Goal: Task Accomplishment & Management: Use online tool/utility

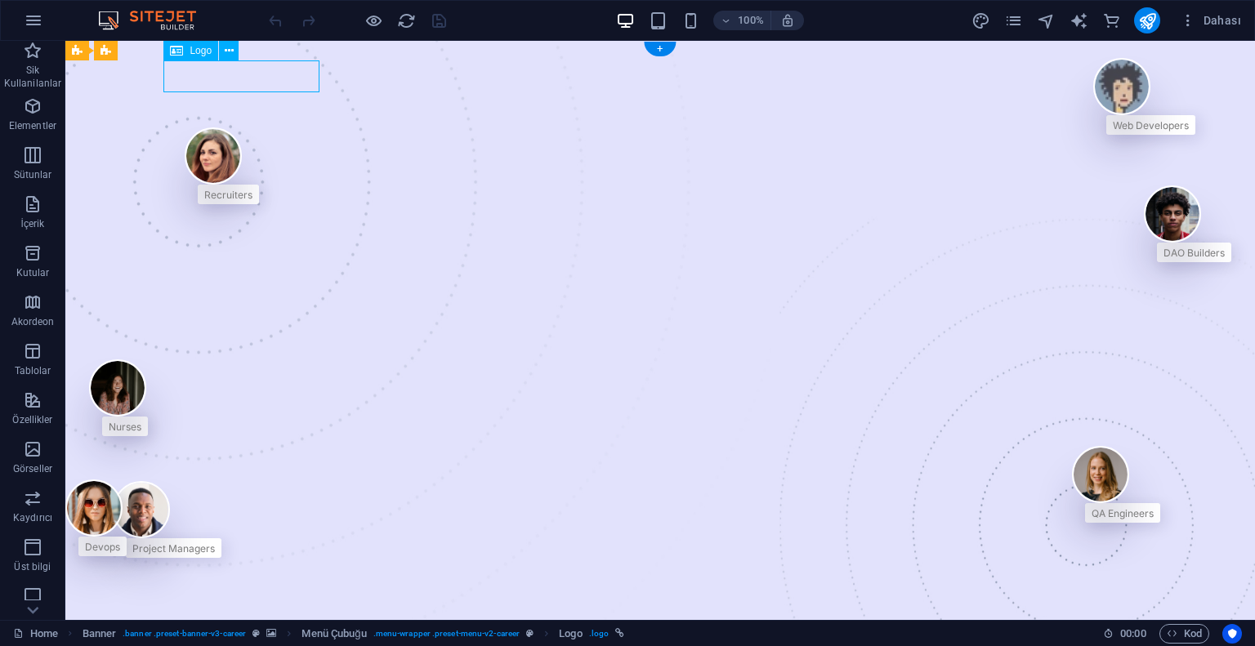
select select "px"
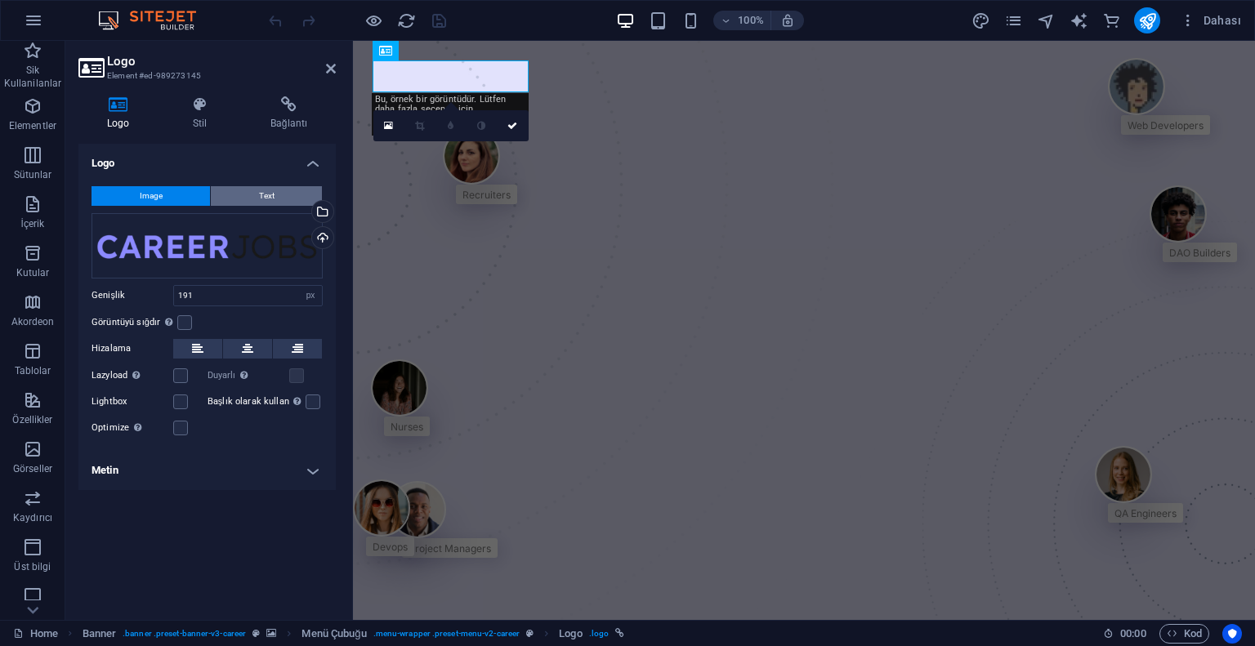
click at [261, 186] on span "Text" at bounding box center [267, 196] width 16 height 20
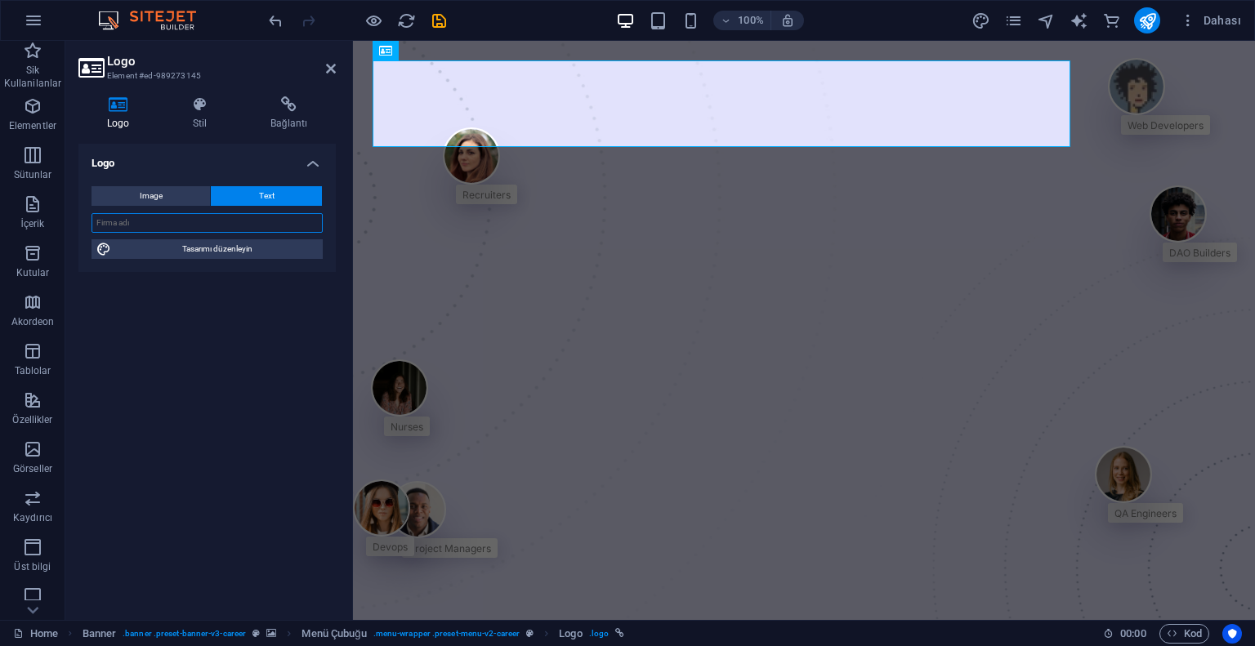
click at [203, 227] on input "text" at bounding box center [206, 223] width 231 height 20
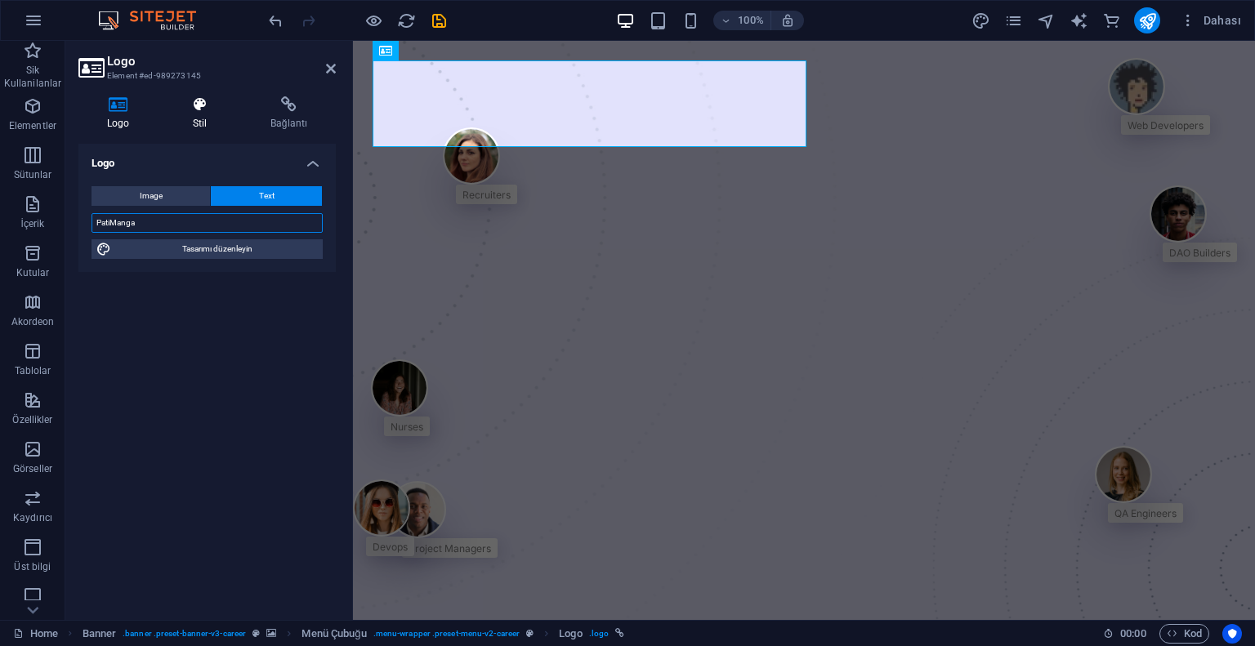
type input "PatiManga"
click at [199, 107] on icon at bounding box center [199, 104] width 71 height 16
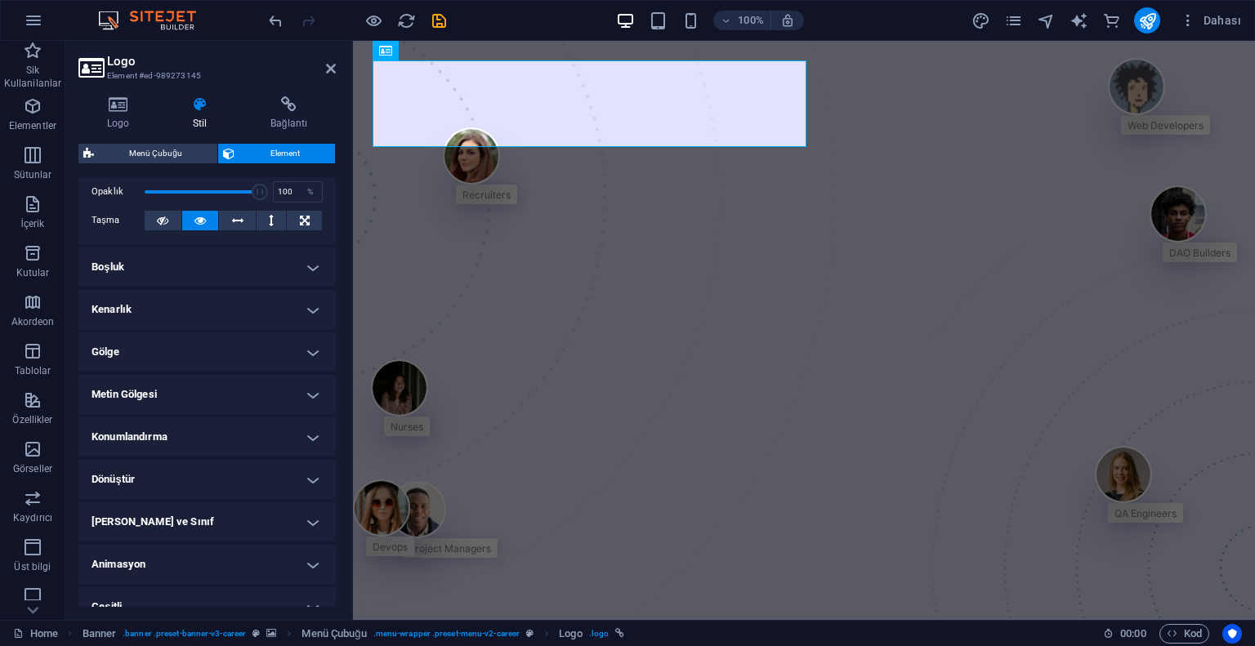
scroll to position [274, 0]
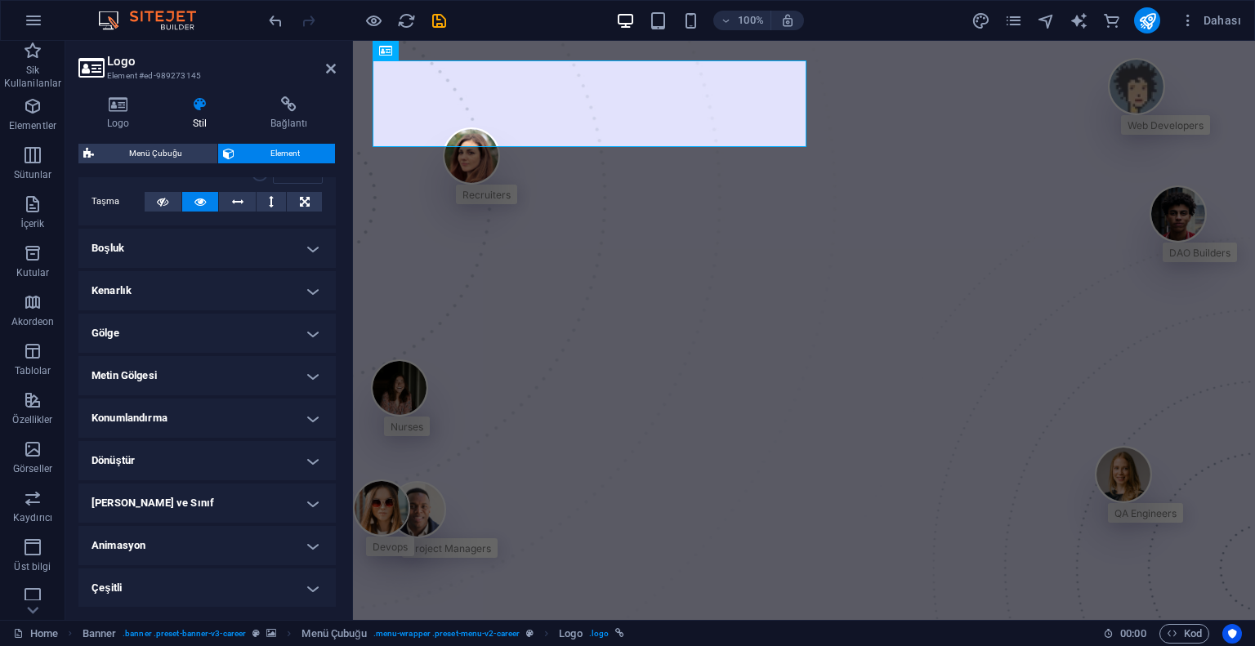
click at [309, 323] on h4 "Gölge" at bounding box center [206, 333] width 257 height 39
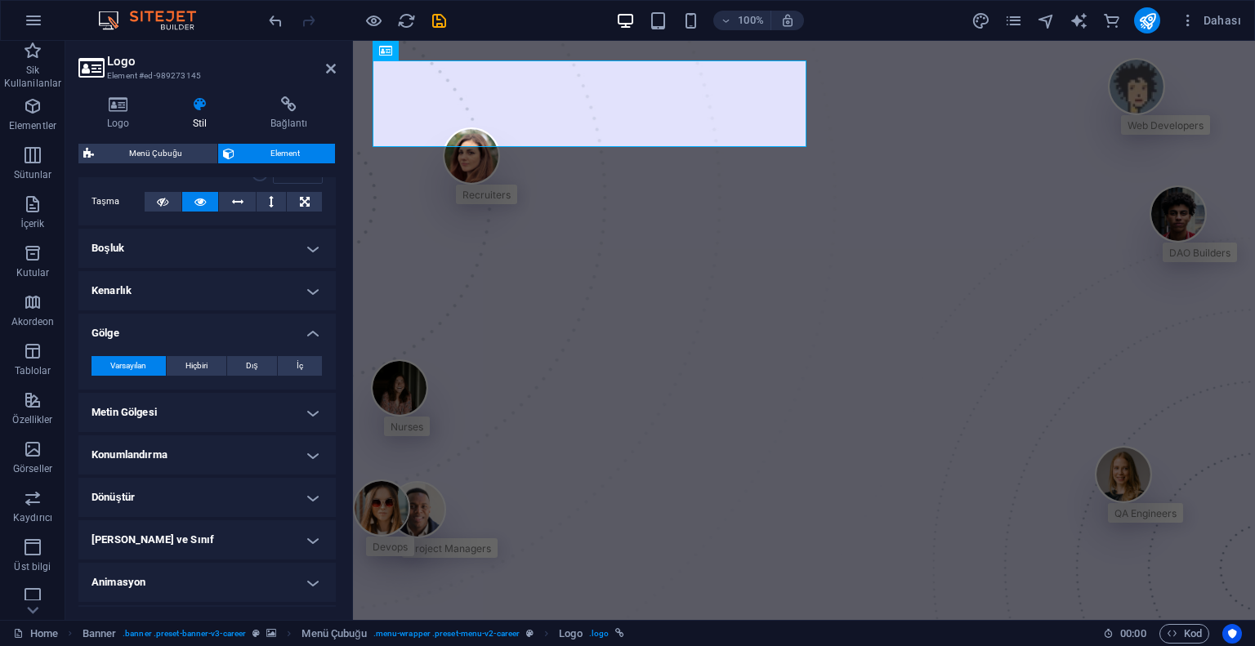
click at [310, 323] on h4 "Gölge" at bounding box center [206, 328] width 257 height 29
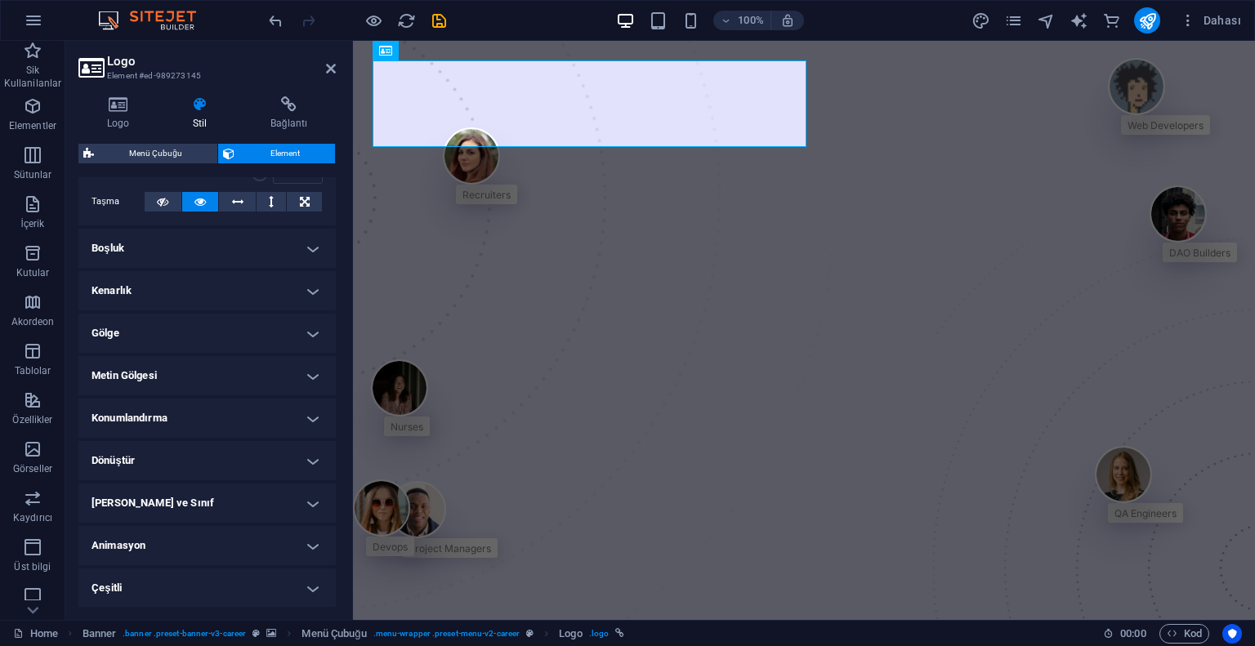
click at [297, 376] on h4 "Metin Gölgesi" at bounding box center [206, 375] width 257 height 39
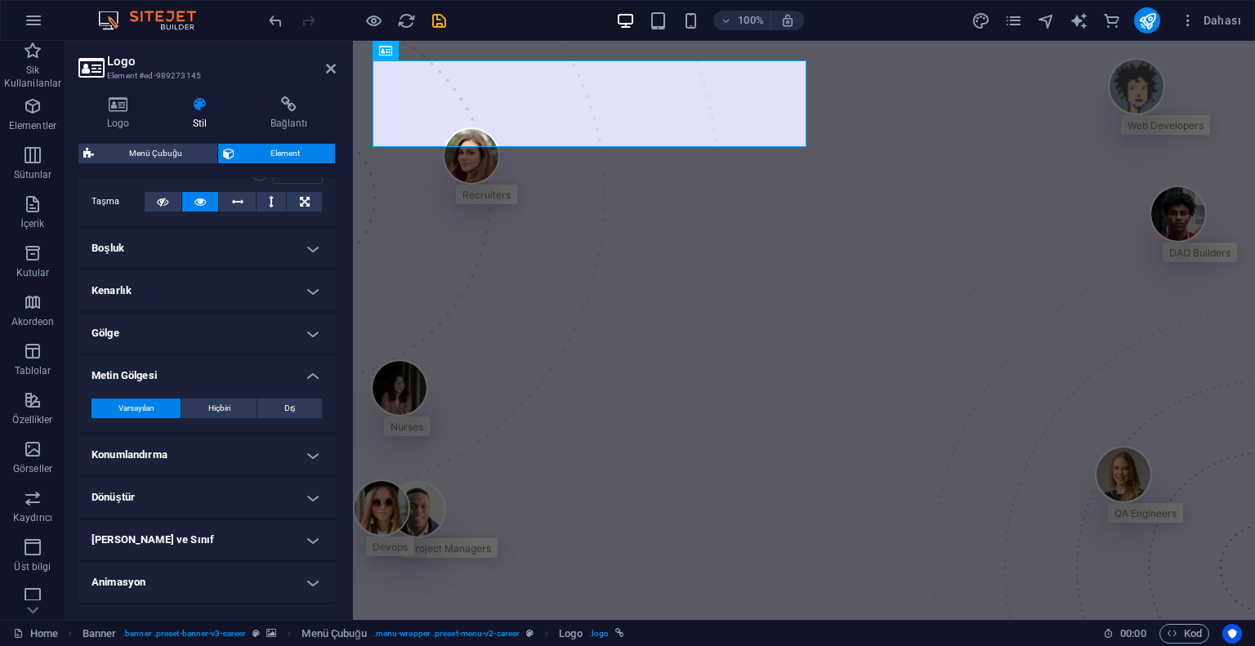
click at [298, 375] on h4 "Metin Gölgesi" at bounding box center [206, 370] width 257 height 29
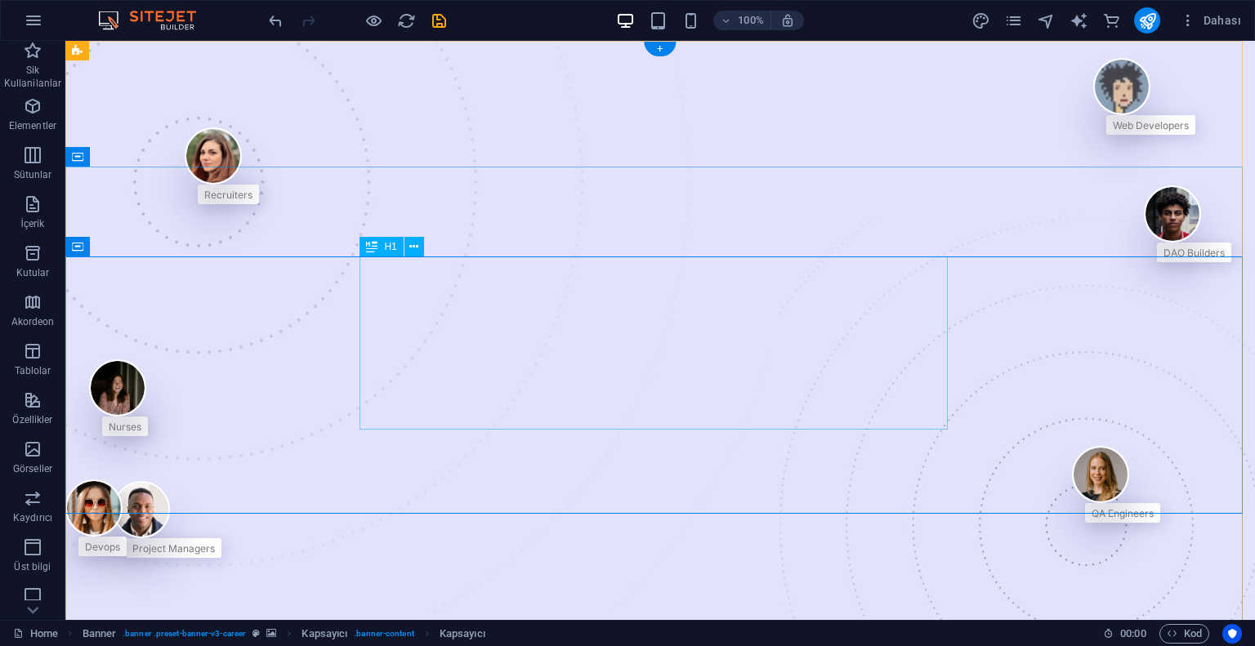
click at [434, 257] on div "H1" at bounding box center [396, 247] width 74 height 20
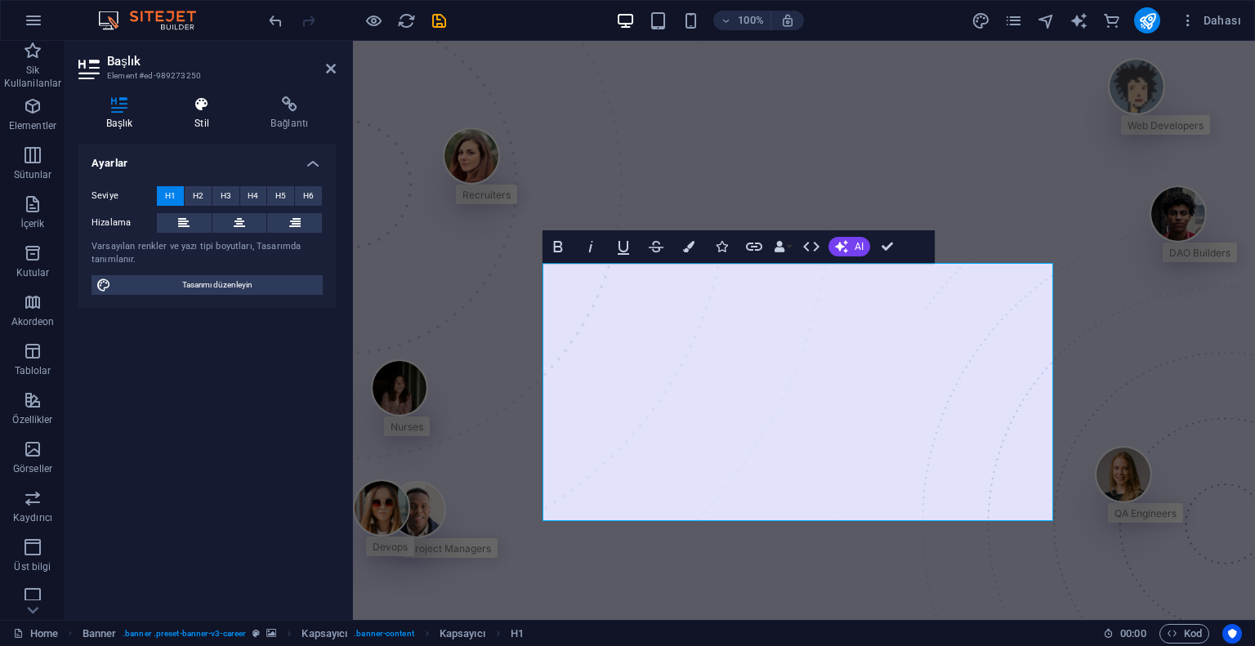
click at [196, 105] on icon at bounding box center [201, 104] width 69 height 16
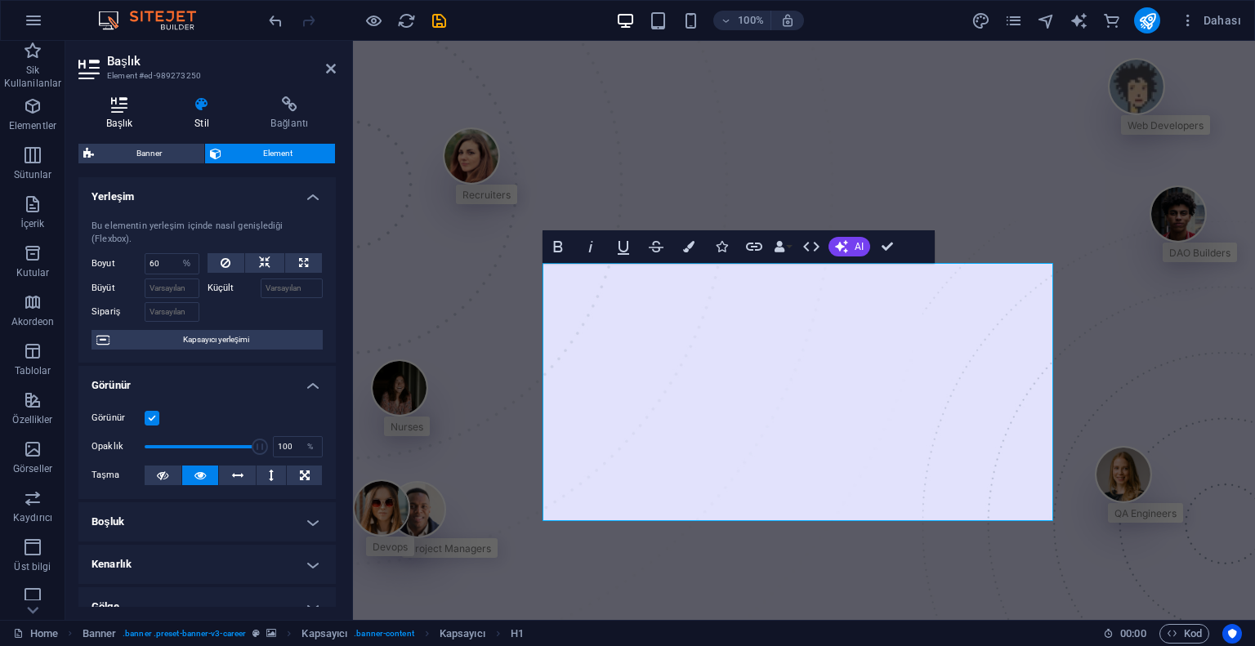
click at [116, 117] on h4 "Başlık" at bounding box center [122, 113] width 88 height 34
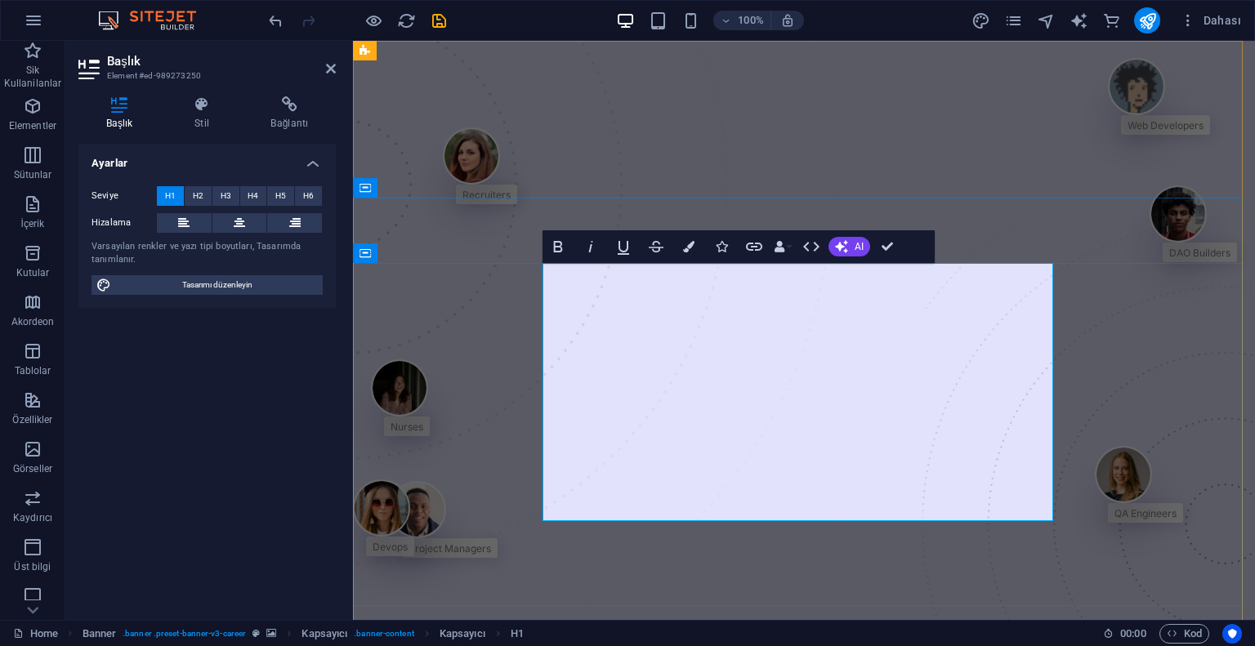
drag, startPoint x: 640, startPoint y: 297, endPoint x: 938, endPoint y: 488, distance: 353.9
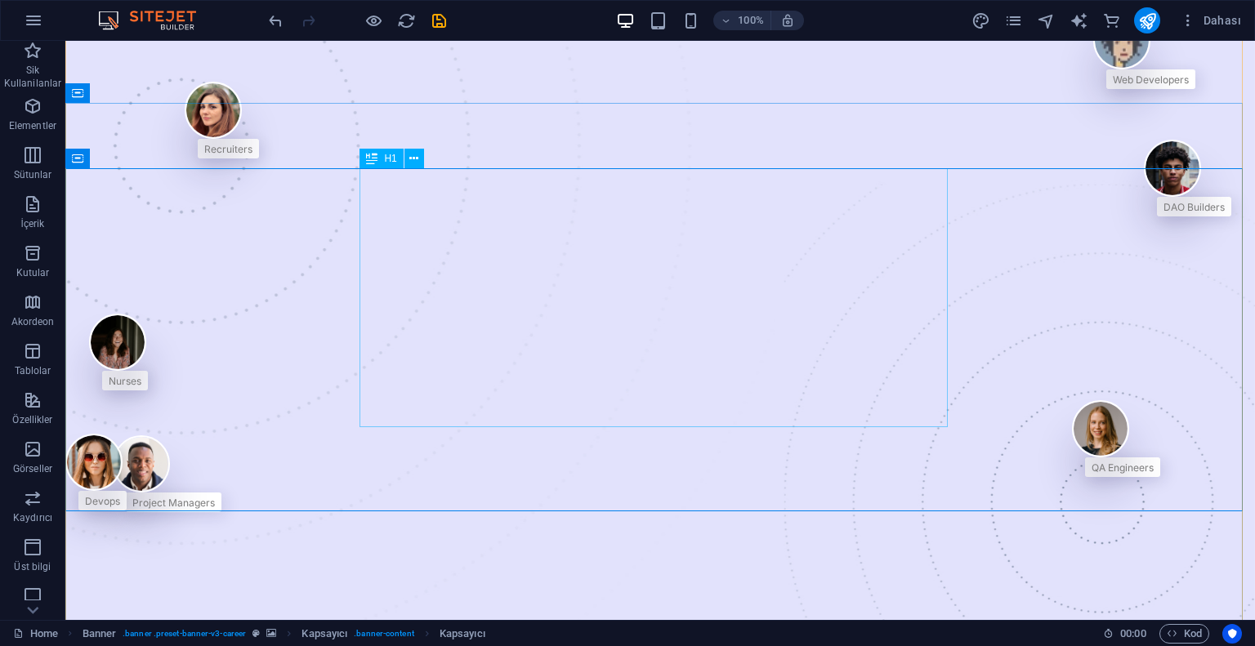
scroll to position [82, 0]
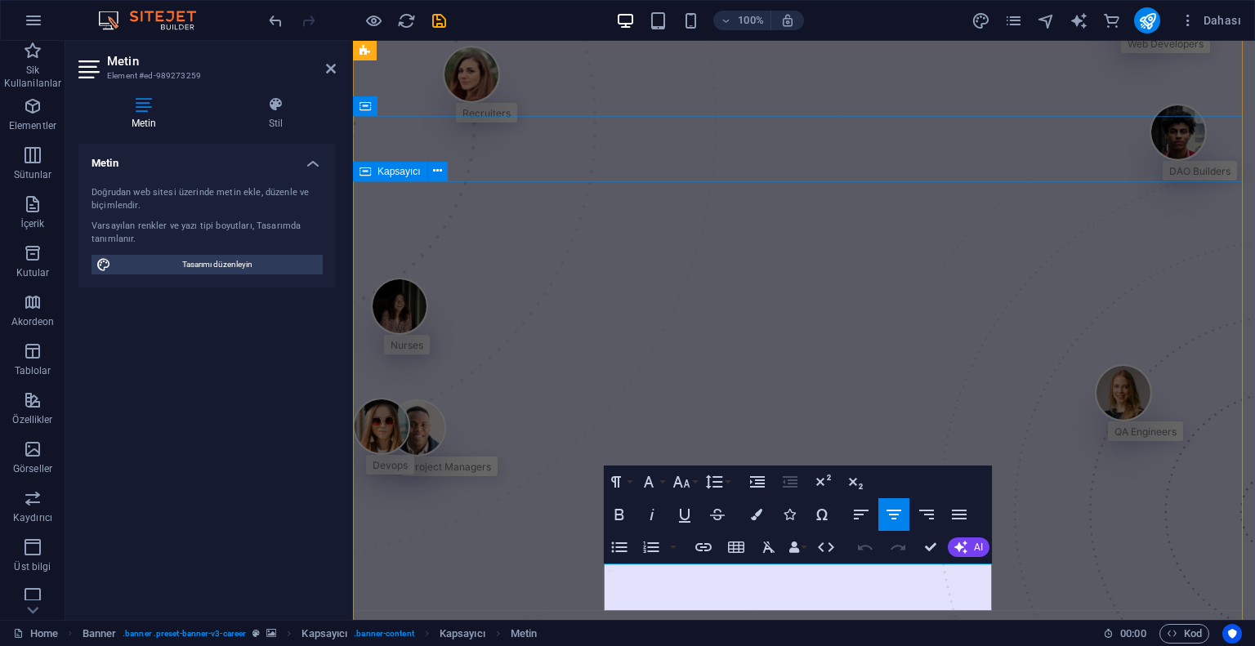
drag, startPoint x: 942, startPoint y: 600, endPoint x: 575, endPoint y: 582, distance: 367.2
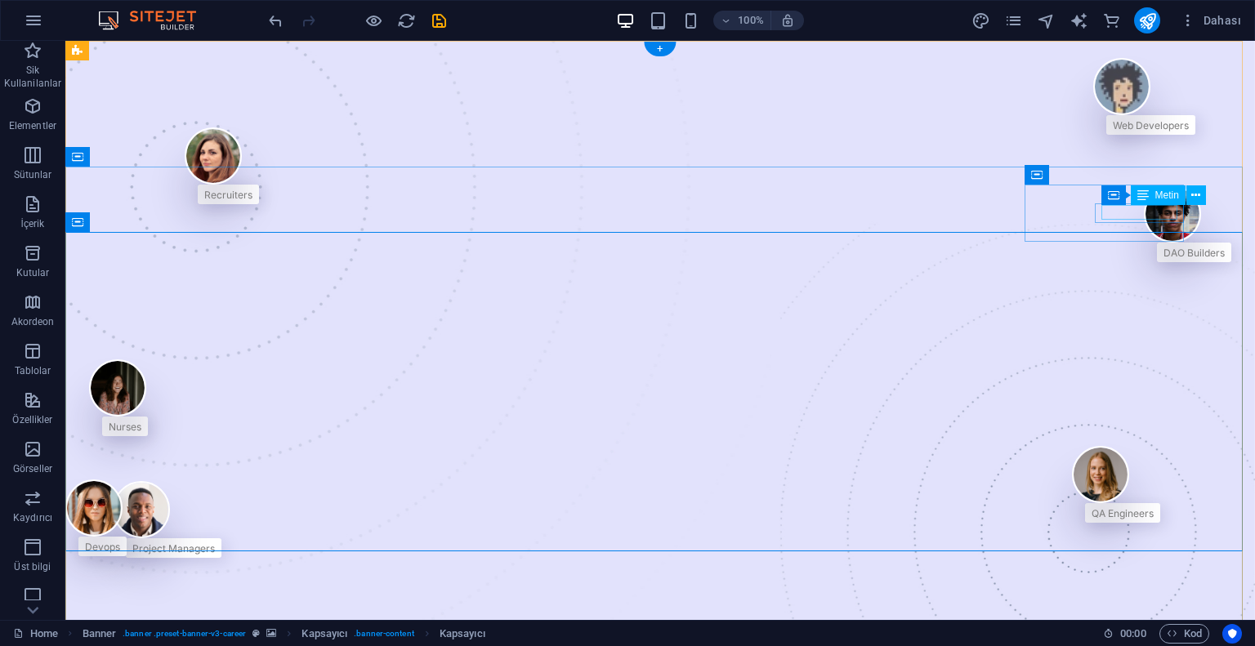
click at [1134, 132] on div "Web Developers" at bounding box center [1150, 124] width 76 height 15
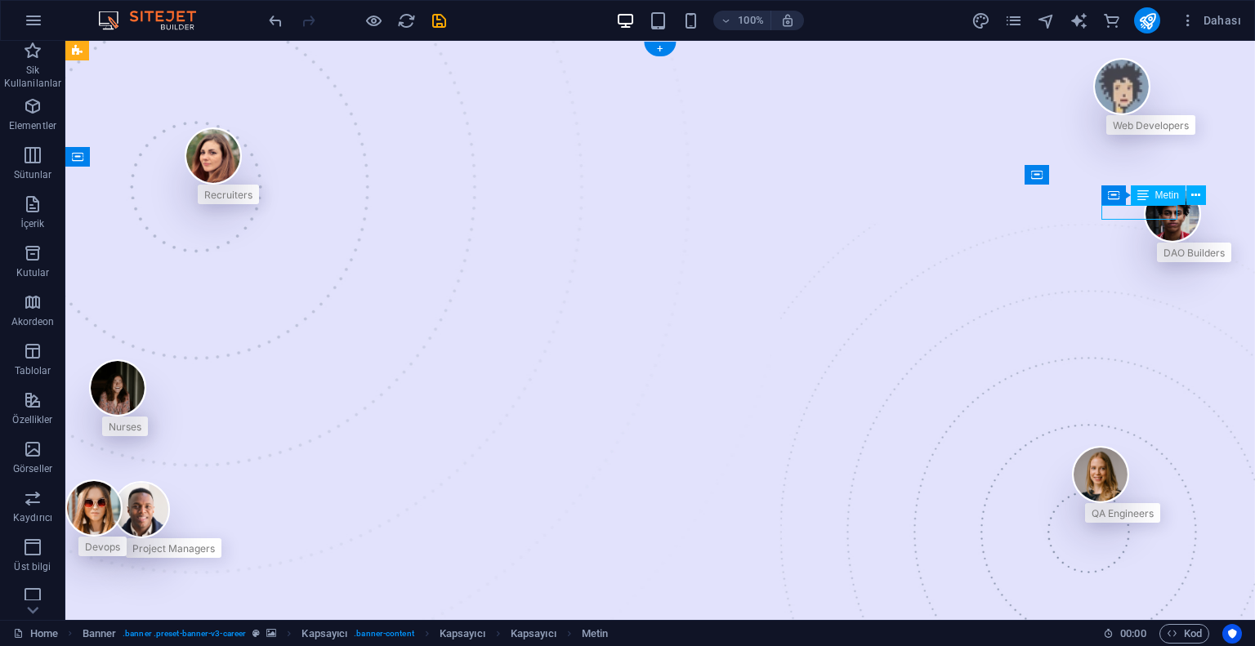
click at [1134, 132] on div "Web Developers" at bounding box center [1150, 124] width 76 height 15
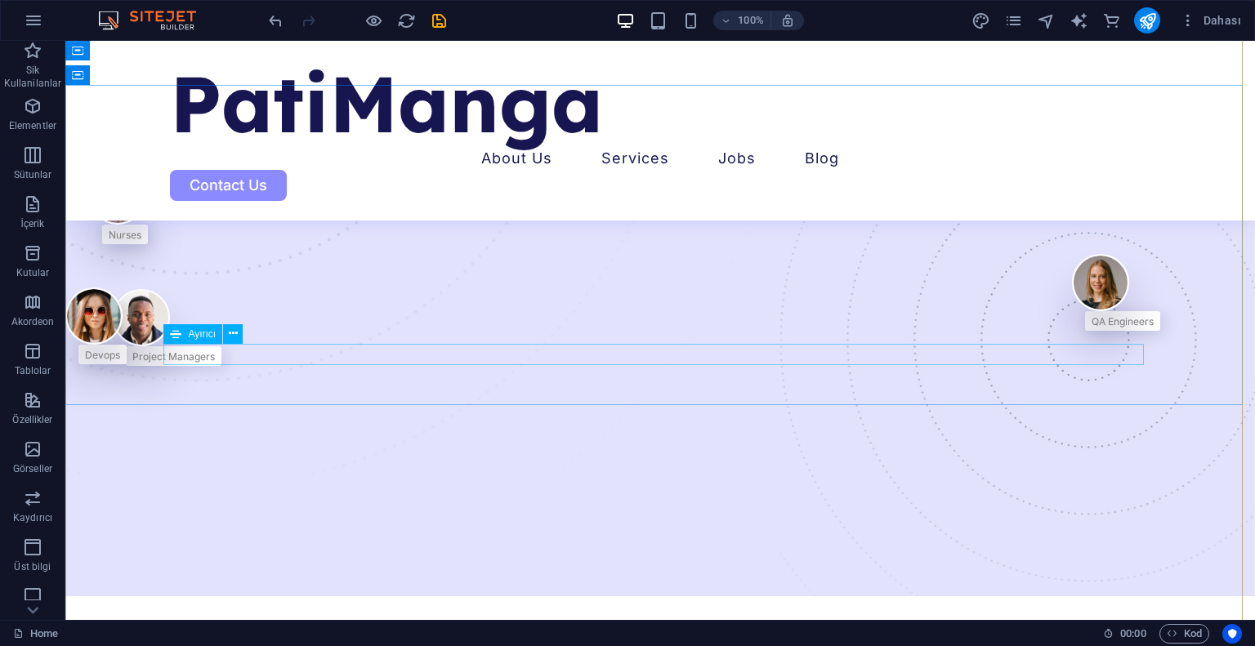
scroll to position [245, 0]
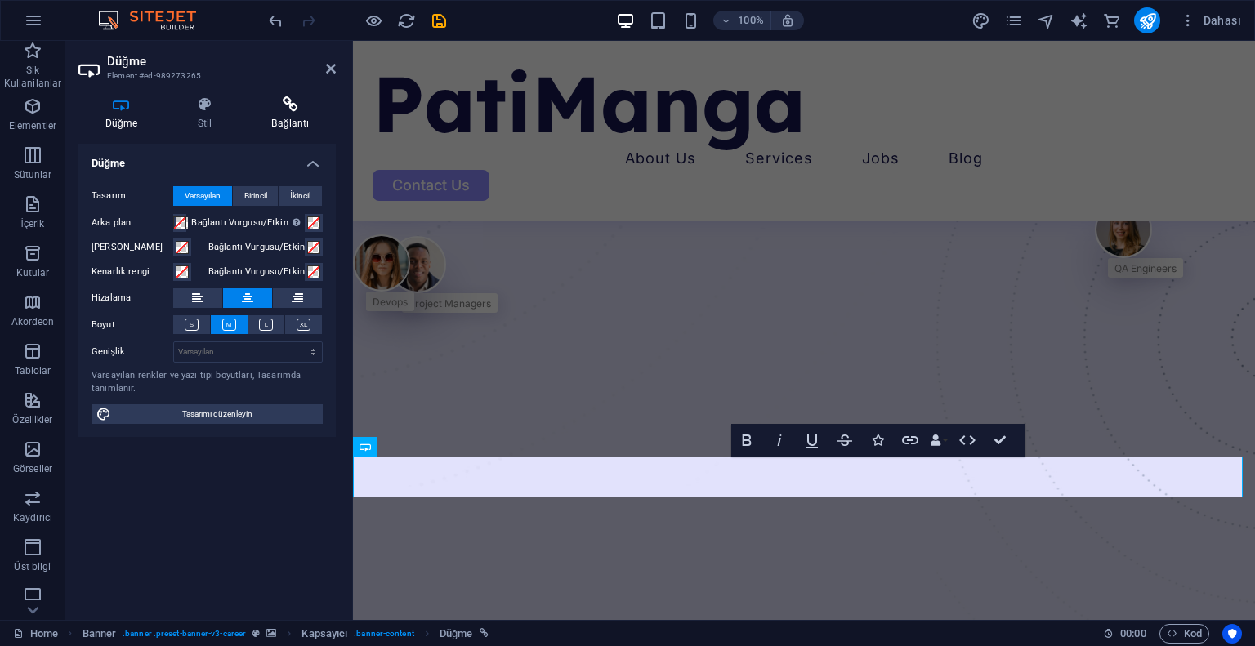
click at [285, 108] on icon at bounding box center [290, 104] width 91 height 16
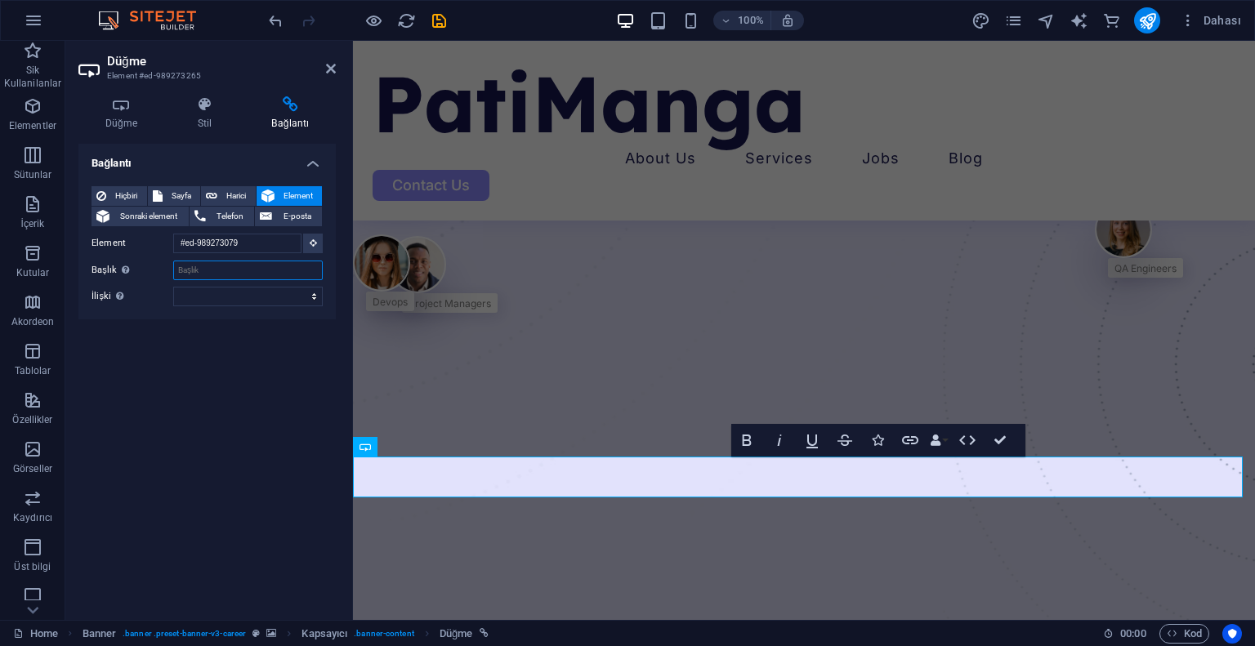
click at [216, 267] on input "Başlık Ek bağlantı tanımının bağlantı metniyle aynı olmaması gerekir. Başlık, g…" at bounding box center [247, 271] width 149 height 20
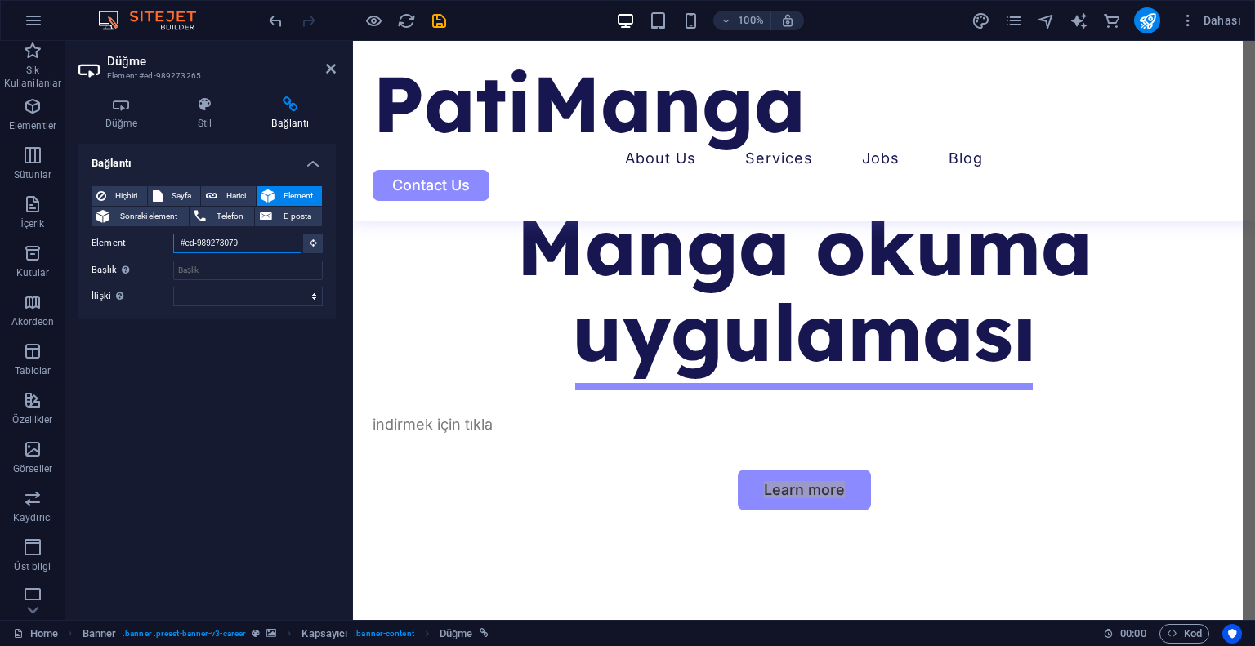
click at [225, 244] on input "#ed-989273079" at bounding box center [237, 244] width 128 height 20
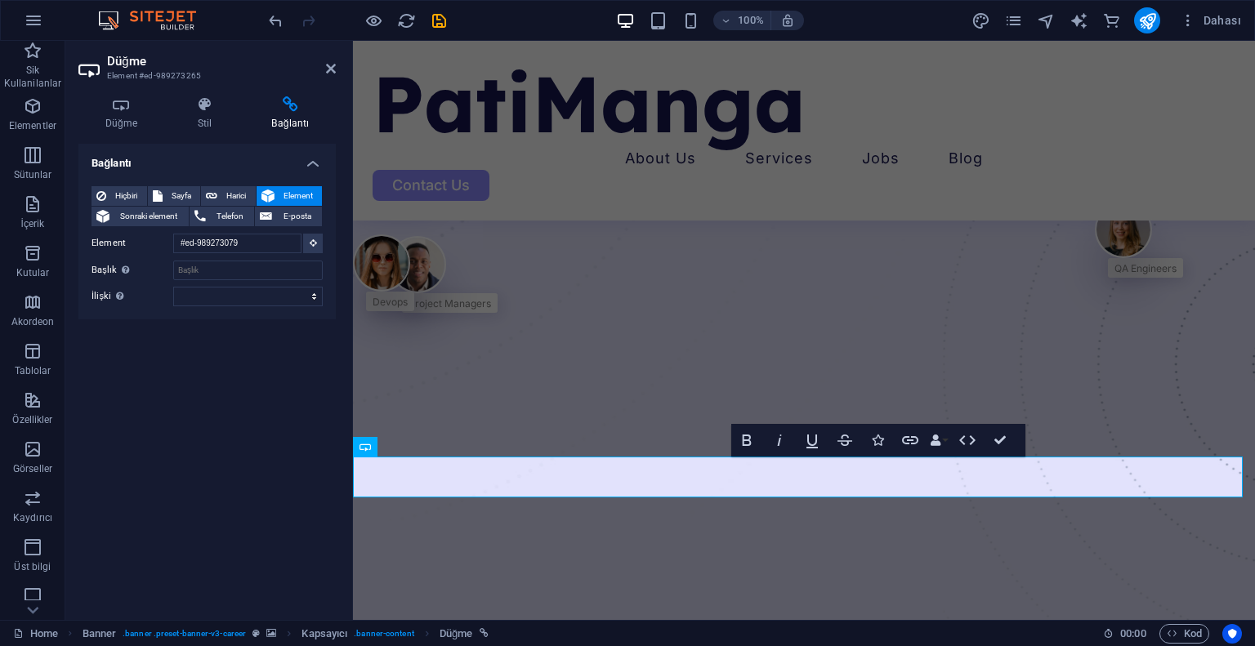
click at [235, 483] on div "Bağlantı Hiçbiri Sayfa Harici Element Sonraki element Telefon E-posta Sayfa Hom…" at bounding box center [206, 375] width 257 height 463
click at [233, 473] on div "Bağlantı Hiçbiri Sayfa Harici Element Sonraki element Telefon E-posta Sayfa Hom…" at bounding box center [206, 375] width 257 height 463
click at [163, 215] on span "Sonraki element" at bounding box center [148, 217] width 69 height 20
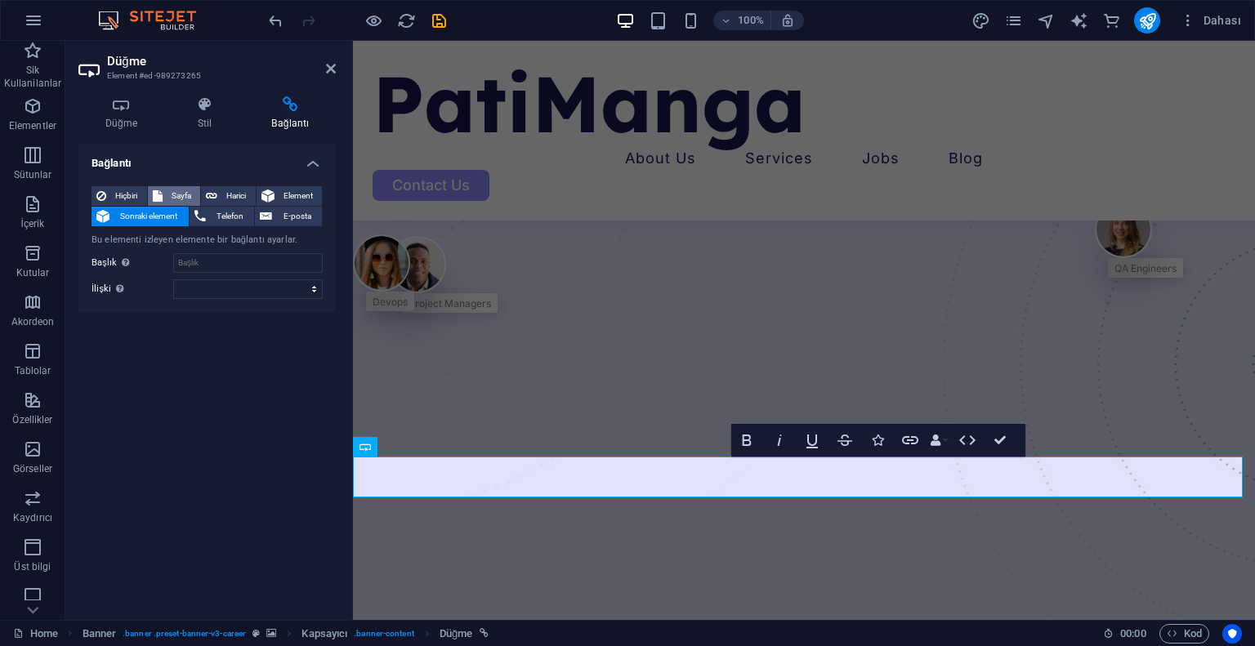
click at [183, 199] on span "Sayfa" at bounding box center [181, 196] width 29 height 20
select select
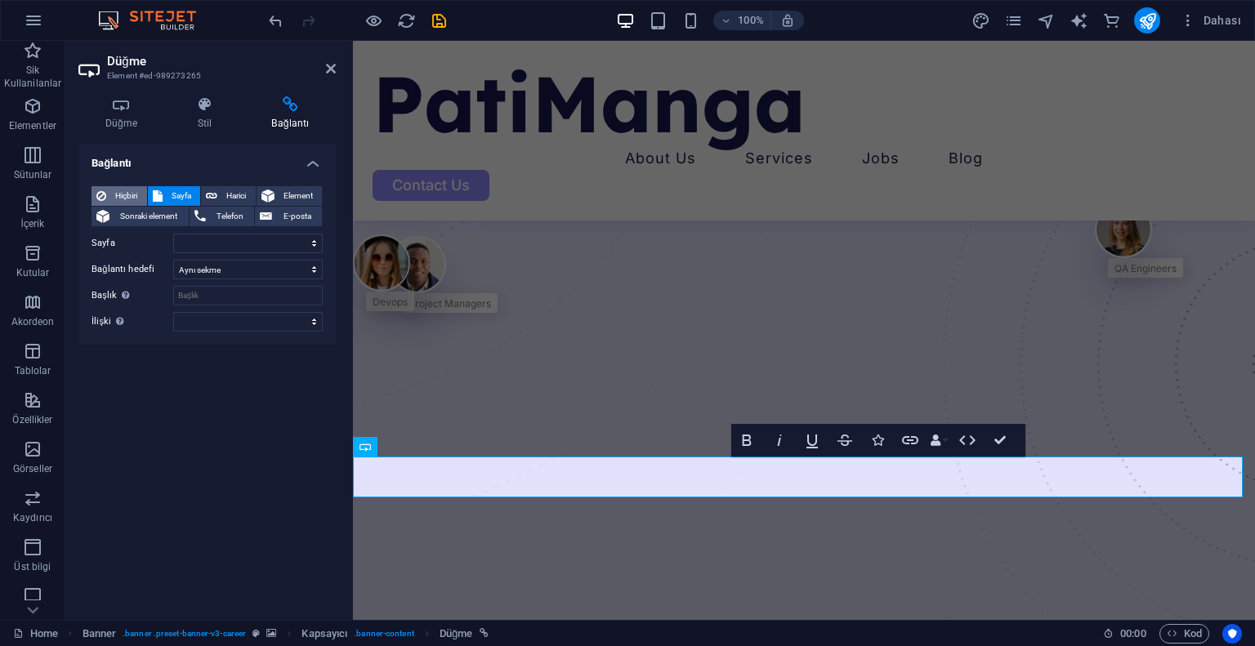
click at [124, 196] on span "Hiçbiri" at bounding box center [126, 196] width 31 height 20
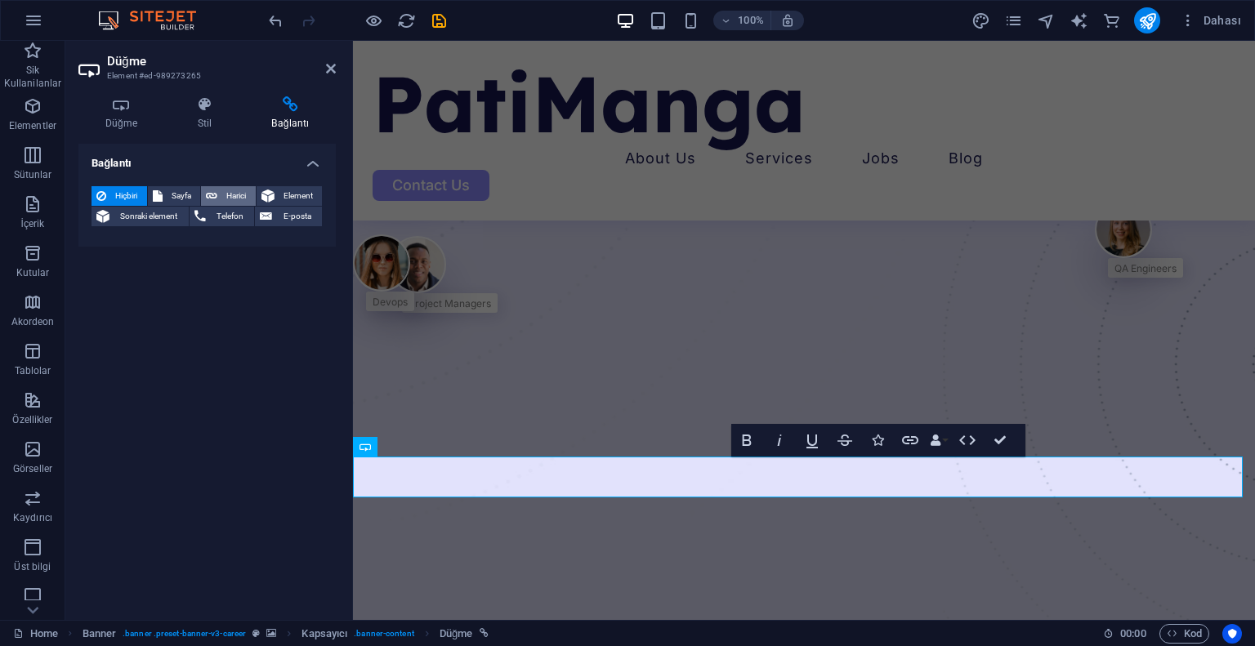
click at [223, 194] on span "Harici" at bounding box center [236, 196] width 29 height 20
select select "blank"
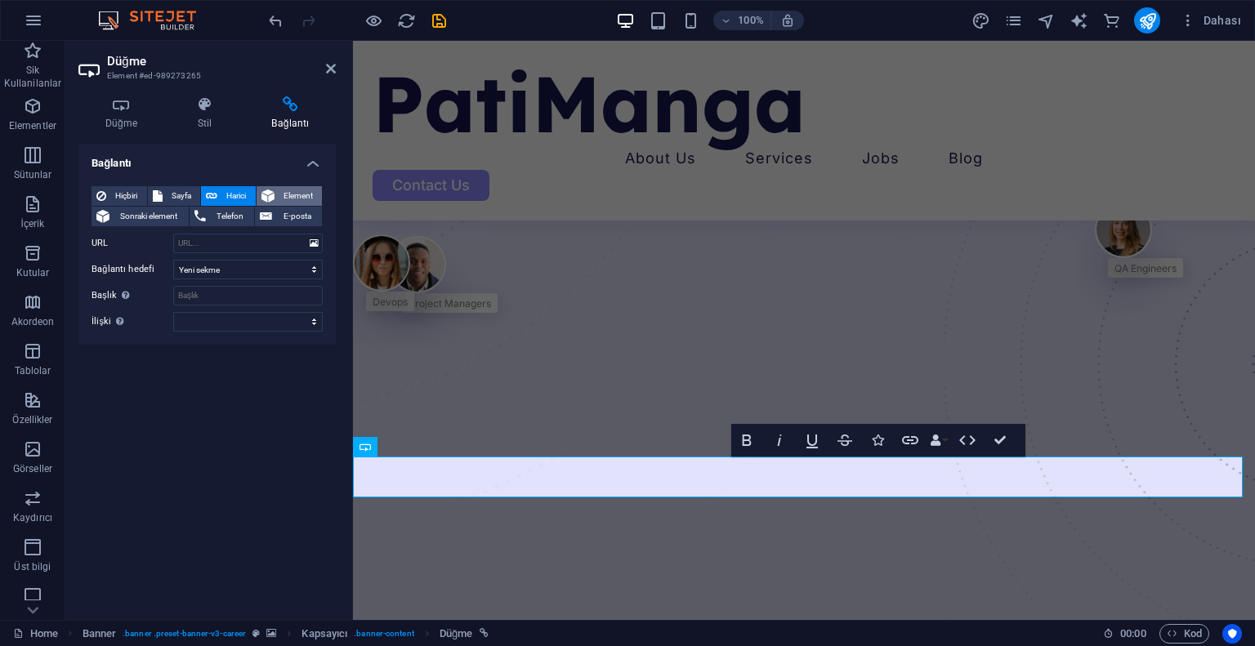
click at [319, 189] on button "Element" at bounding box center [289, 196] width 66 height 20
click at [295, 209] on span "E-posta" at bounding box center [297, 217] width 40 height 20
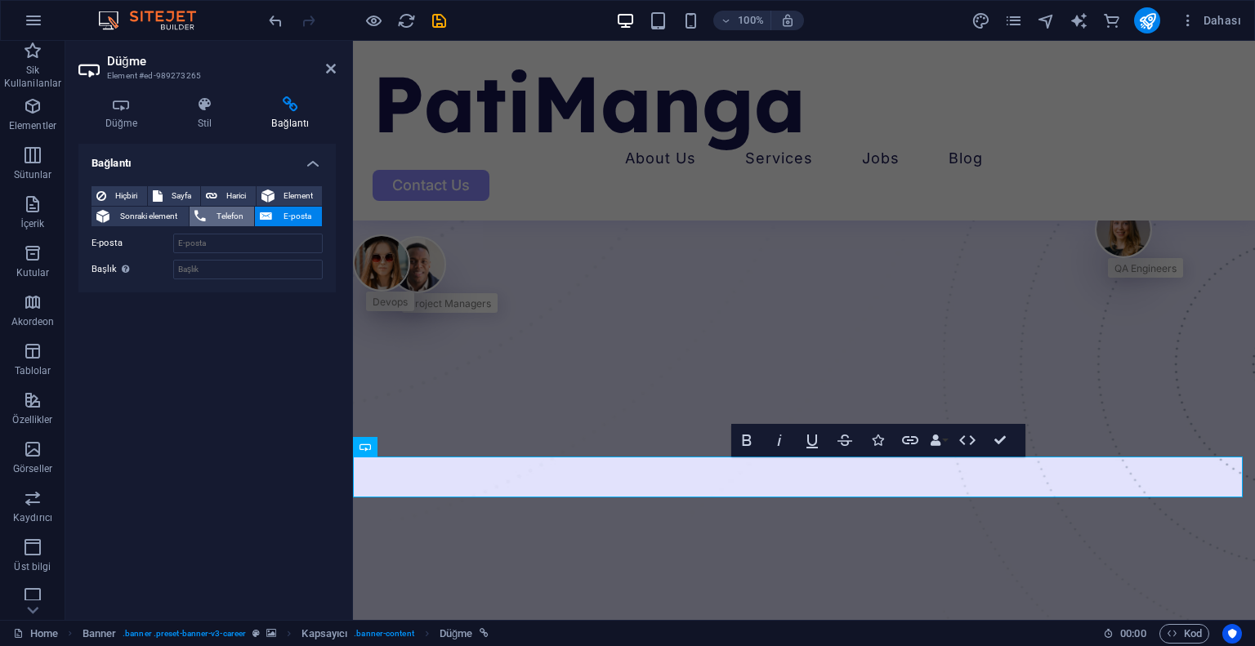
click at [237, 214] on span "Telefon" at bounding box center [230, 217] width 39 height 20
click at [168, 215] on span "Sonraki element" at bounding box center [148, 217] width 69 height 20
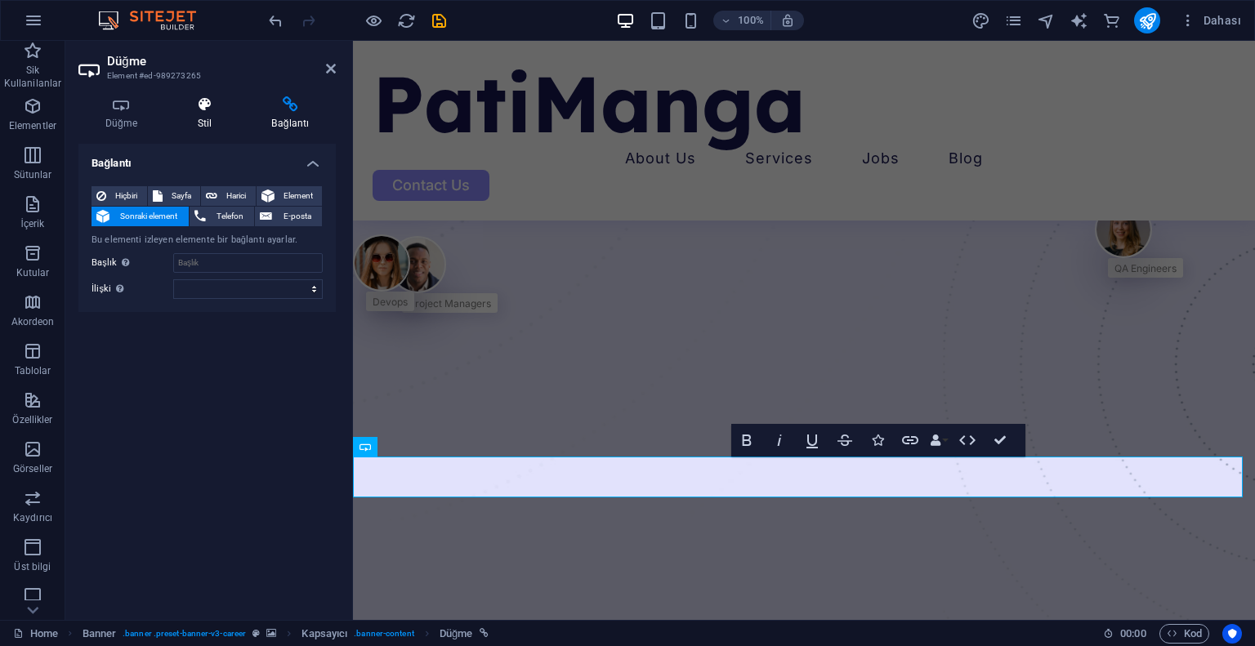
click at [207, 123] on h4 "Stil" at bounding box center [208, 113] width 74 height 34
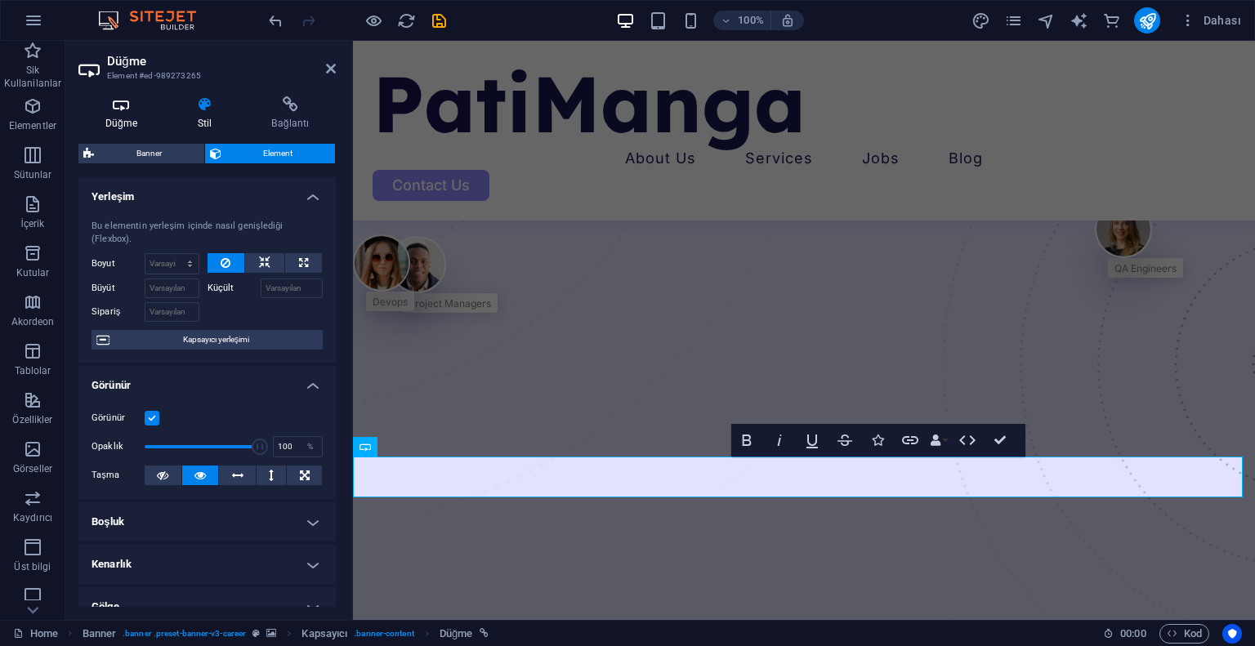
click at [108, 116] on h4 "Düğme" at bounding box center [124, 113] width 92 height 34
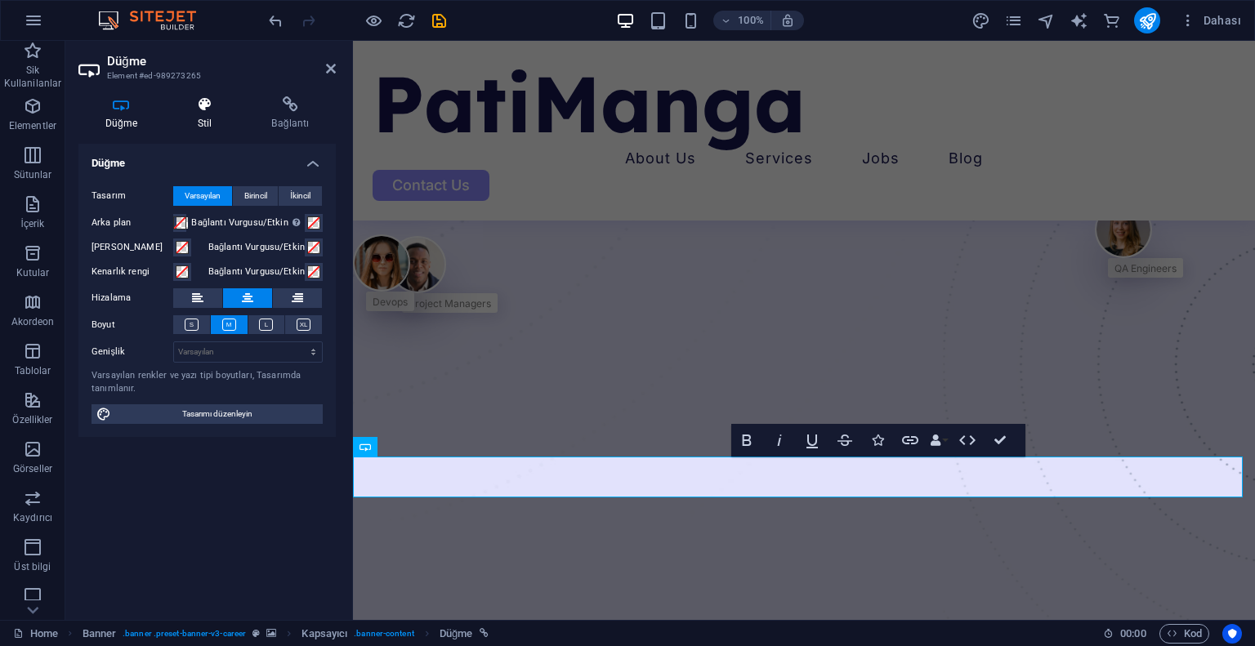
click at [189, 116] on h4 "Stil" at bounding box center [208, 113] width 74 height 34
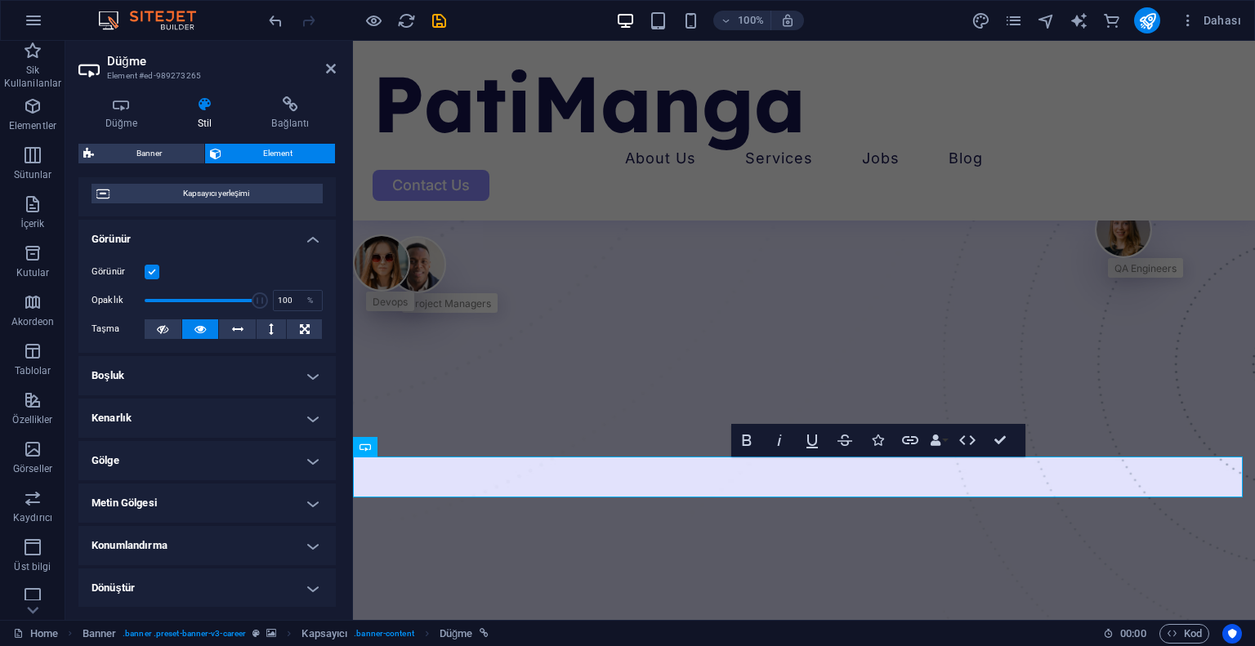
scroll to position [0, 0]
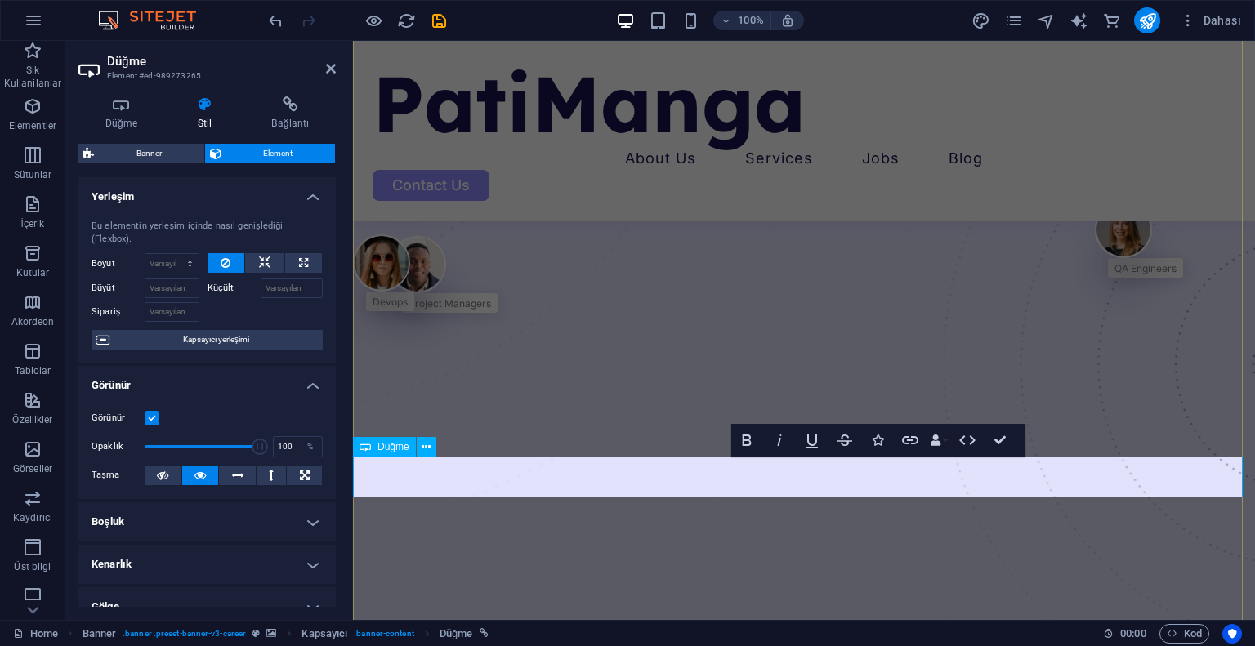
drag, startPoint x: 837, startPoint y: 477, endPoint x: 744, endPoint y: 471, distance: 93.3
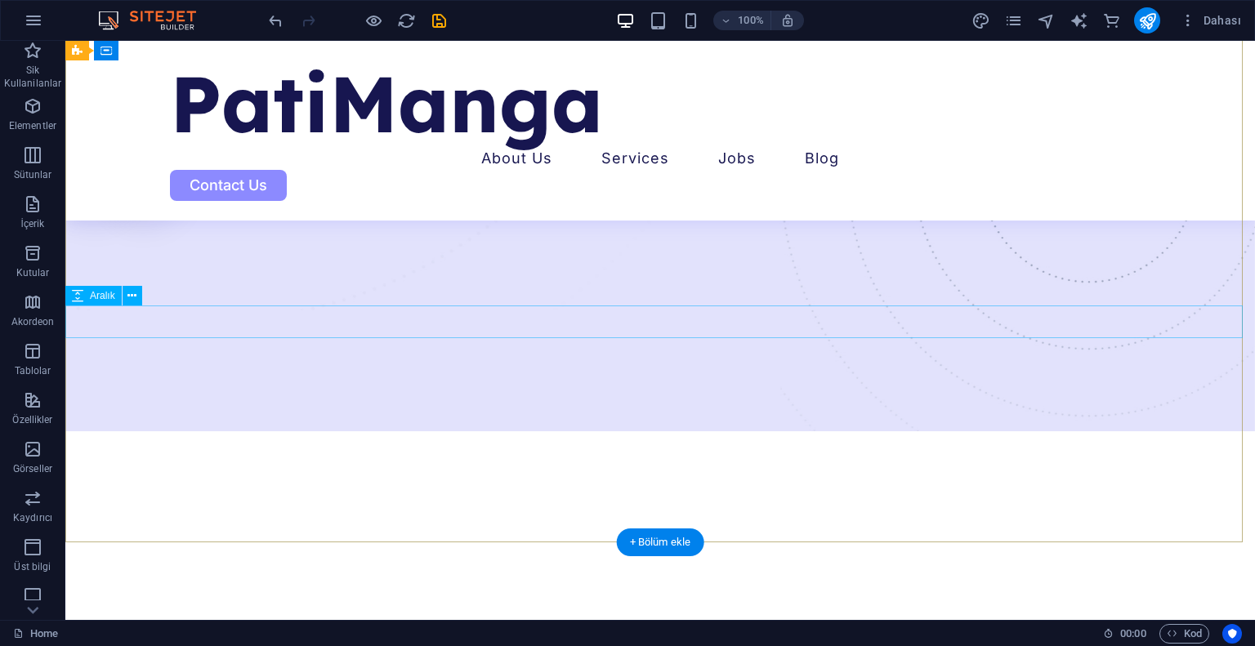
scroll to position [245, 0]
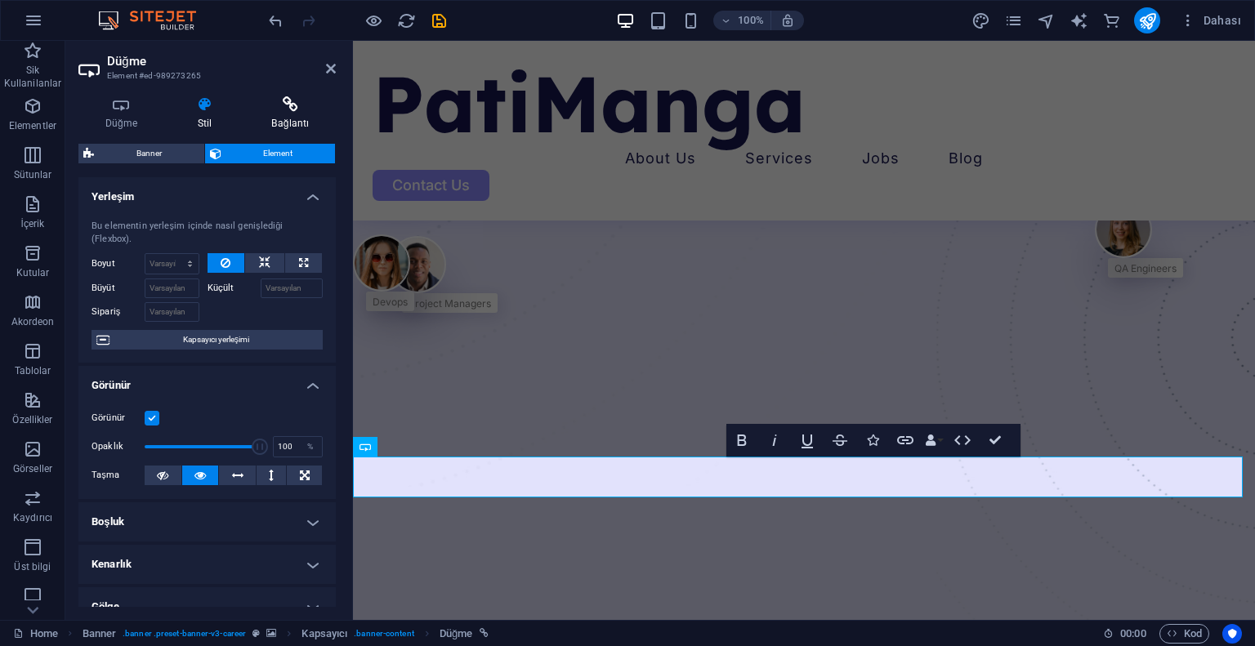
click at [265, 124] on h4 "Bağlantı" at bounding box center [290, 113] width 91 height 34
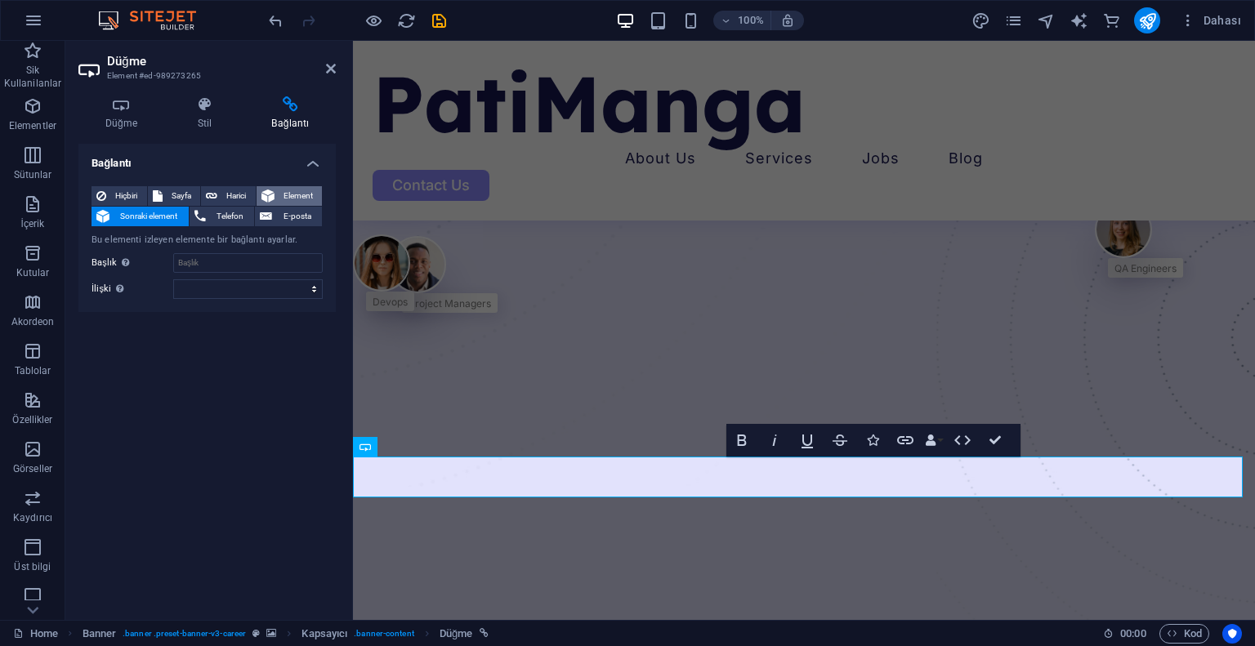
click at [288, 190] on span "Element" at bounding box center [298, 196] width 38 height 20
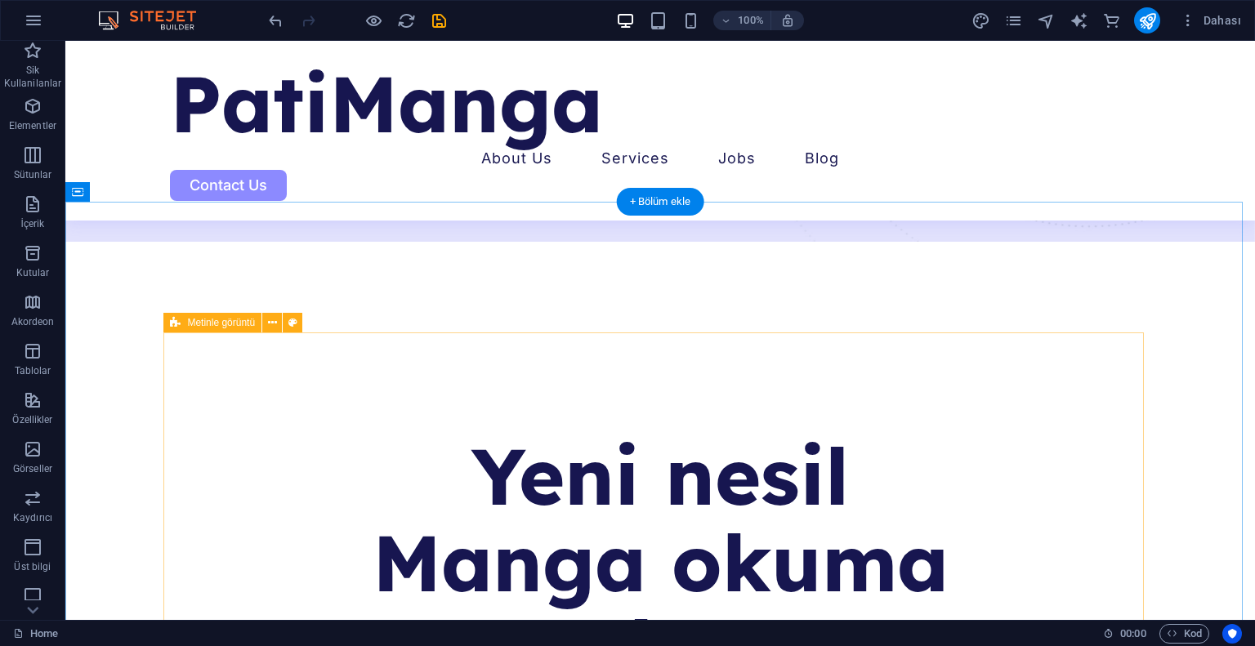
scroll to position [670, 0]
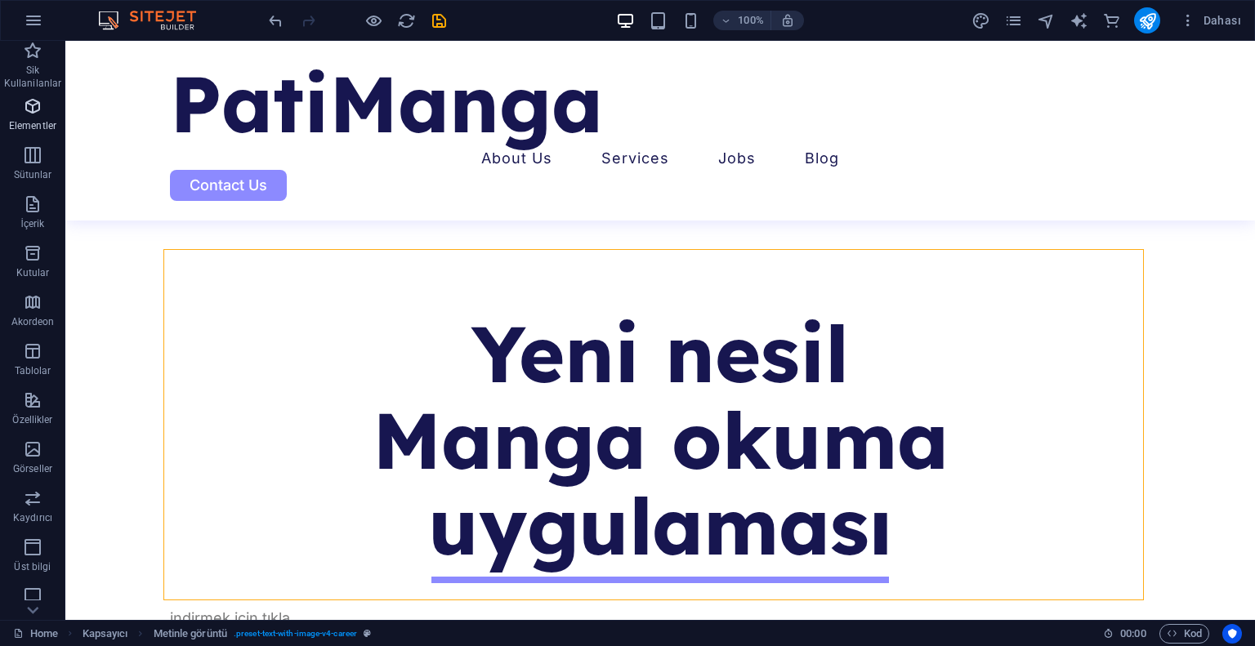
click at [27, 116] on icon "button" at bounding box center [33, 106] width 20 height 20
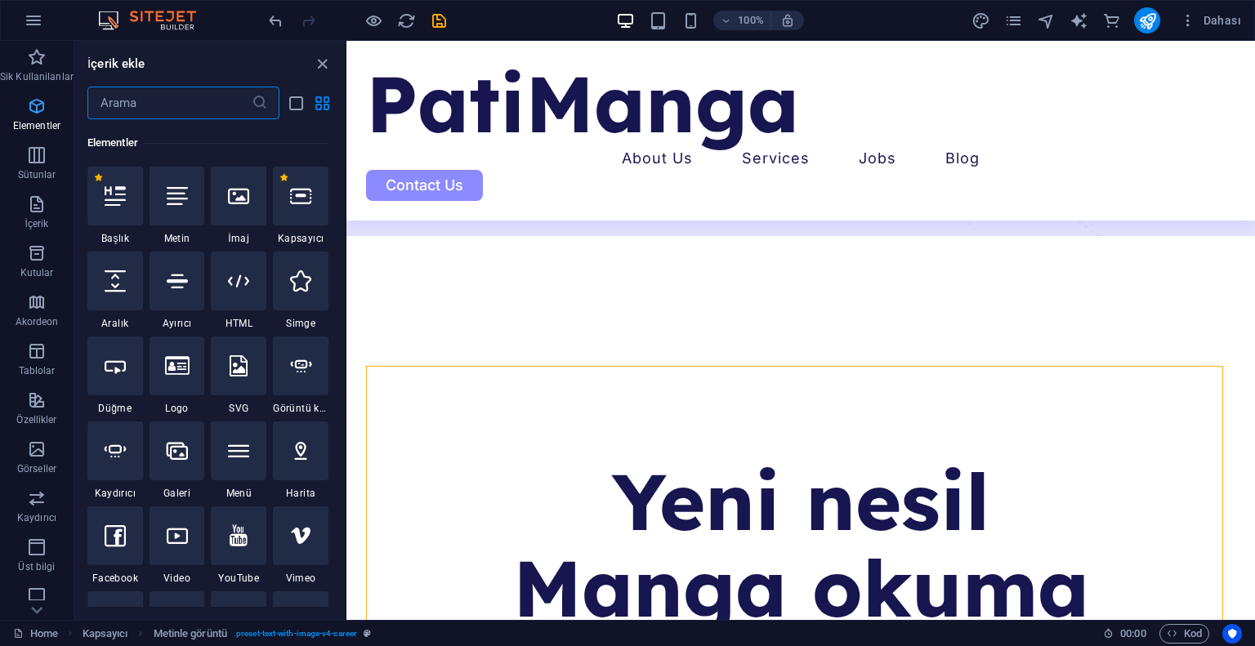
scroll to position [173, 0]
click at [153, 100] on input "text" at bounding box center [169, 103] width 164 height 33
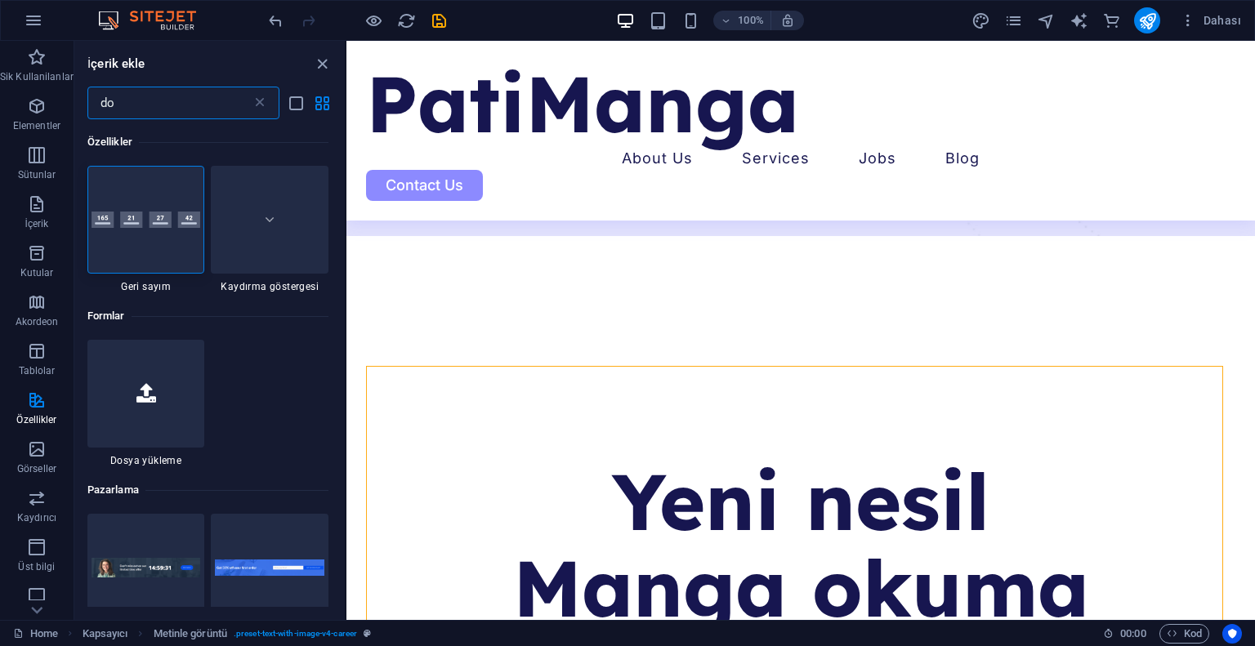
scroll to position [0, 0]
type input "d"
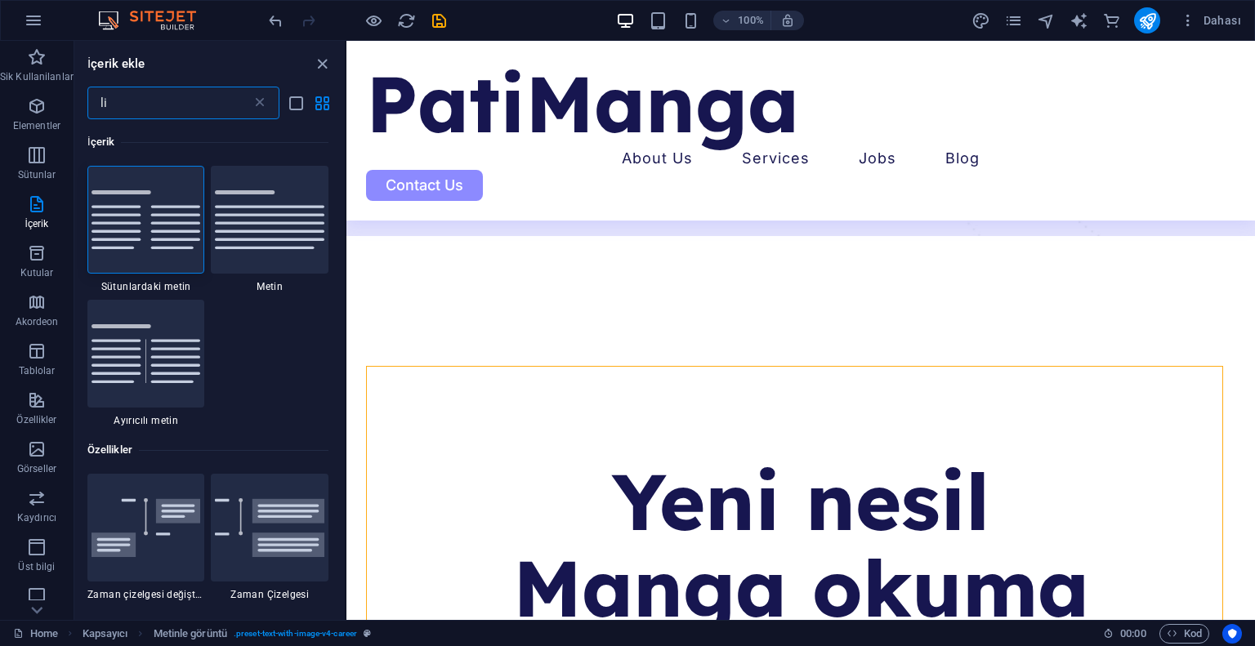
type input "l"
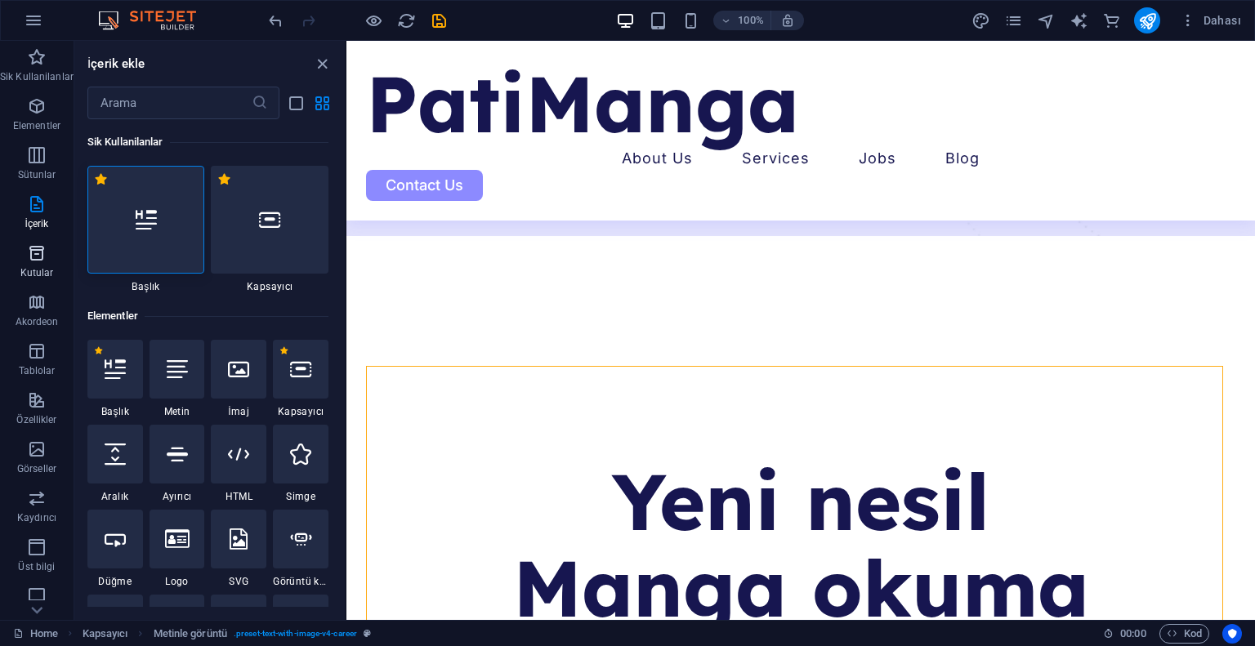
click at [27, 258] on icon "button" at bounding box center [37, 253] width 20 height 20
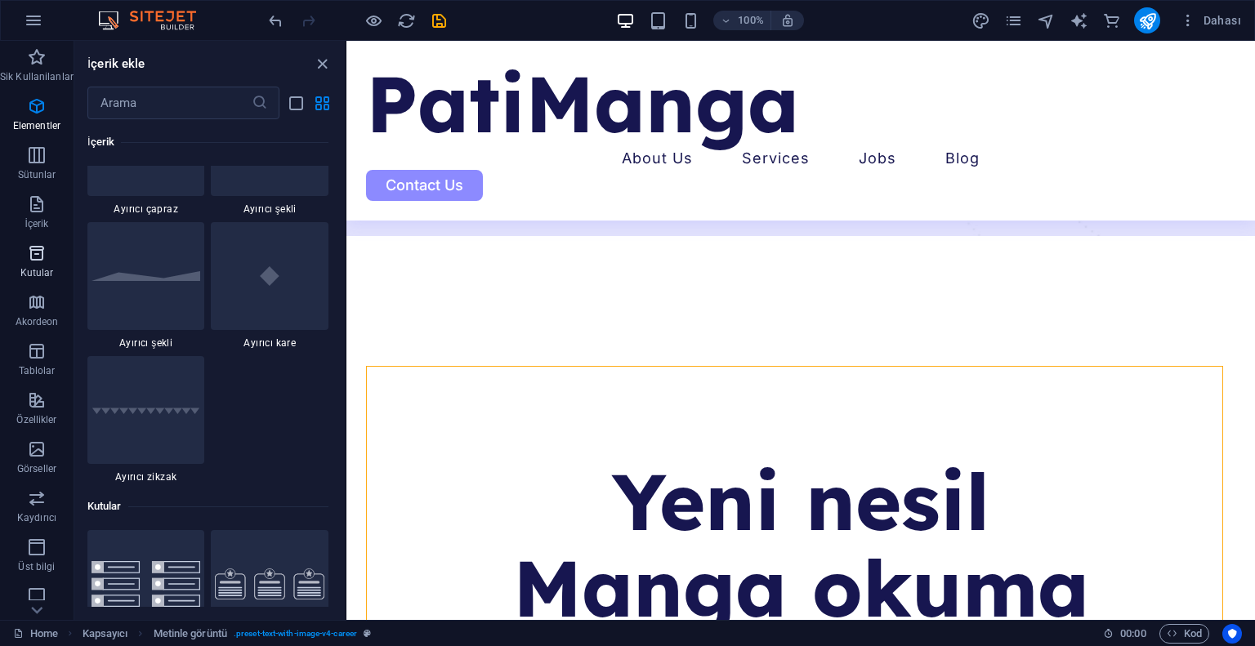
scroll to position [4506, 0]
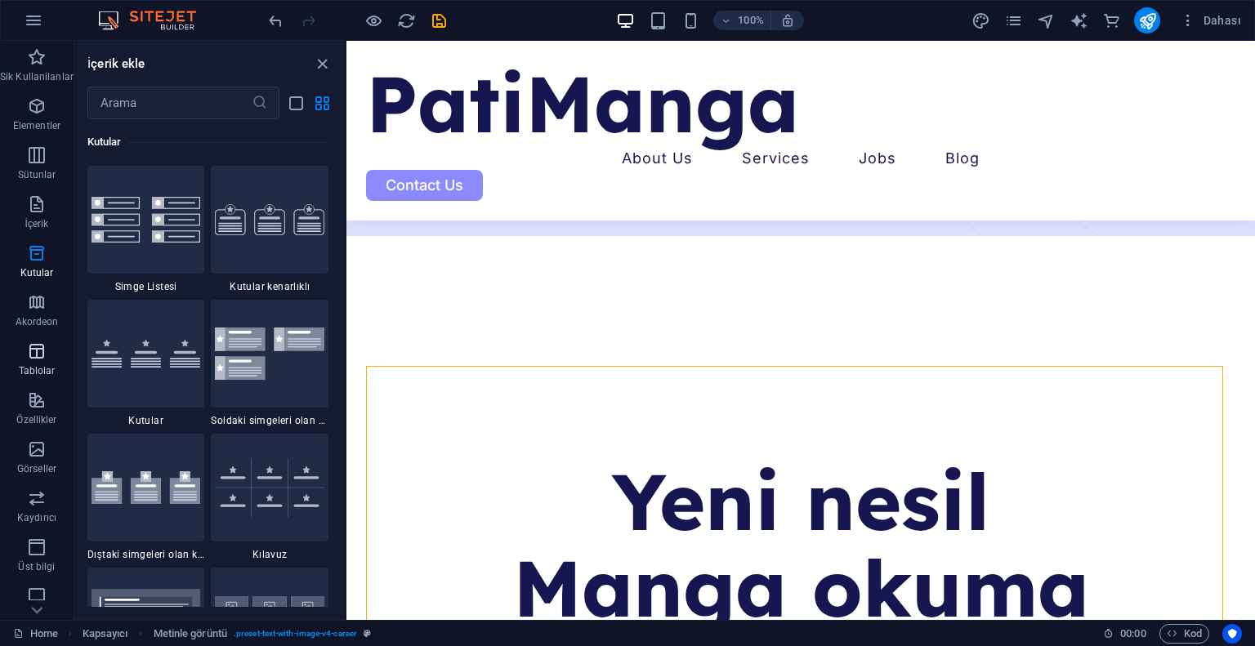
click at [32, 356] on icon "button" at bounding box center [37, 351] width 20 height 20
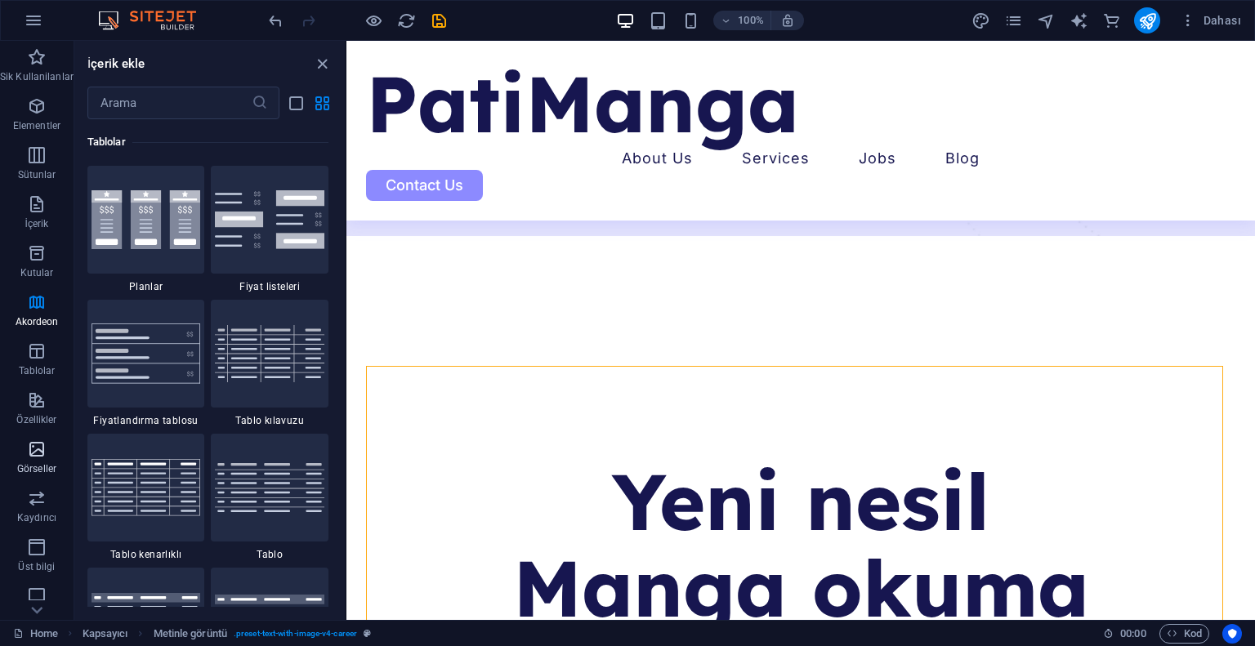
click at [38, 442] on icon "button" at bounding box center [37, 449] width 20 height 20
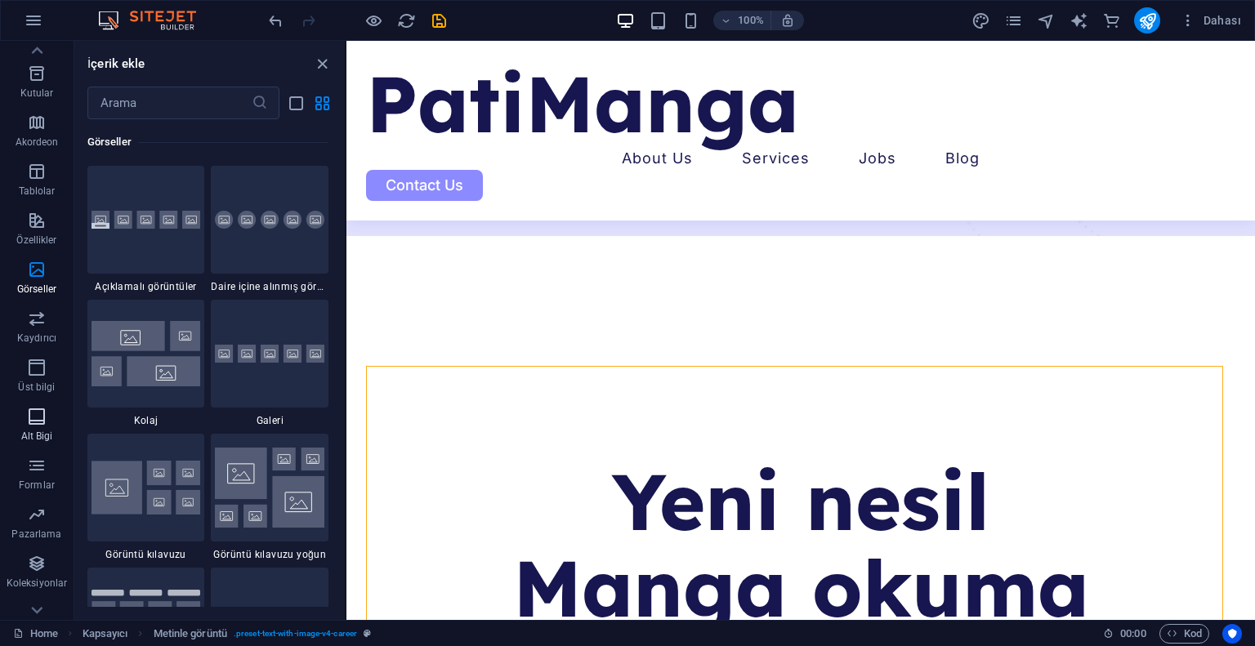
scroll to position [204, 0]
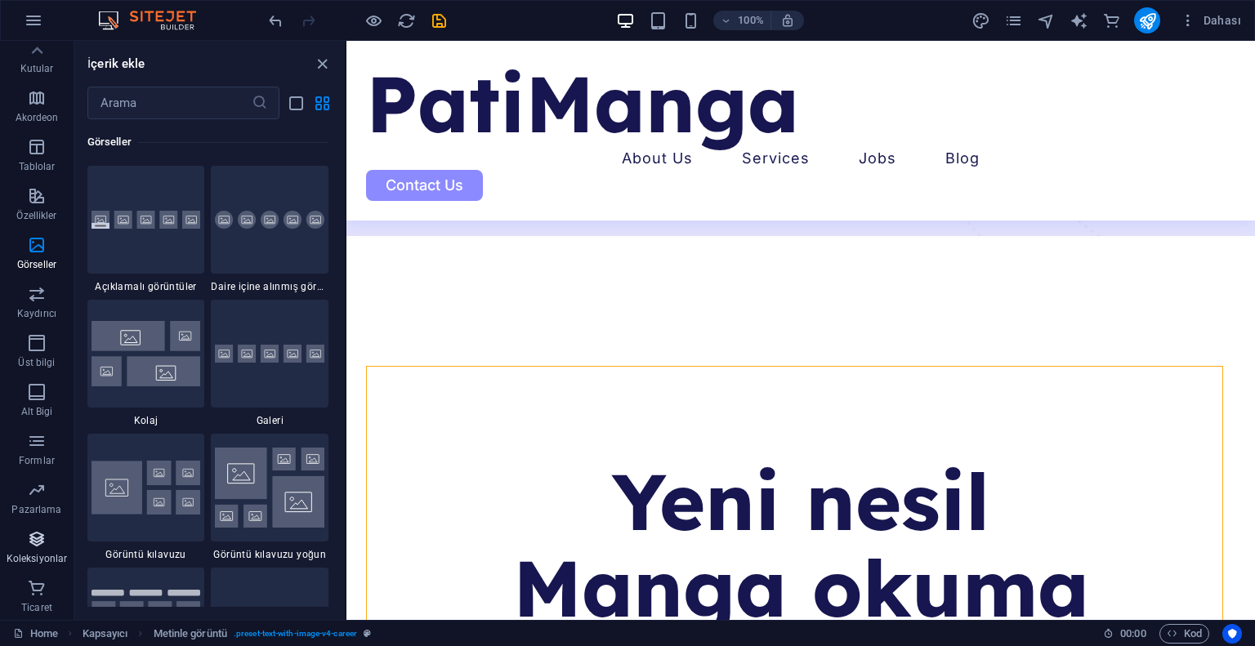
click at [42, 550] on span "Koleksiyonlar" at bounding box center [37, 548] width 74 height 39
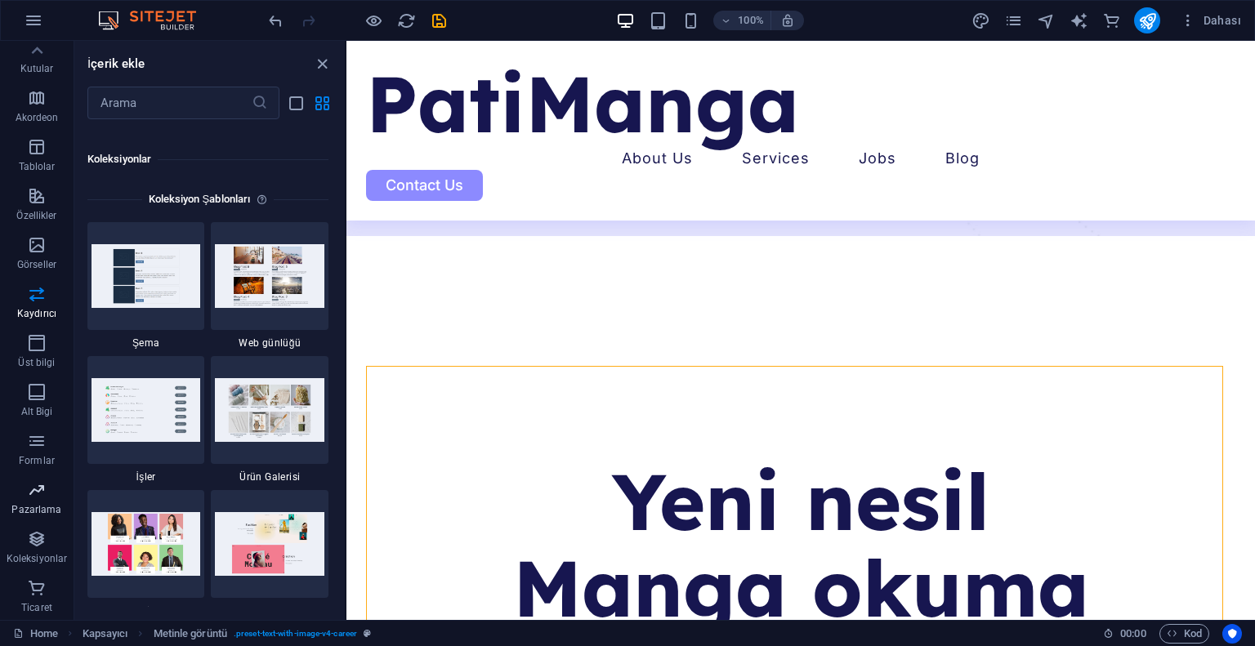
scroll to position [14952, 0]
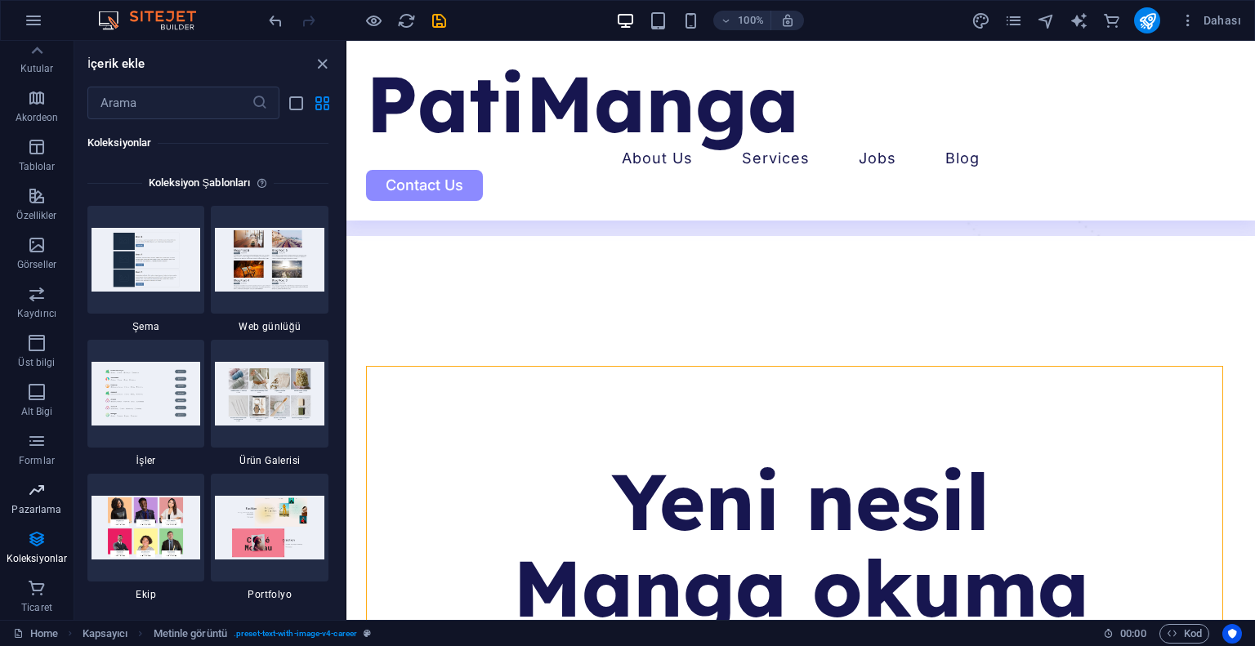
click at [42, 493] on icon "button" at bounding box center [37, 490] width 20 height 20
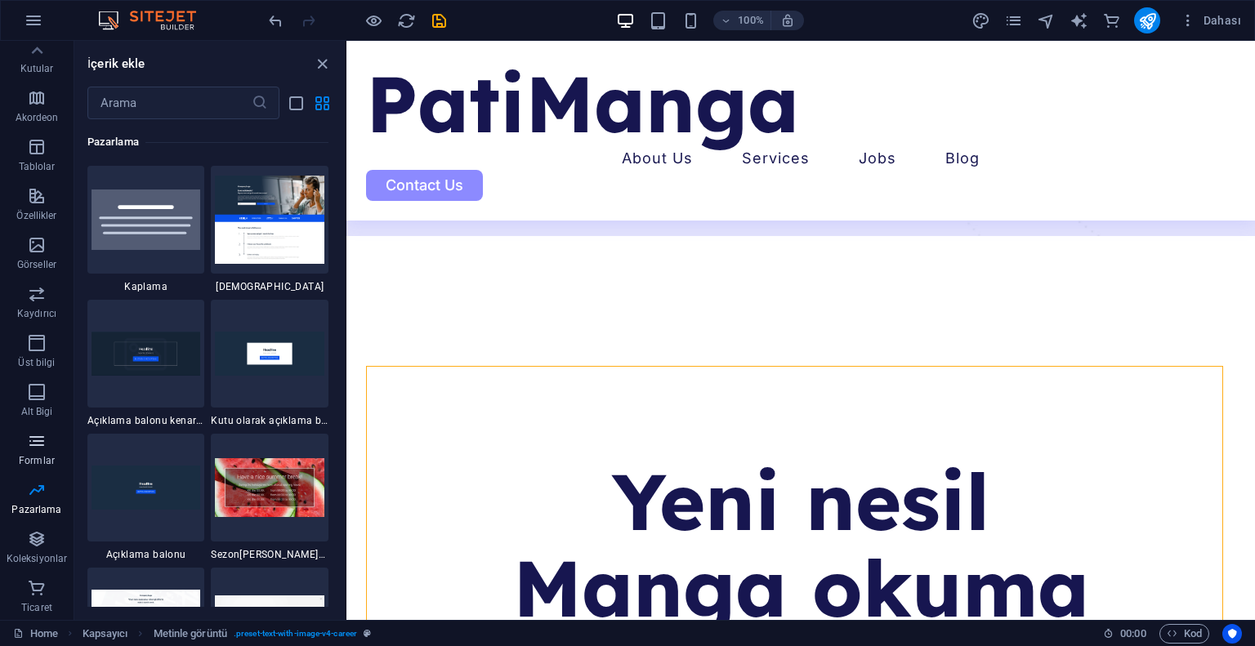
scroll to position [13304, 0]
click at [38, 457] on p "Formlar" at bounding box center [37, 460] width 36 height 13
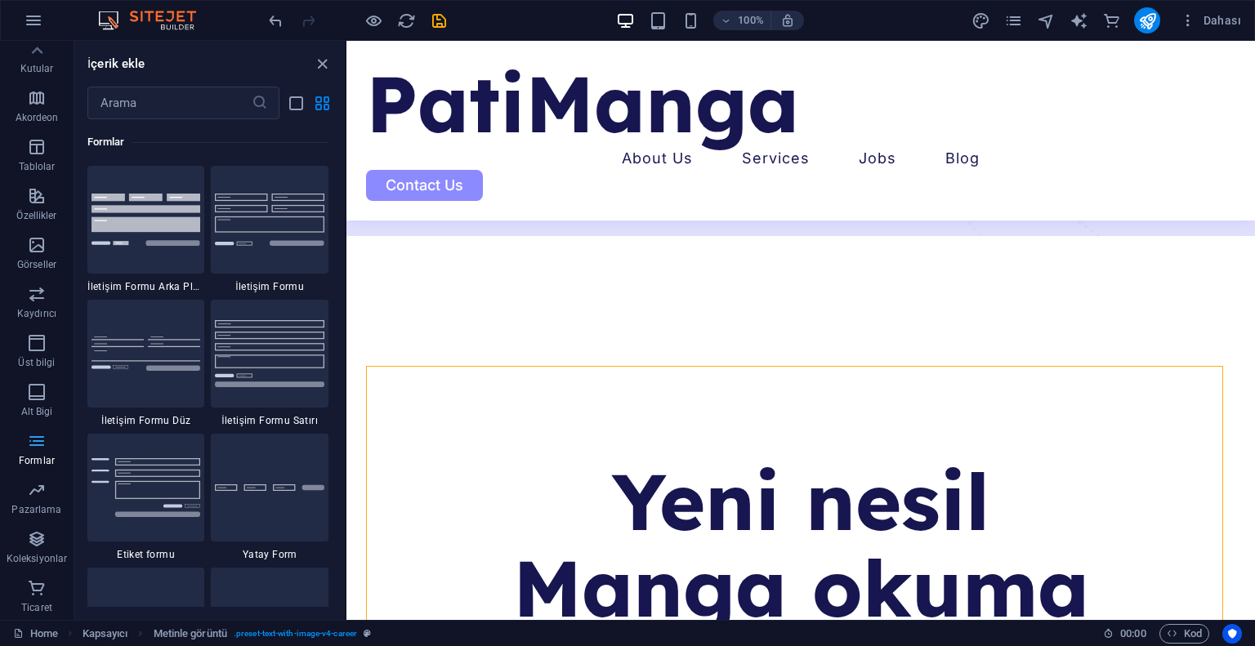
scroll to position [11925, 0]
click at [29, 427] on button "Formlar" at bounding box center [37, 449] width 74 height 49
click at [29, 418] on span "Alt Bigi" at bounding box center [37, 401] width 74 height 39
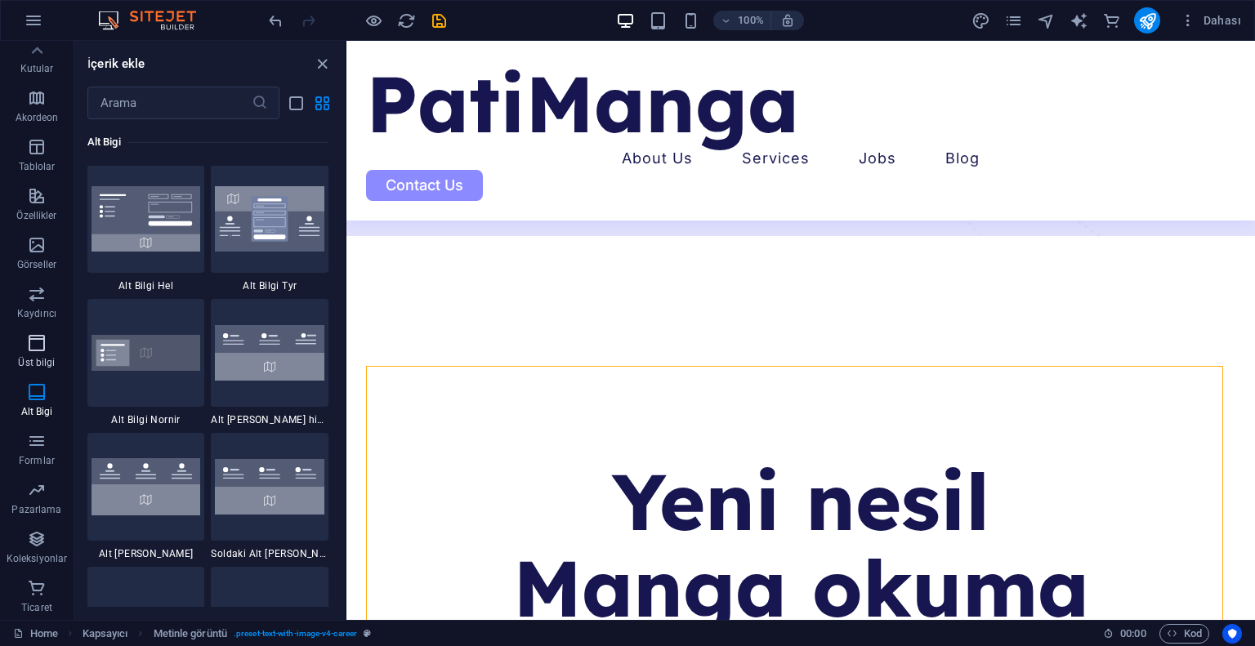
scroll to position [10814, 0]
click at [36, 352] on icon "button" at bounding box center [37, 343] width 20 height 20
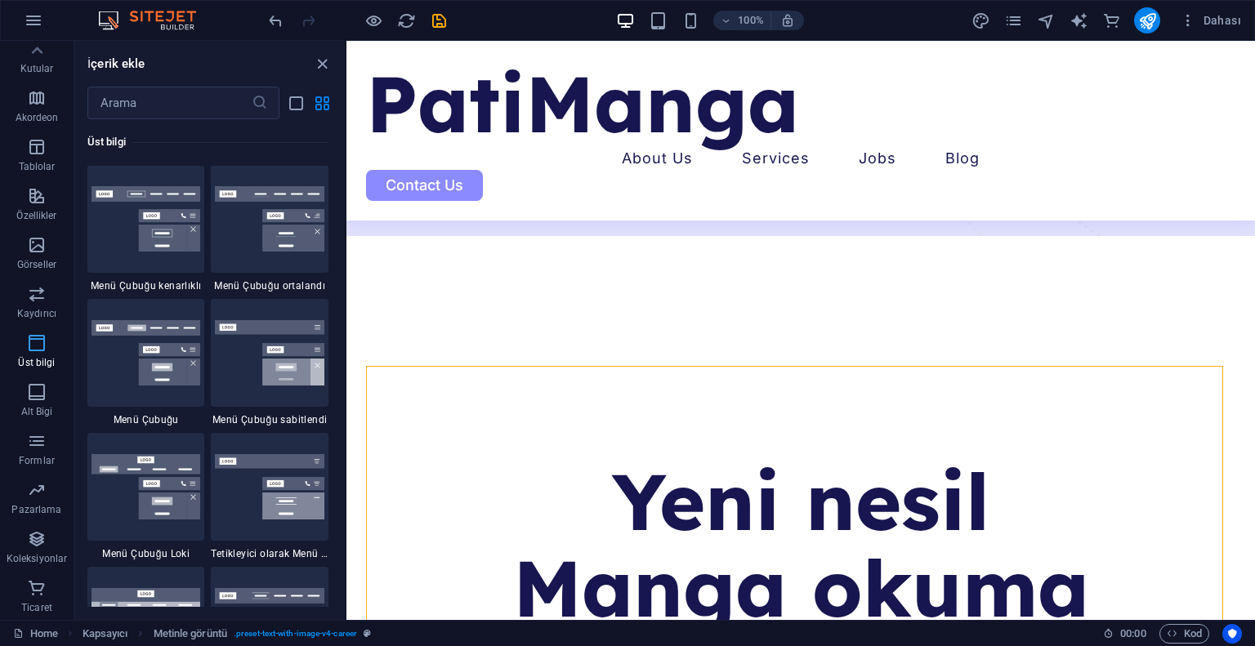
scroll to position [9836, 0]
click at [31, 310] on p "Kaydırıcı" at bounding box center [36, 313] width 39 height 13
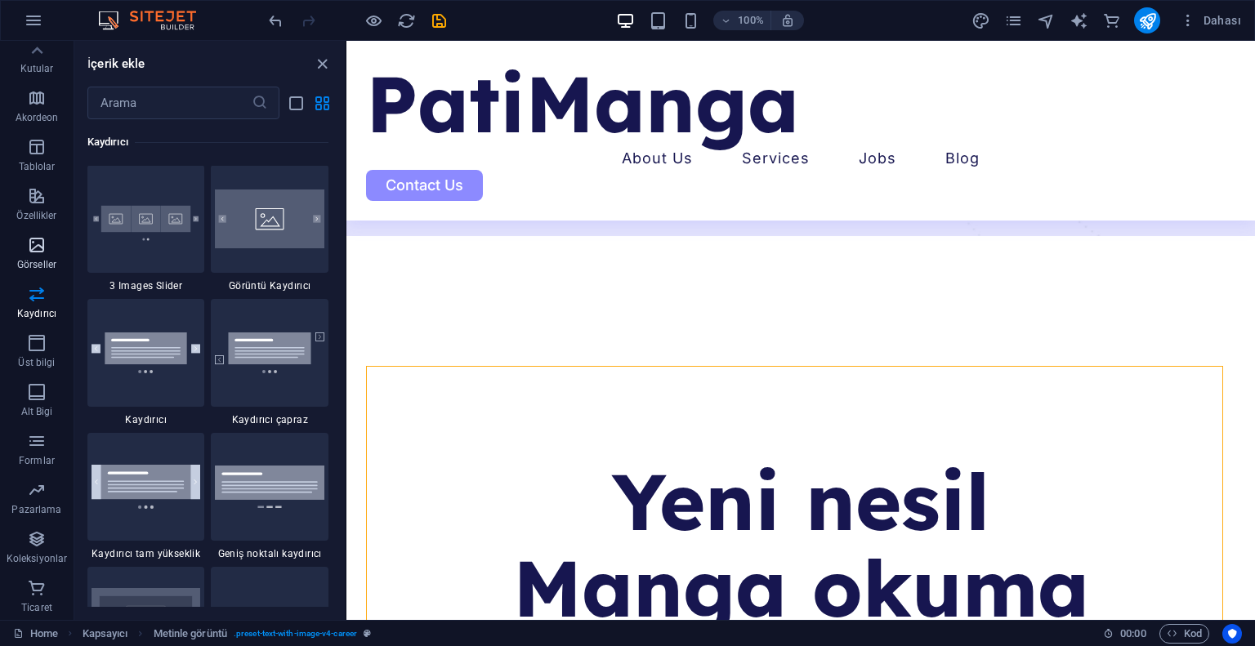
scroll to position [9260, 0]
click at [34, 212] on p "Özellikler" at bounding box center [36, 215] width 40 height 13
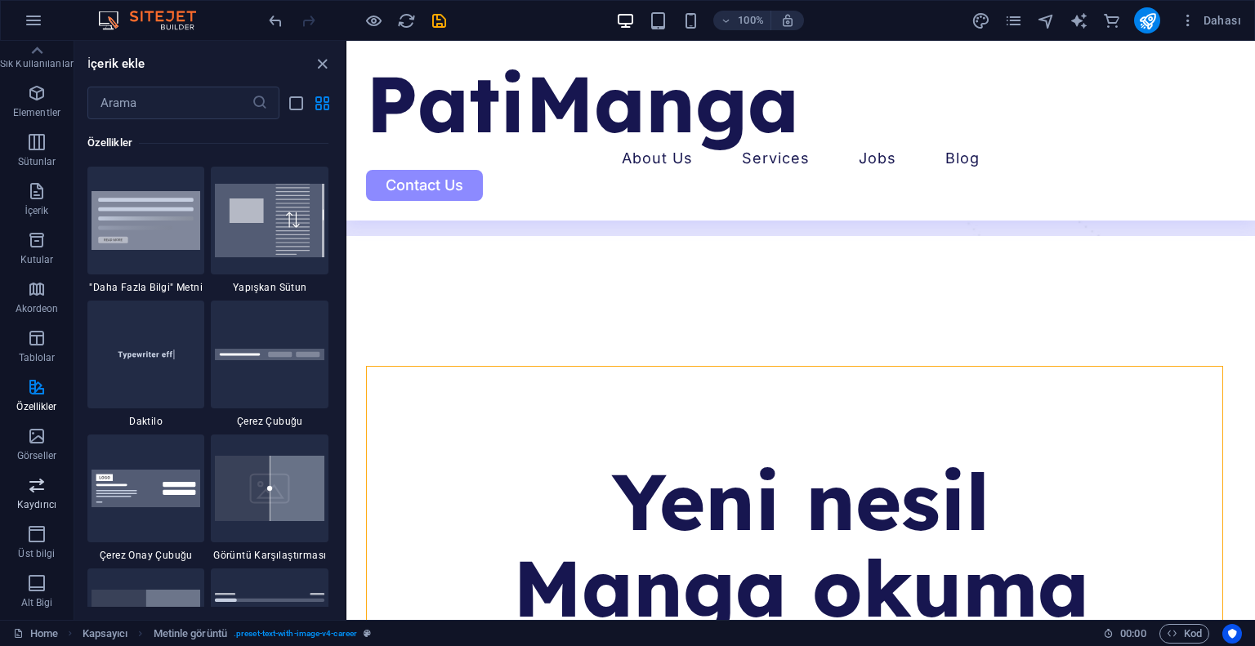
scroll to position [0, 0]
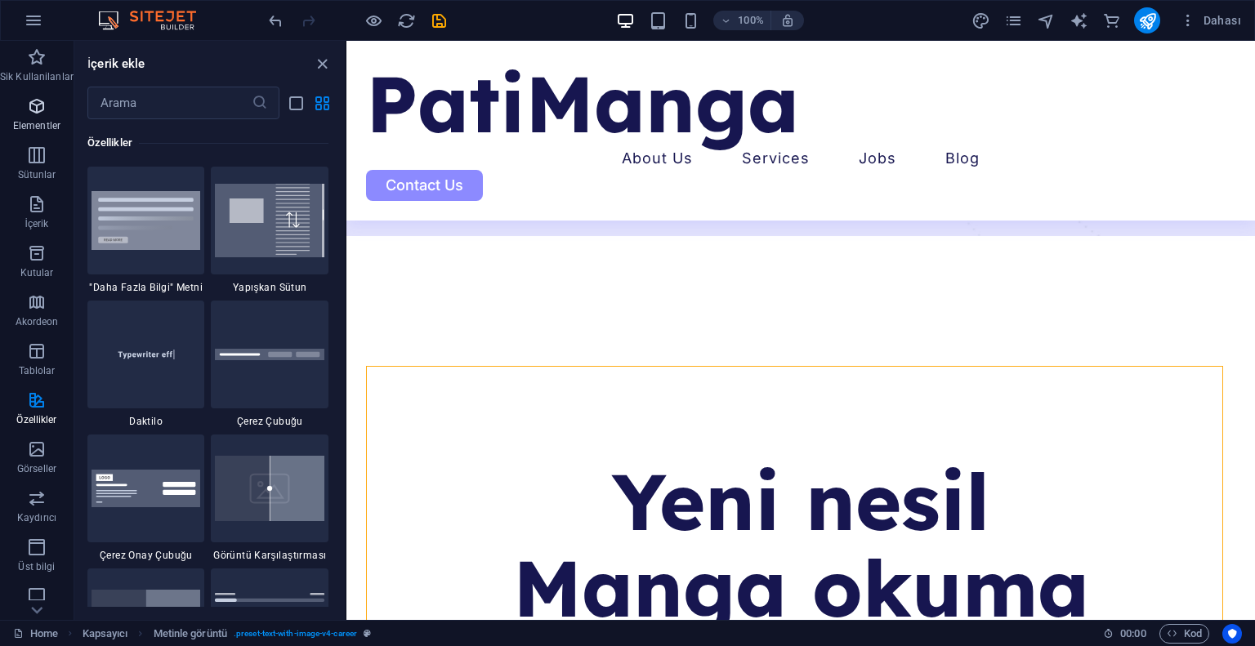
click at [36, 114] on icon "button" at bounding box center [37, 106] width 20 height 20
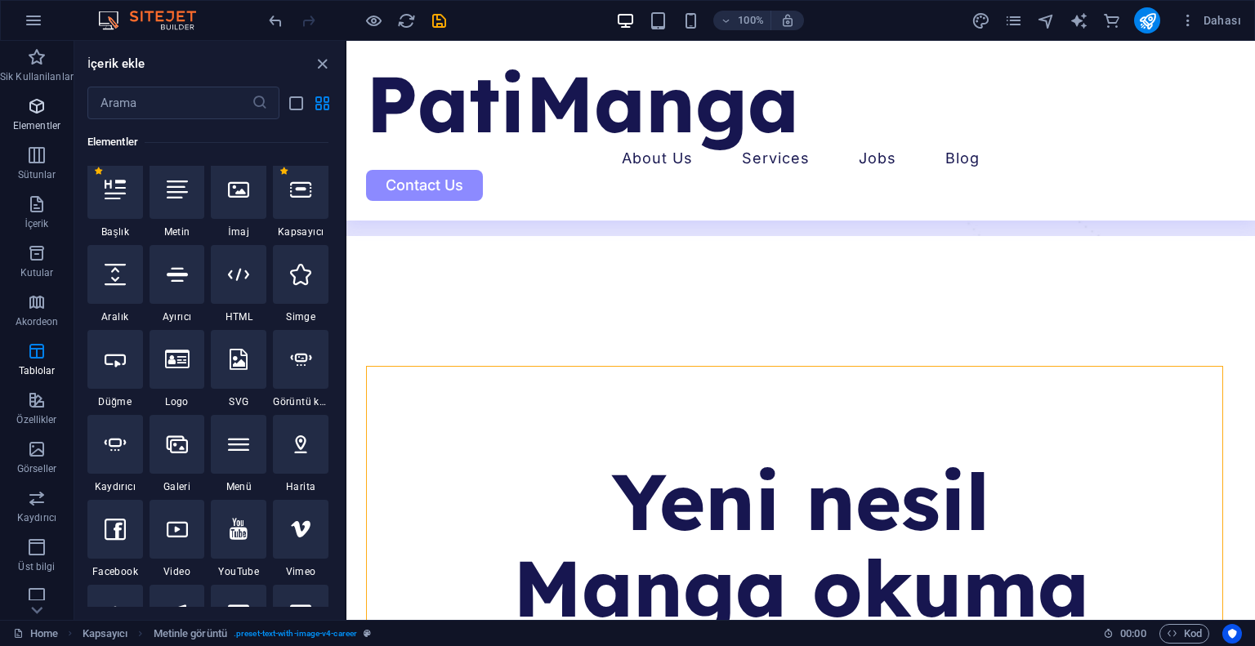
scroll to position [174, 0]
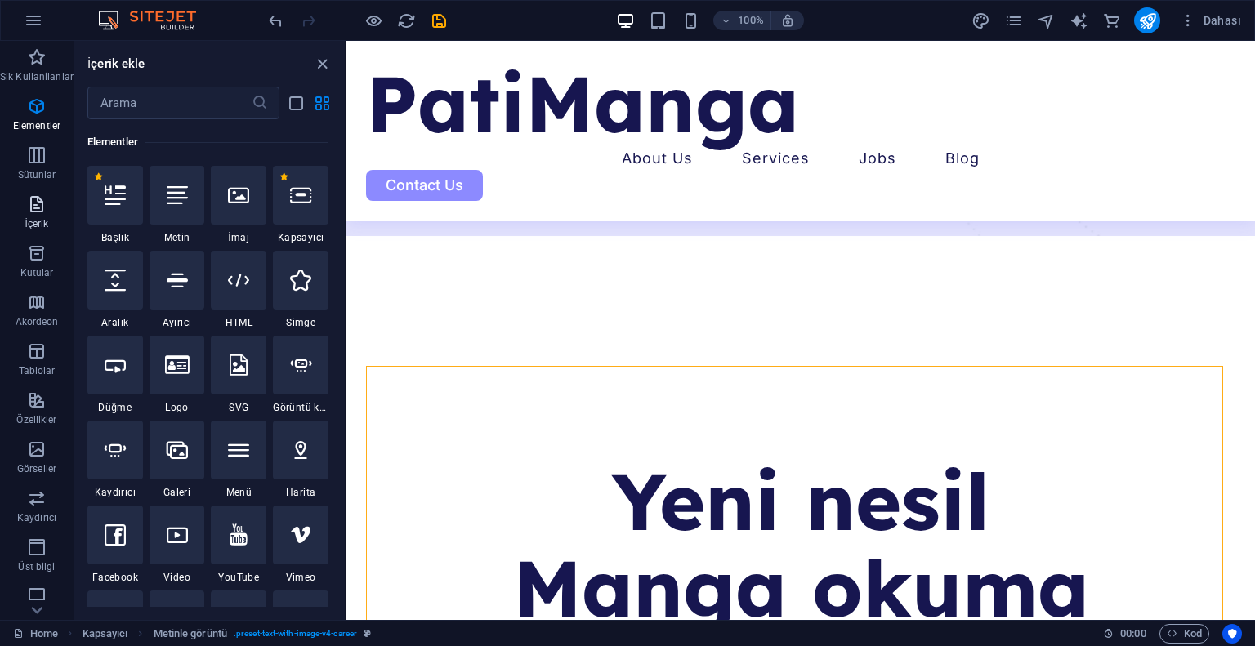
click at [46, 208] on span "İçerik" at bounding box center [37, 213] width 74 height 39
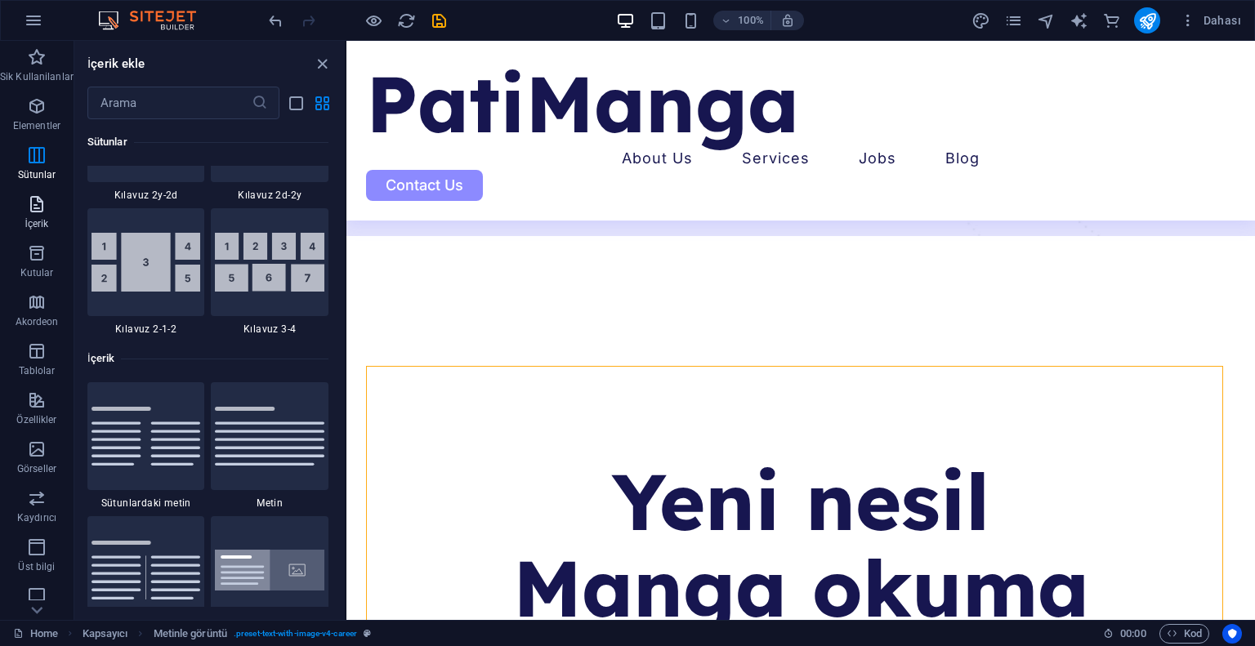
scroll to position [2857, 0]
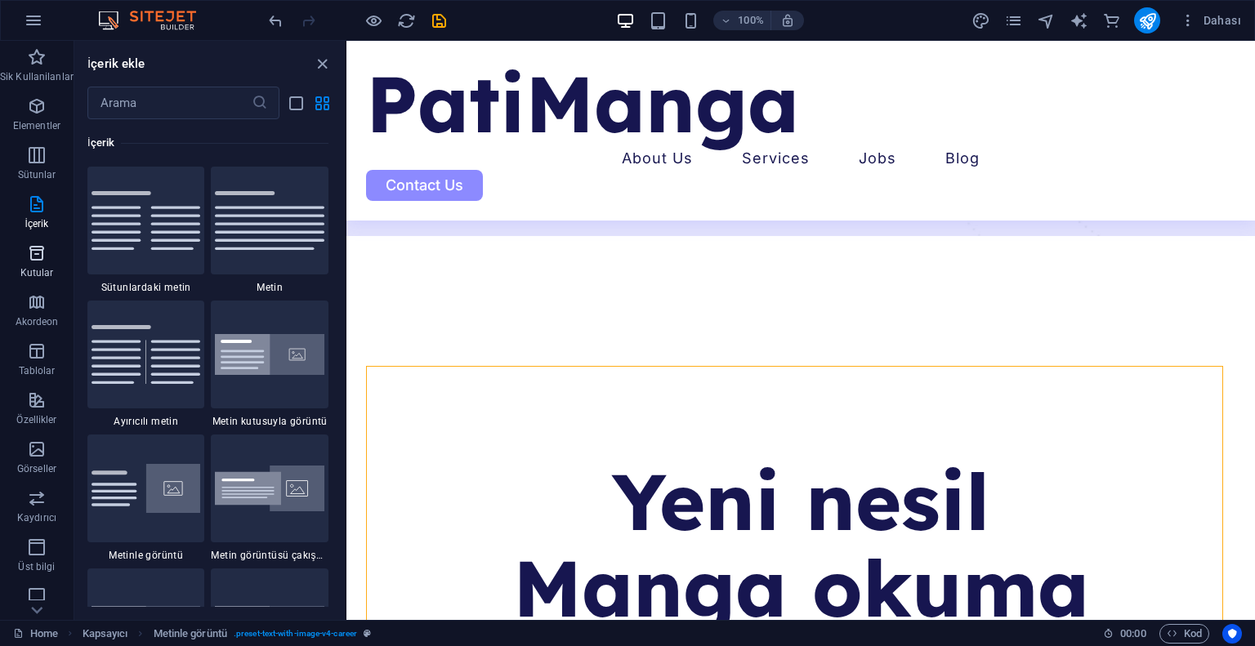
click at [35, 241] on button "Kutular" at bounding box center [37, 261] width 74 height 49
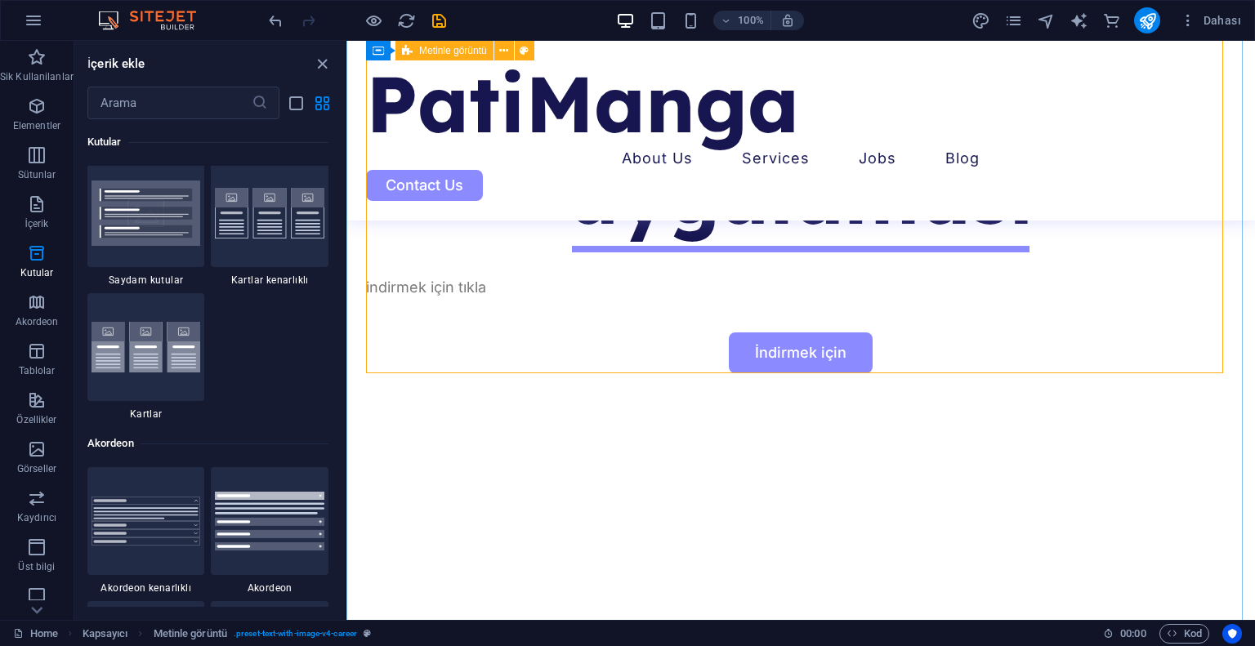
scroll to position [1242, 0]
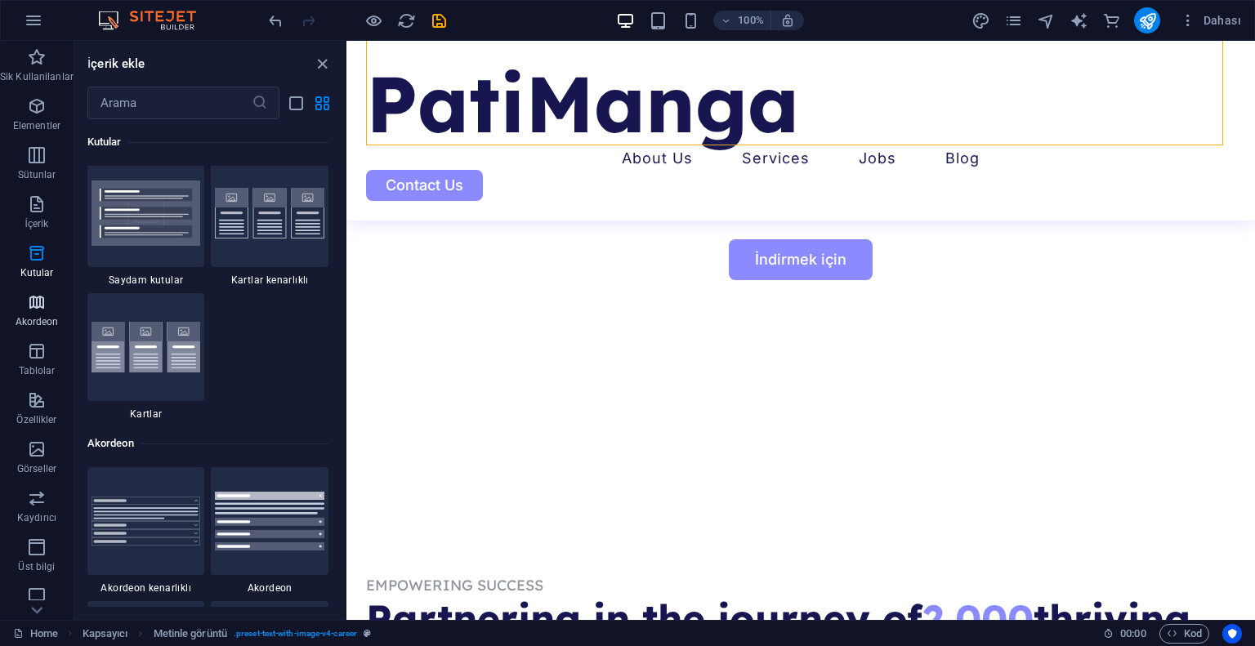
click at [38, 291] on button "Akordeon" at bounding box center [37, 310] width 74 height 49
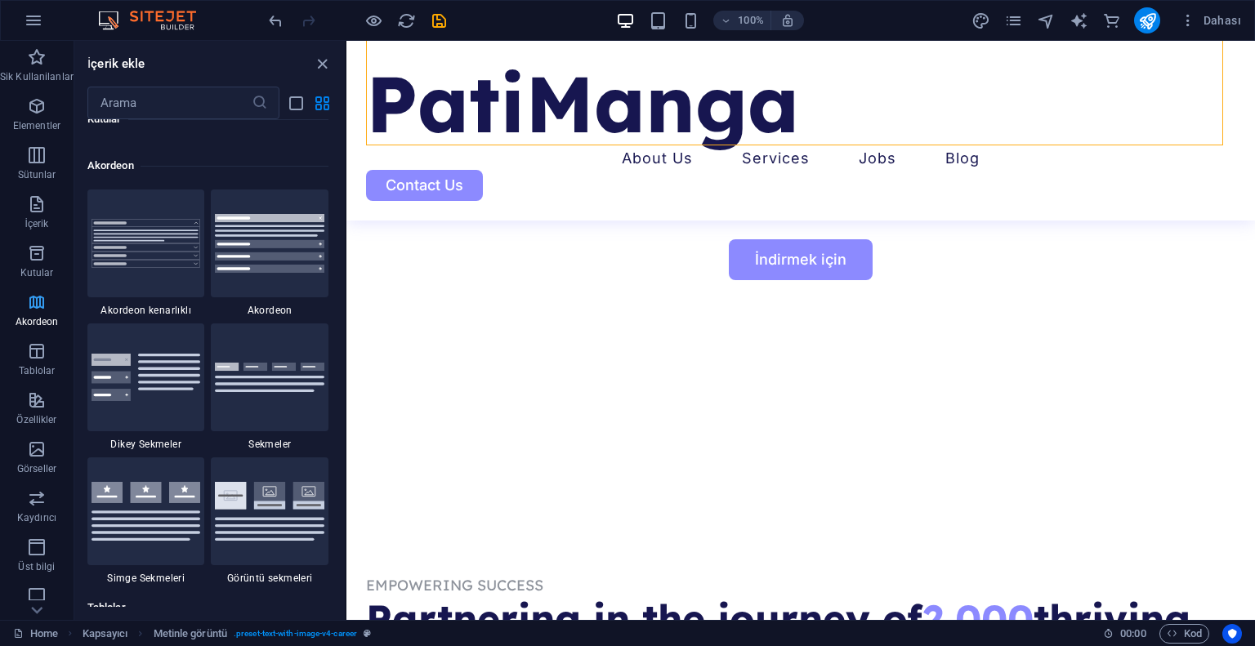
scroll to position [5215, 0]
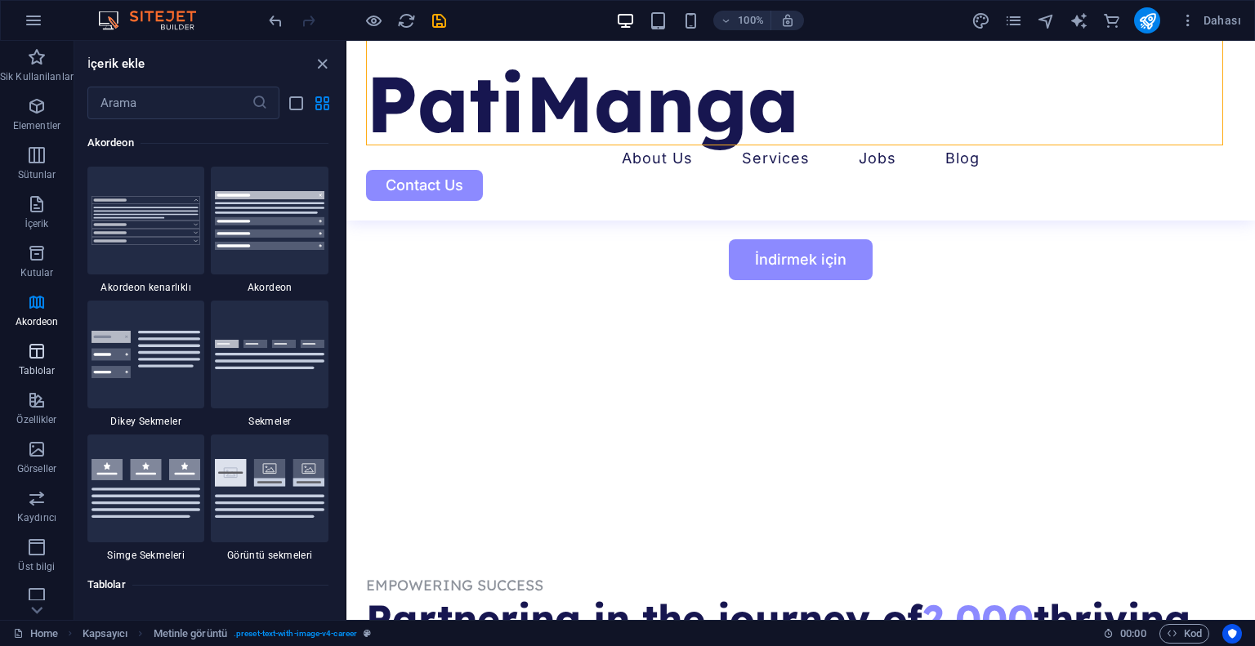
click at [33, 365] on p "Tablolar" at bounding box center [37, 370] width 37 height 13
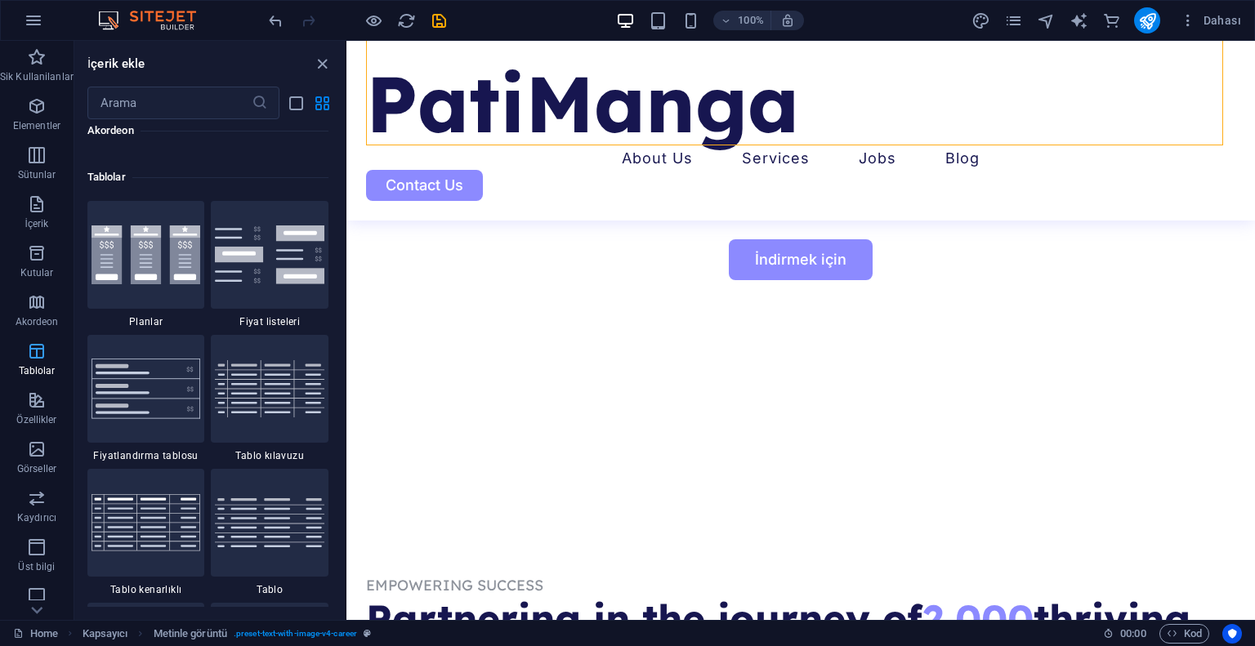
scroll to position [5656, 0]
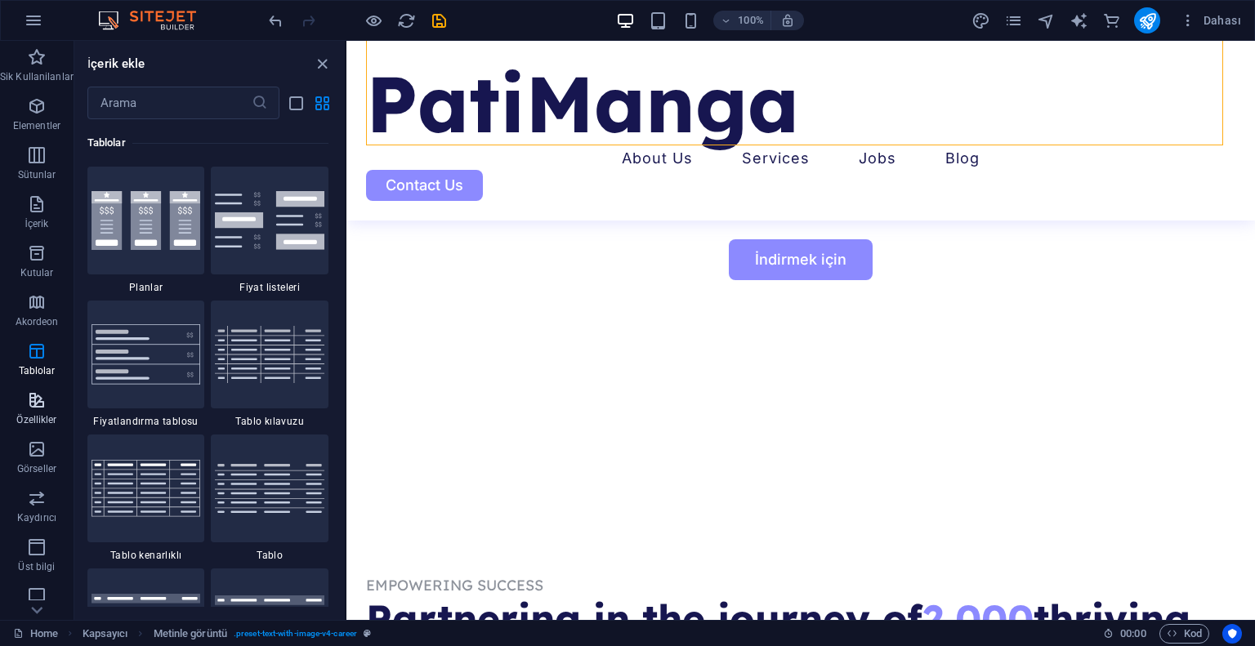
click at [33, 395] on icon "button" at bounding box center [37, 400] width 20 height 20
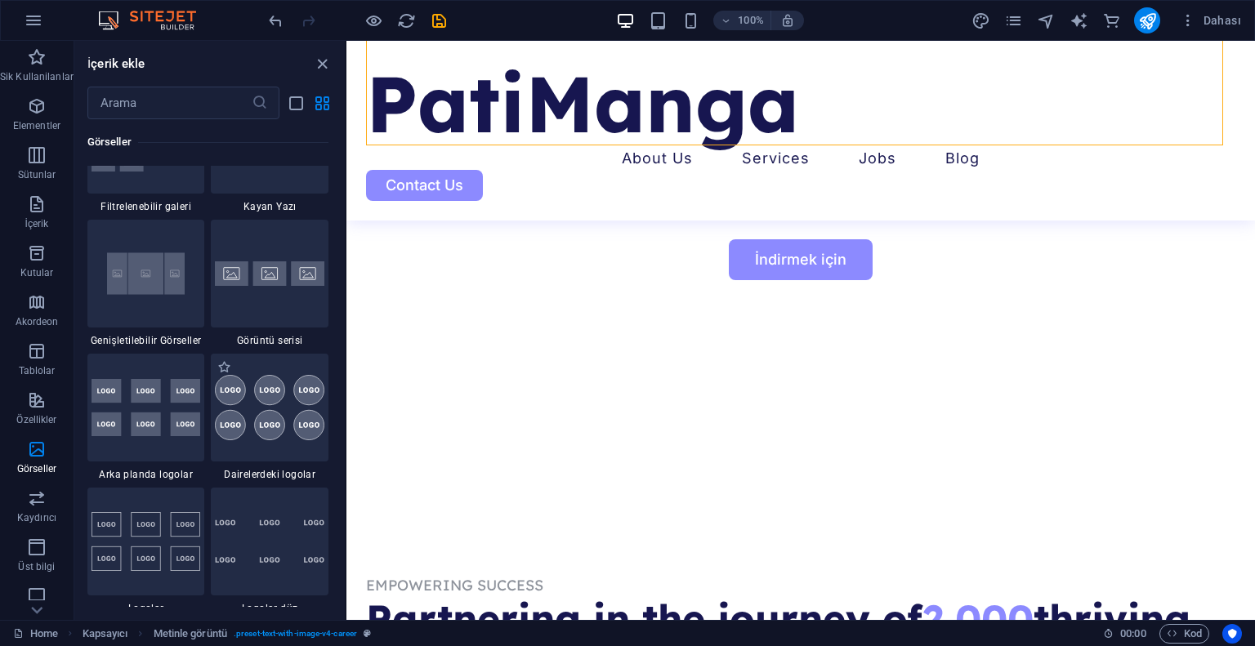
scroll to position [8735, 0]
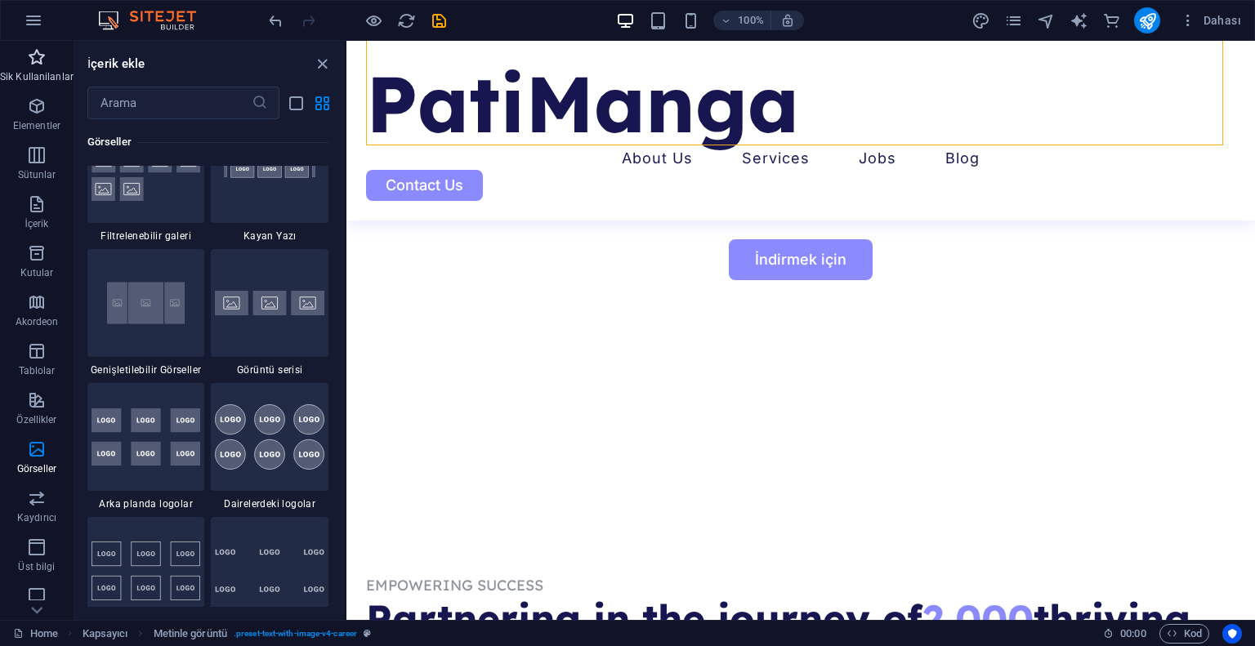
click at [31, 64] on icon "button" at bounding box center [37, 57] width 20 height 20
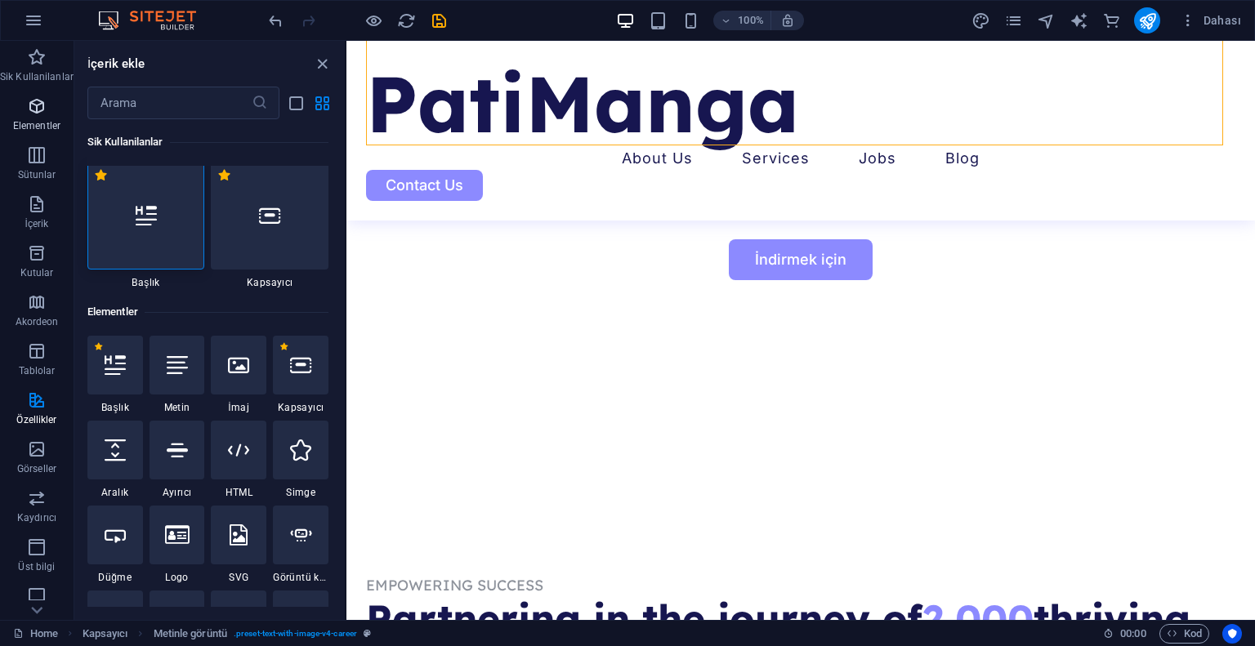
scroll to position [0, 0]
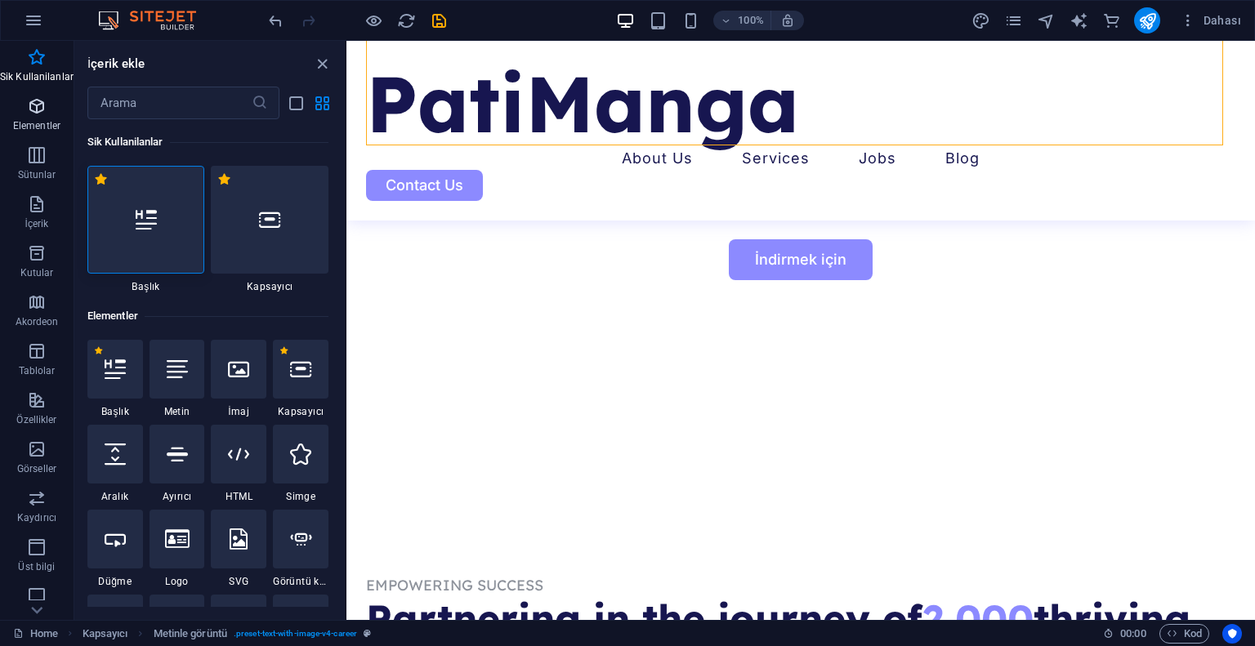
click at [31, 119] on p "Elementler" at bounding box center [36, 125] width 47 height 13
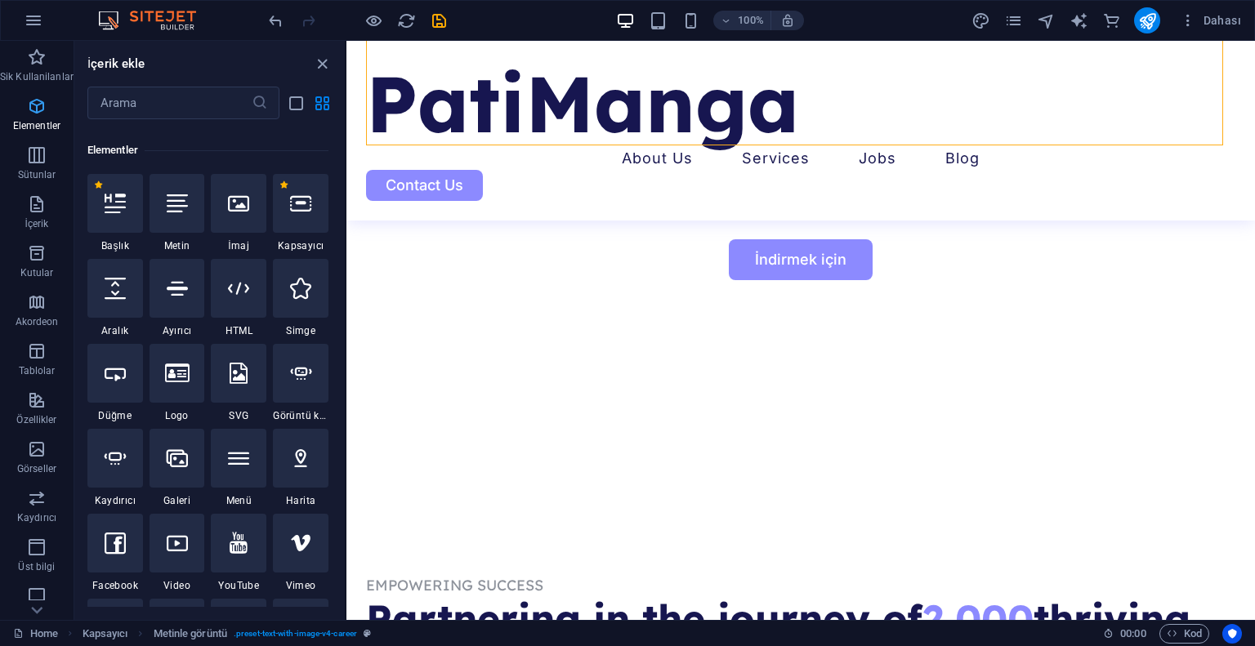
scroll to position [173, 0]
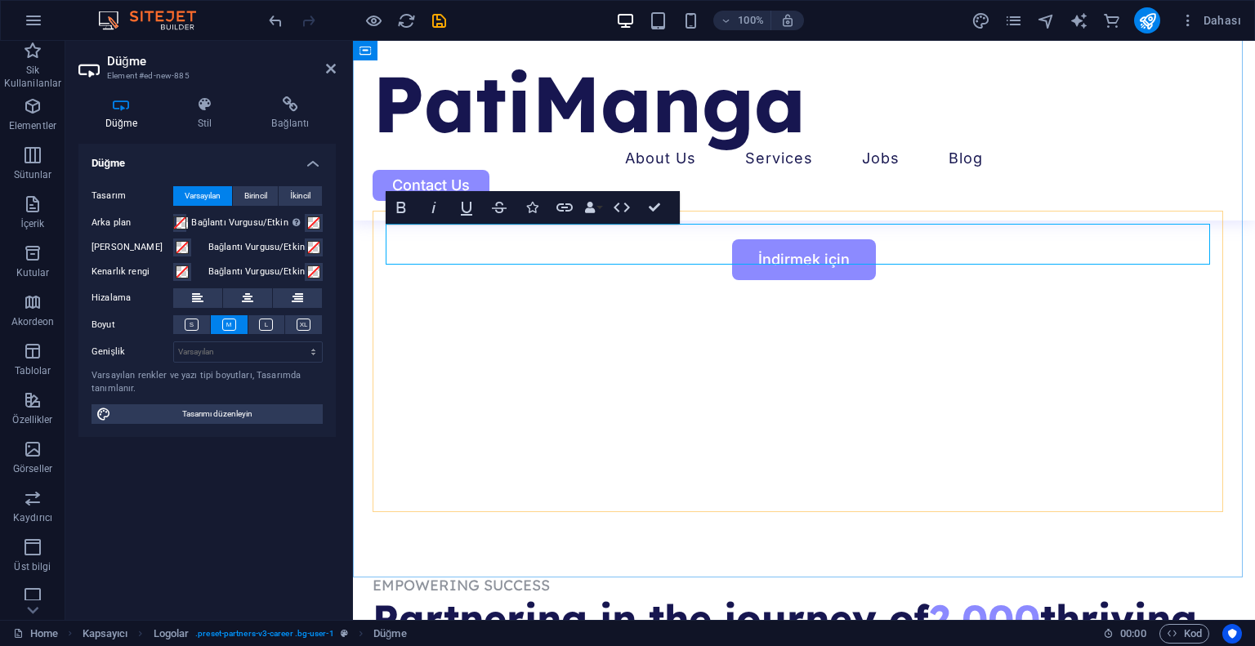
click at [245, 296] on icon at bounding box center [247, 298] width 11 height 20
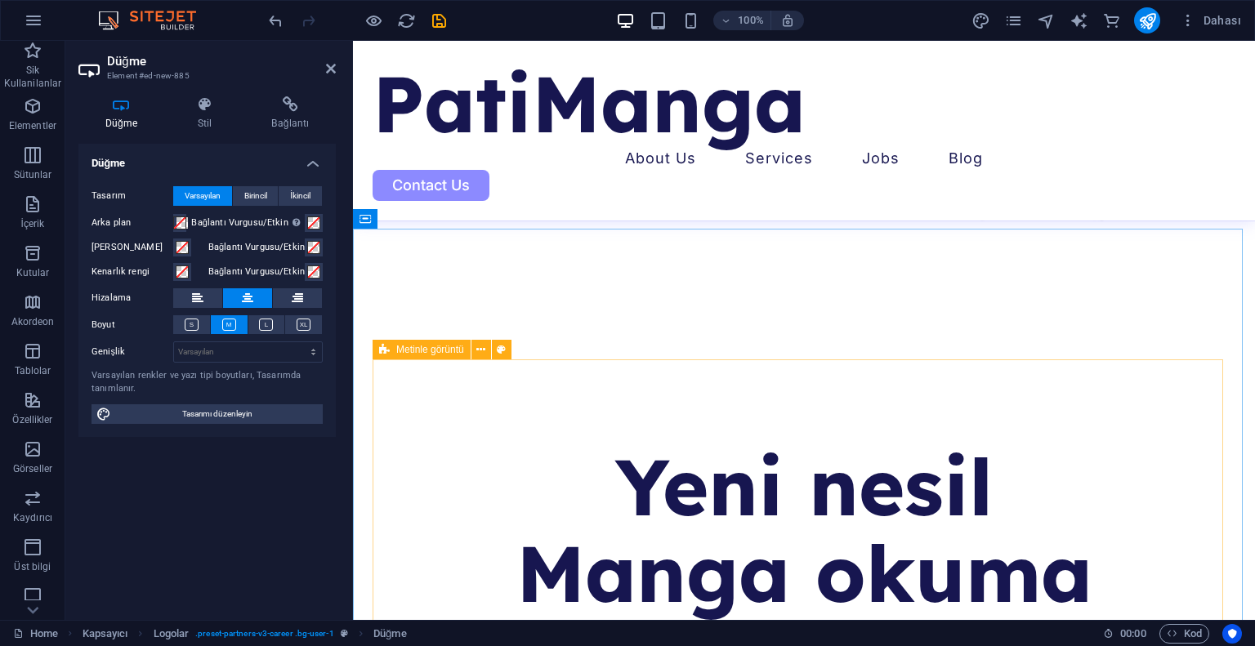
scroll to position [670, 0]
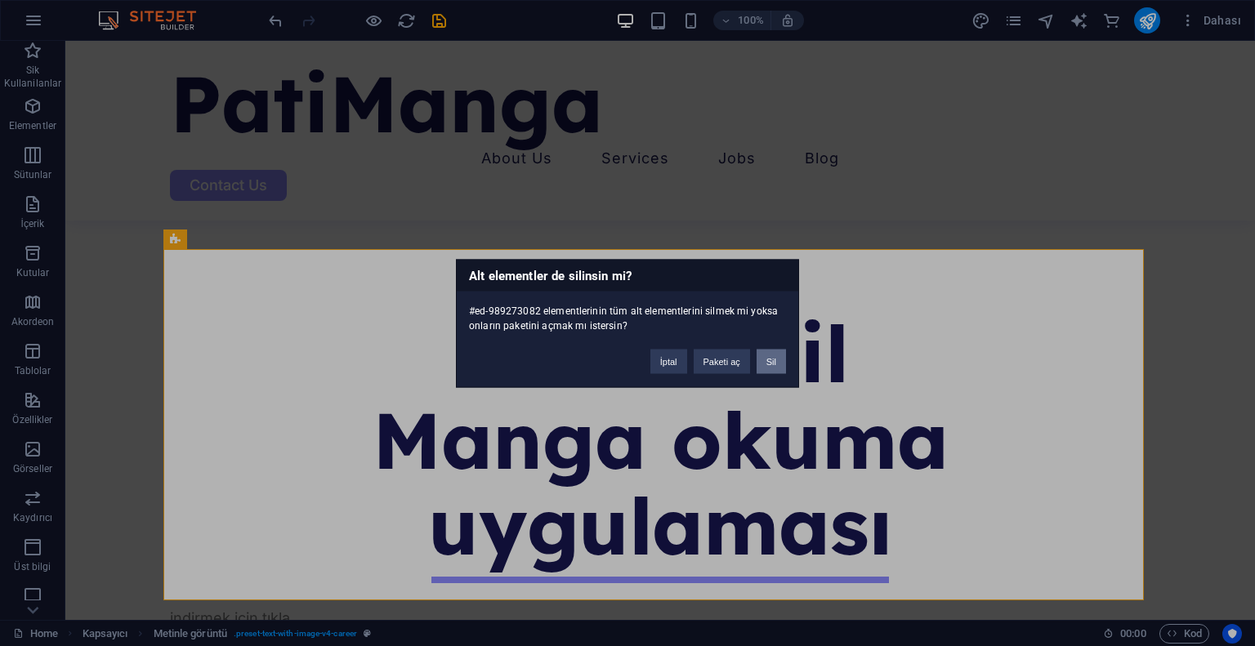
drag, startPoint x: 769, startPoint y: 357, endPoint x: 704, endPoint y: 317, distance: 75.9
click at [769, 358] on button "Sil" at bounding box center [770, 361] width 29 height 25
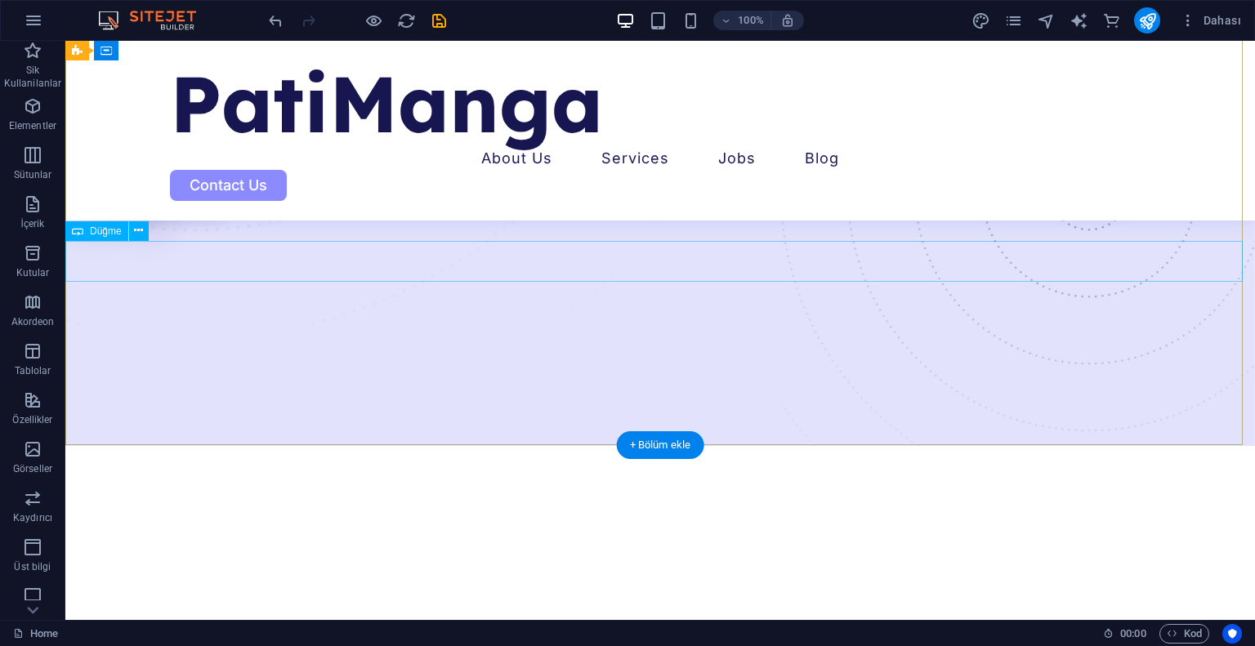
scroll to position [588, 0]
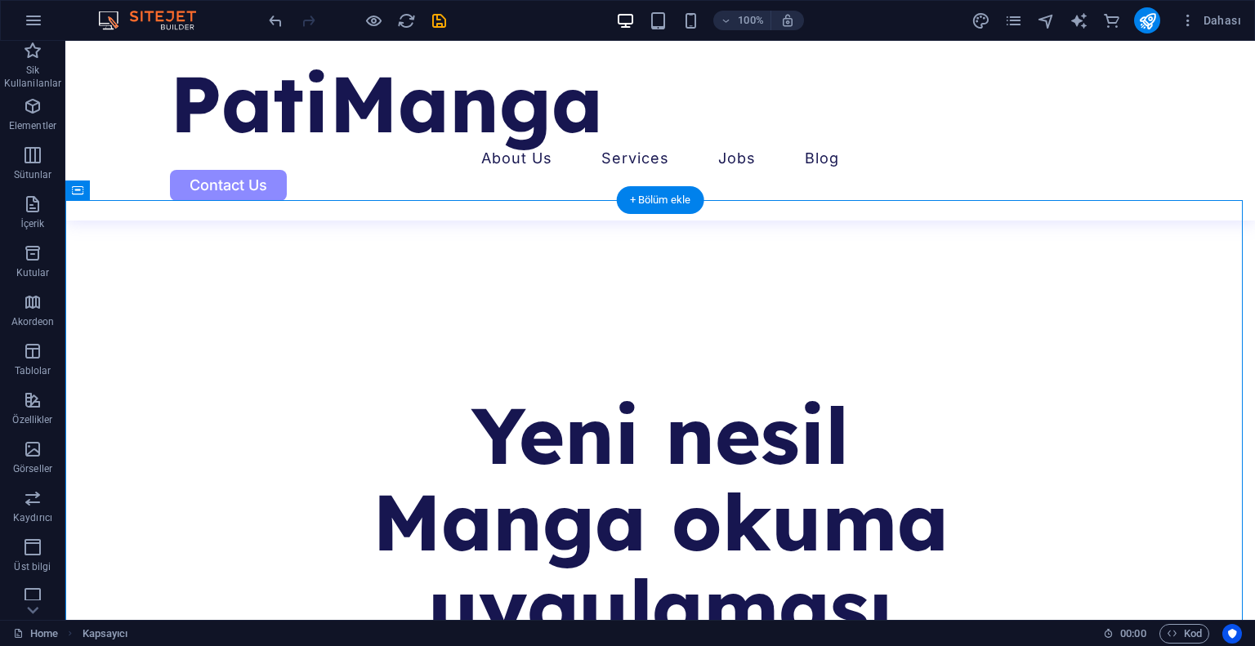
drag, startPoint x: 661, startPoint y: 424, endPoint x: 673, endPoint y: 314, distance: 110.1
click at [38, 112] on icon "button" at bounding box center [33, 106] width 20 height 20
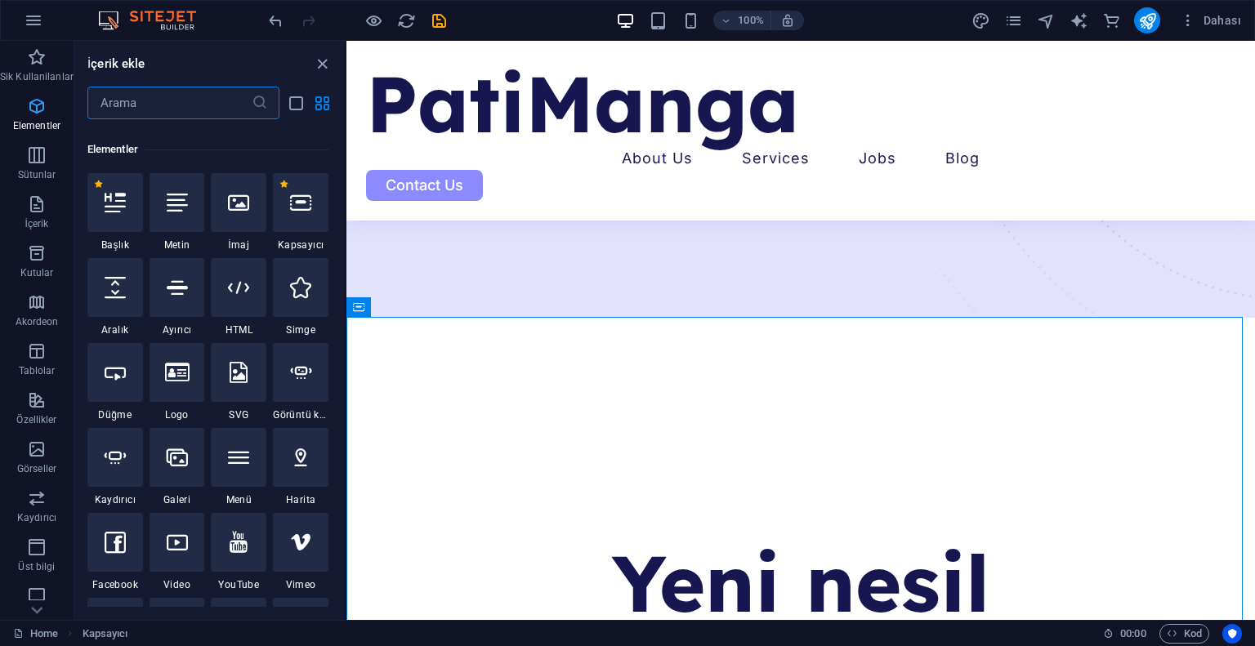
scroll to position [173, 0]
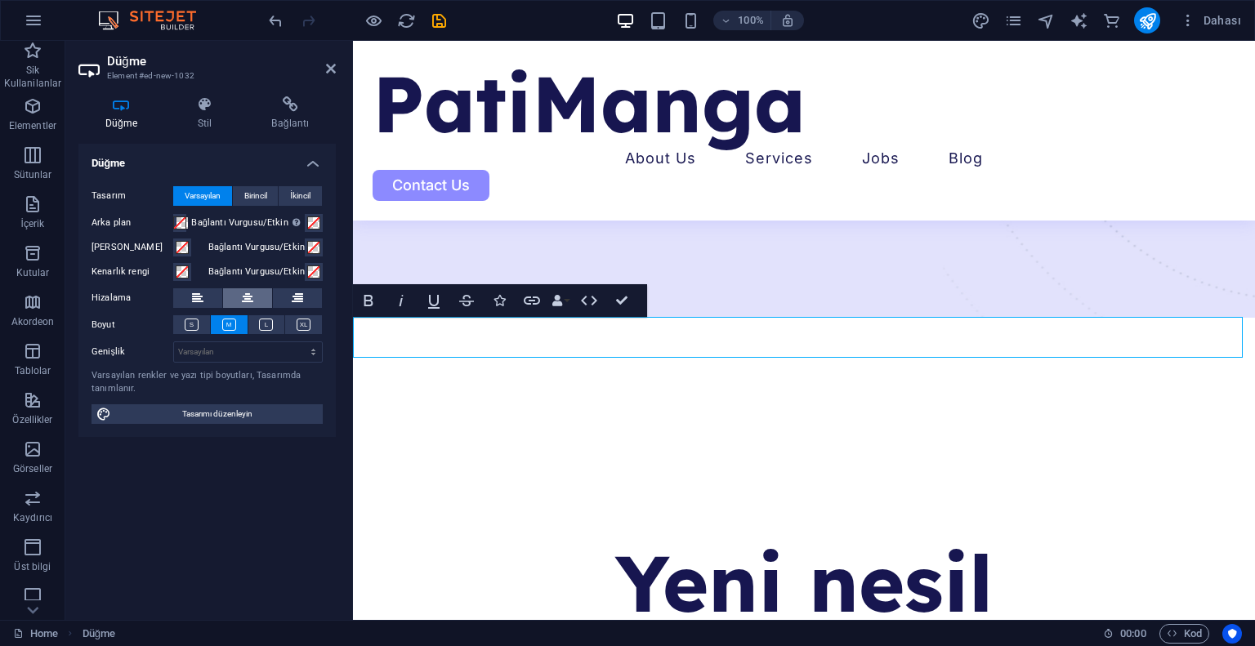
click at [244, 293] on icon at bounding box center [247, 298] width 11 height 20
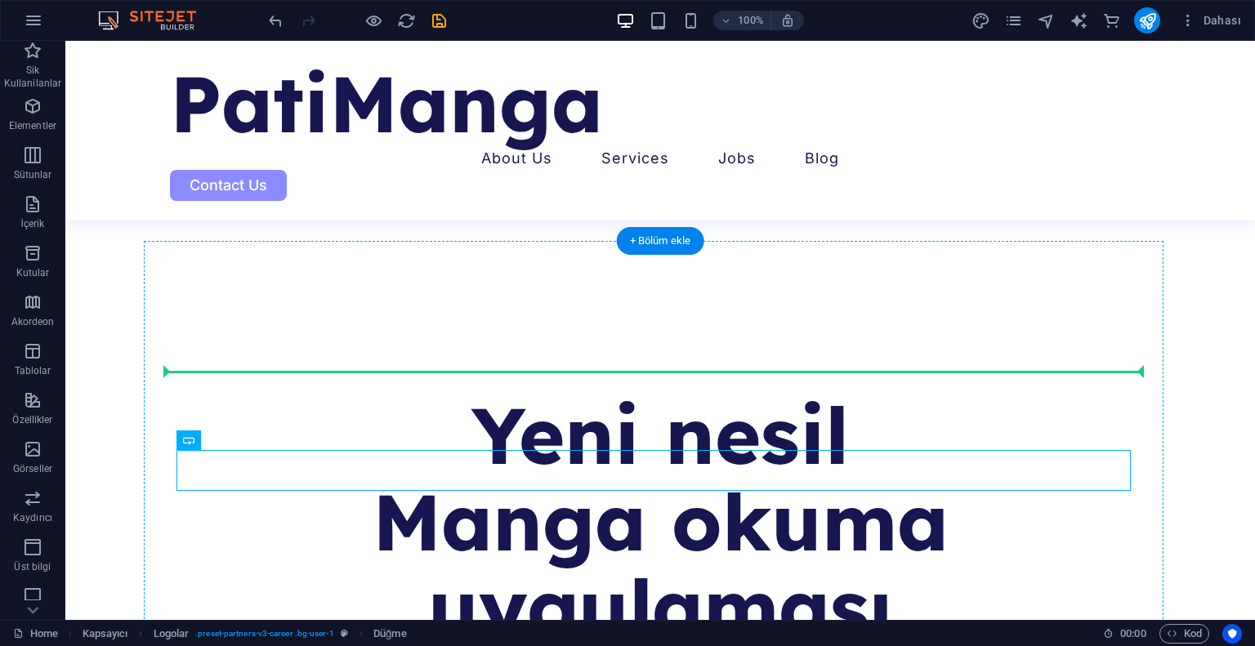
drag, startPoint x: 654, startPoint y: 462, endPoint x: 649, endPoint y: 401, distance: 61.5
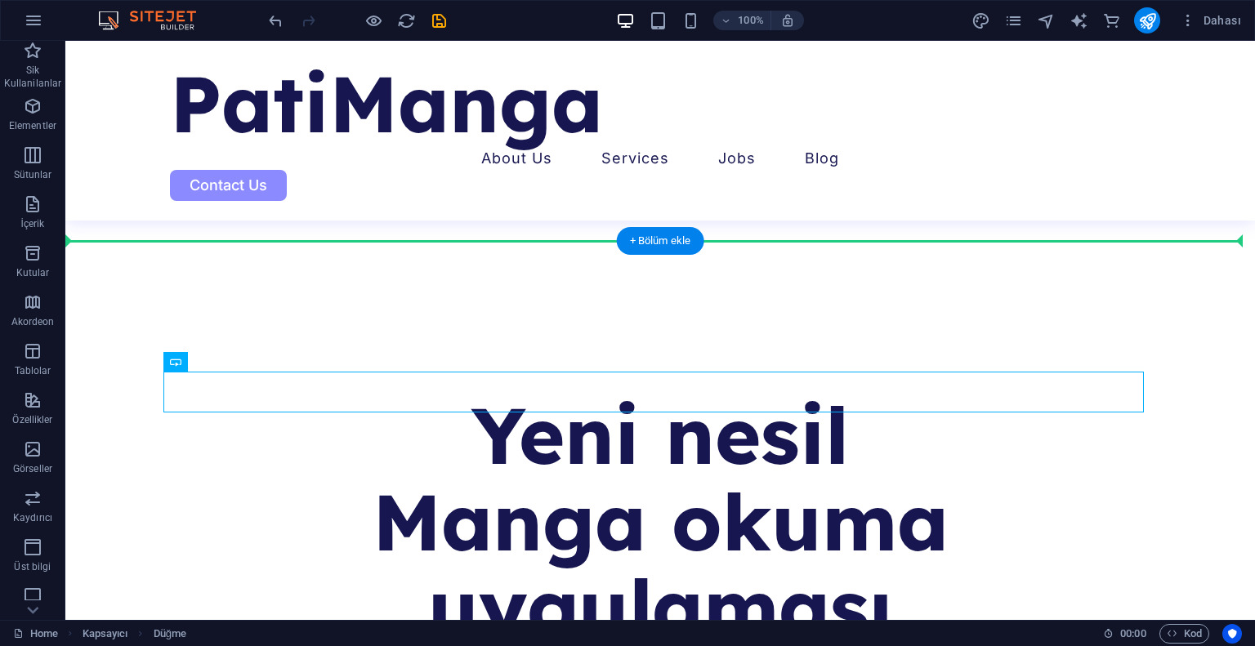
drag, startPoint x: 649, startPoint y: 398, endPoint x: 649, endPoint y: 332, distance: 66.2
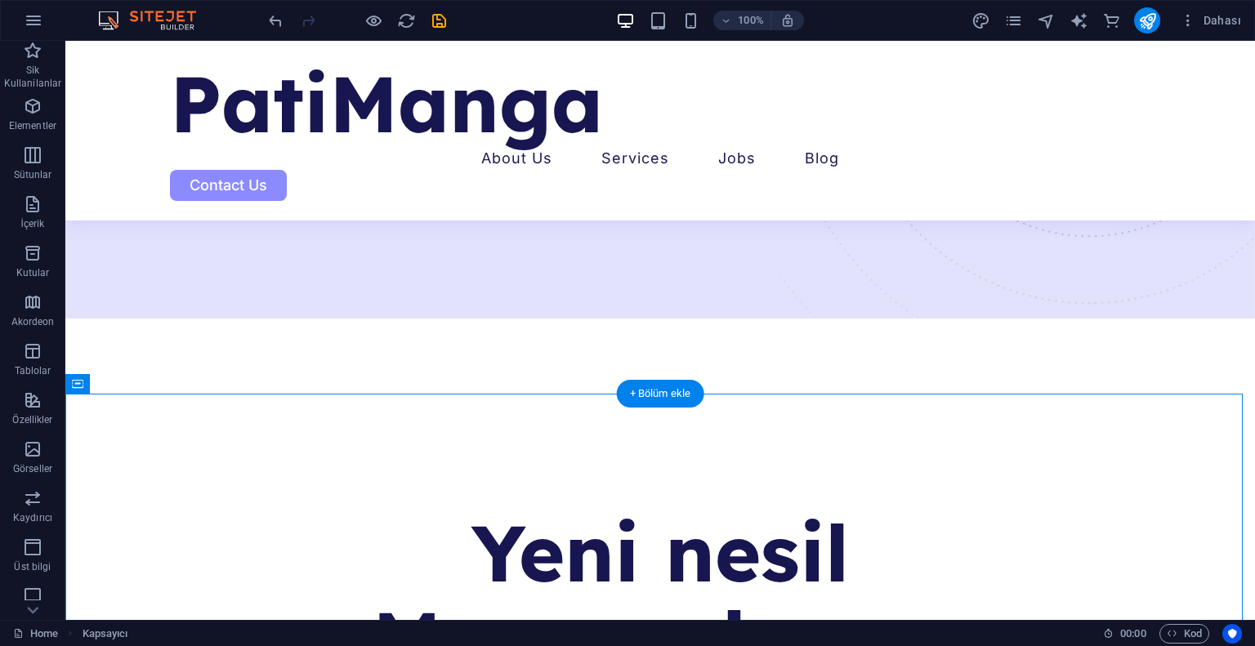
scroll to position [425, 0]
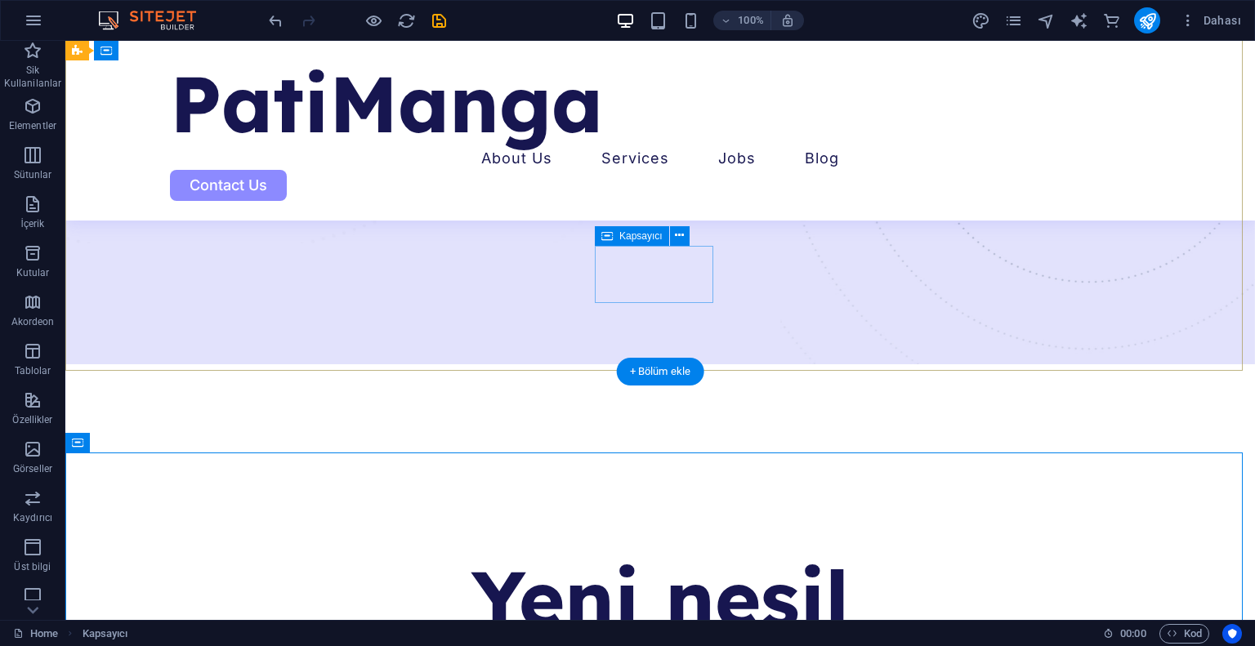
scroll to position [343, 0]
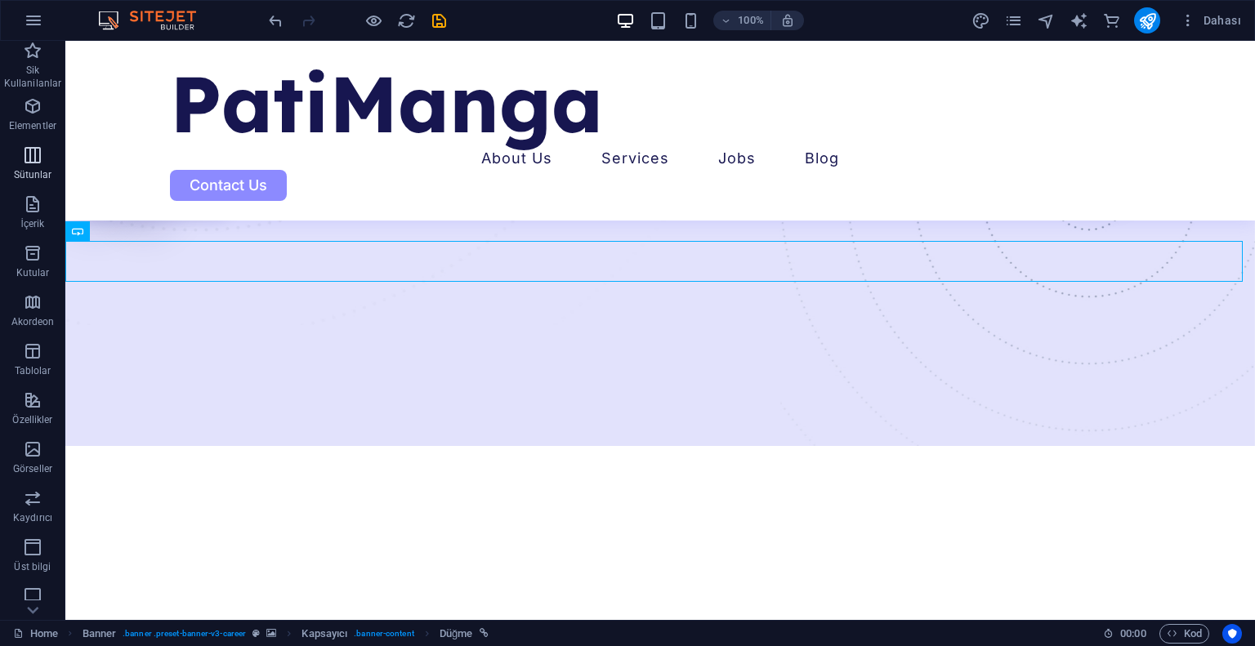
click at [30, 140] on button "Sütunlar" at bounding box center [32, 163] width 65 height 49
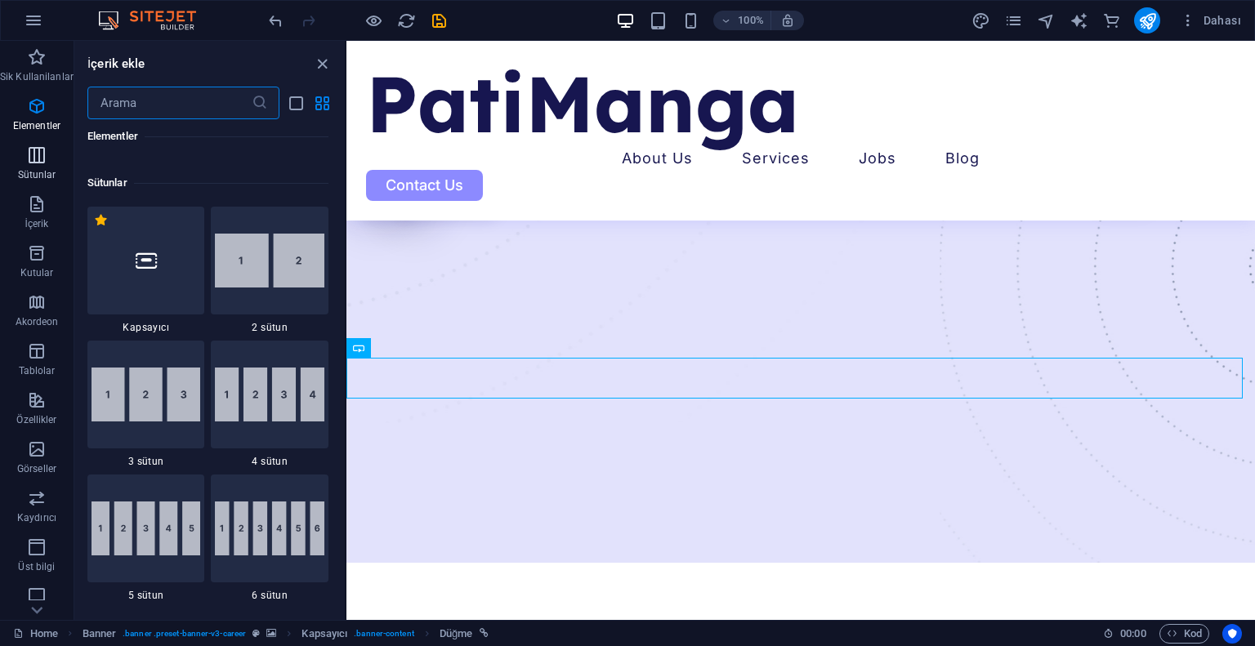
scroll to position [809, 0]
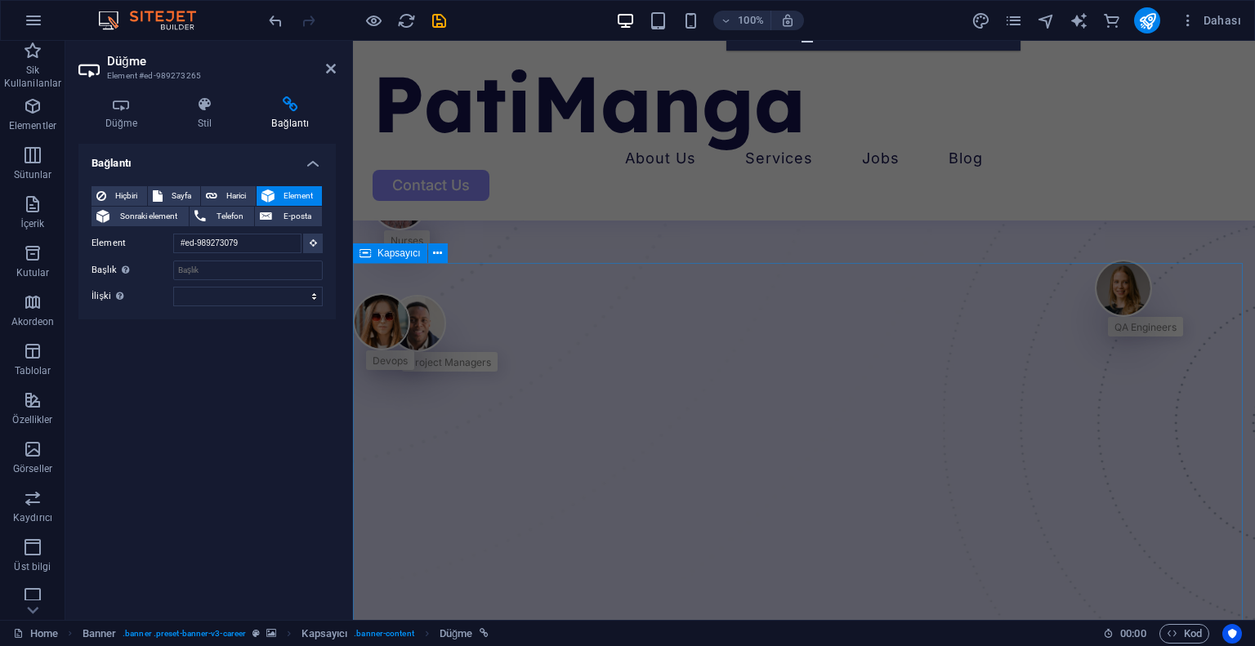
scroll to position [840, 0]
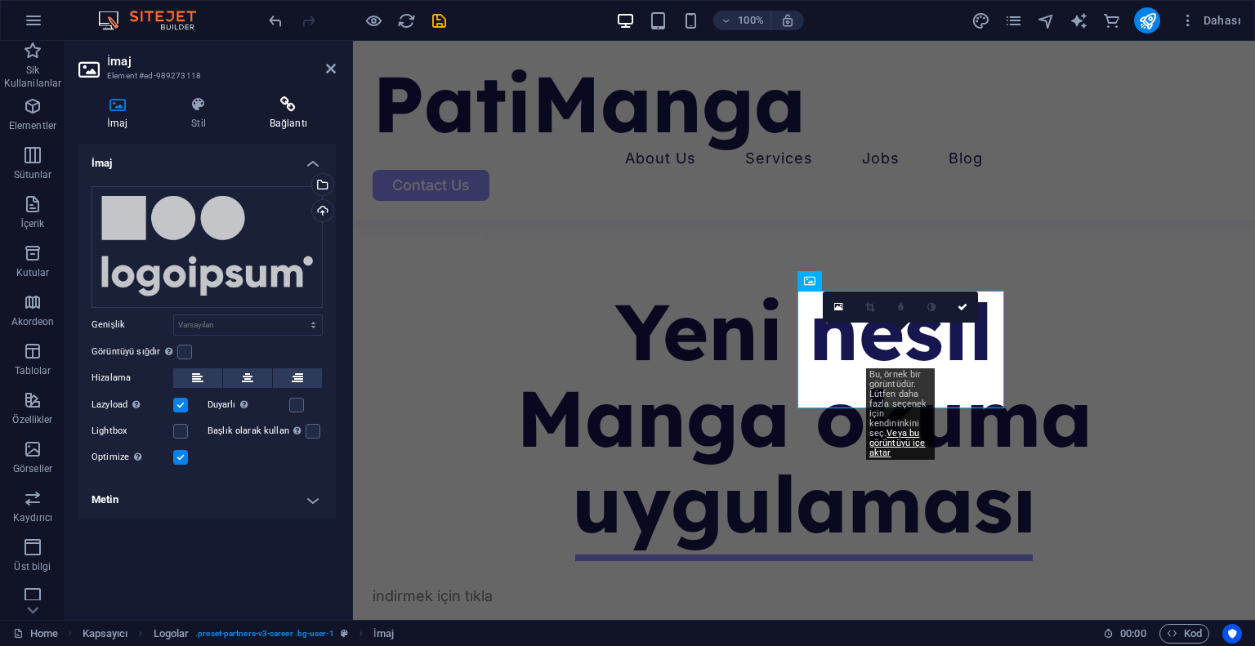
click at [288, 105] on icon at bounding box center [288, 104] width 95 height 16
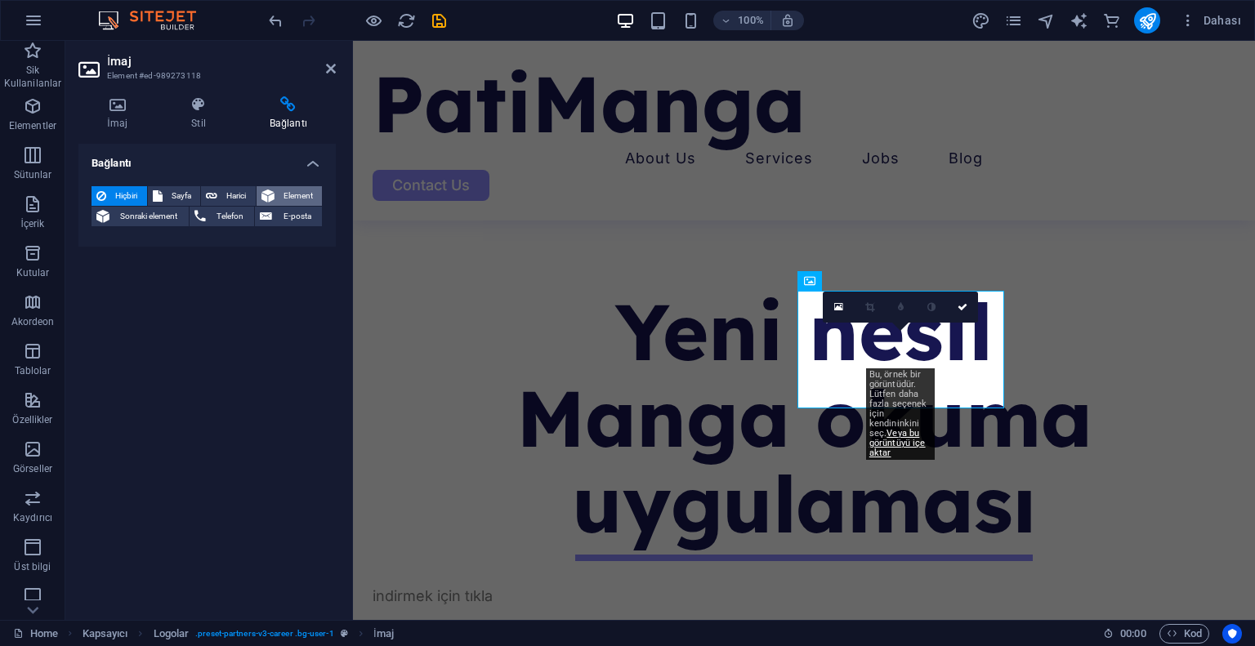
click at [292, 193] on span "Element" at bounding box center [298, 196] width 38 height 20
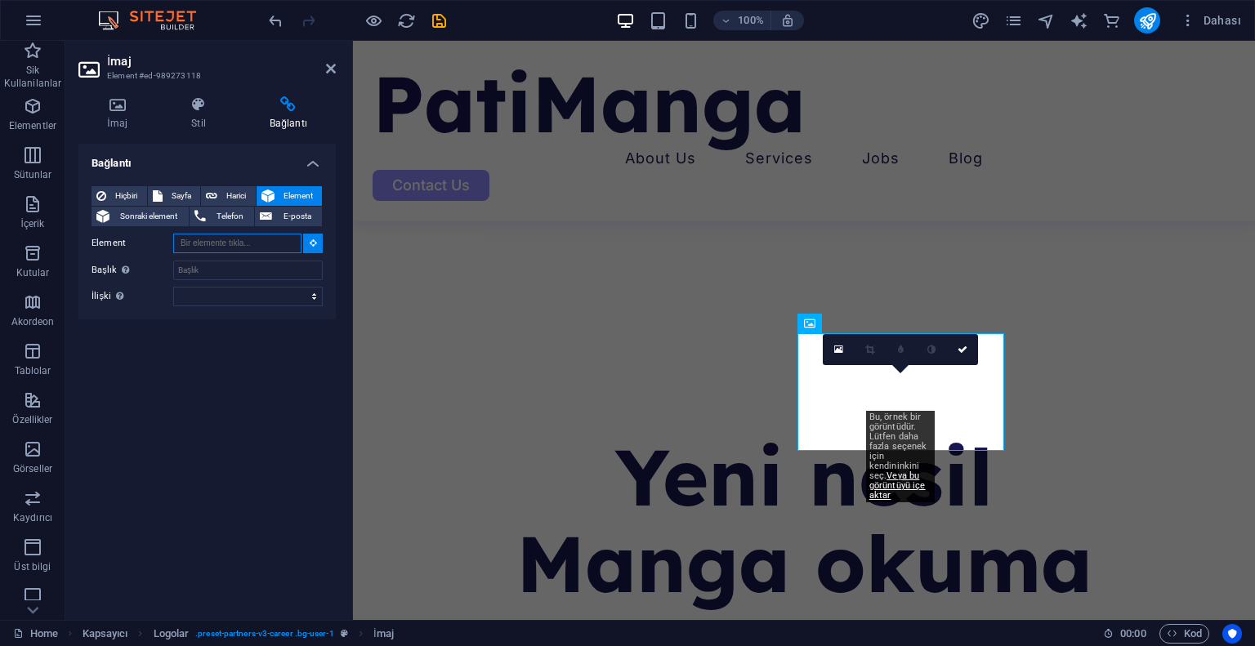
scroll to position [683, 0]
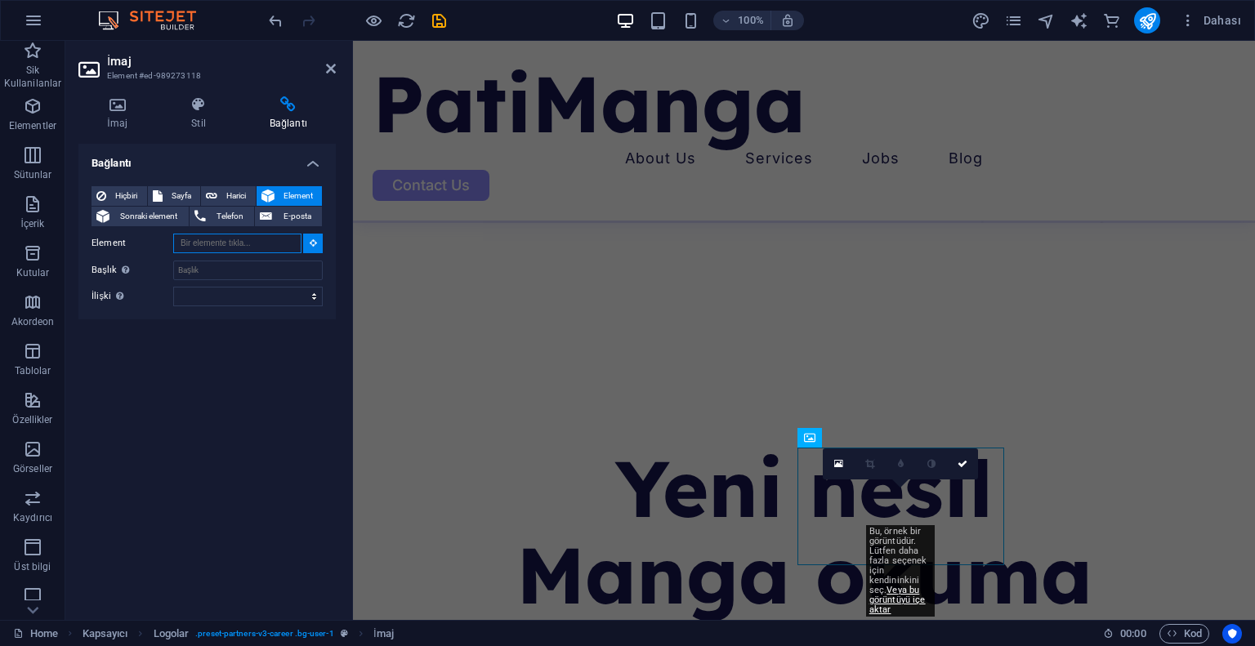
click at [215, 245] on input "Element" at bounding box center [237, 244] width 128 height 20
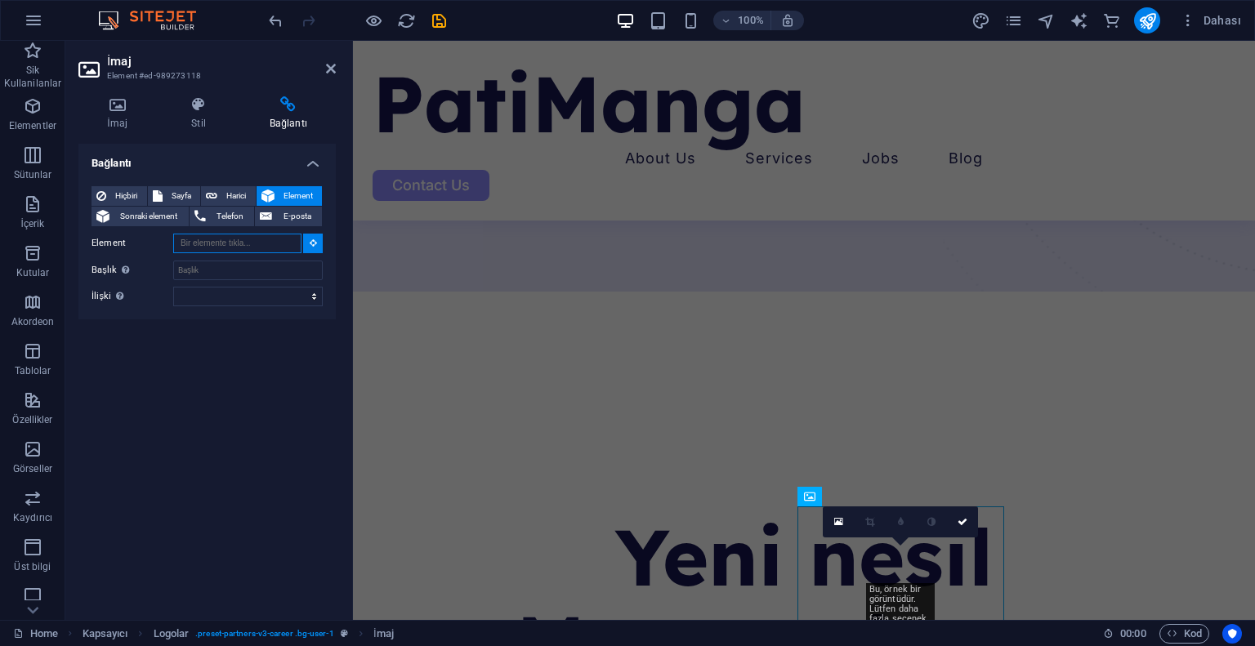
scroll to position [526, 0]
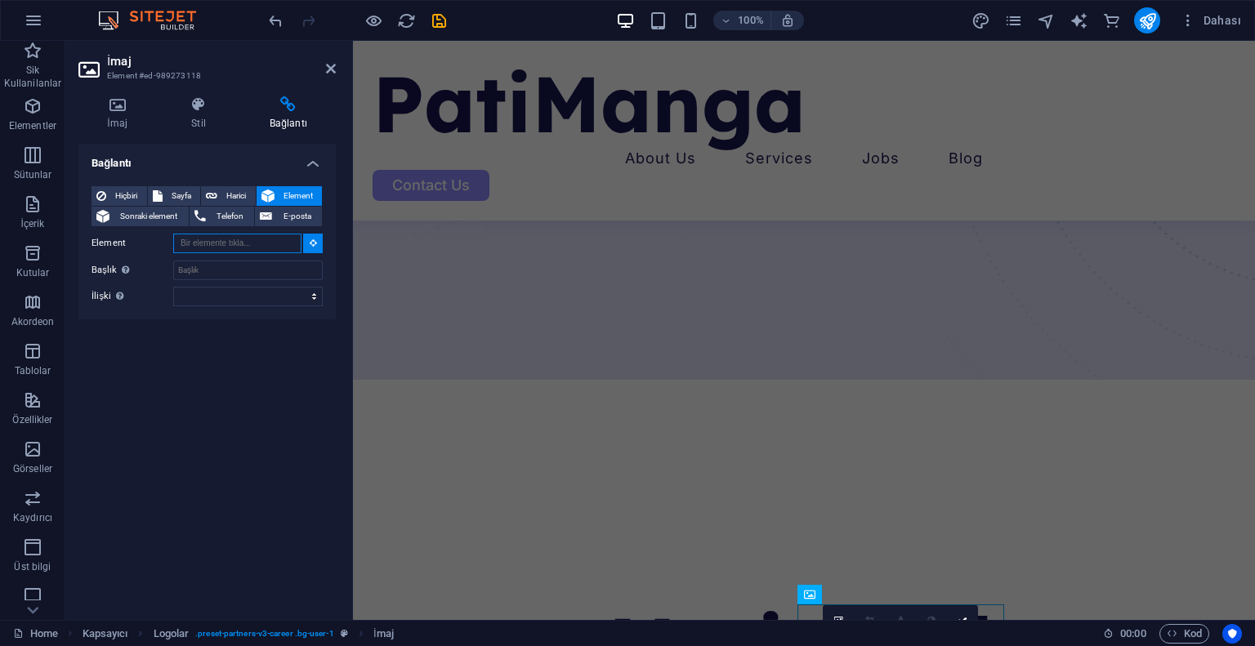
click at [203, 239] on input "Element" at bounding box center [237, 244] width 128 height 20
paste input "[DOMAIN_NAME][URL][DOMAIN_NAME]"
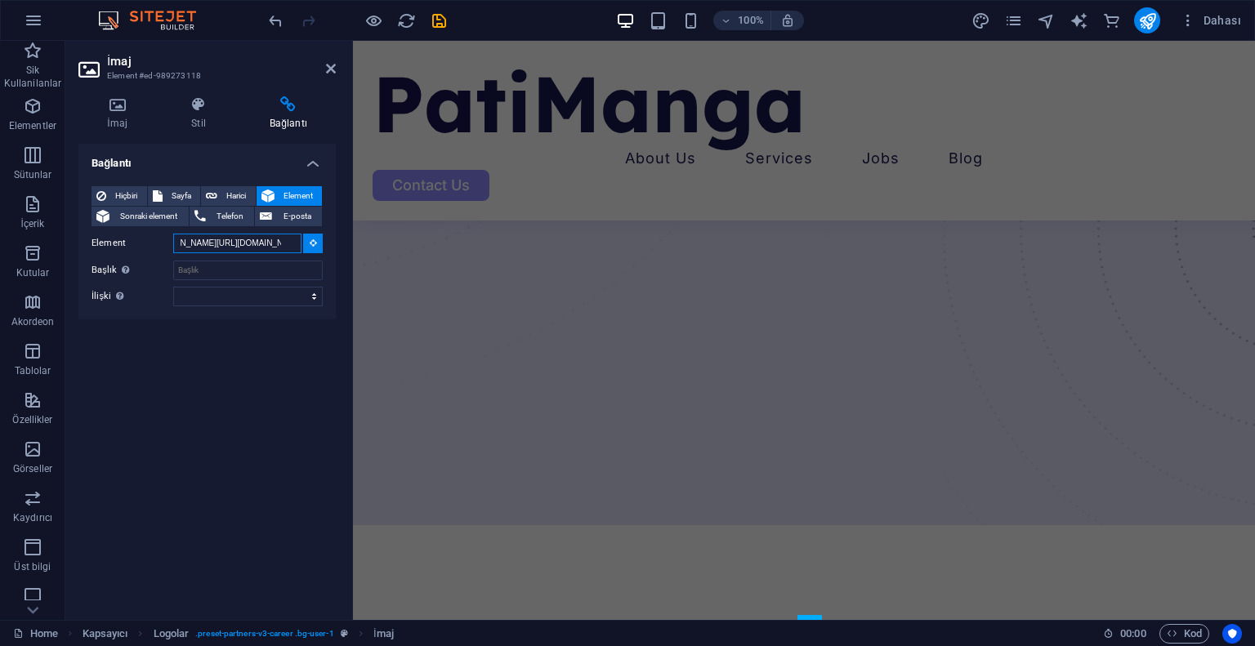
scroll to position [369, 0]
type input "[DOMAIN_NAME][URL][DOMAIN_NAME]"
click at [252, 395] on div "Bağlantı Hiçbiri Sayfa Harici Element Sonraki element Telefon E-posta Sayfa Hom…" at bounding box center [206, 375] width 257 height 463
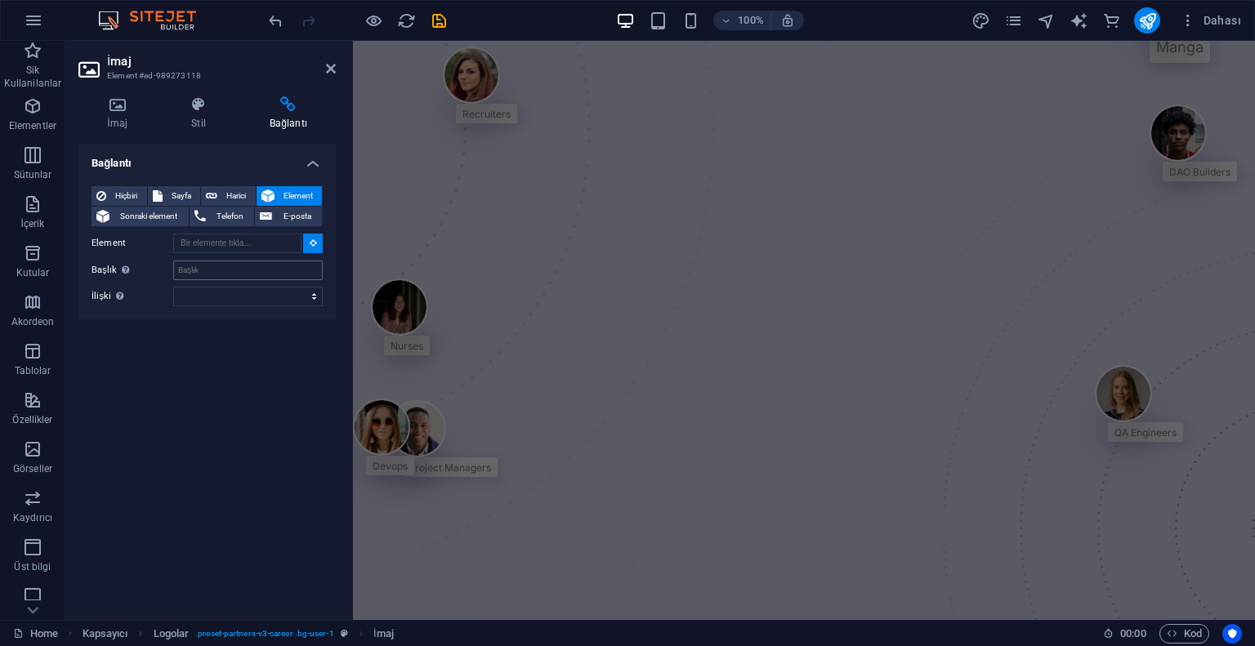
scroll to position [212, 0]
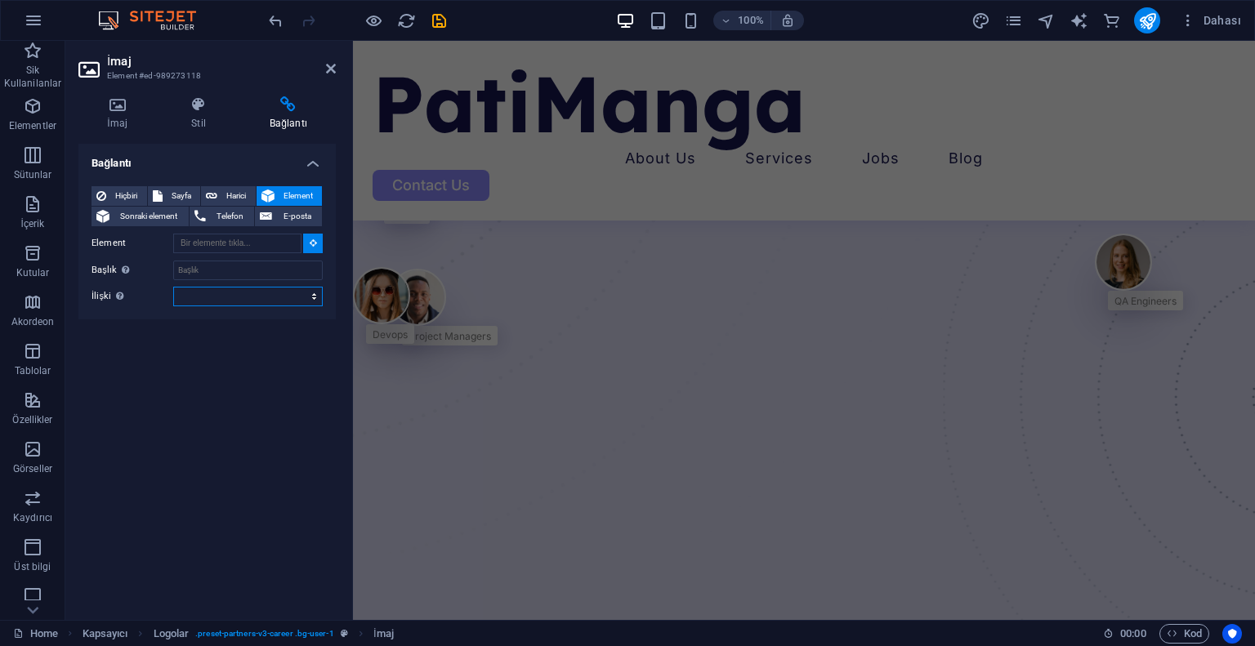
click at [202, 291] on select "alternate oluşturan bookmark harici yardım lisans ileri nofollow noreferrer noo…" at bounding box center [247, 297] width 149 height 20
drag, startPoint x: 109, startPoint y: 383, endPoint x: 114, endPoint y: 375, distance: 10.0
click at [109, 383] on div "Bağlantı Hiçbiri Sayfa Harici Element Sonraki element Telefon E-posta Sayfa Hom…" at bounding box center [206, 375] width 257 height 463
click at [233, 245] on input "Element" at bounding box center [237, 244] width 128 height 20
click at [319, 243] on button at bounding box center [313, 244] width 20 height 20
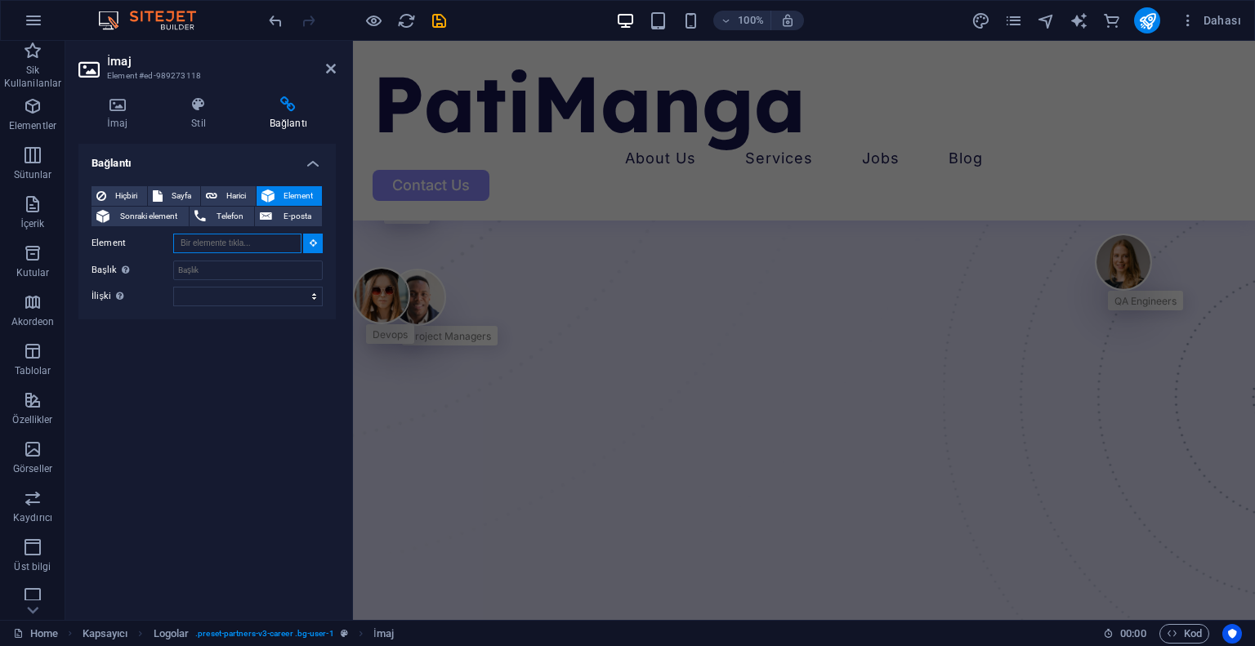
click at [255, 238] on input "Element" at bounding box center [237, 244] width 128 height 20
paste input "[DOMAIN_NAME][URL][DOMAIN_NAME]"
type input "[DOMAIN_NAME][URL][DOMAIN_NAME]"
click at [245, 352] on div "Bağlantı Hiçbiri Sayfa Harici Element Sonraki element Telefon E-posta Sayfa Hom…" at bounding box center [206, 375] width 257 height 463
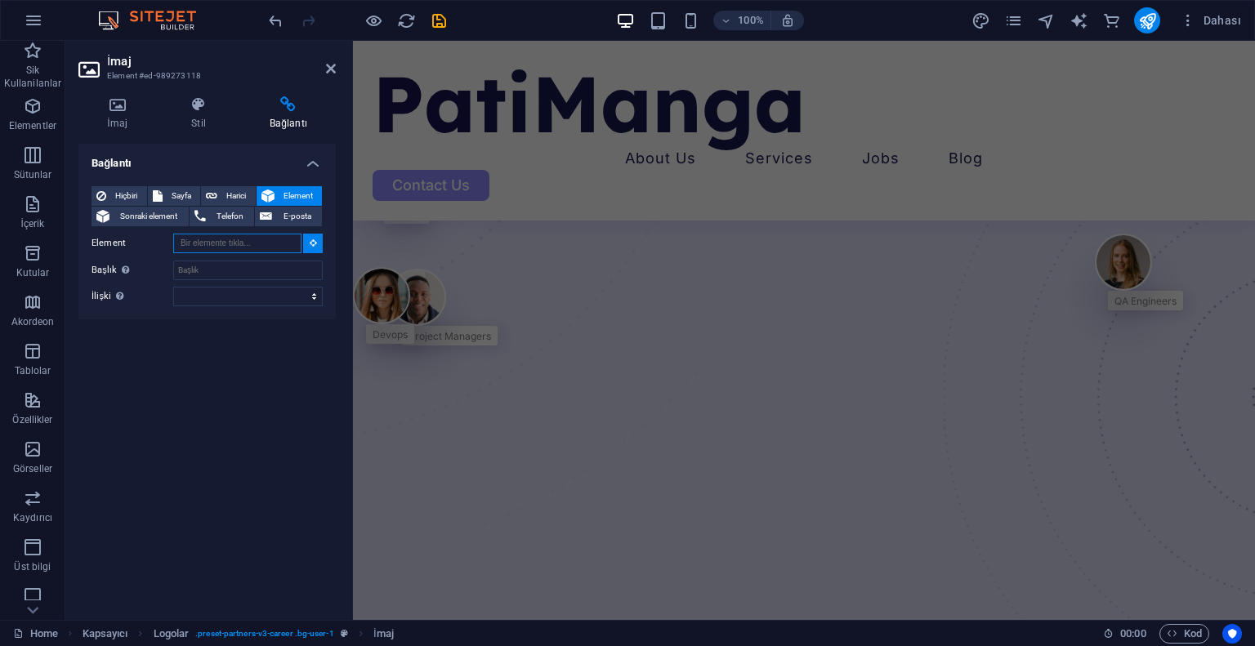
click at [232, 244] on input "Element" at bounding box center [237, 244] width 128 height 20
paste input "[DOMAIN_NAME][URL][DOMAIN_NAME]"
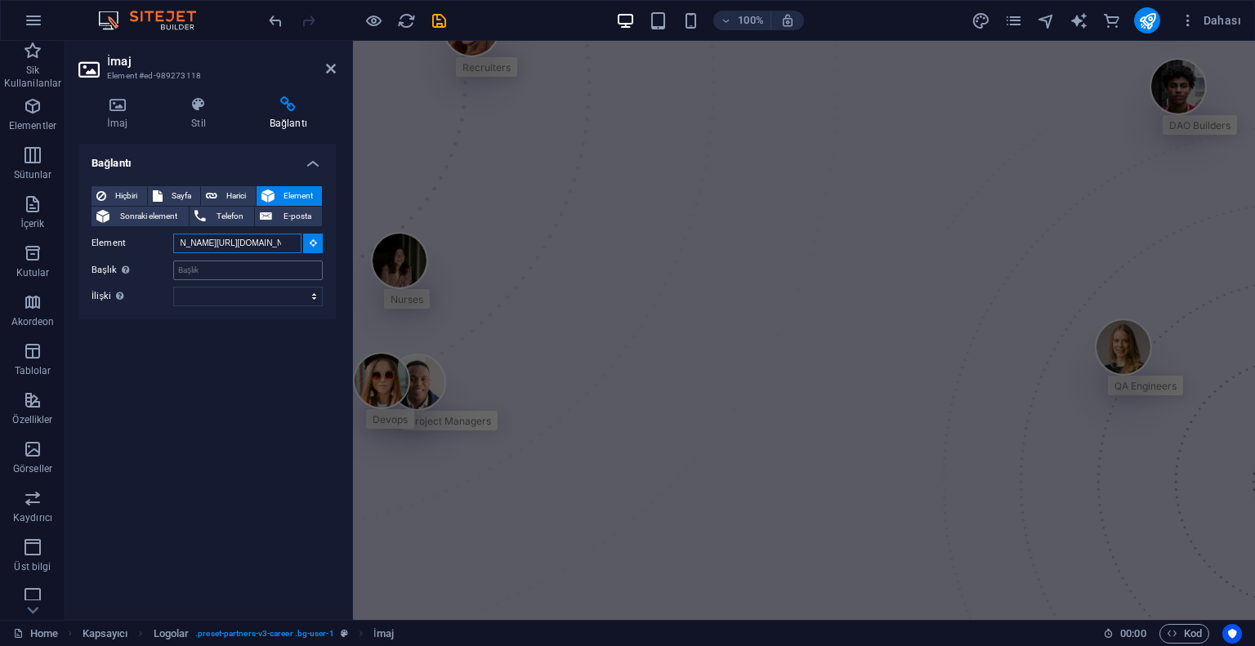
scroll to position [212, 0]
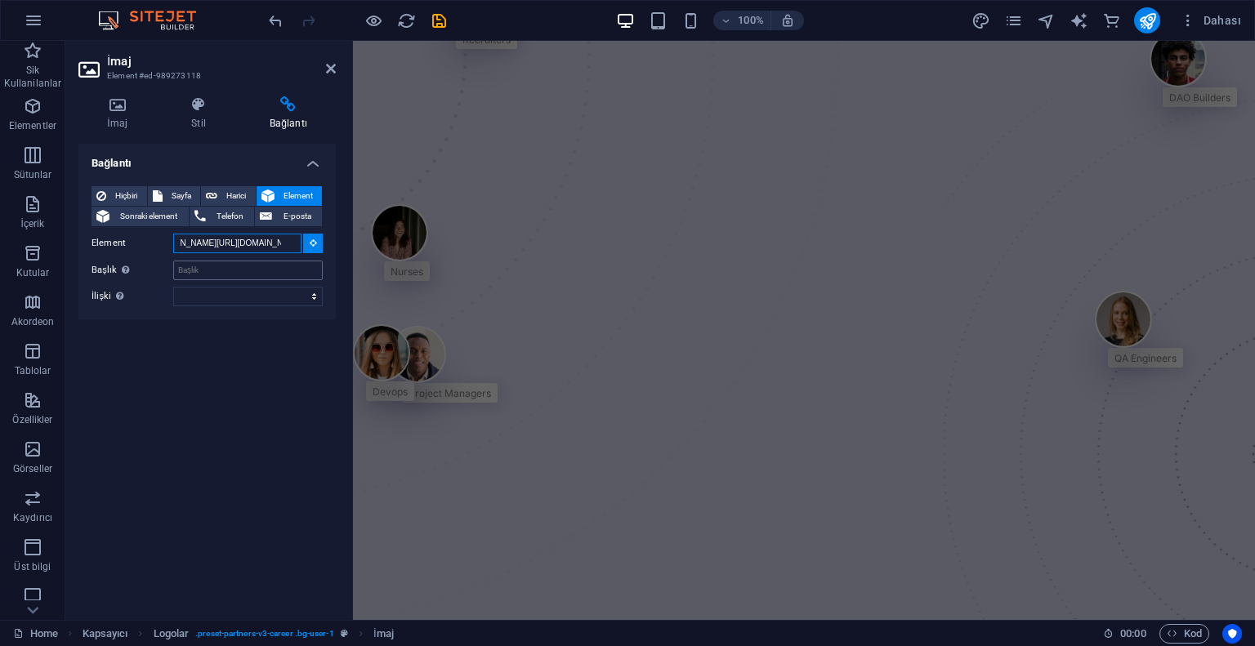
type input "[DOMAIN_NAME][URL][DOMAIN_NAME]"
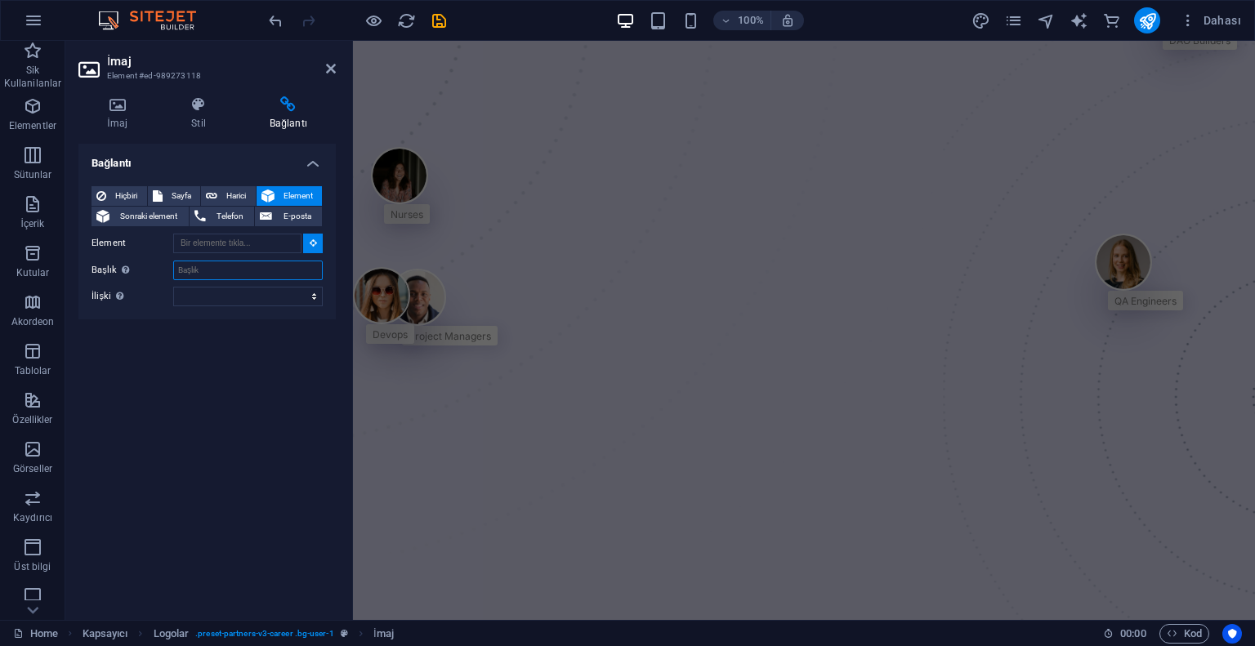
scroll to position [0, 0]
click at [227, 261] on input "Başlık Ek bağlantı tanımının bağlantı metniyle aynı olmaması gerekir. Başlık, g…" at bounding box center [247, 271] width 149 height 20
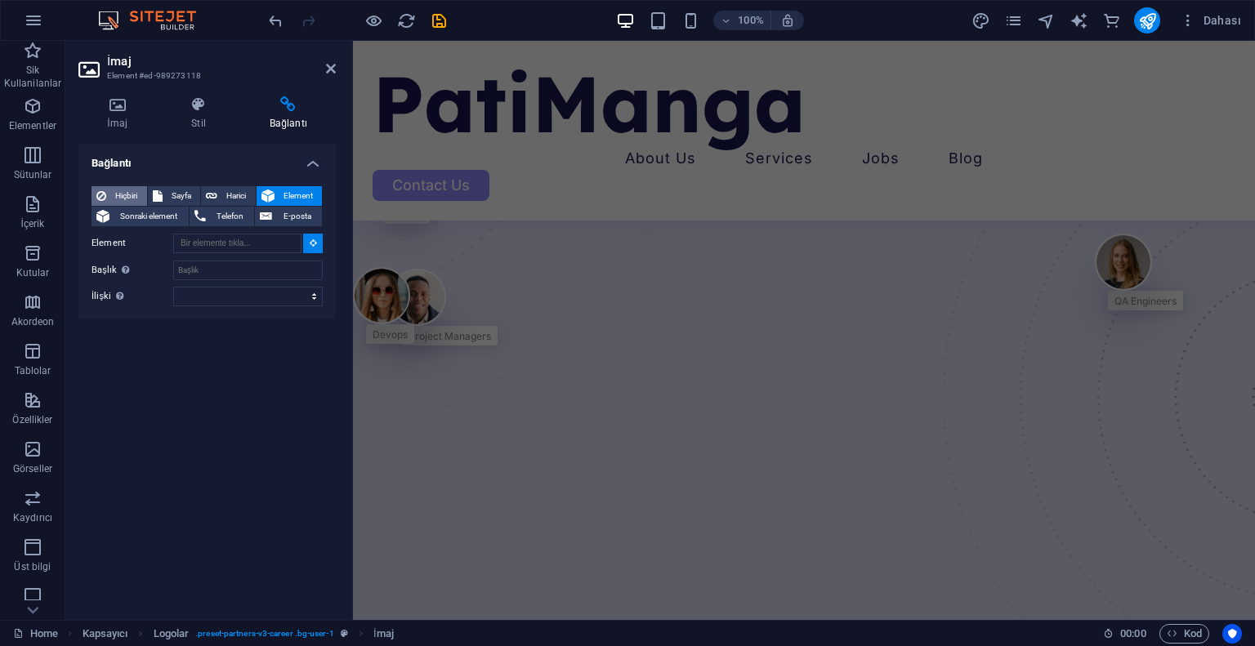
click at [130, 192] on span "Hiçbiri" at bounding box center [126, 196] width 31 height 20
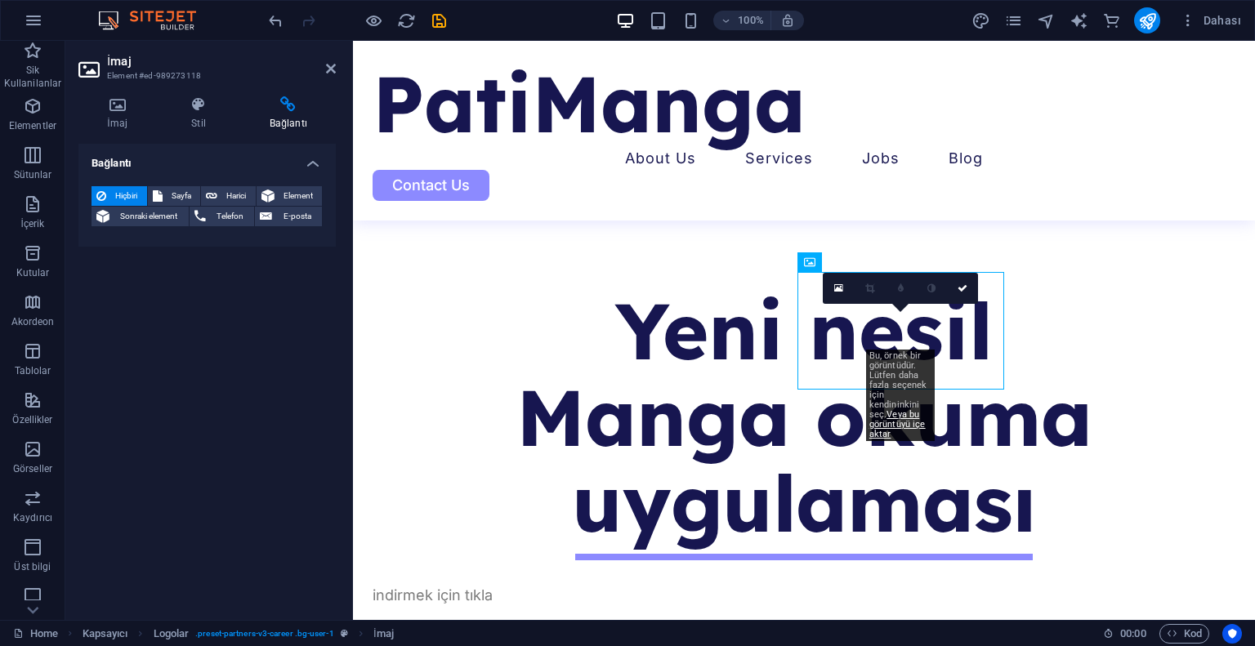
scroll to position [859, 0]
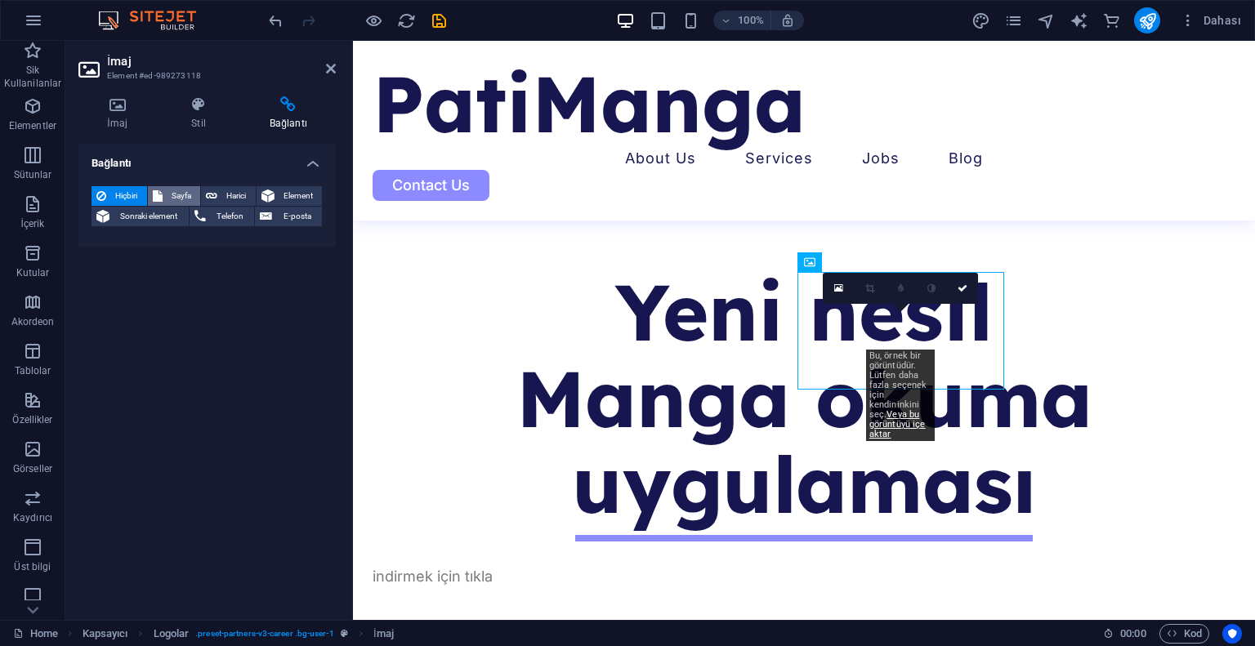
click at [169, 196] on span "Sayfa" at bounding box center [181, 196] width 29 height 20
select select
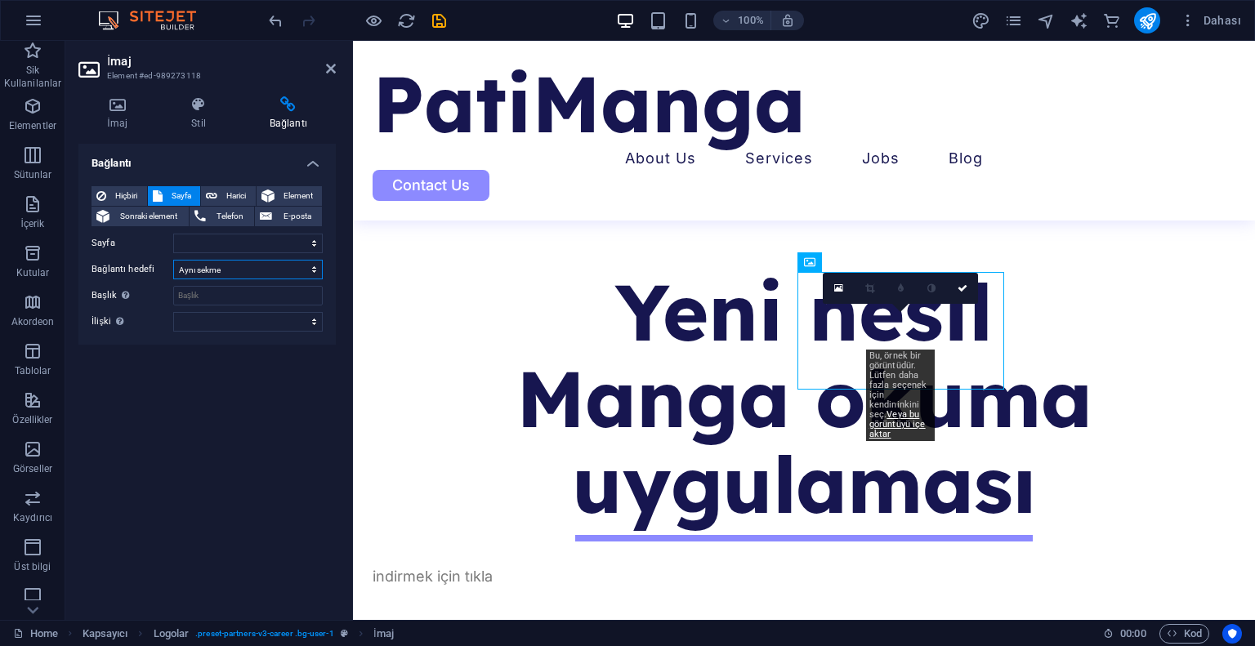
click at [221, 270] on select "Yeni sekme Aynı sekme Kaplama" at bounding box center [247, 270] width 149 height 20
click at [217, 244] on select "Home About Us Services -- Job Seeking -- For Hiring Jobs Blog Contact Us Privac…" at bounding box center [247, 244] width 149 height 20
click at [245, 243] on select "Home About Us Services -- Job Seeking -- For Hiring Jobs Blog Contact Us Privac…" at bounding box center [247, 244] width 149 height 20
click at [207, 319] on select "alternate oluşturan bookmark harici yardım lisans ileri nofollow noreferrer noo…" at bounding box center [247, 322] width 149 height 20
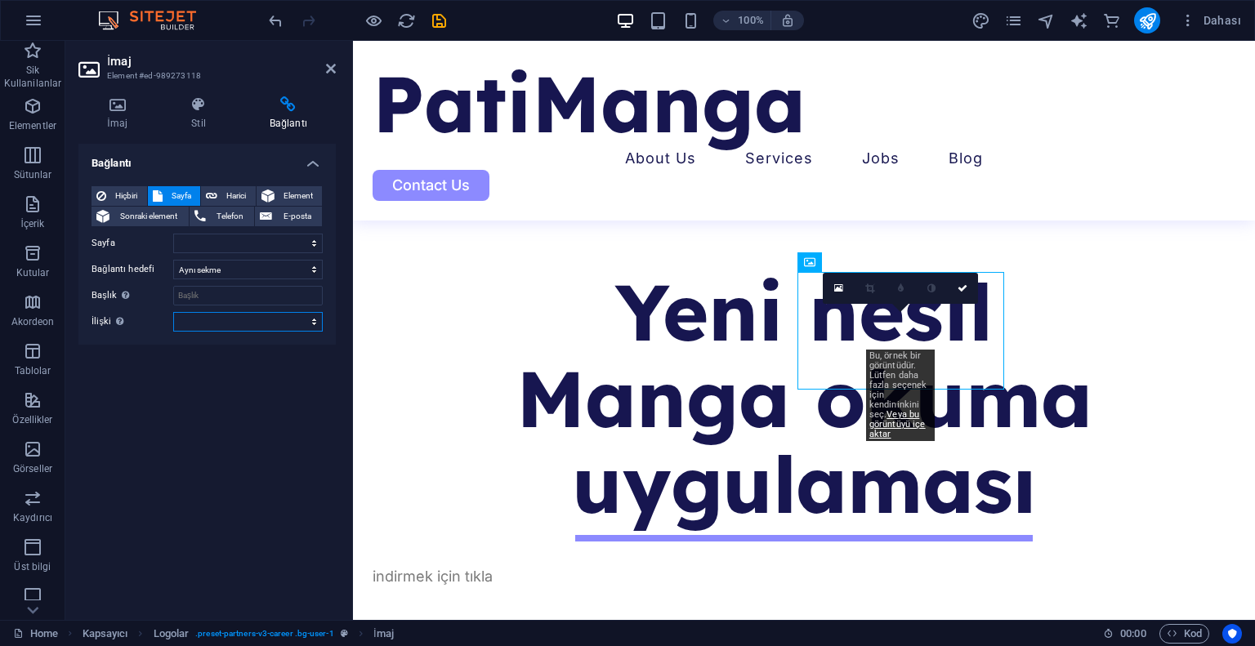
click at [207, 319] on select "alternate oluşturan bookmark harici yardım lisans ileri nofollow noreferrer noo…" at bounding box center [247, 322] width 149 height 20
click at [234, 186] on span "Harici" at bounding box center [236, 196] width 29 height 20
select select "blank"
click at [209, 244] on input "URL" at bounding box center [247, 244] width 149 height 20
paste input "[DOMAIN_NAME][URL][DOMAIN_NAME]"
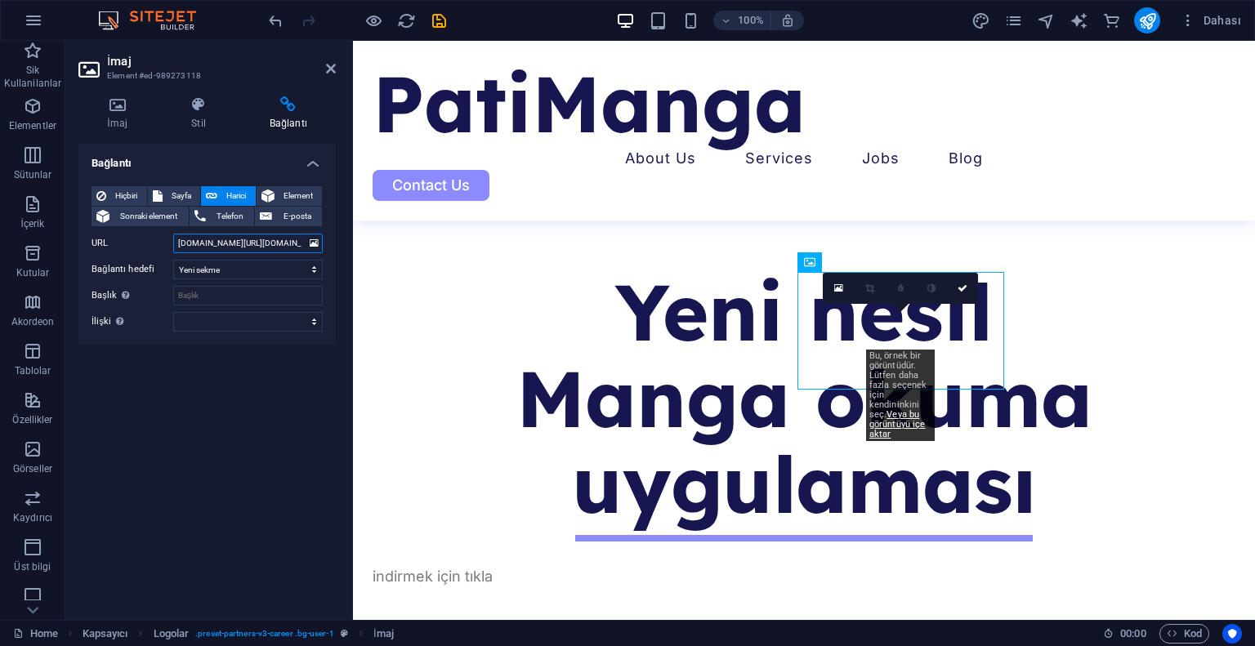
scroll to position [0, 10]
type input "[DOMAIN_NAME][URL][DOMAIN_NAME]"
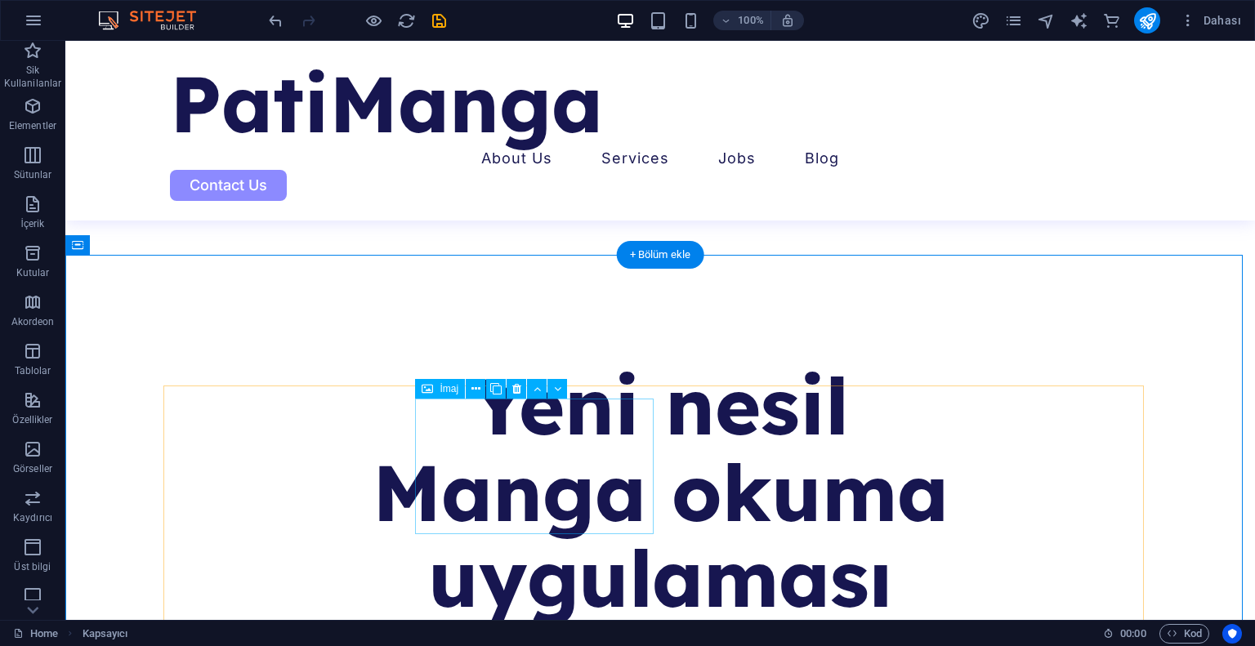
scroll to position [614, 0]
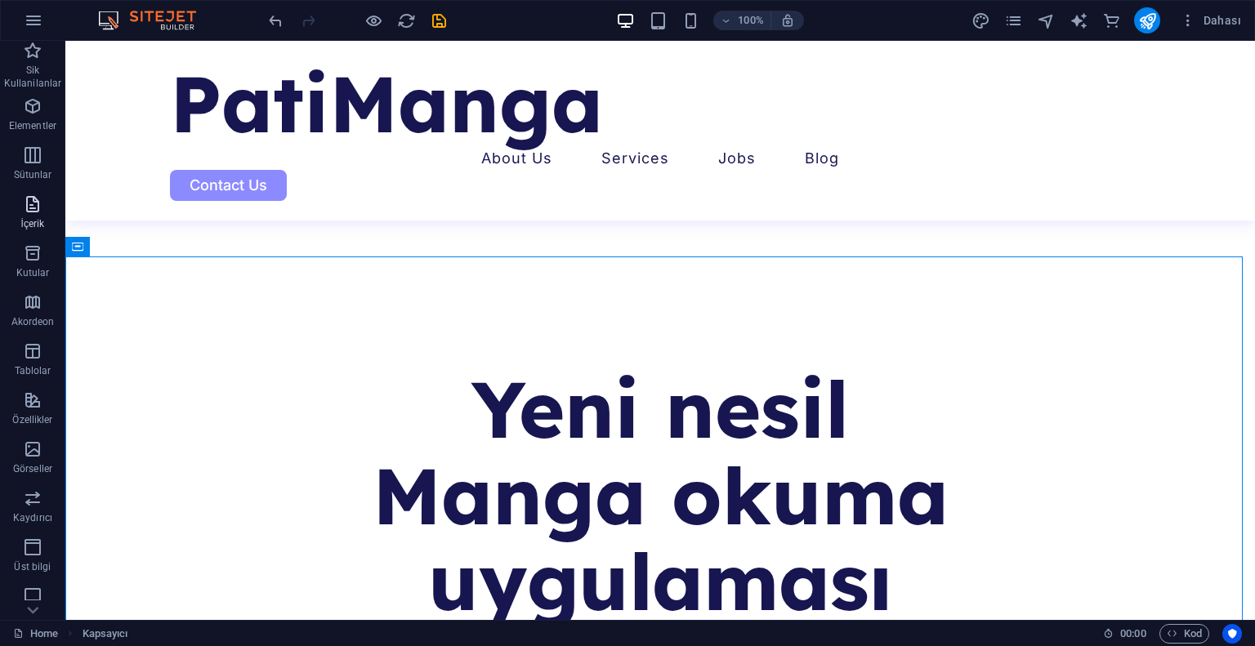
click at [26, 207] on icon "button" at bounding box center [33, 204] width 20 height 20
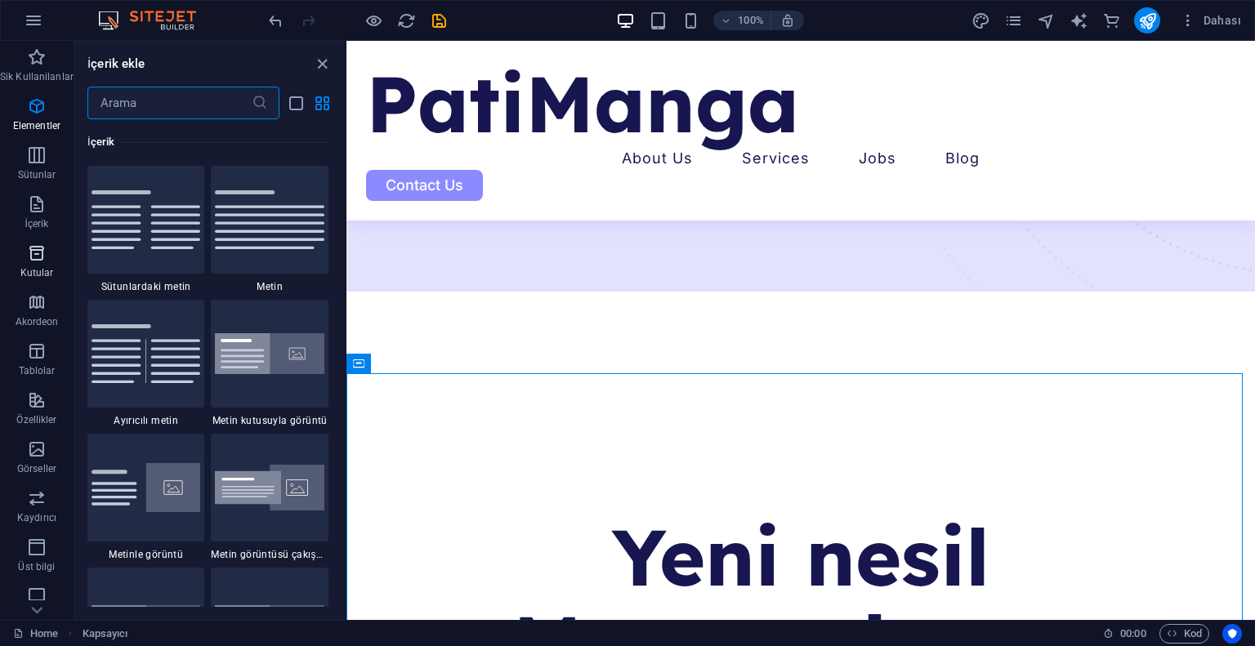
click at [33, 248] on icon "button" at bounding box center [37, 253] width 20 height 20
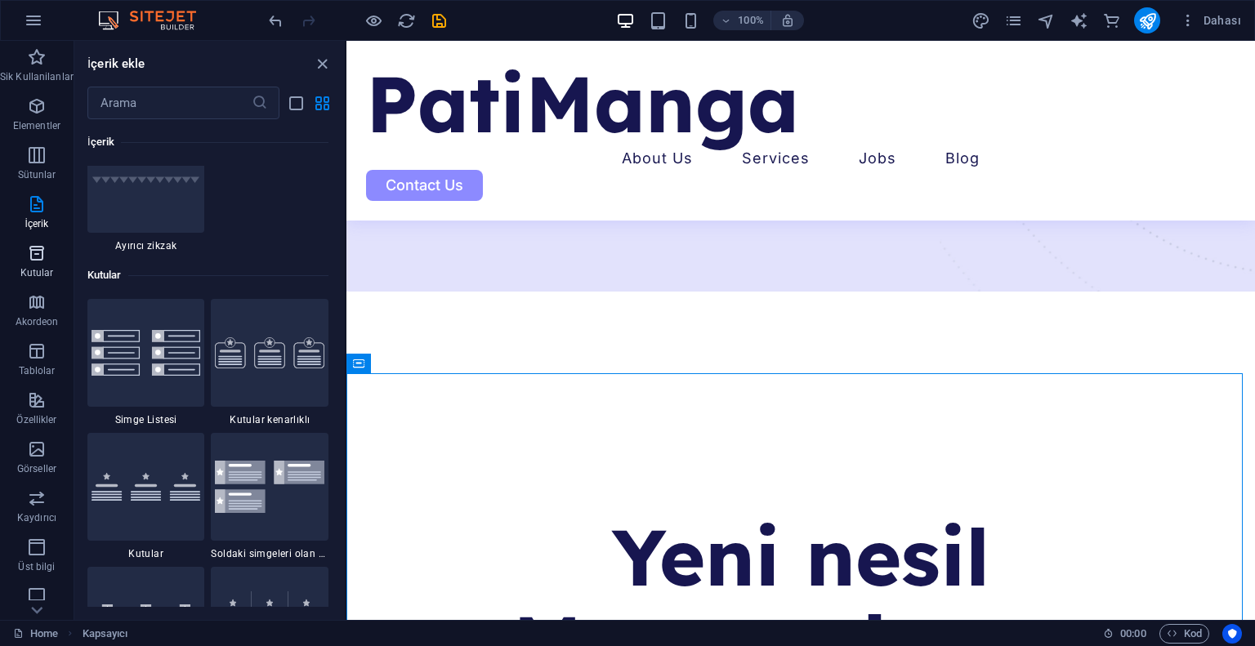
scroll to position [4506, 0]
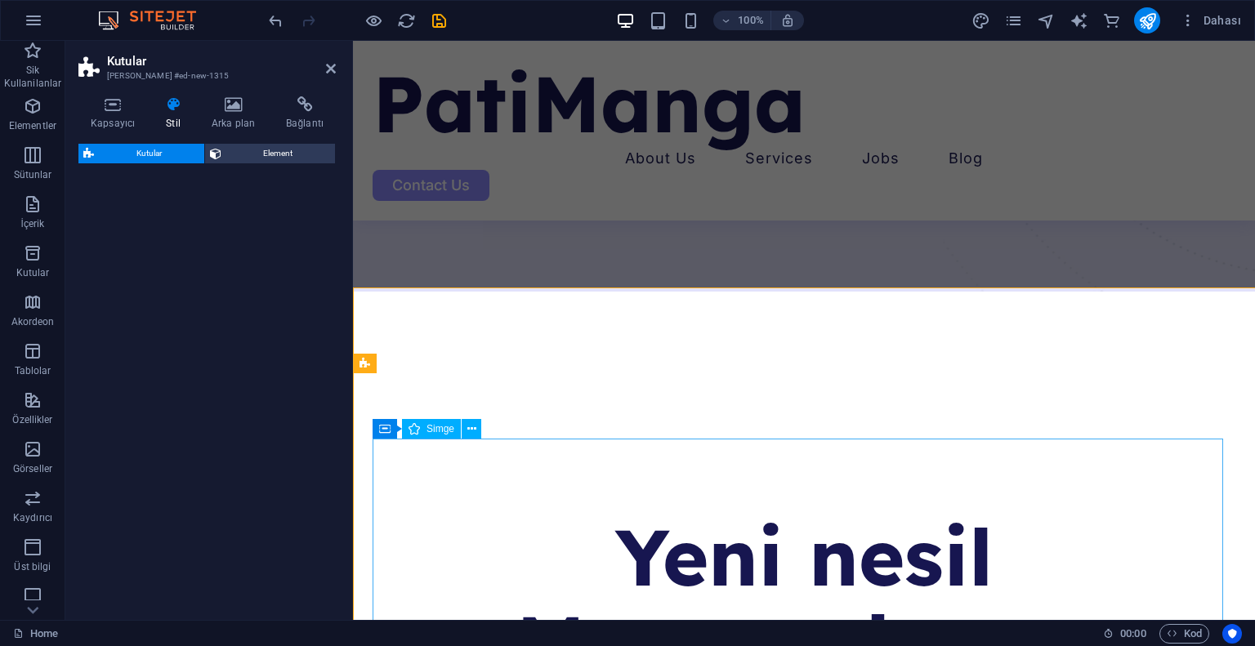
select select "rem"
select select "preset-boxes-v3-border"
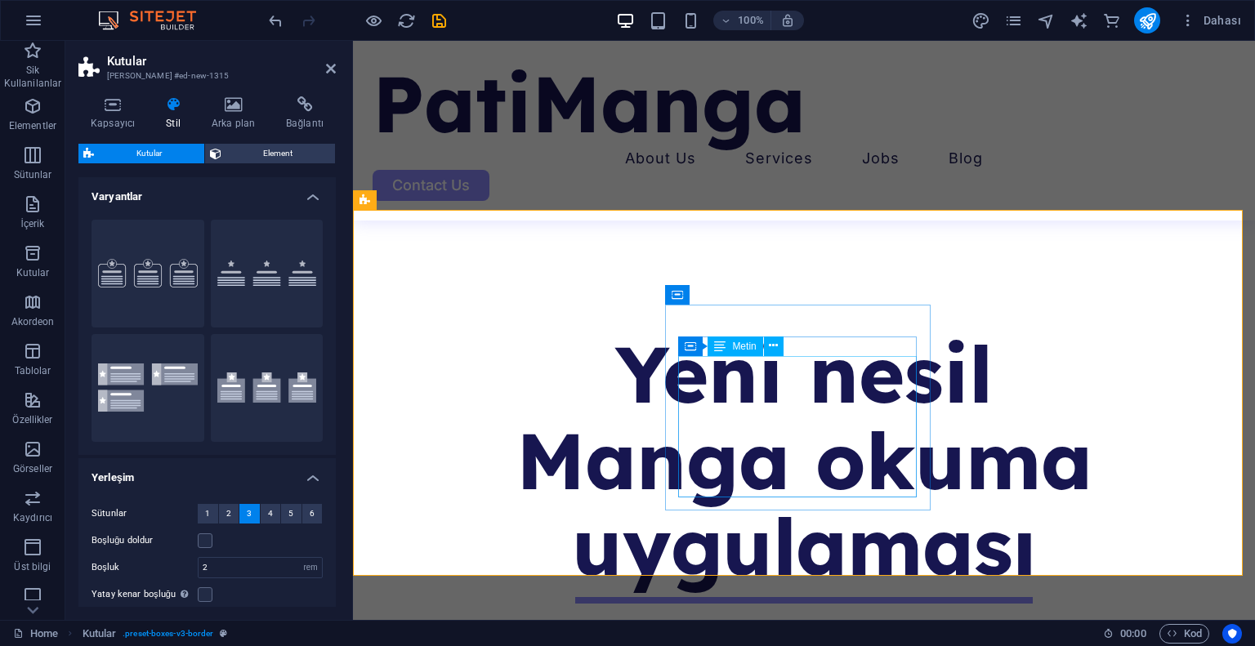
scroll to position [778, 0]
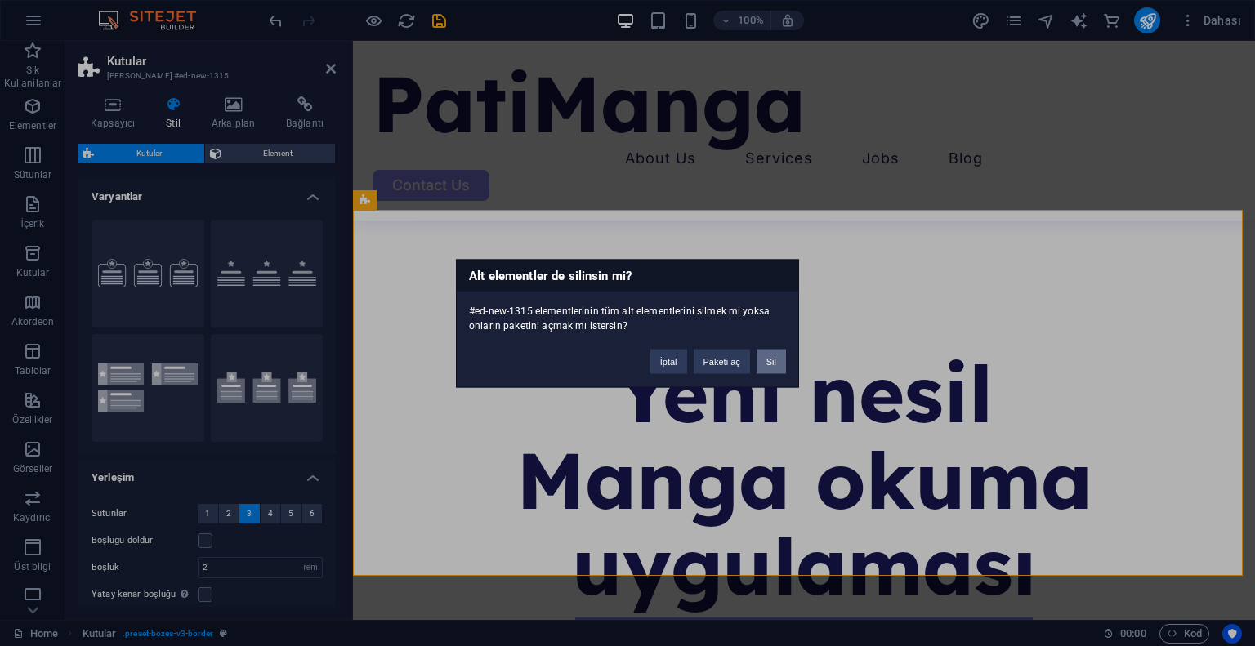
click at [771, 359] on button "Sil" at bounding box center [770, 361] width 29 height 25
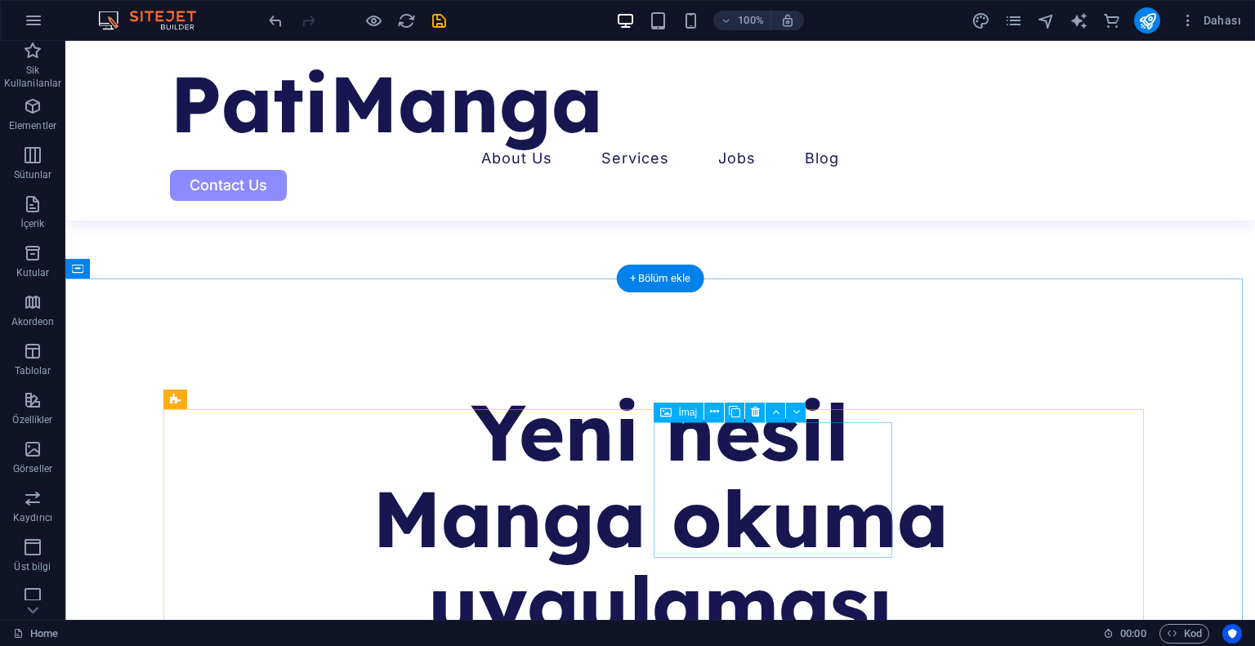
scroll to position [614, 0]
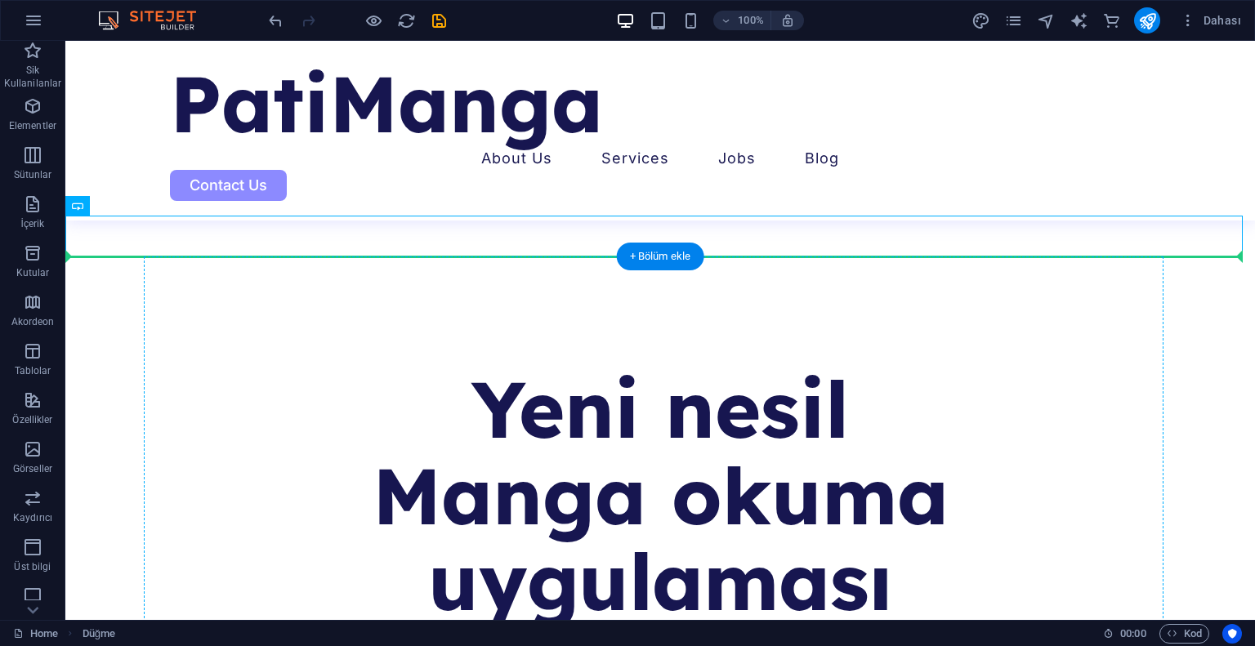
drag, startPoint x: 653, startPoint y: 230, endPoint x: 649, endPoint y: 394, distance: 164.2
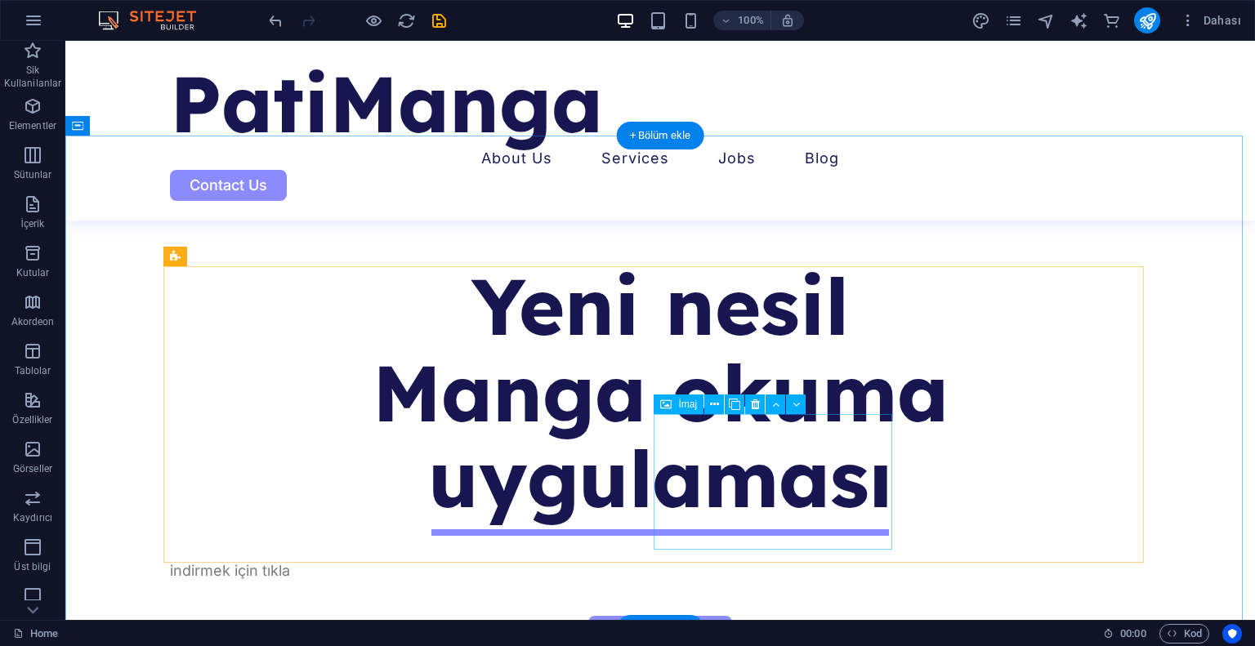
scroll to position [735, 0]
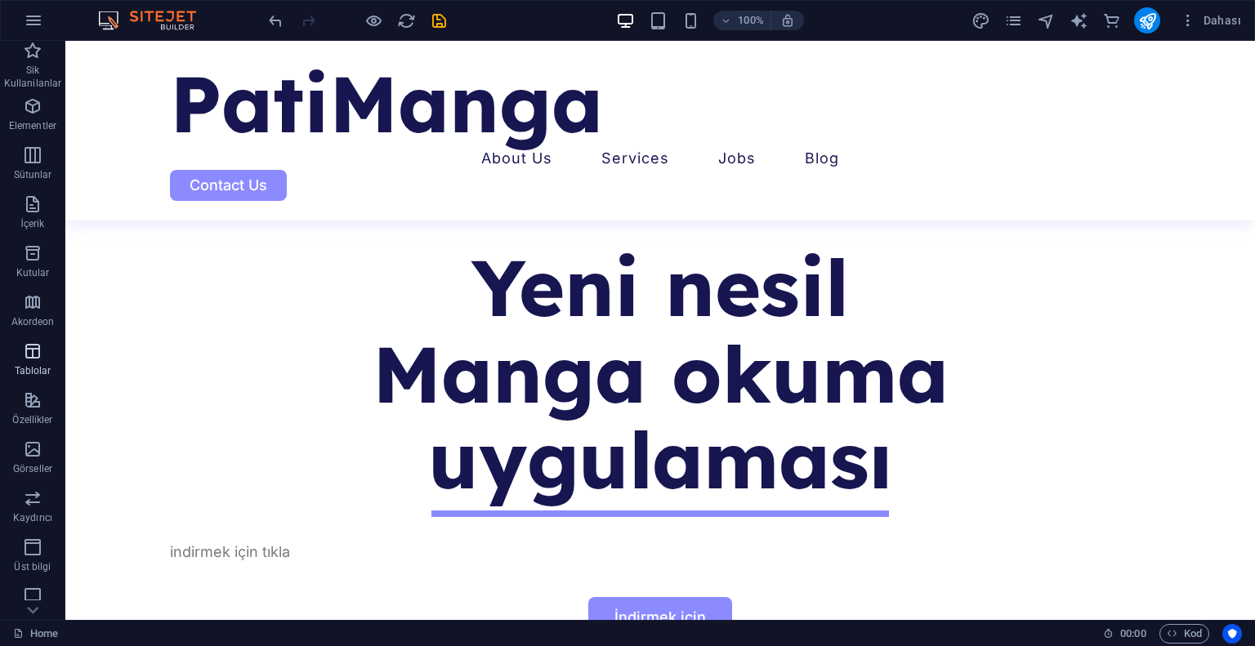
click at [42, 359] on icon "button" at bounding box center [33, 351] width 20 height 20
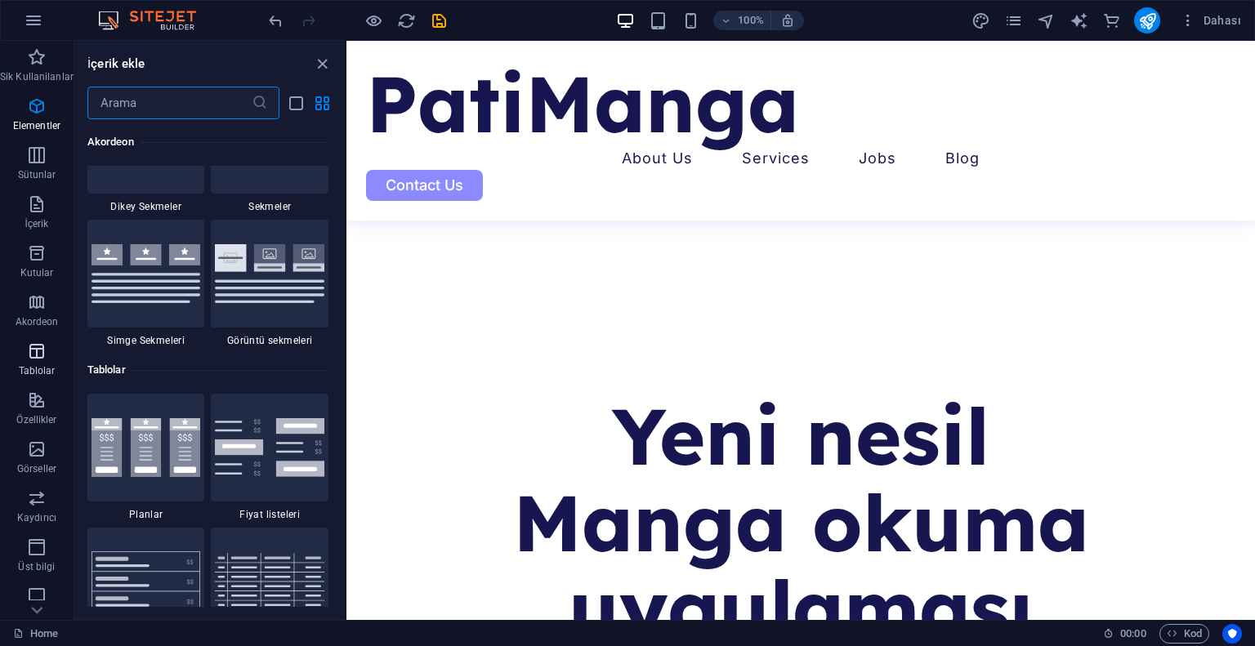
scroll to position [5657, 0]
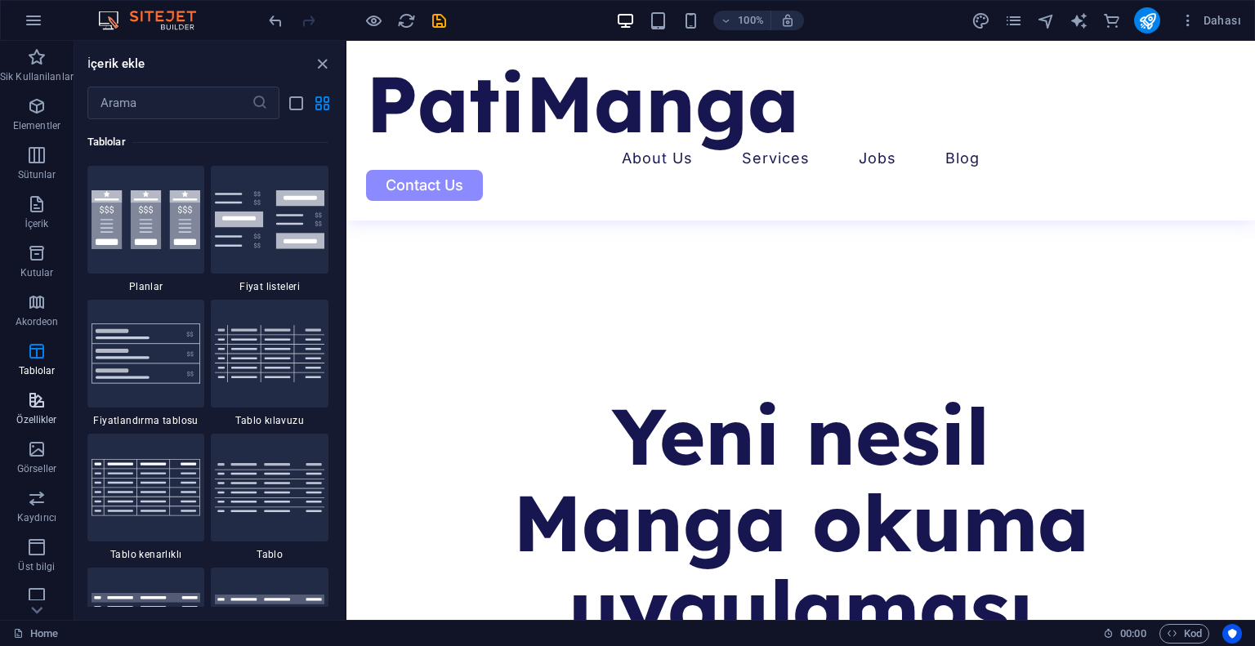
click at [38, 414] on p "Özellikler" at bounding box center [36, 419] width 40 height 13
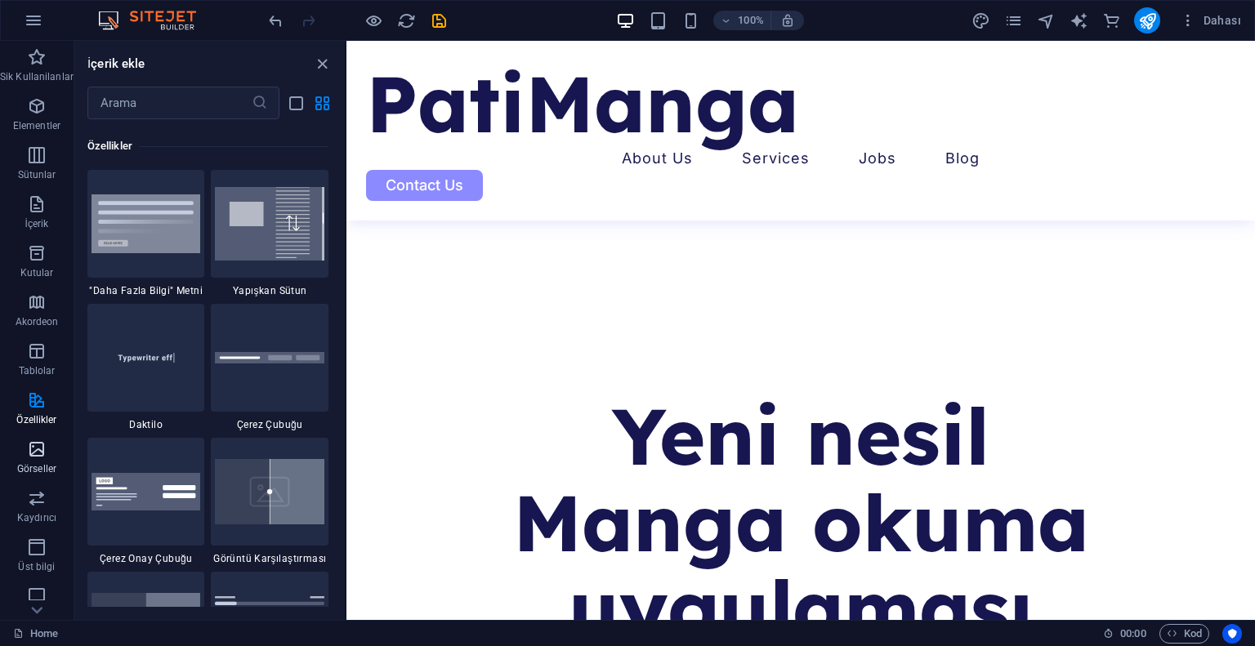
scroll to position [6367, 0]
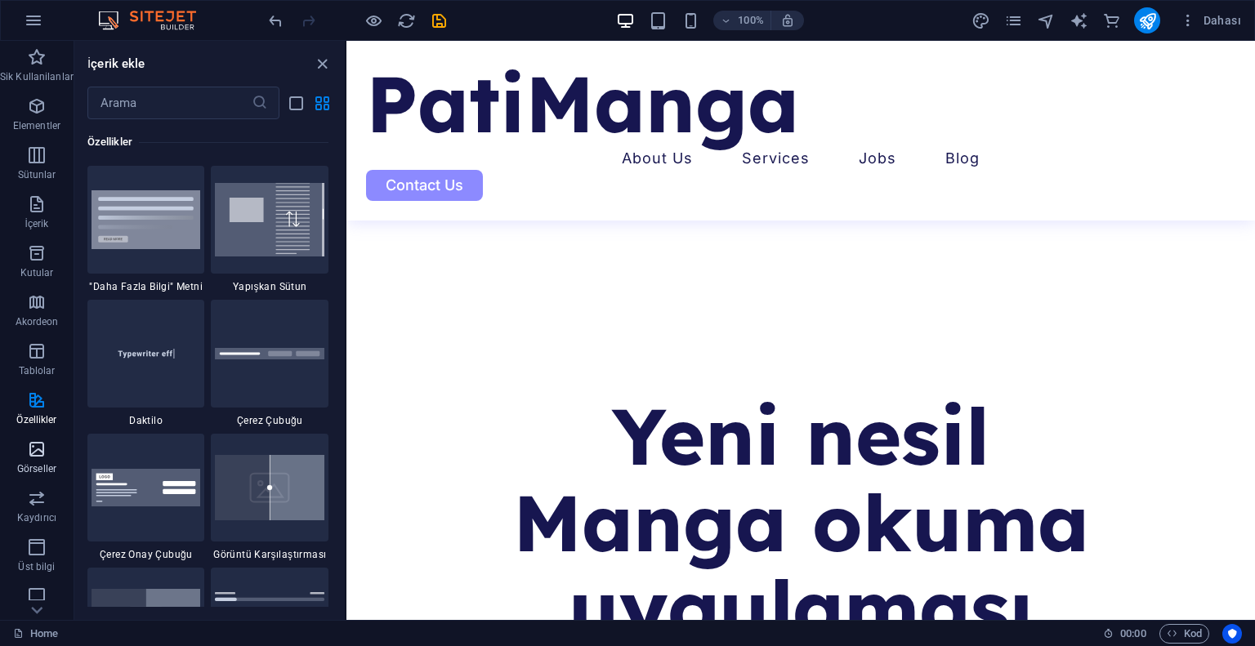
click at [36, 466] on p "Görseller" at bounding box center [36, 468] width 39 height 13
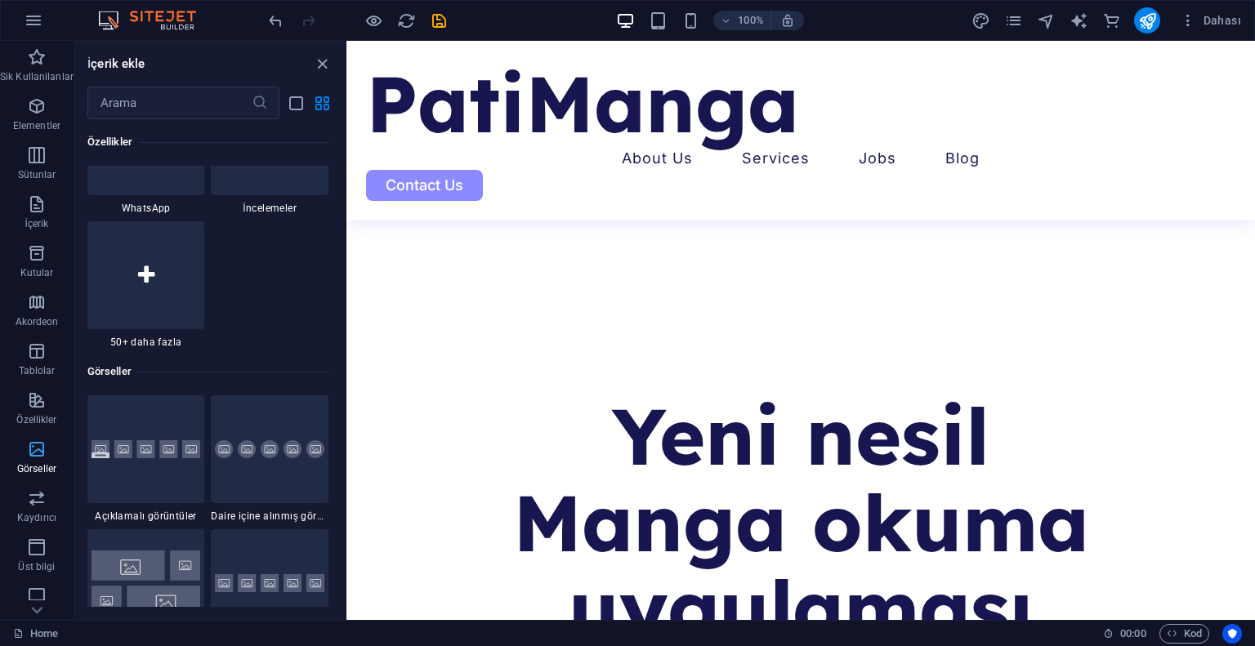
scroll to position [8282, 0]
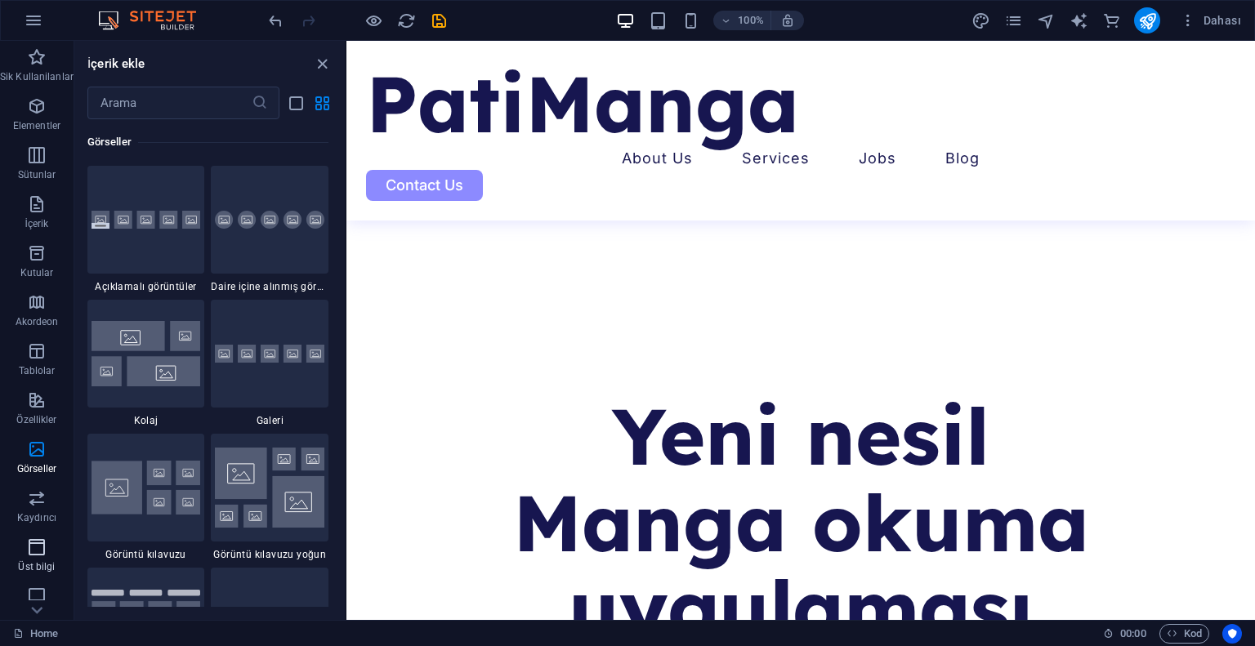
click at [20, 532] on button "Üst bilgi" at bounding box center [37, 555] width 74 height 49
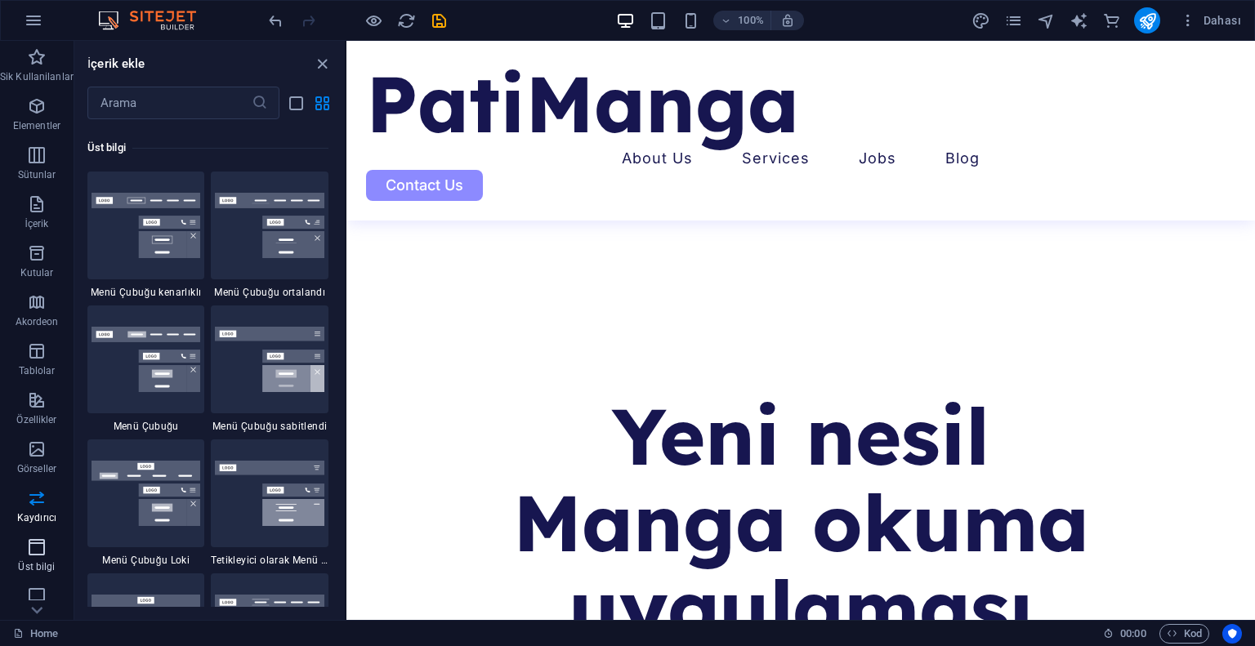
scroll to position [9836, 0]
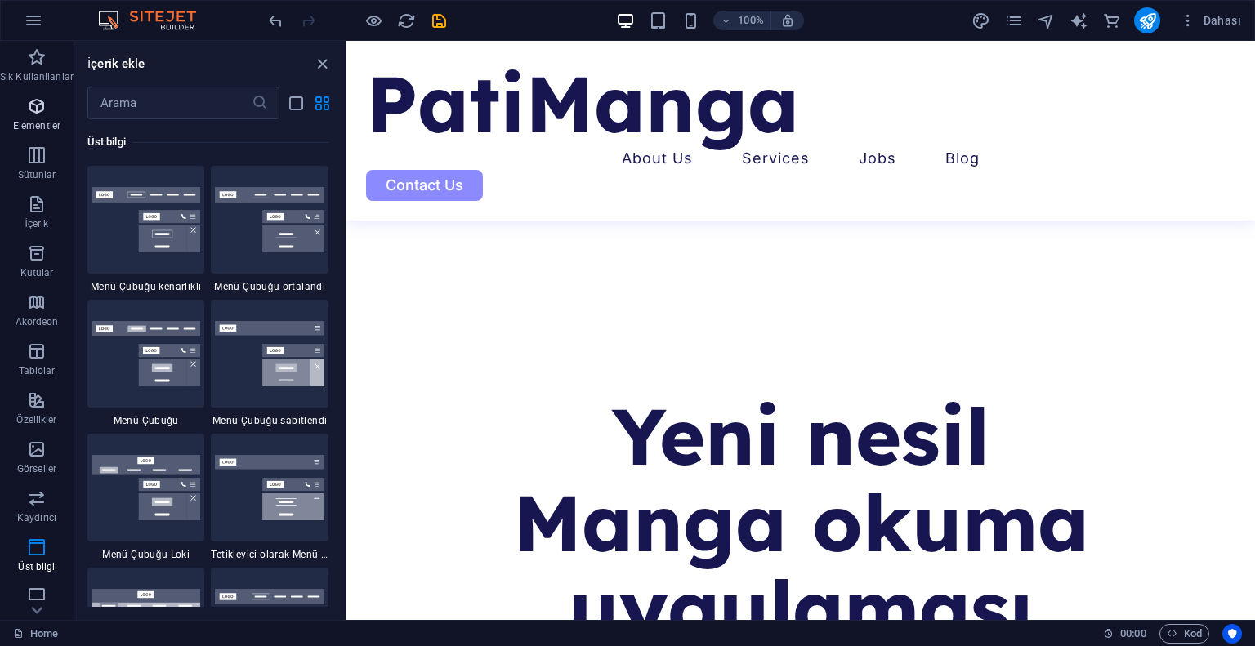
click at [36, 96] on icon "button" at bounding box center [37, 106] width 20 height 20
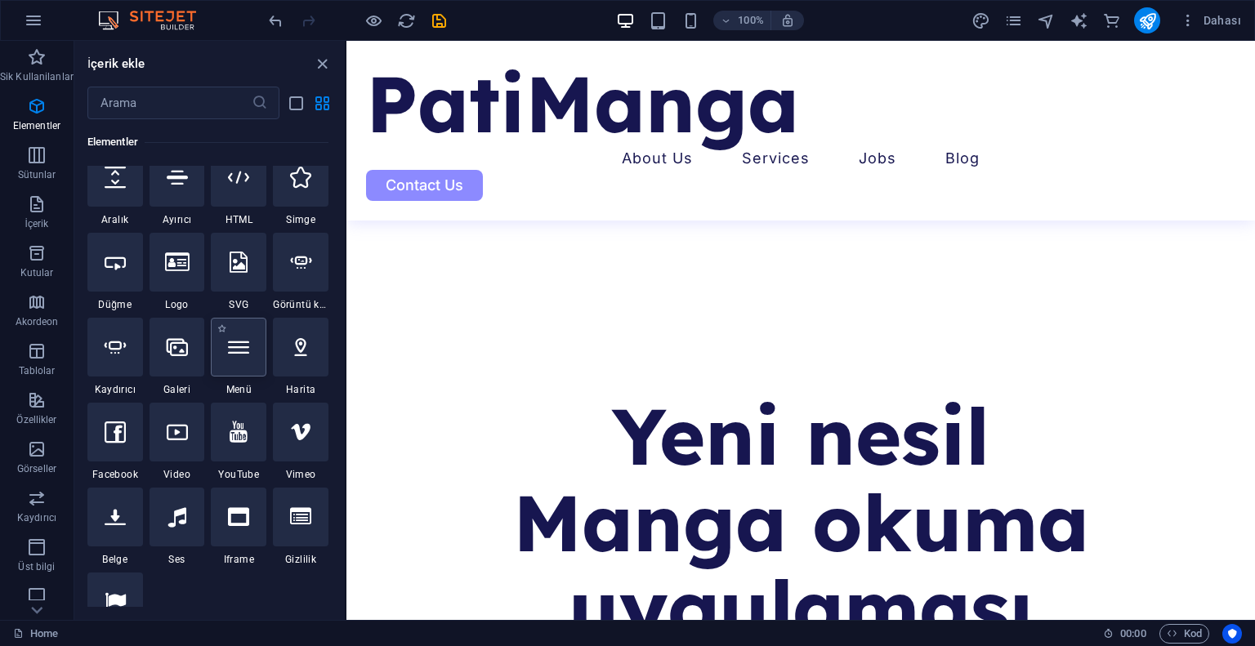
scroll to position [256, 0]
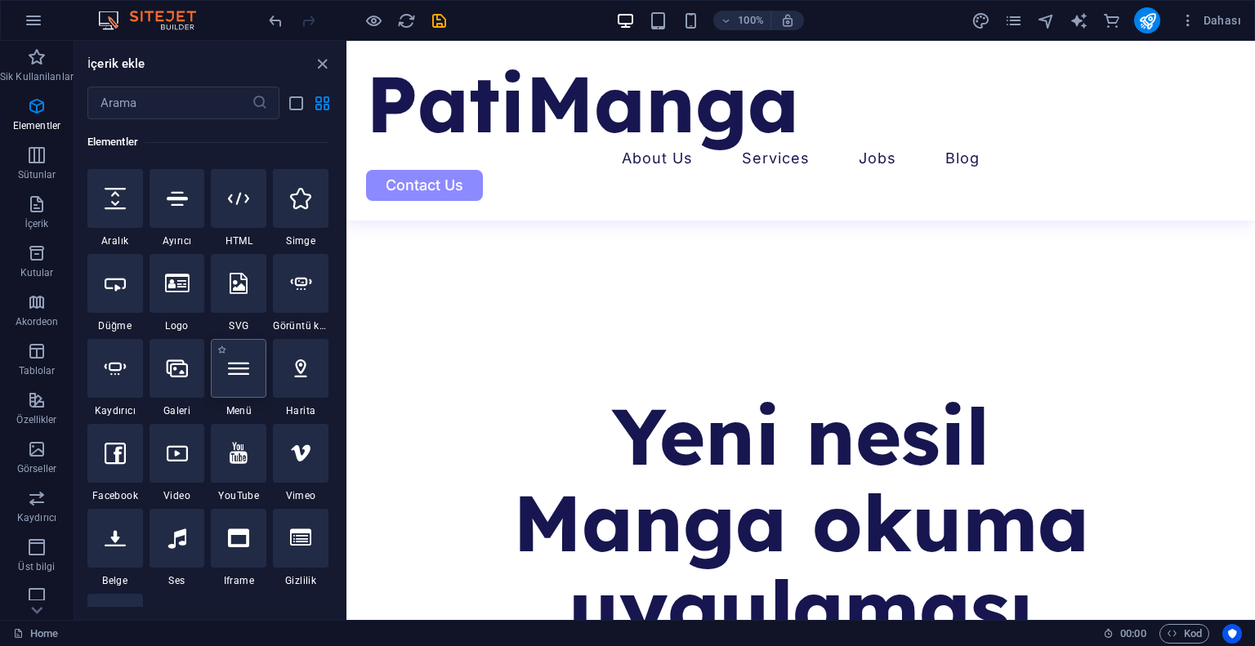
click at [242, 375] on icon at bounding box center [238, 368] width 21 height 21
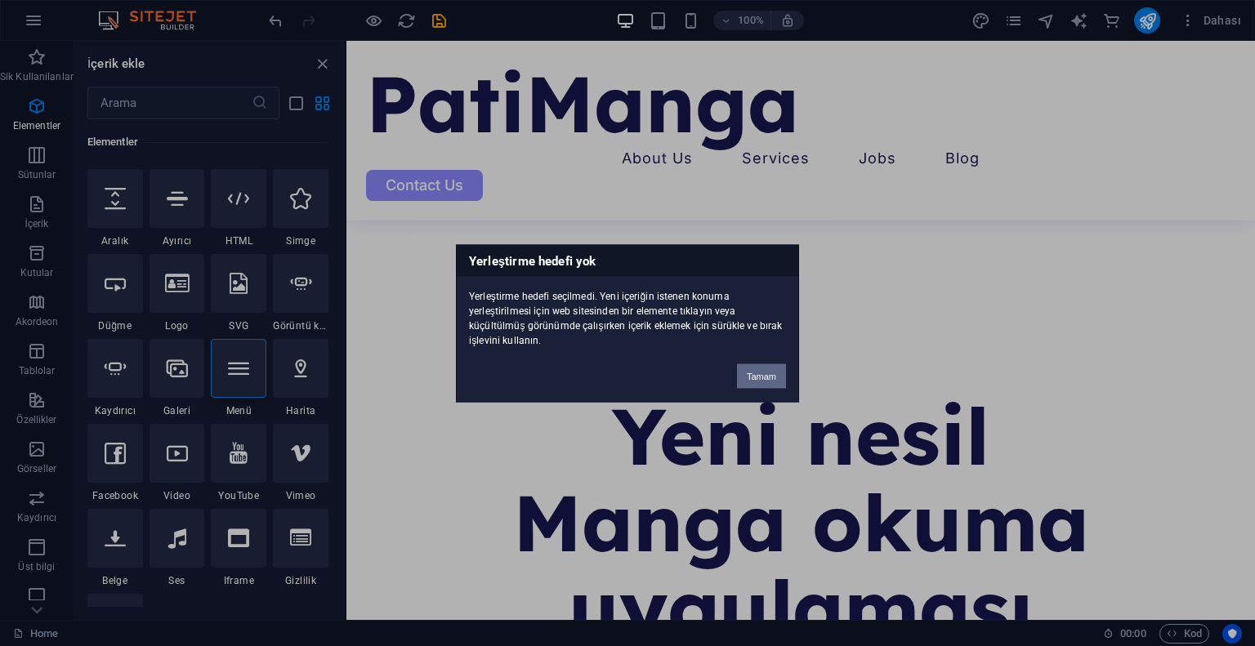
drag, startPoint x: 765, startPoint y: 376, endPoint x: 267, endPoint y: 328, distance: 499.8
click at [765, 376] on button "Tamam" at bounding box center [761, 375] width 49 height 25
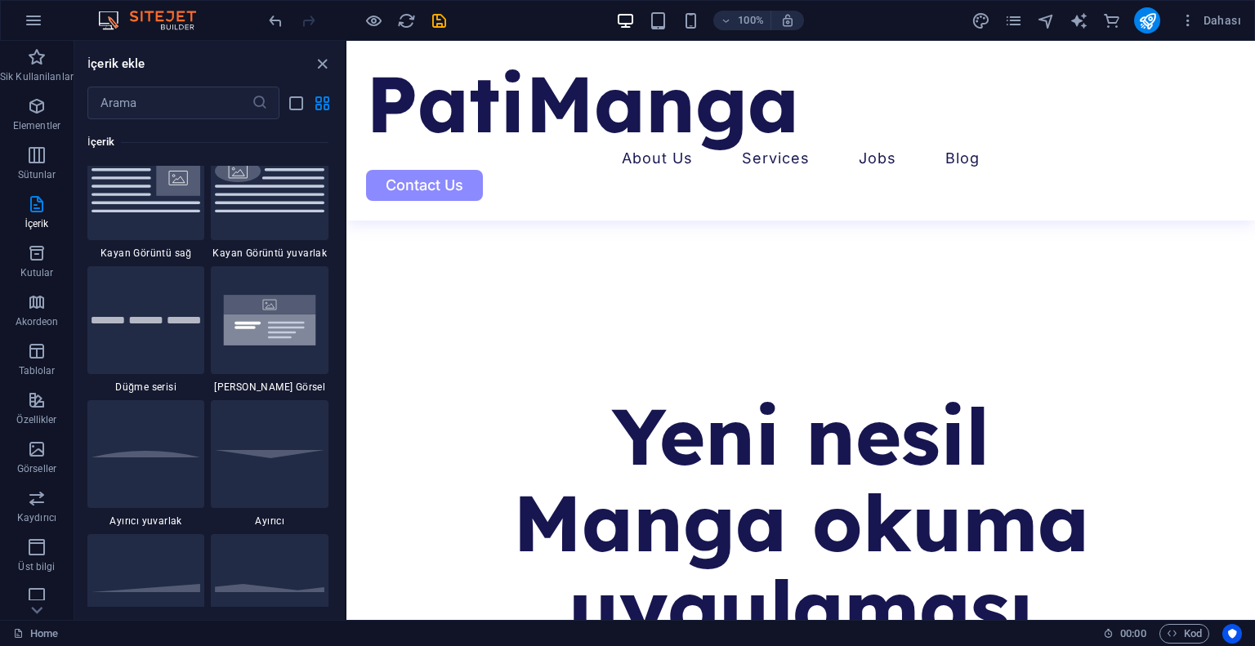
scroll to position [3768, 0]
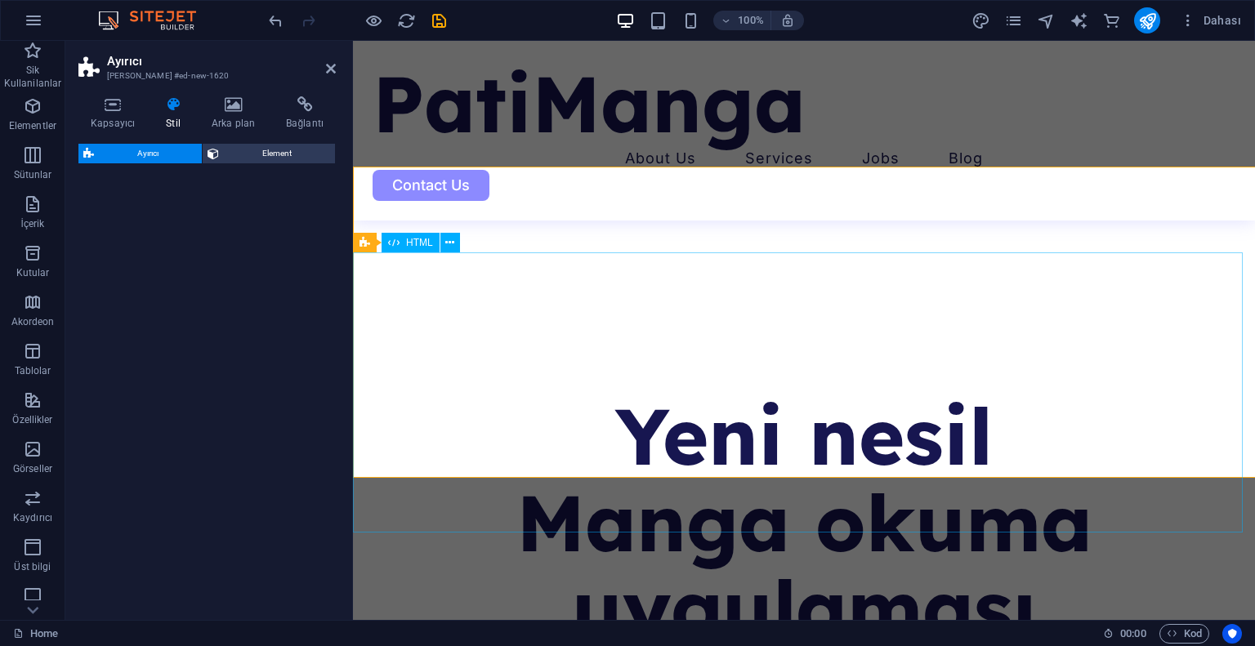
select select "rem"
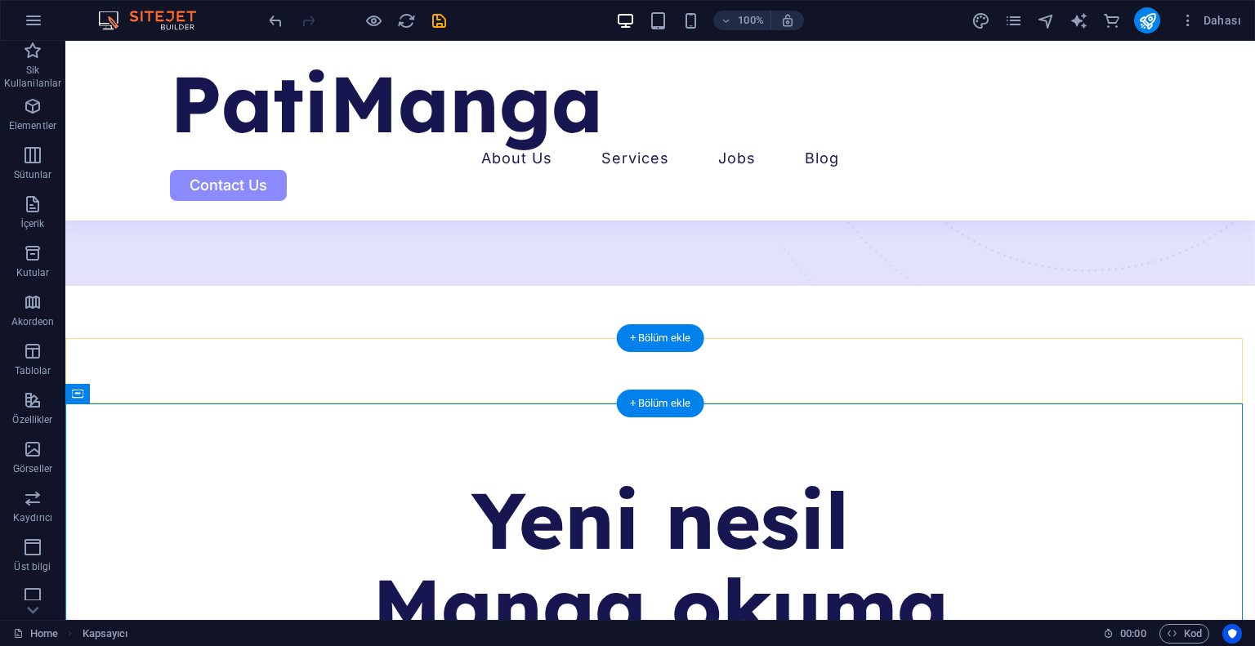
scroll to position [490, 0]
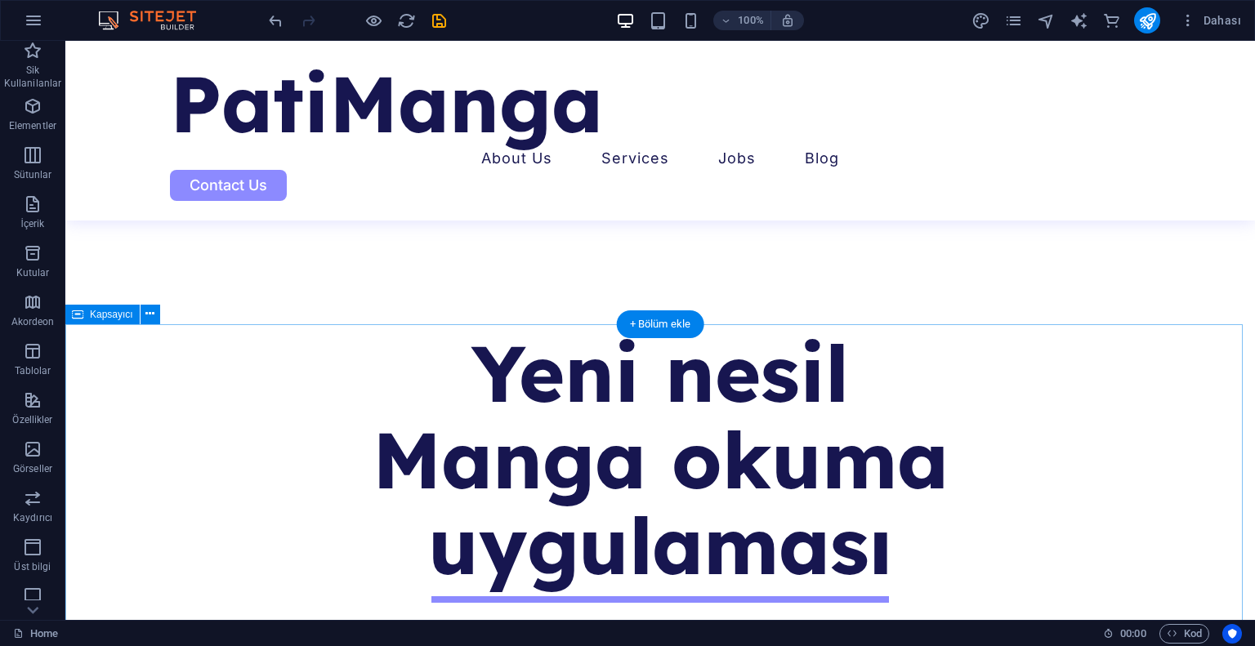
scroll to position [653, 0]
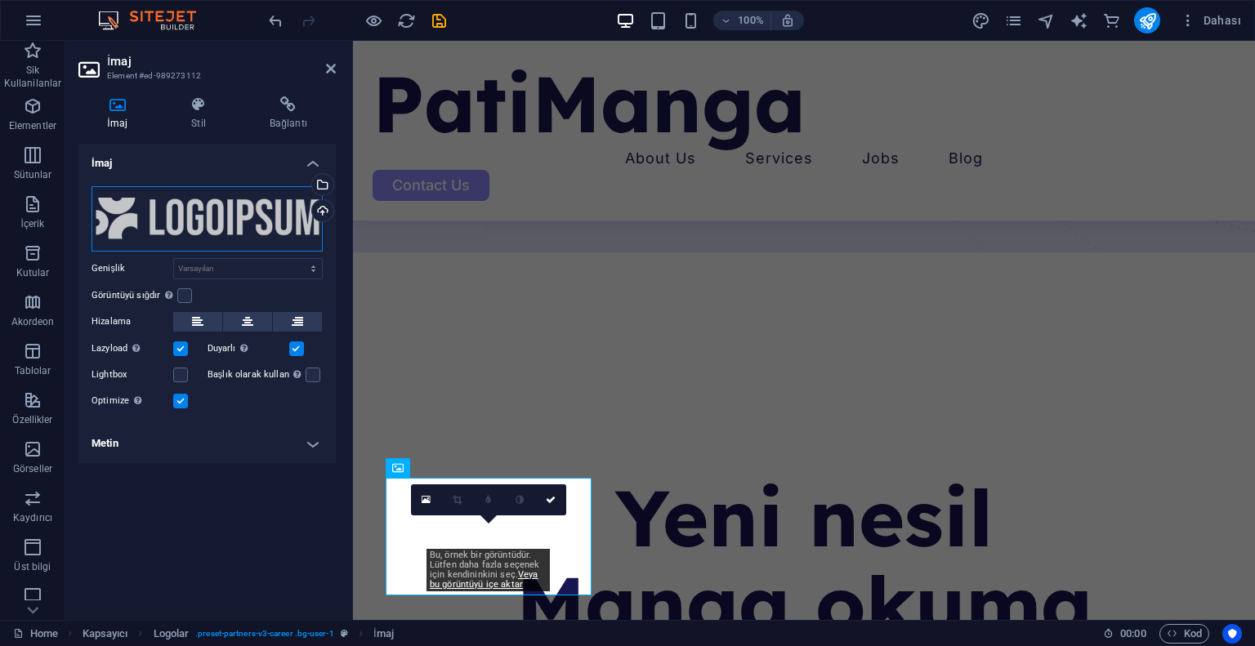
click at [259, 219] on div "Dosyaları buraya sürükleyin, dosyaları seçmek için tıklayın veya Dosyalardan ya…" at bounding box center [206, 218] width 231 height 65
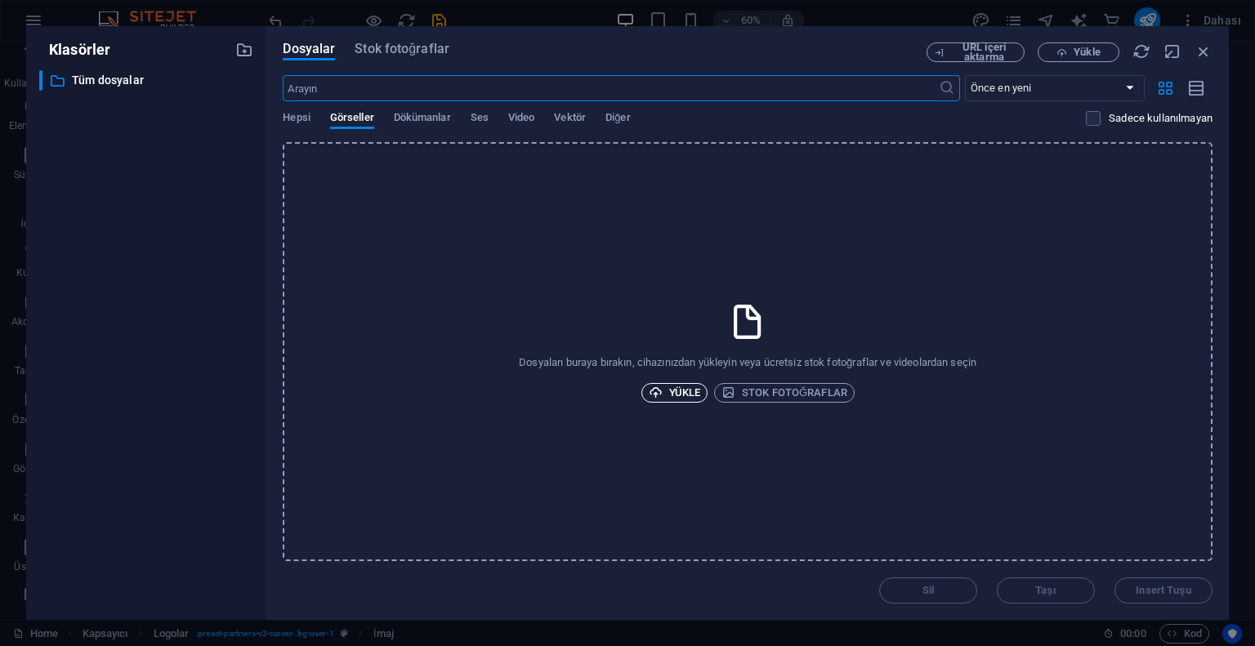
click at [675, 388] on span "Yükle" at bounding box center [675, 393] width 52 height 20
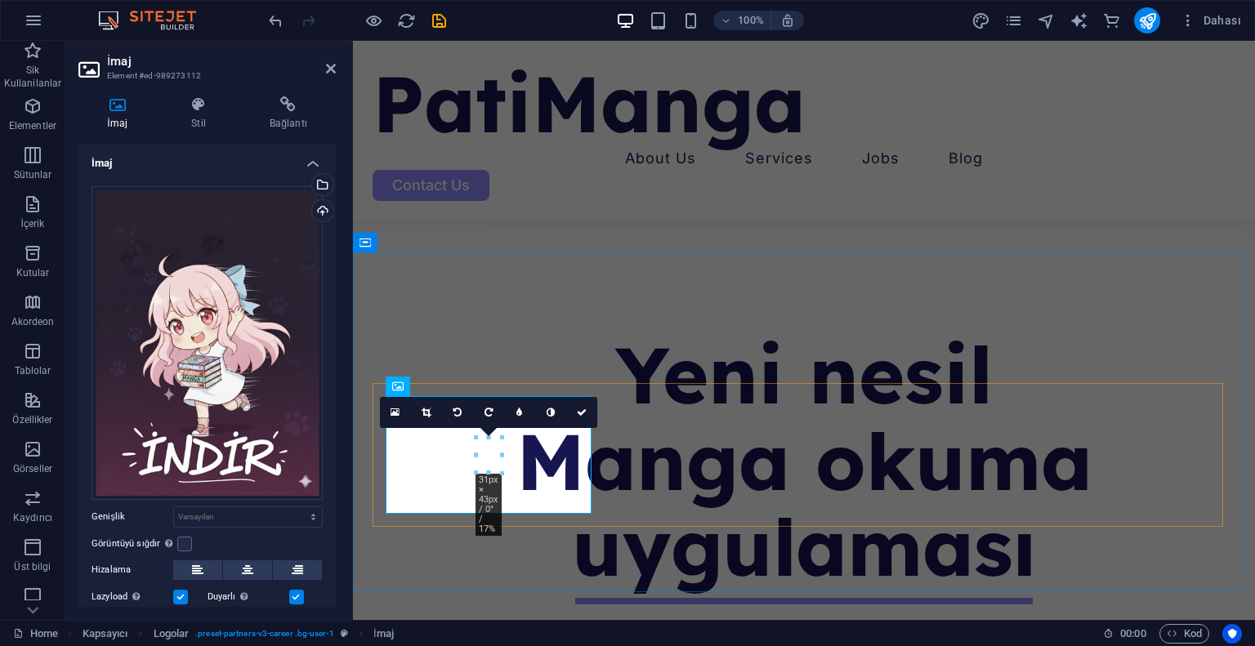
scroll to position [817, 0]
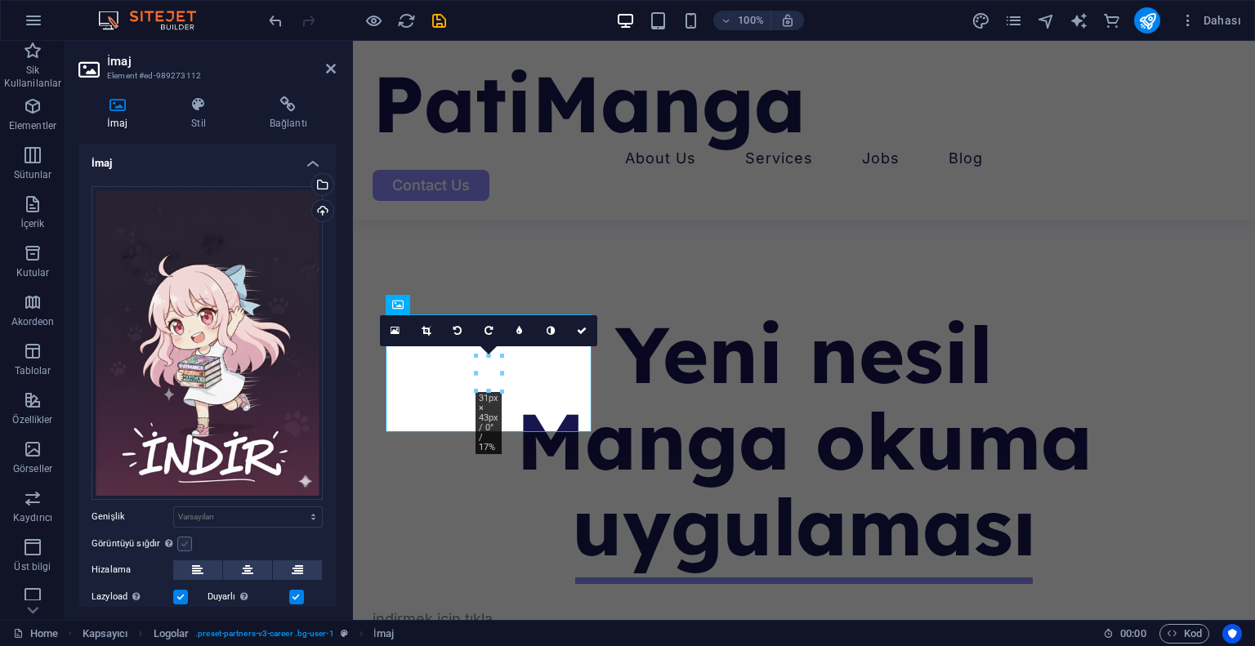
click at [185, 539] on label at bounding box center [184, 544] width 15 height 15
click at [0, 0] on input "Görüntüyü sığdır Görüntüyü otomatik olarak sabit bir genişliğe ve yüksekliğe sı…" at bounding box center [0, 0] width 0 height 0
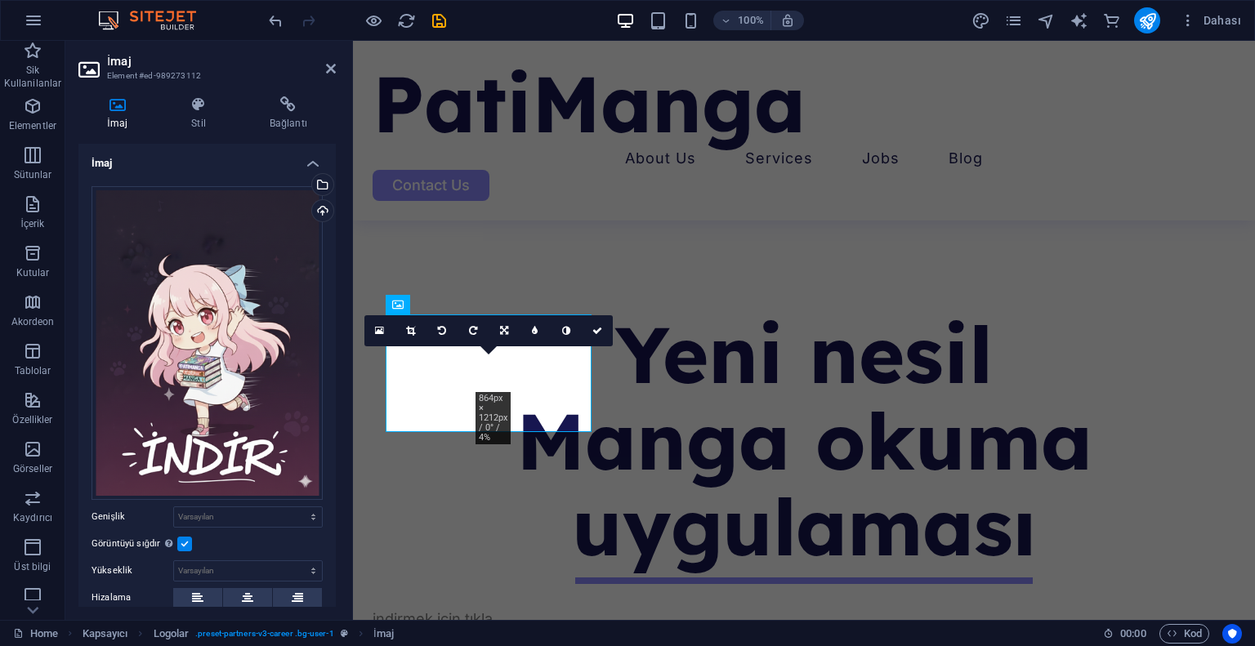
click at [185, 540] on label at bounding box center [184, 544] width 15 height 15
click at [0, 0] on input "Görüntüyü sığdır Görüntüyü otomatik olarak sabit bir genişliğe ve yüksekliğe sı…" at bounding box center [0, 0] width 0 height 0
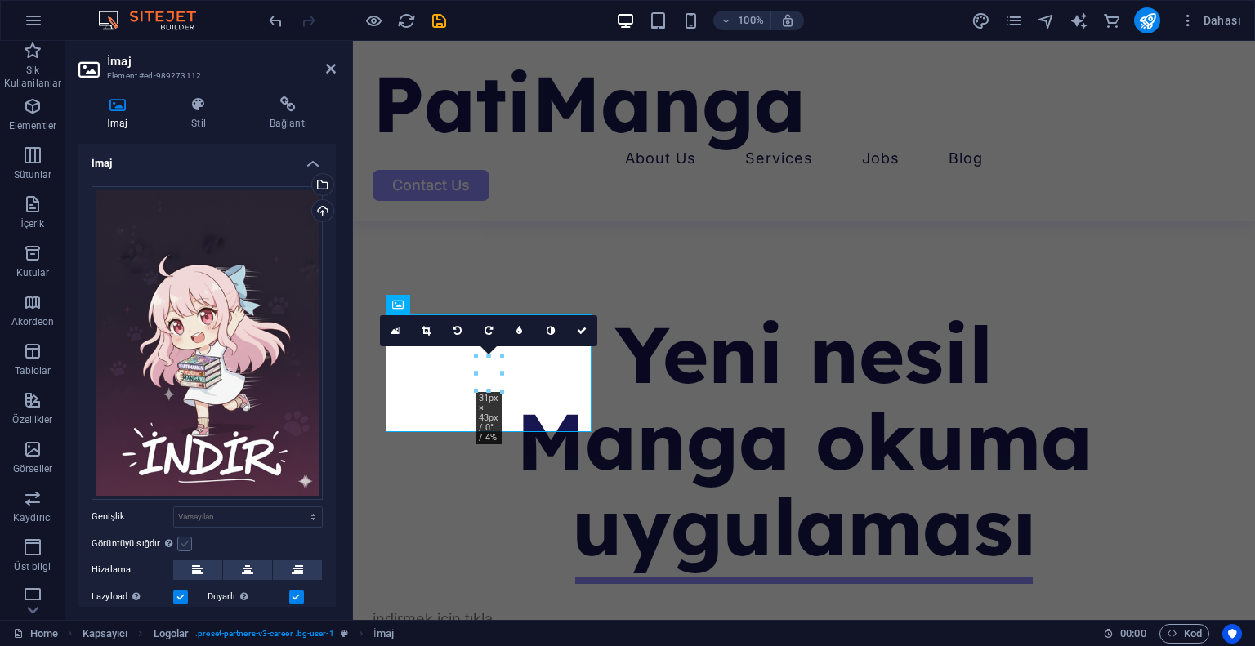
click at [185, 540] on label at bounding box center [184, 544] width 15 height 15
click at [0, 0] on input "Görüntüyü sığdır Görüntüyü otomatik olarak sabit bir genişliğe ve yüksekliğe sı…" at bounding box center [0, 0] width 0 height 0
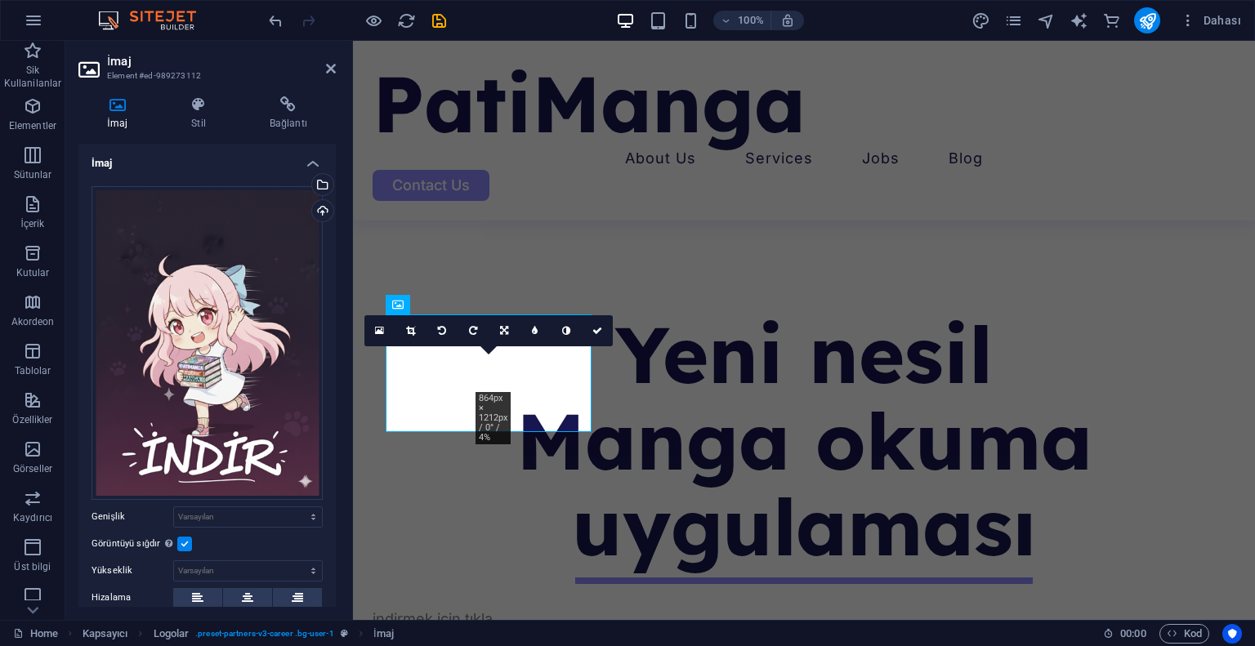
click at [185, 540] on label at bounding box center [184, 544] width 15 height 15
click at [0, 0] on input "Görüntüyü sığdır Görüntüyü otomatik olarak sabit bir genişliğe ve yüksekliğe sı…" at bounding box center [0, 0] width 0 height 0
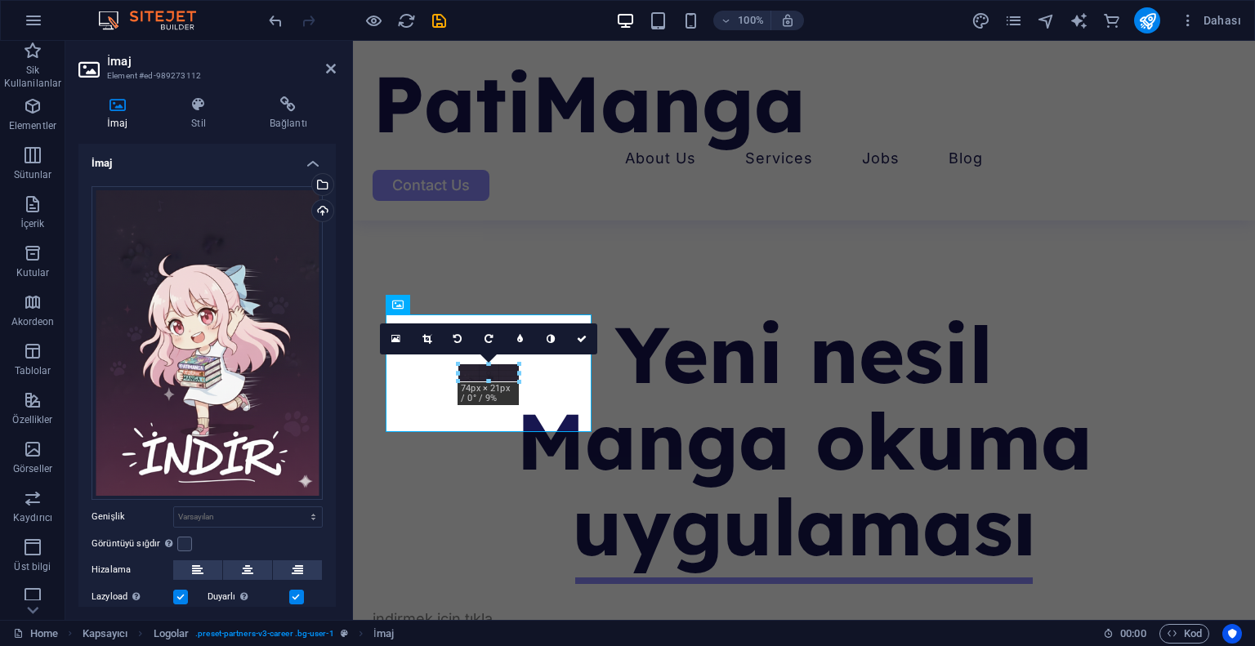
drag, startPoint x: 502, startPoint y: 390, endPoint x: 497, endPoint y: 371, distance: 19.6
type input "70"
select select "px"
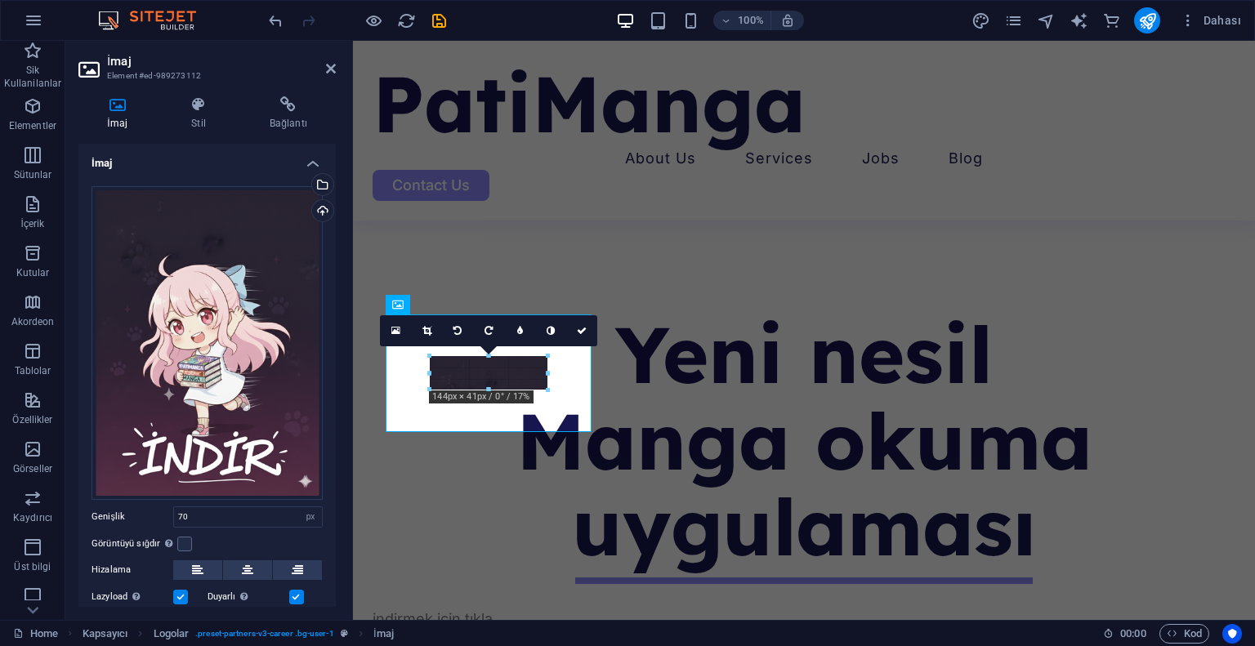
drag, startPoint x: 488, startPoint y: 390, endPoint x: 478, endPoint y: 387, distance: 10.9
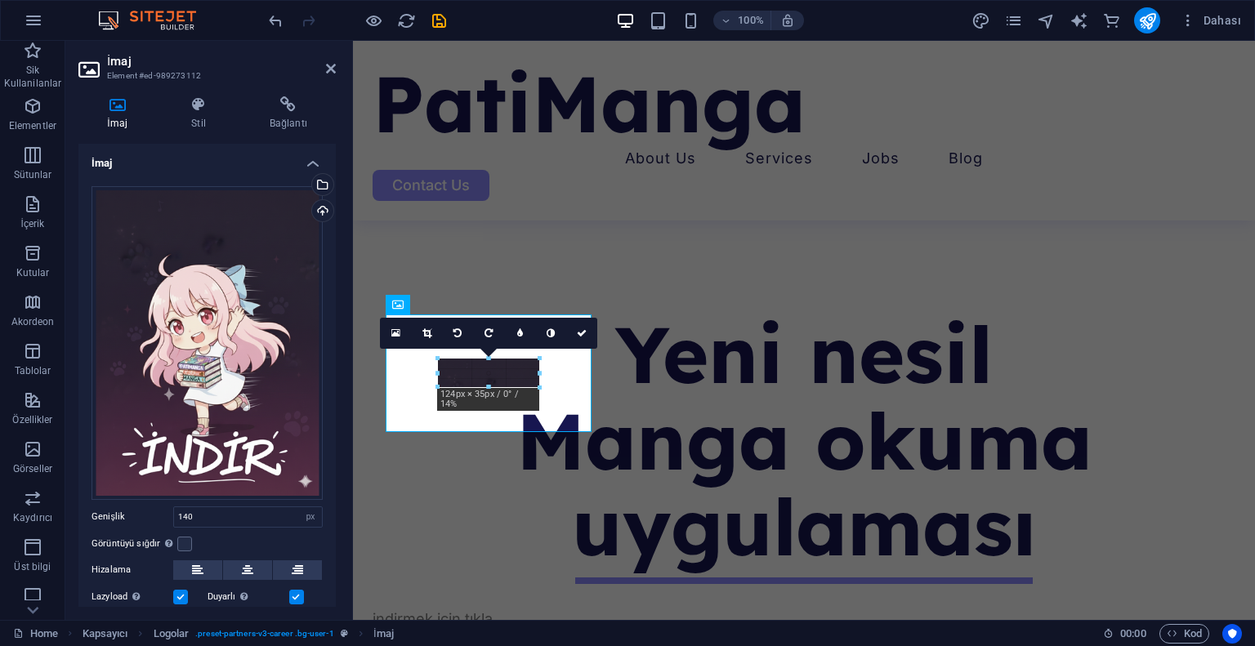
drag, startPoint x: 433, startPoint y: 359, endPoint x: 447, endPoint y: 368, distance: 16.5
type input "124"
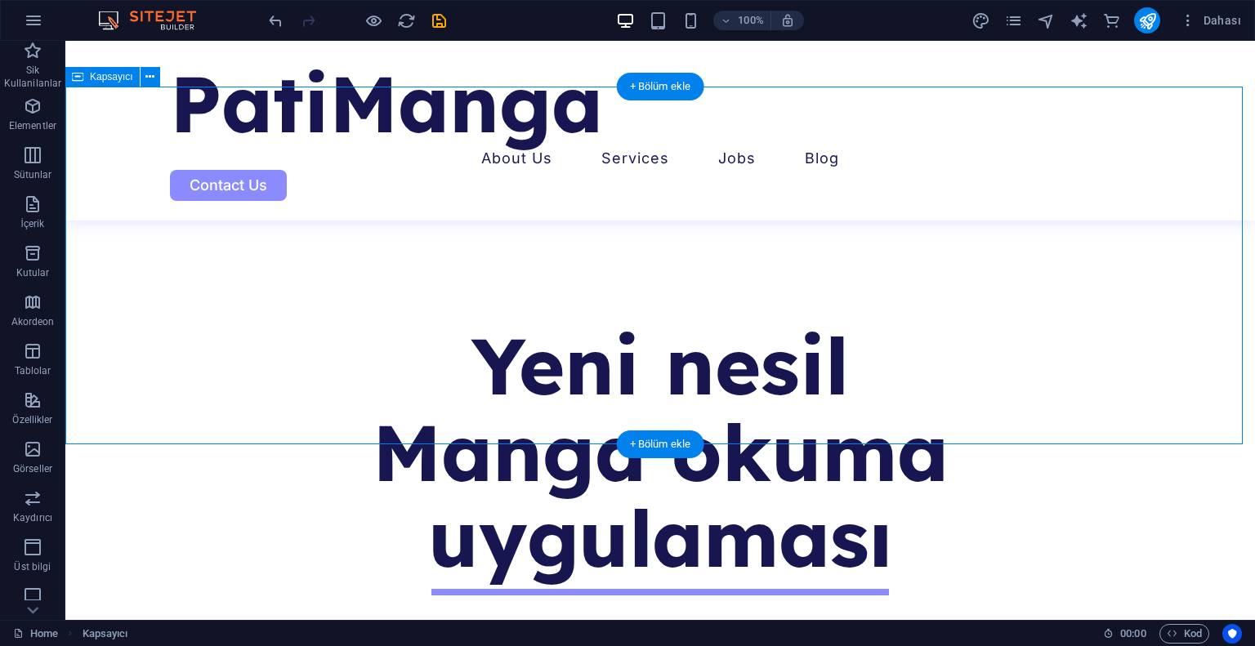
scroll to position [653, 0]
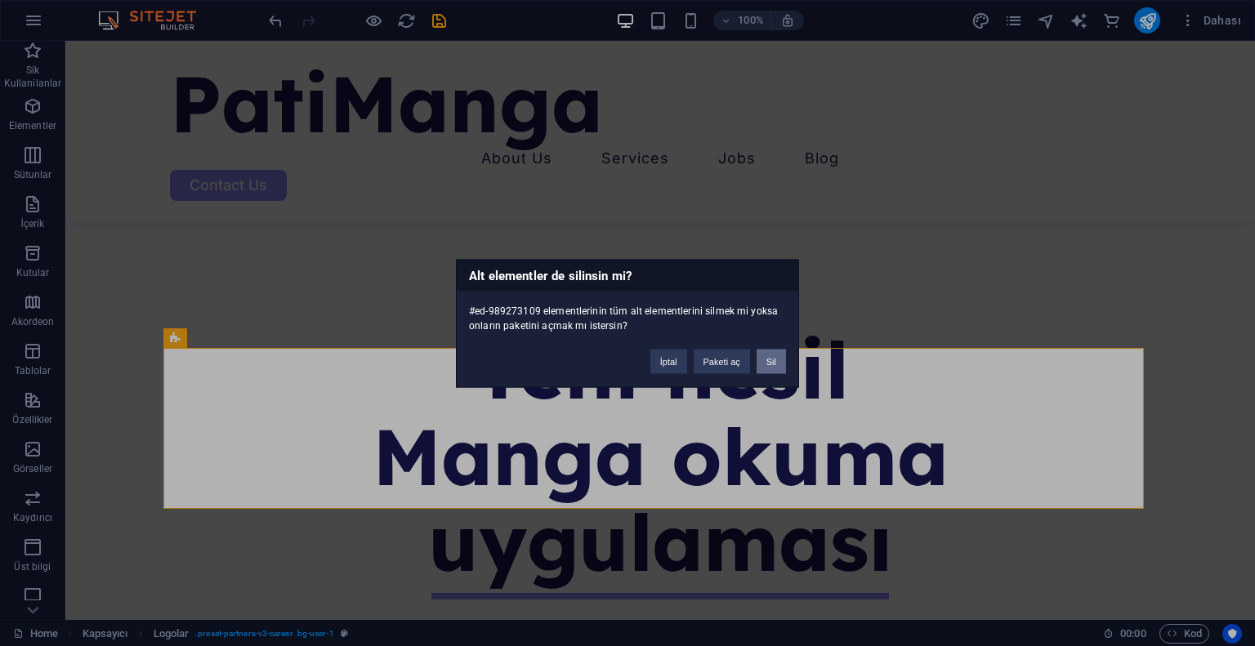
click at [785, 355] on button "Sil" at bounding box center [770, 361] width 29 height 25
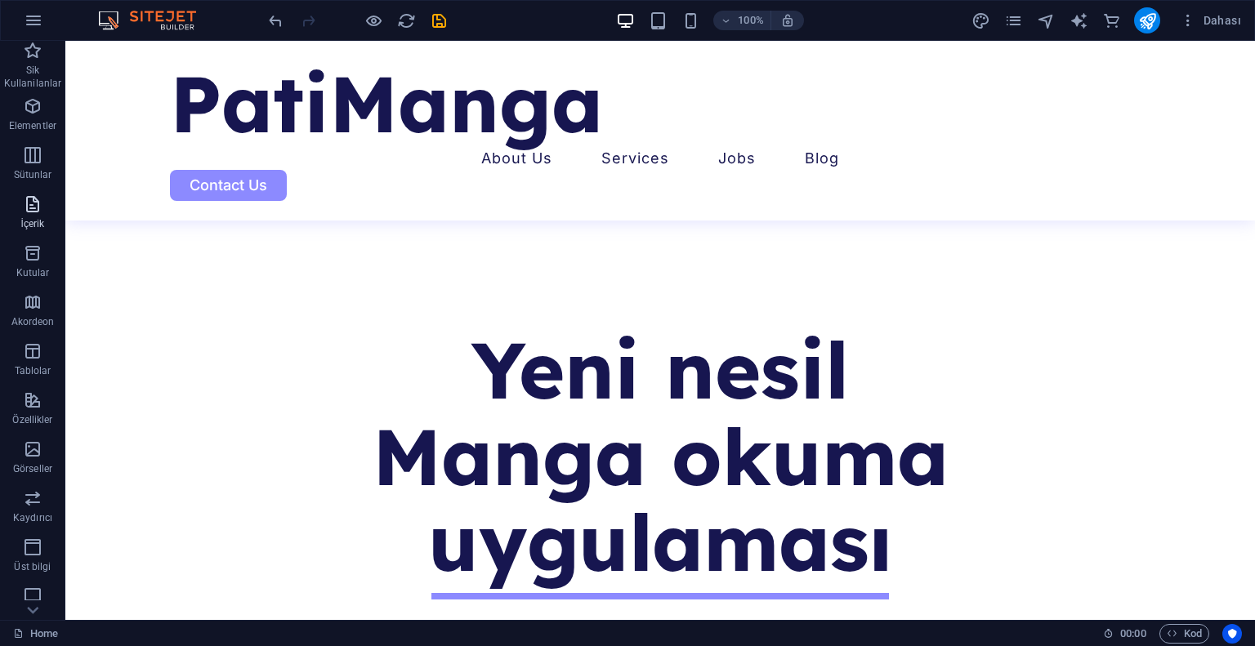
click at [29, 216] on span "İçerik" at bounding box center [32, 213] width 65 height 39
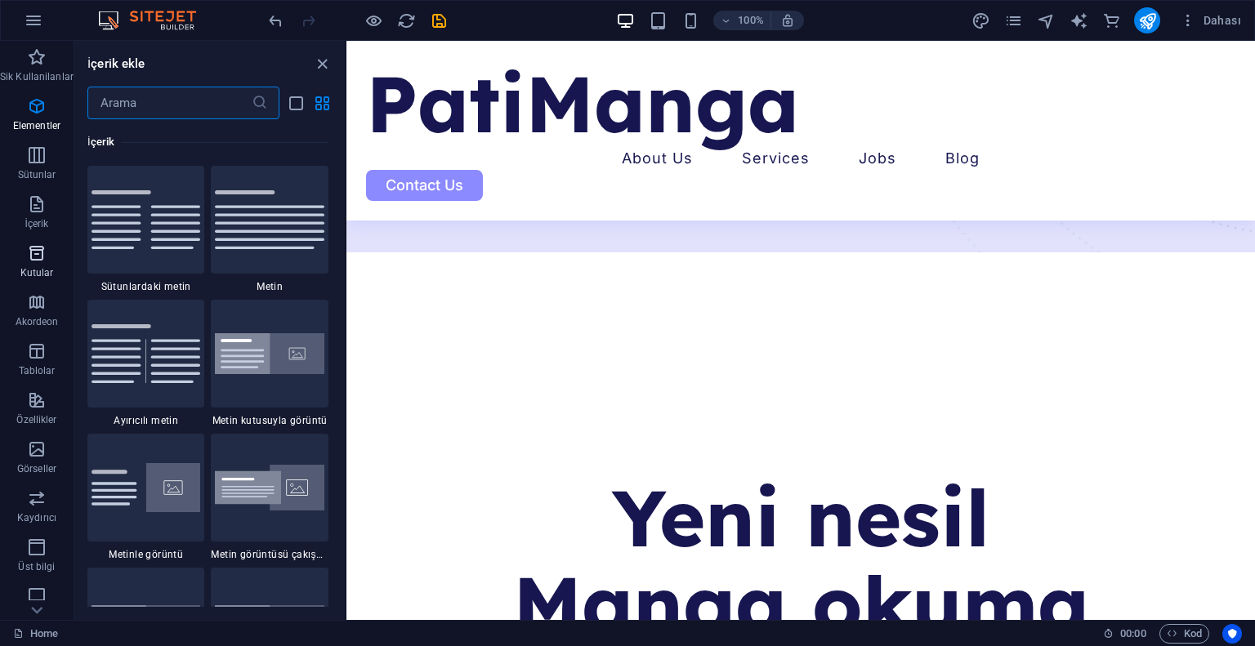
click at [30, 247] on icon "button" at bounding box center [37, 253] width 20 height 20
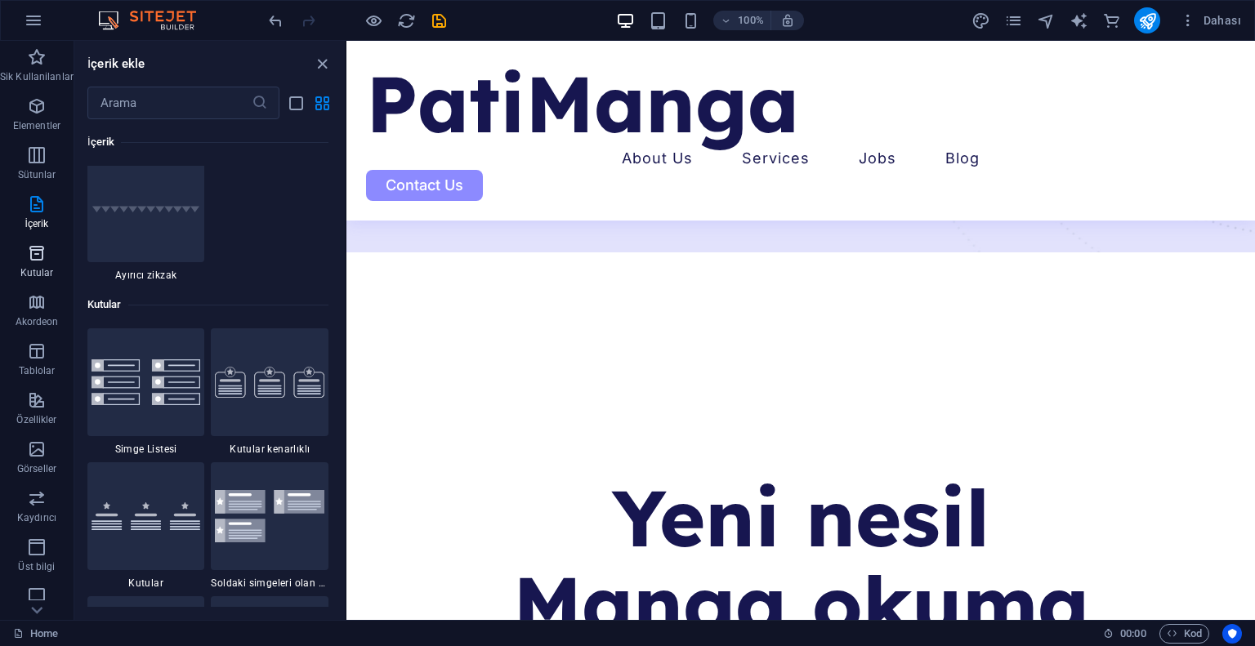
scroll to position [4506, 0]
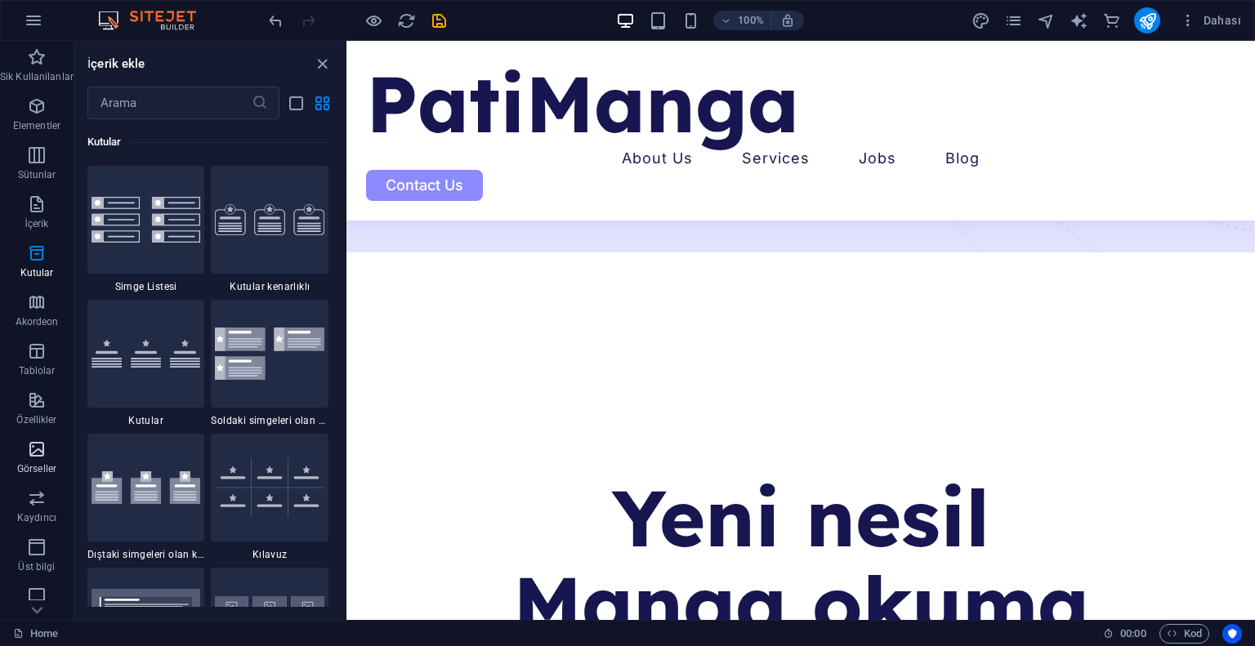
click at [33, 437] on button "Görseller" at bounding box center [37, 457] width 74 height 49
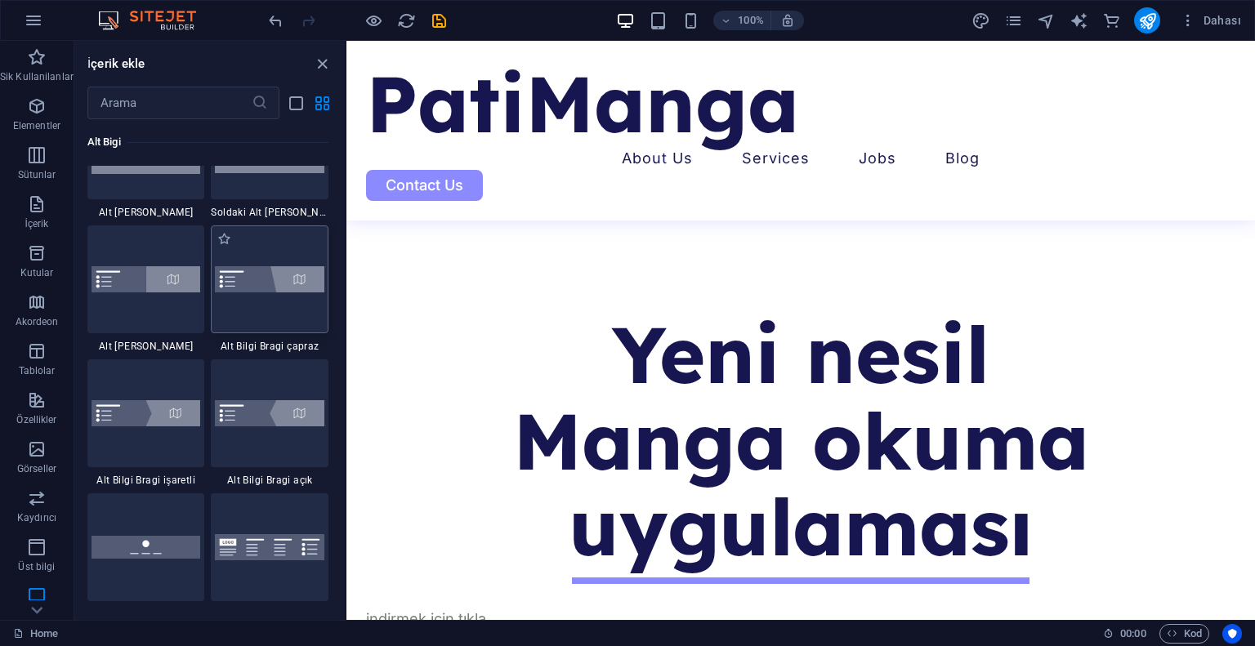
scroll to position [11386, 0]
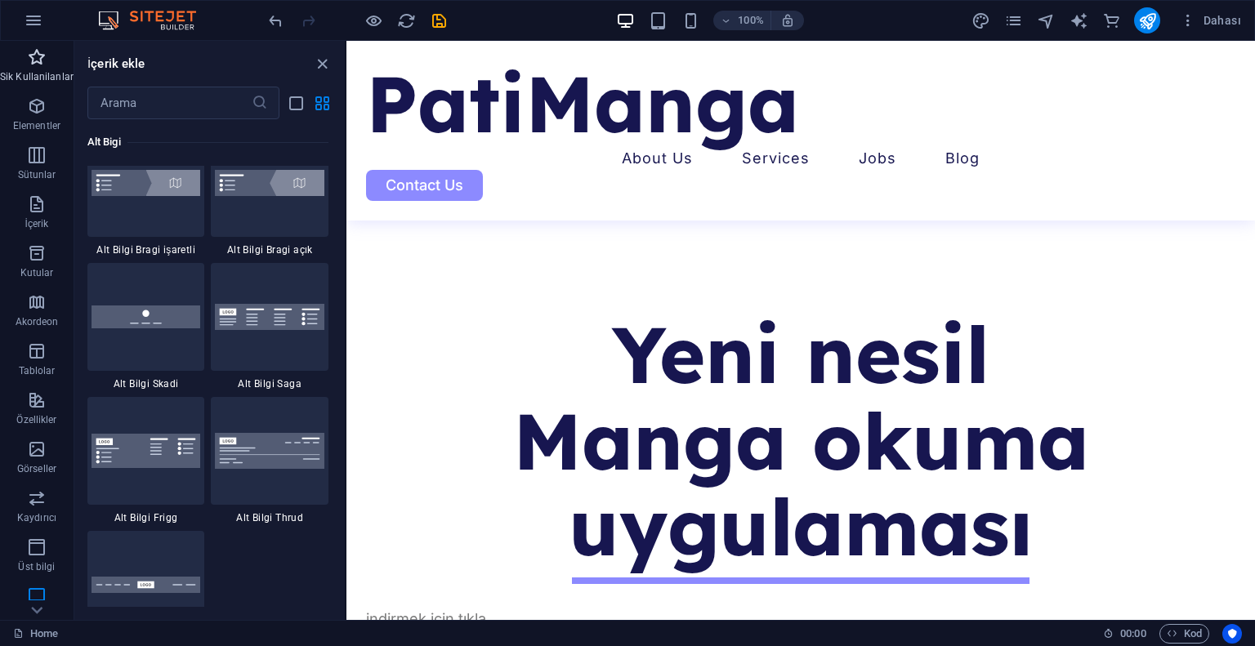
click at [43, 63] on icon "button" at bounding box center [37, 57] width 20 height 20
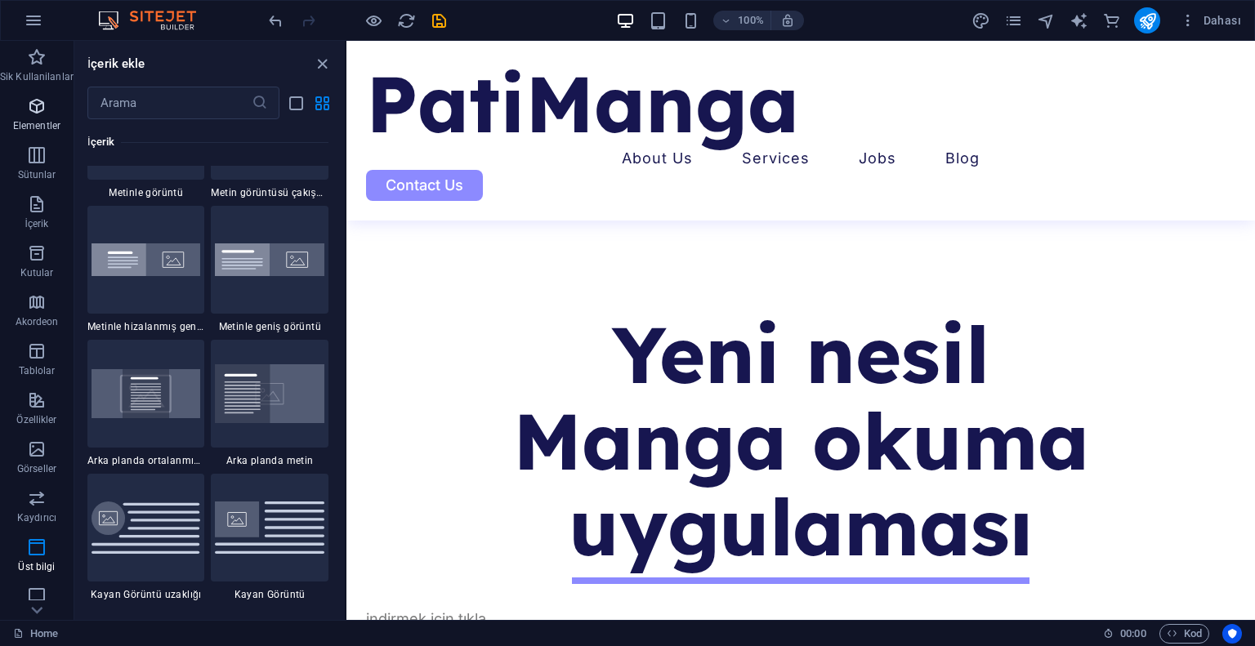
click at [42, 104] on icon "button" at bounding box center [37, 106] width 20 height 20
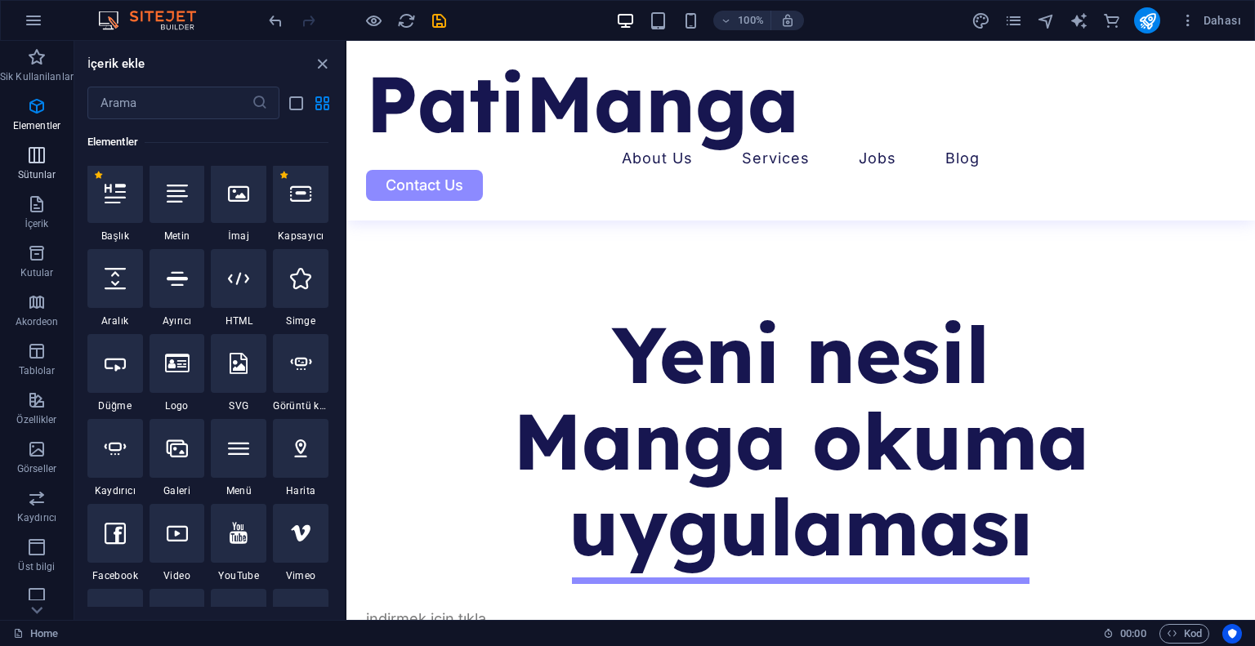
scroll to position [174, 0]
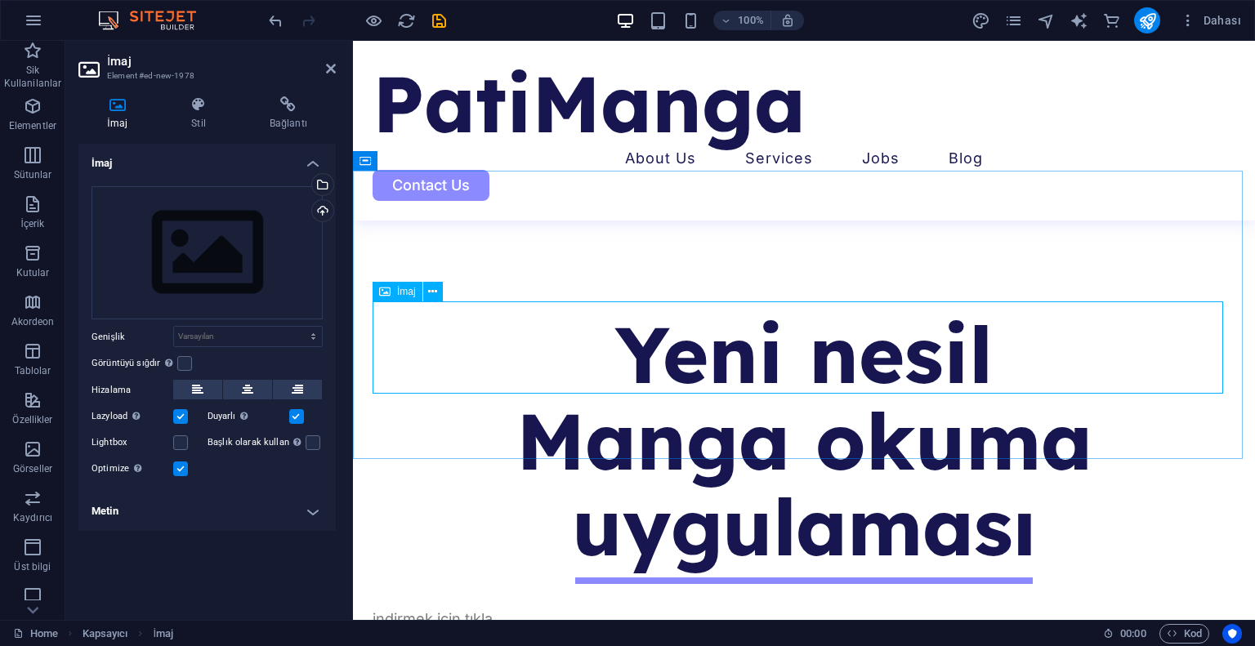
click at [203, 272] on div "Dosyaları buraya sürükleyin, dosyaları seçmek için tıklayın veya Dosyalardan ya…" at bounding box center [206, 253] width 231 height 134
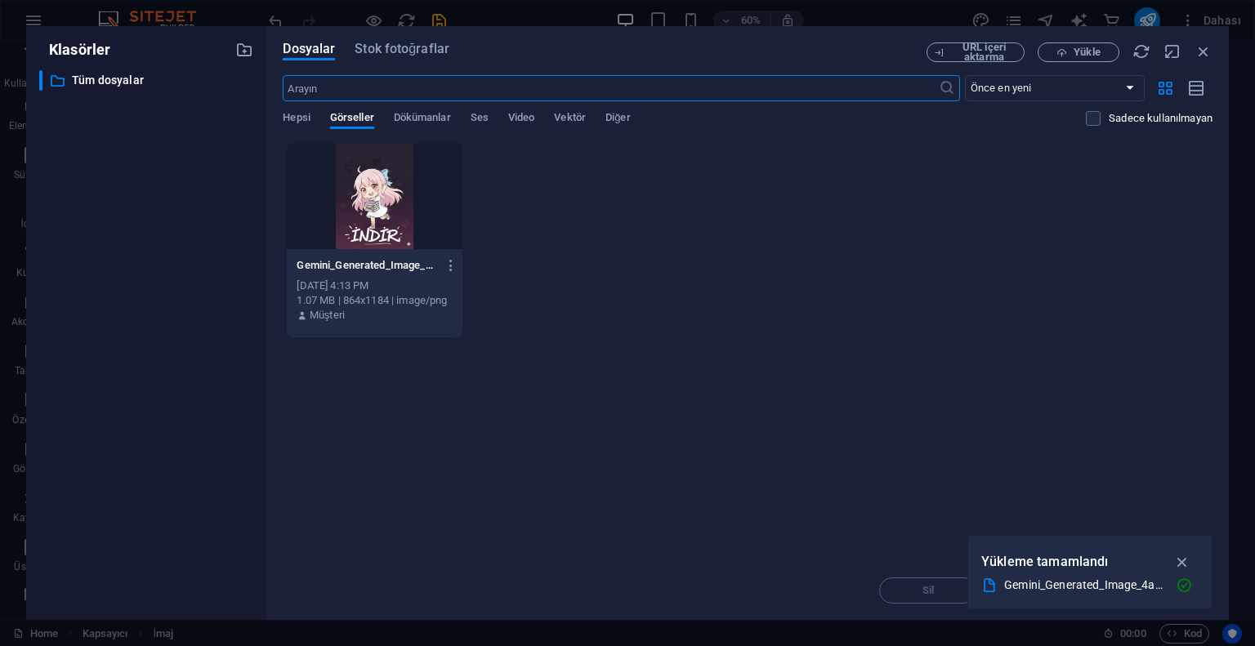
click at [360, 192] on div at bounding box center [374, 196] width 175 height 106
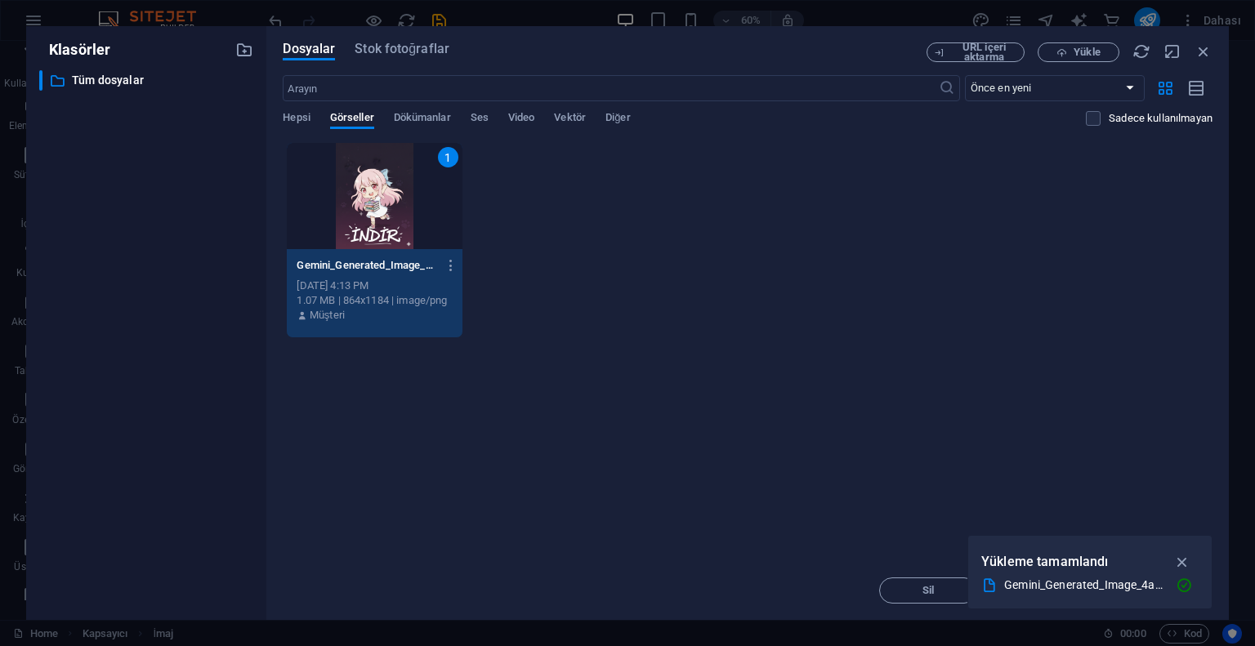
click at [360, 192] on div "1" at bounding box center [374, 196] width 175 height 106
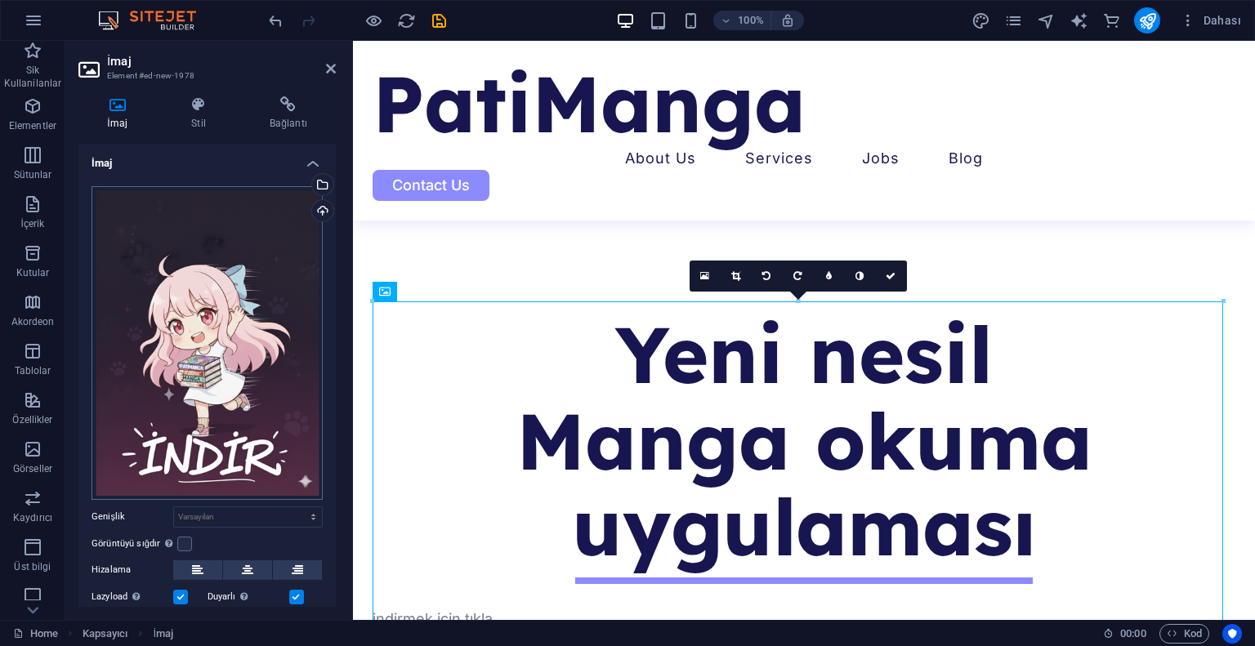
scroll to position [82, 0]
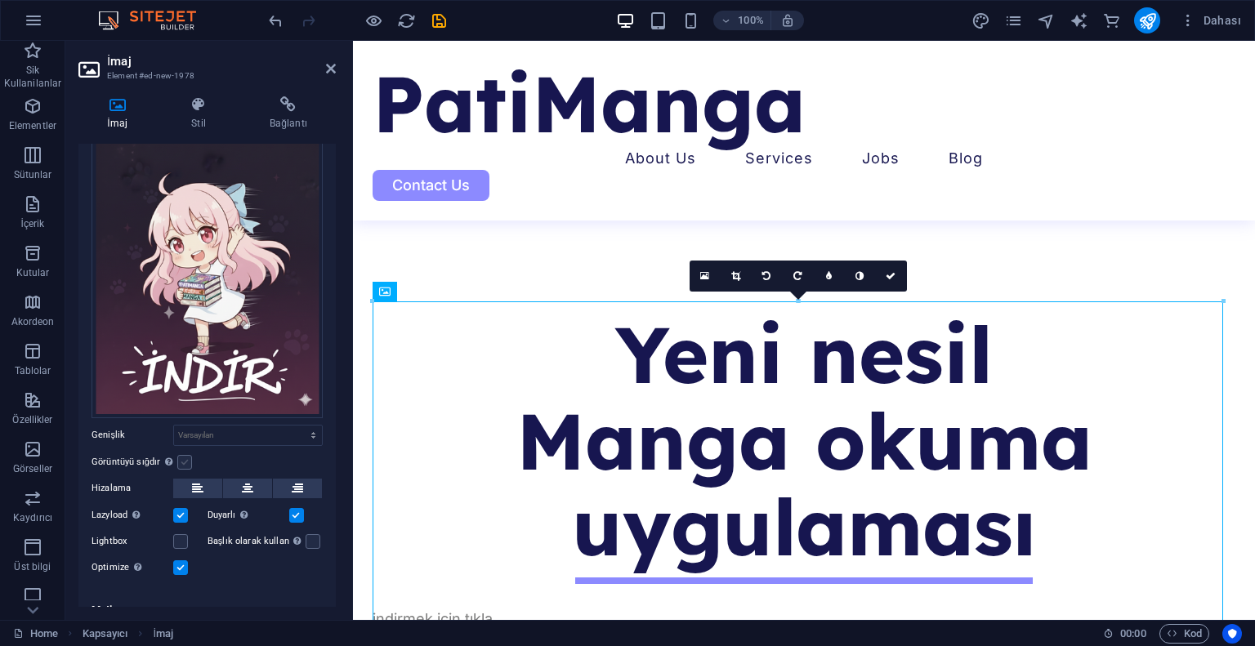
click at [183, 456] on label at bounding box center [184, 462] width 15 height 15
click at [0, 0] on input "Görüntüyü sığdır Görüntüyü otomatik olarak sabit bir genişliğe ve yüksekliğe sı…" at bounding box center [0, 0] width 0 height 0
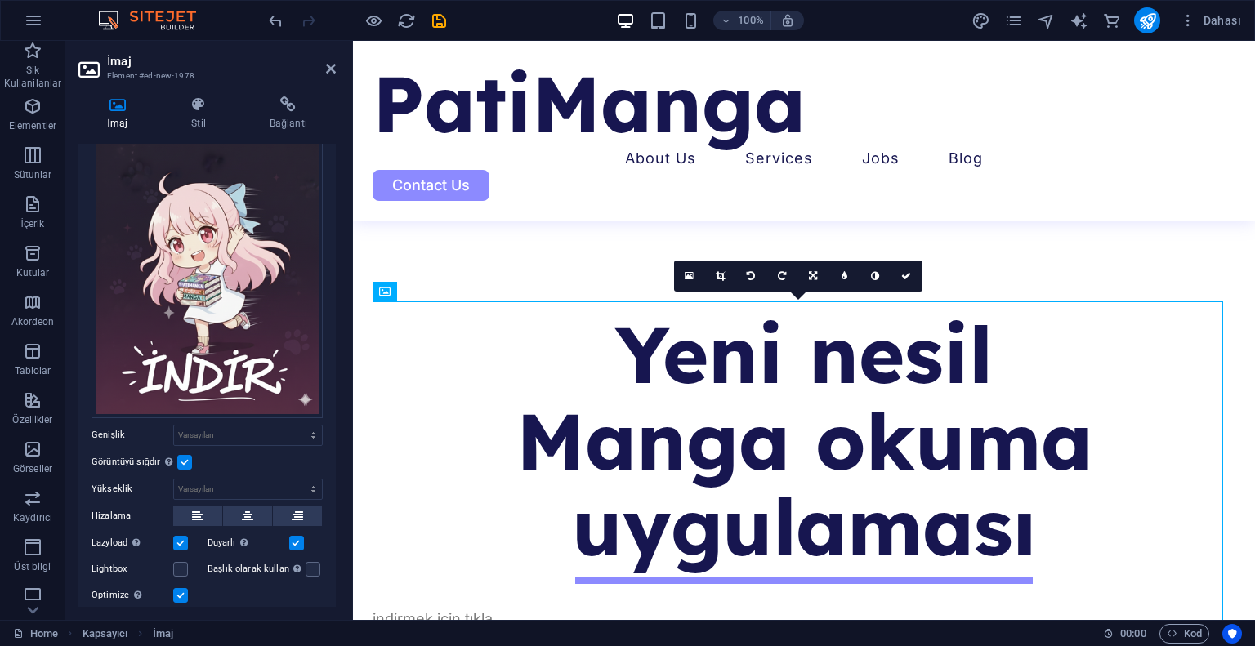
click at [183, 456] on label at bounding box center [184, 462] width 15 height 15
click at [0, 0] on input "Görüntüyü sığdır Görüntüyü otomatik olarak sabit bir genişliğe ve yüksekliğe sı…" at bounding box center [0, 0] width 0 height 0
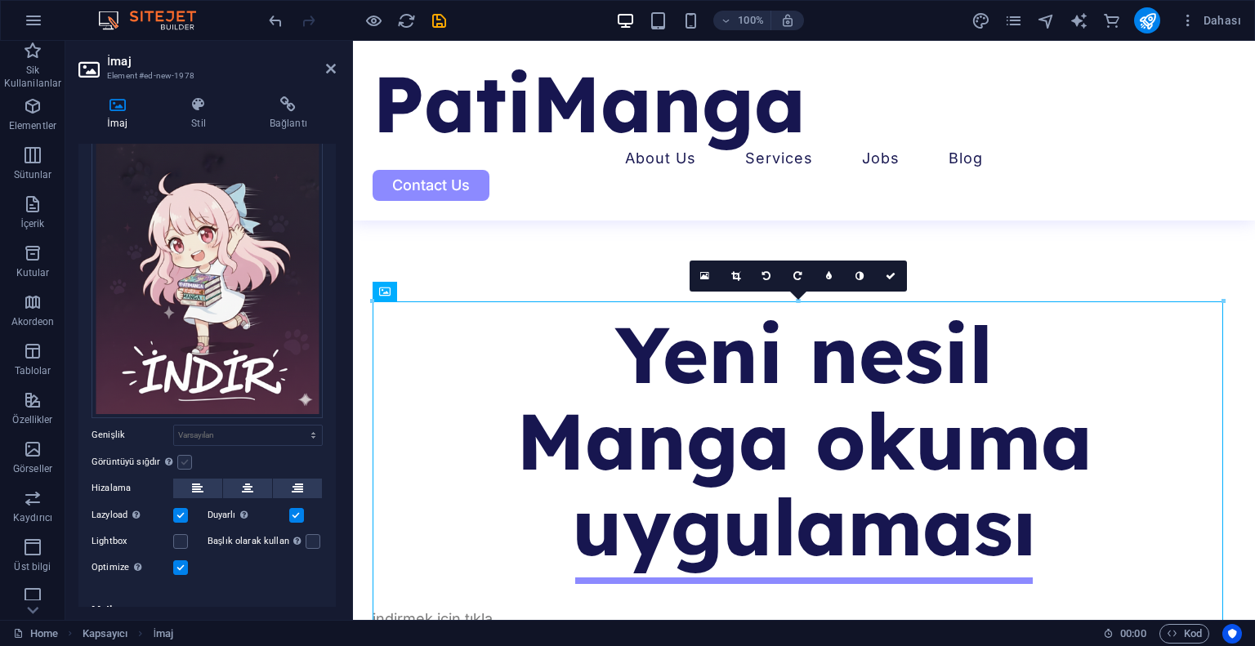
click at [183, 456] on label at bounding box center [184, 462] width 15 height 15
click at [0, 0] on input "Görüntüyü sığdır Görüntüyü otomatik olarak sabit bir genişliğe ve yüksekliğe sı…" at bounding box center [0, 0] width 0 height 0
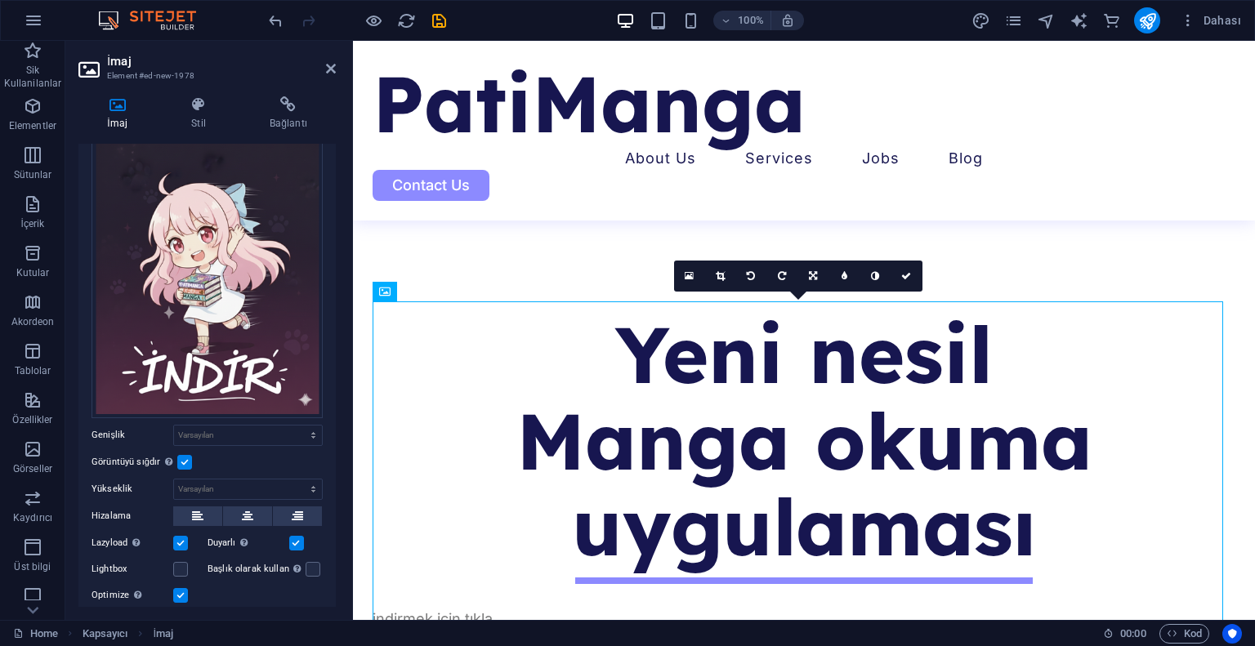
click at [183, 456] on label at bounding box center [184, 462] width 15 height 15
click at [0, 0] on input "Görüntüyü sığdır Görüntüyü otomatik olarak sabit bir genişliğe ve yüksekliğe sı…" at bounding box center [0, 0] width 0 height 0
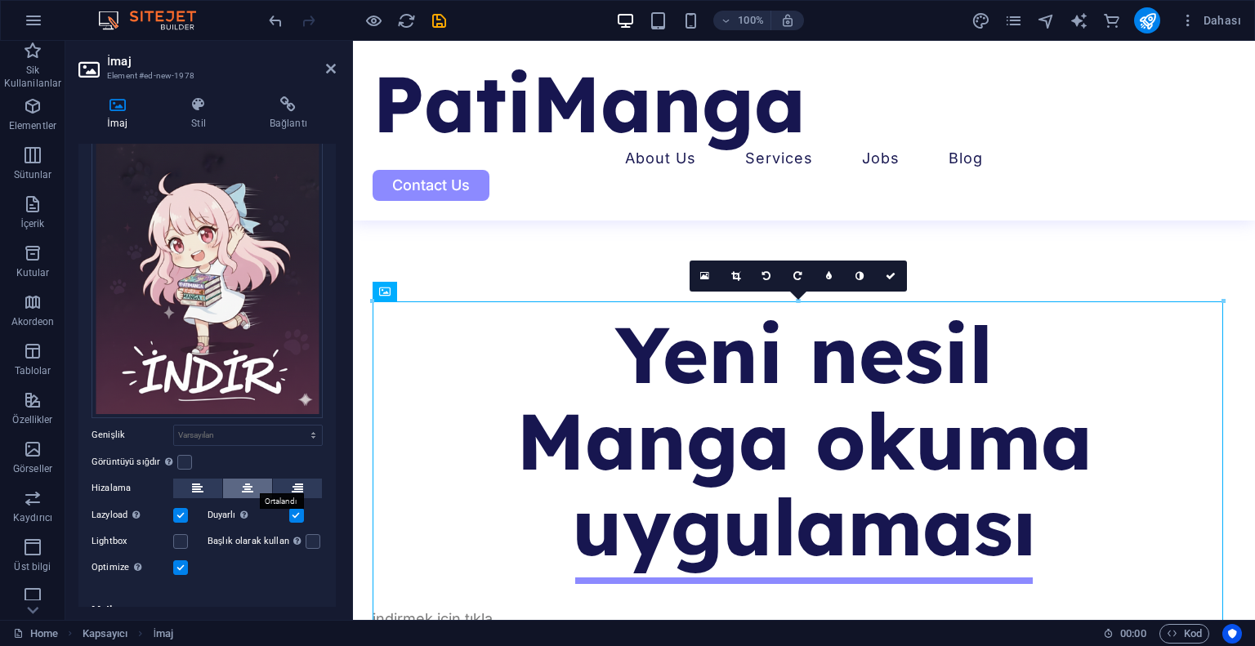
click at [252, 480] on button at bounding box center [247, 489] width 49 height 20
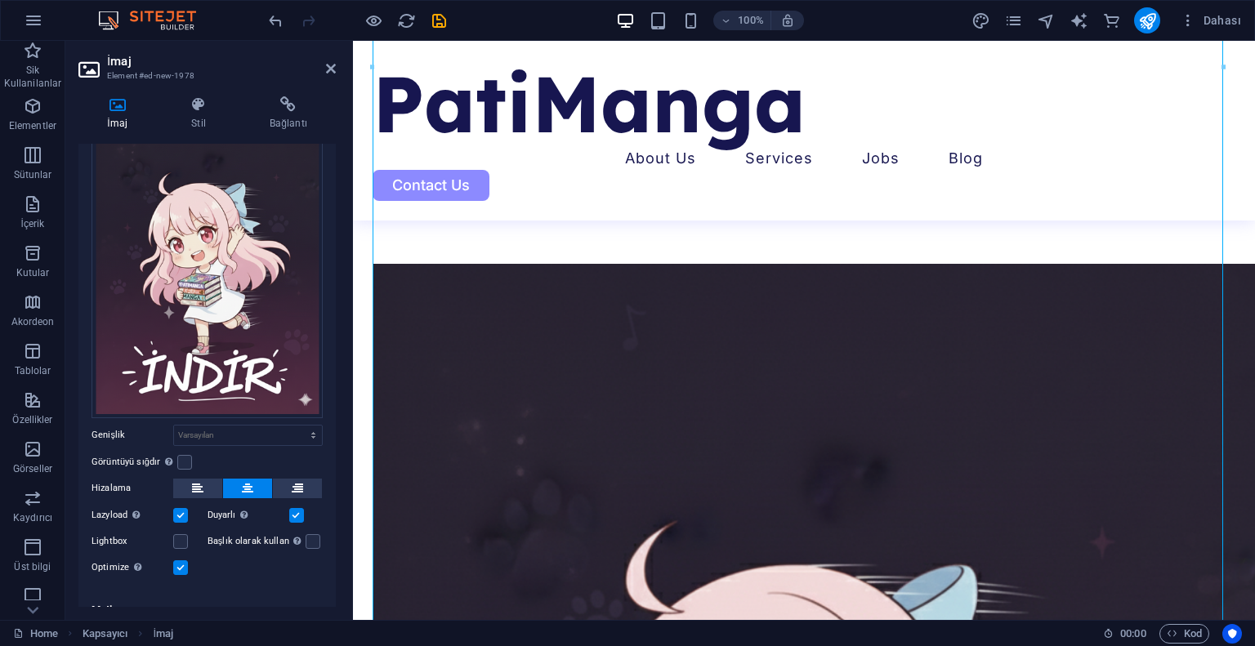
scroll to position [99, 0]
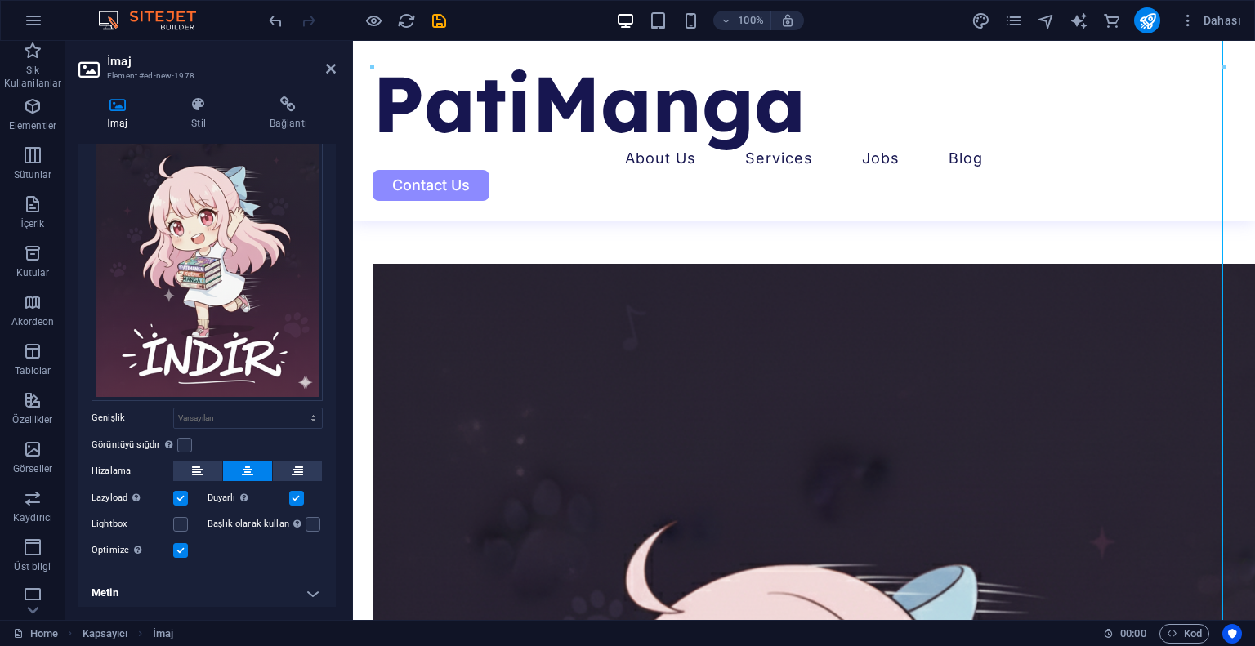
click at [312, 591] on h4 "Metin" at bounding box center [206, 592] width 257 height 39
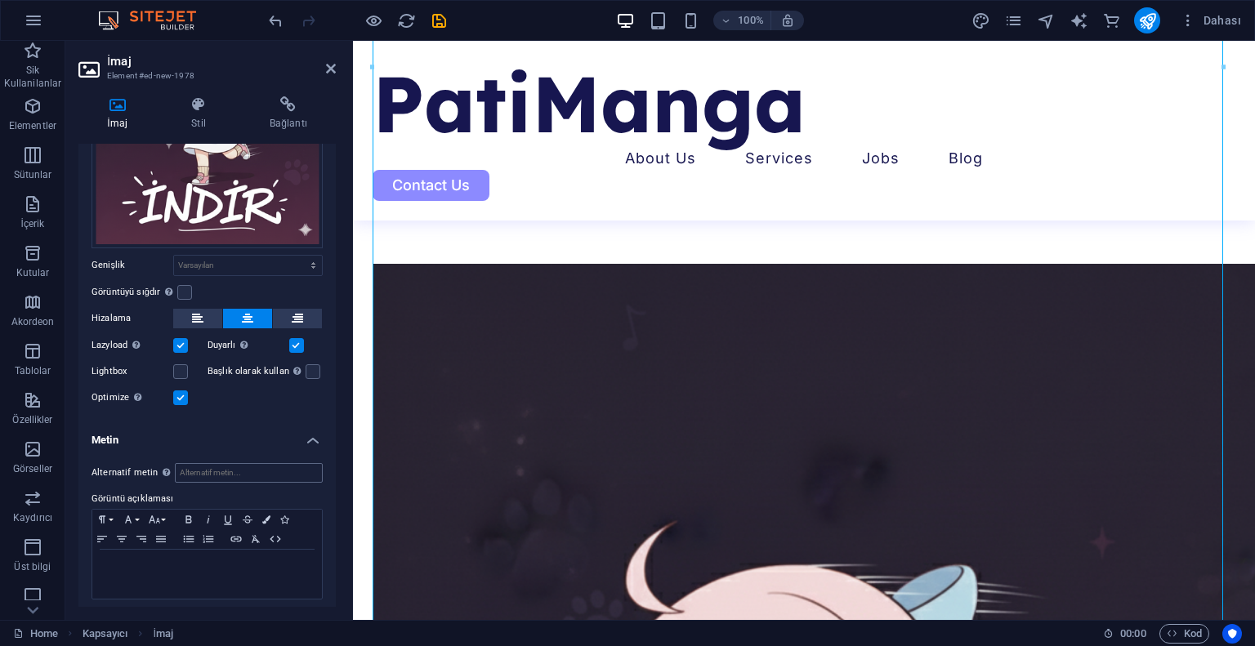
scroll to position [171, 0]
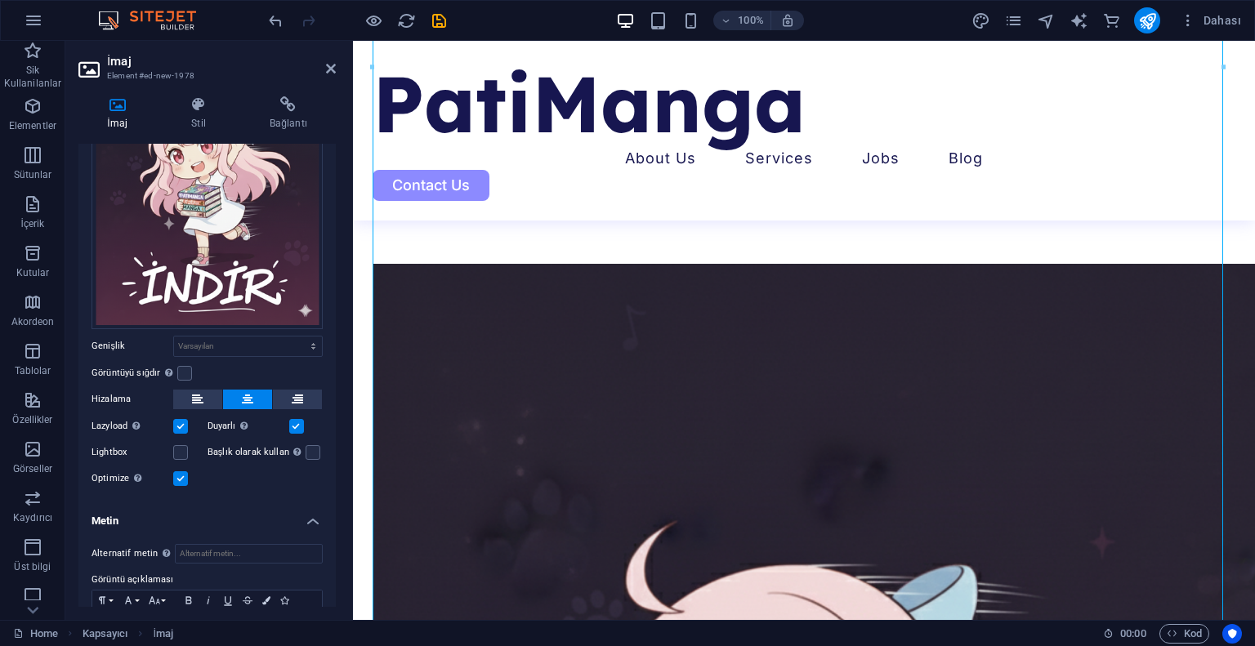
click at [292, 420] on label at bounding box center [296, 426] width 15 height 15
click at [0, 0] on input "Duyarlı Retina görüntüsünü ve akıllı telefon için optimize edilmiş boyutları ot…" at bounding box center [0, 0] width 0 height 0
click at [292, 420] on label at bounding box center [296, 426] width 15 height 15
click at [0, 0] on input "Duyarlı Retina görüntüsünü ve akıllı telefon için optimize edilmiş boyutları ot…" at bounding box center [0, 0] width 0 height 0
click at [183, 473] on label at bounding box center [180, 478] width 15 height 15
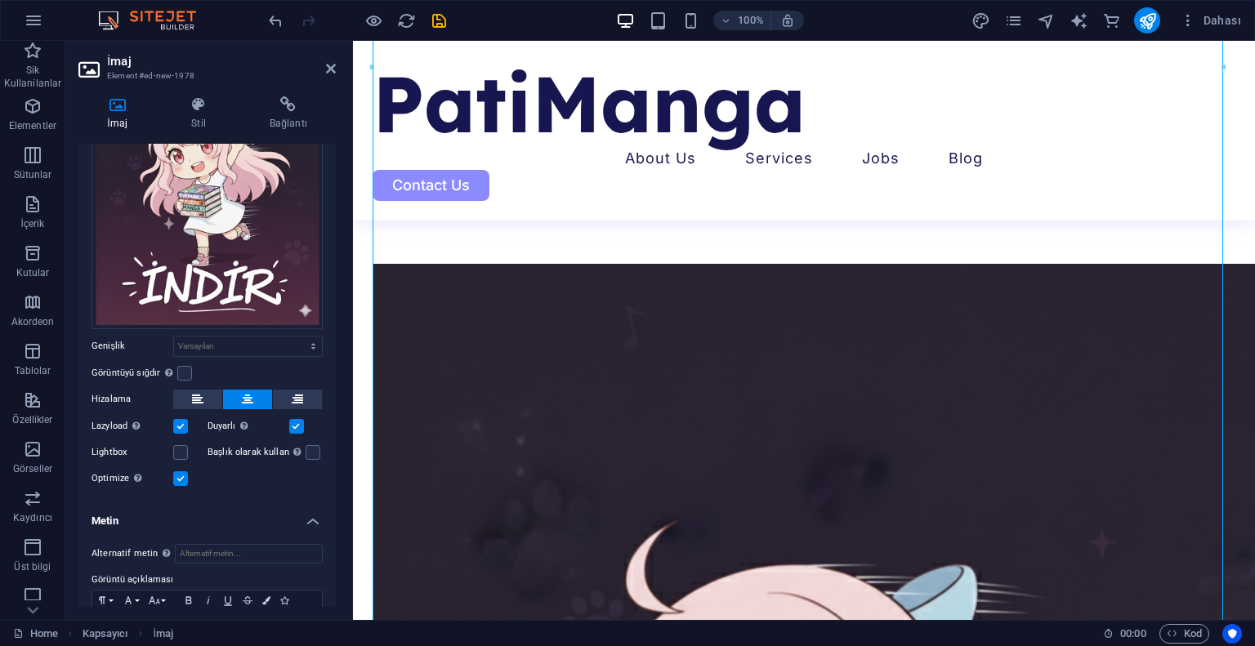
click at [0, 0] on input "Optimize Görseller, sayfa hızını iyileştirmek için sıkıştırılmıştır." at bounding box center [0, 0] width 0 height 0
click at [182, 473] on label at bounding box center [180, 478] width 15 height 15
click at [0, 0] on input "Optimize Görseller, sayfa hızını iyileştirmek için sıkıştırılmıştır." at bounding box center [0, 0] width 0 height 0
click at [246, 343] on select "Varsayılan otomatik px rem % em vh vw" at bounding box center [248, 347] width 148 height 20
select select "px"
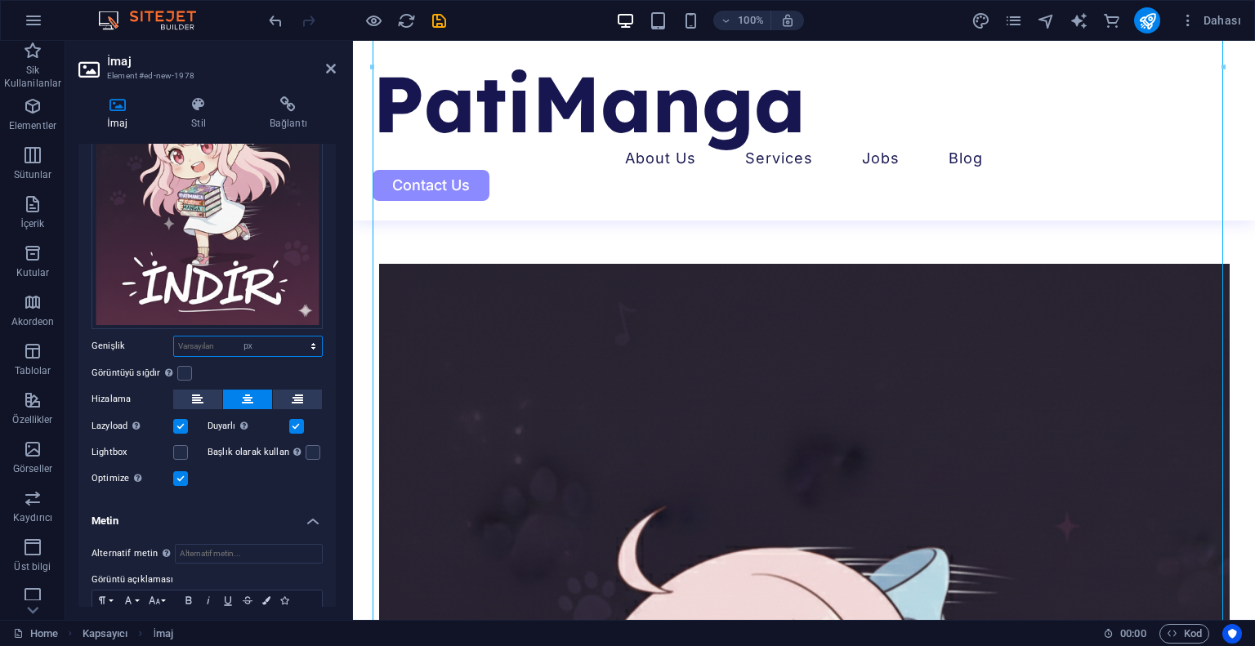
click at [296, 337] on select "Varsayılan otomatik px rem % em vh vw" at bounding box center [248, 347] width 148 height 20
type input "400"
click at [242, 366] on div "Görüntüyü sığdır Görüntüyü otomatik olarak sabit bir genişliğe ve yüksekliğe sı…" at bounding box center [206, 373] width 231 height 20
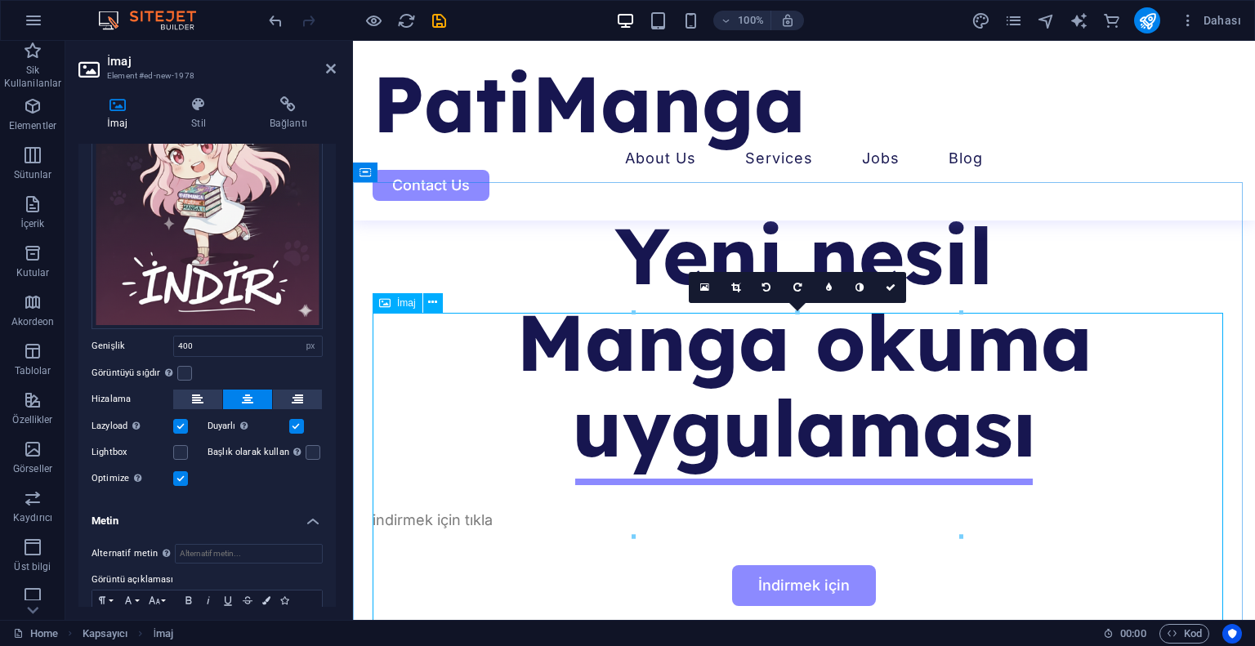
scroll to position [930, 0]
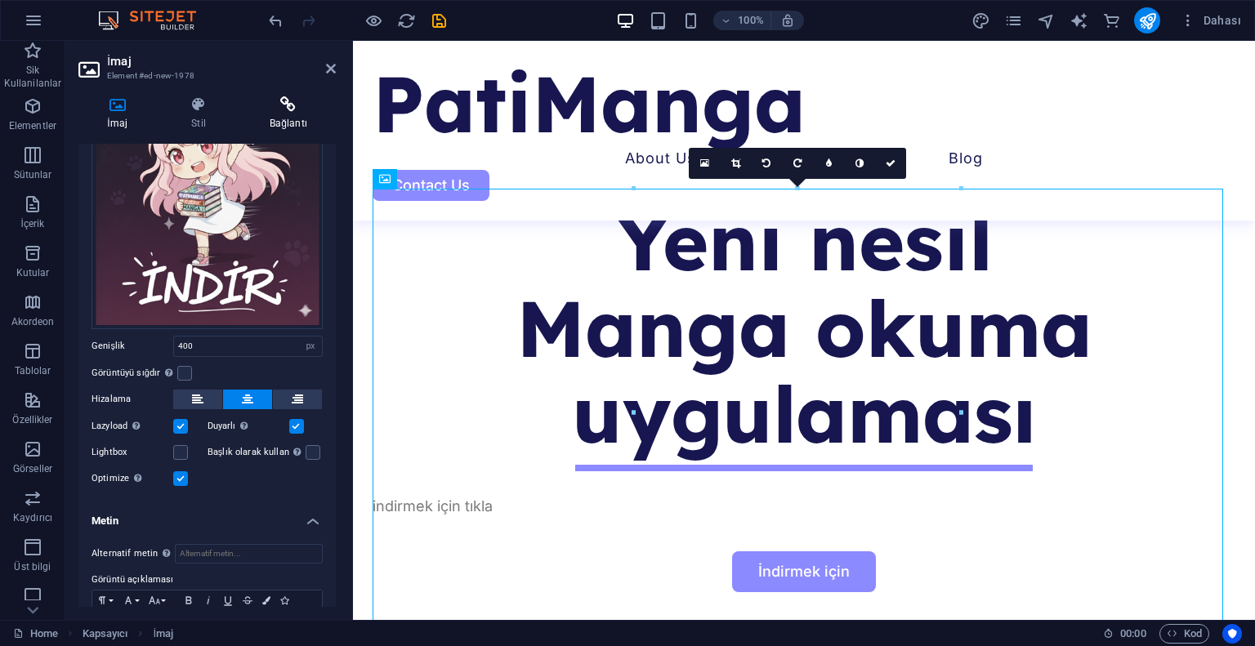
click at [294, 117] on h4 "Bağlantı" at bounding box center [288, 113] width 95 height 34
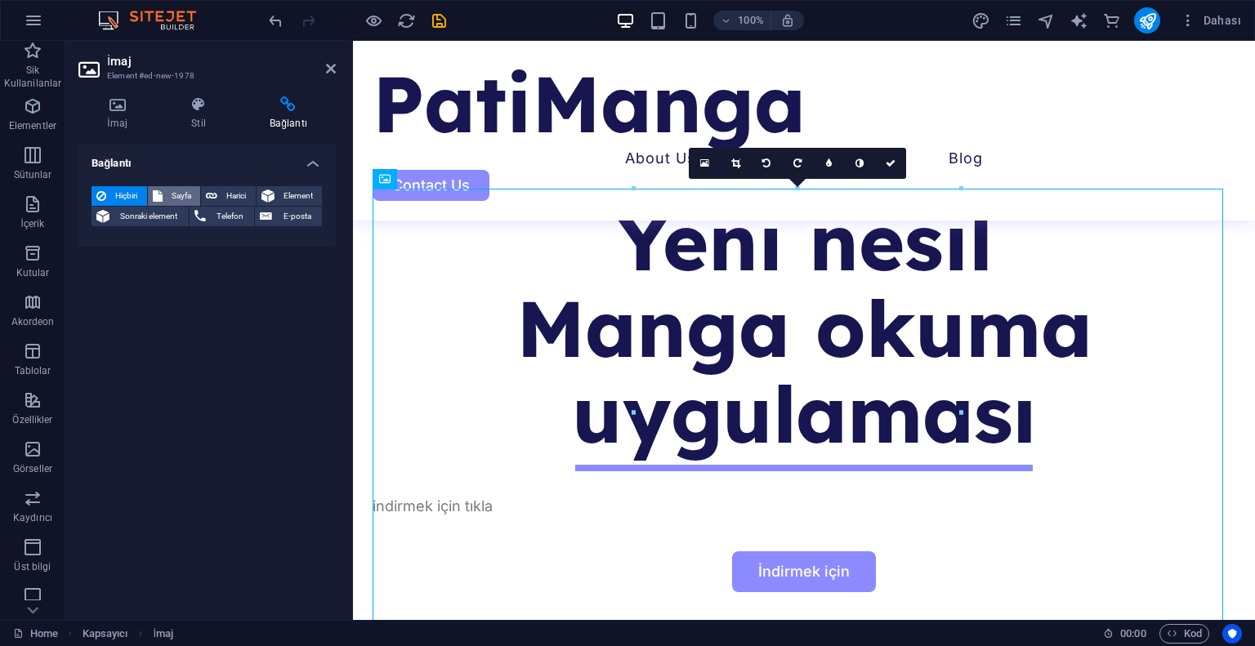
click at [181, 195] on span "Sayfa" at bounding box center [181, 196] width 29 height 20
select select
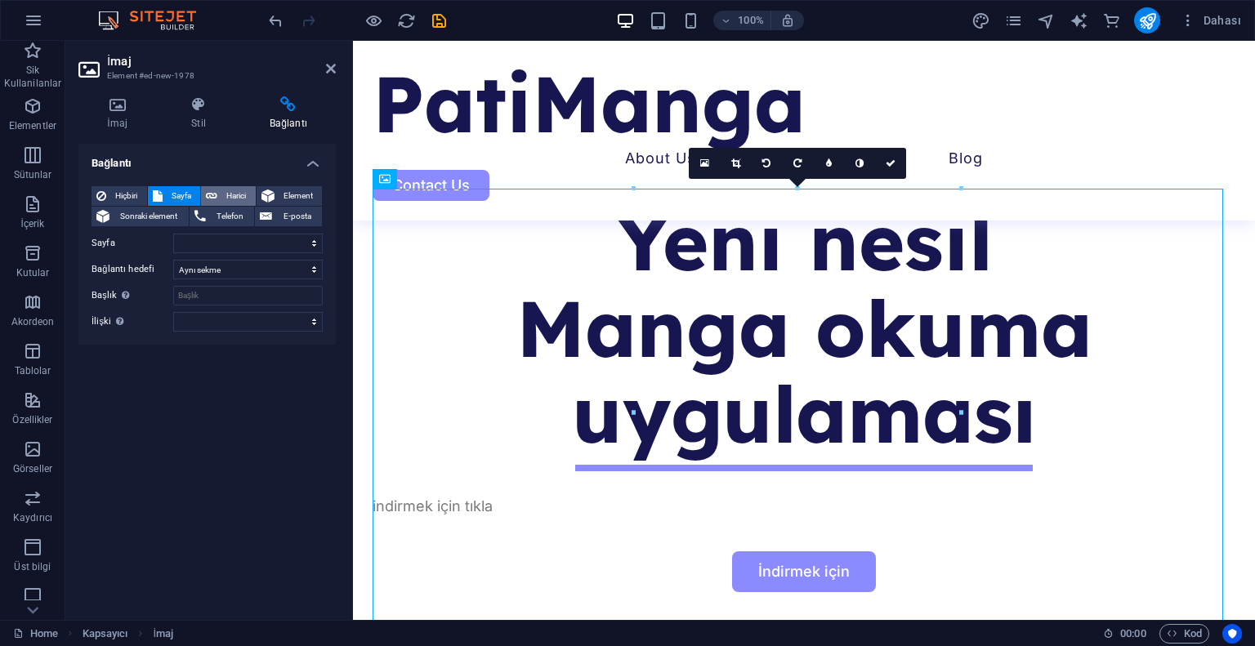
click at [219, 190] on button "Harici" at bounding box center [228, 196] width 55 height 20
select select "blank"
click at [230, 243] on input "URL" at bounding box center [247, 244] width 149 height 20
paste input "[DOMAIN_NAME][URL][DOMAIN_NAME]"
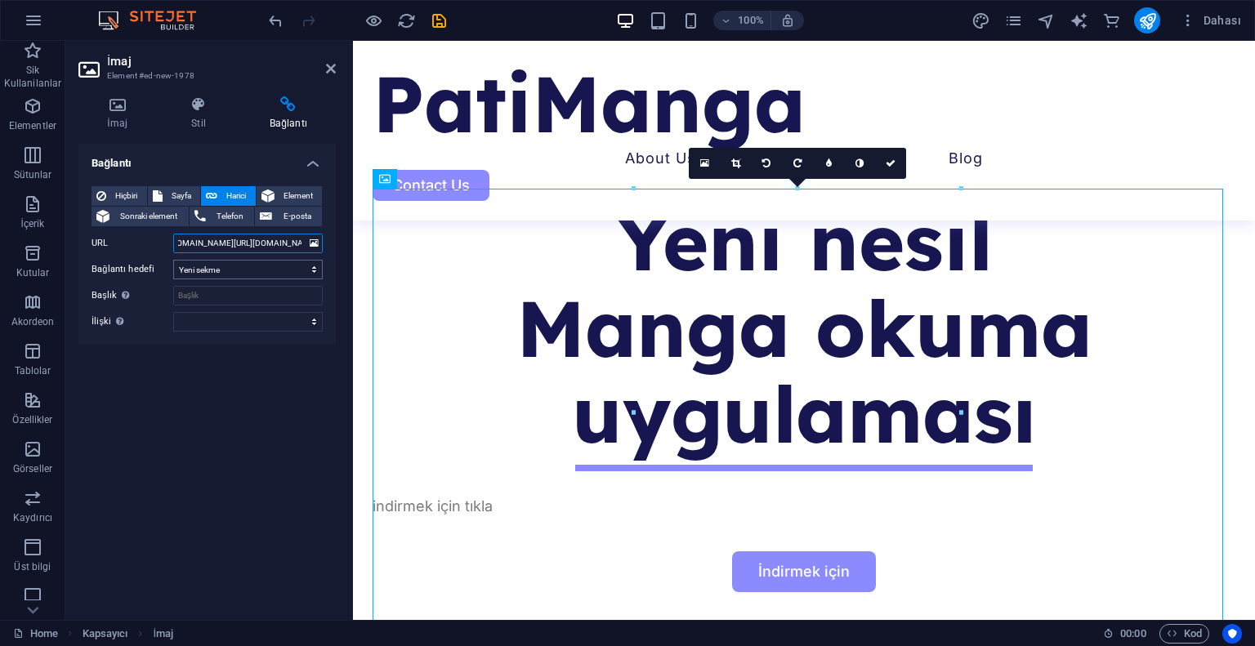
type input "[DOMAIN_NAME][URL][DOMAIN_NAME]"
click at [224, 270] on select "Yeni sekme Aynı sekme Kaplama" at bounding box center [247, 270] width 149 height 20
click at [198, 366] on div "Bağlantı Hiçbiri Sayfa Harici Element Sonraki element Telefon E-posta Sayfa Hom…" at bounding box center [206, 375] width 257 height 463
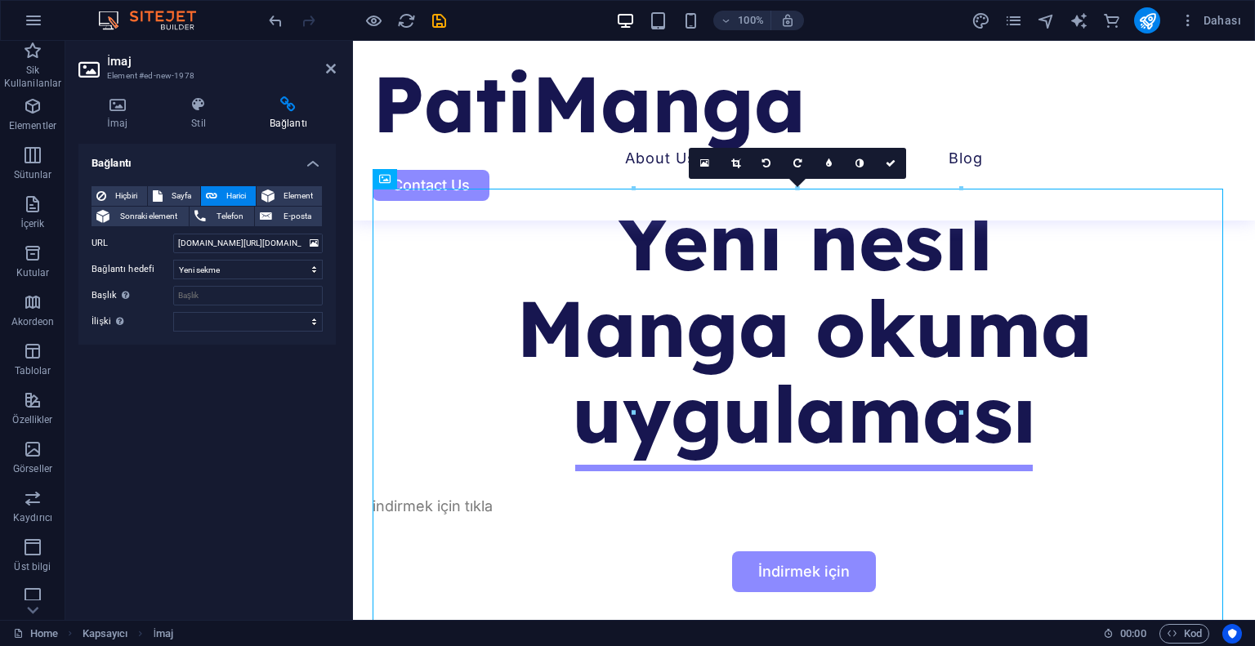
click at [115, 139] on div "İmaj Stil Bağlantı İmaj Dosyaları buraya sürükleyin, dosyaları seçmek için tıkl…" at bounding box center [206, 351] width 257 height 511
click at [122, 123] on h4 "İmaj" at bounding box center [120, 113] width 84 height 34
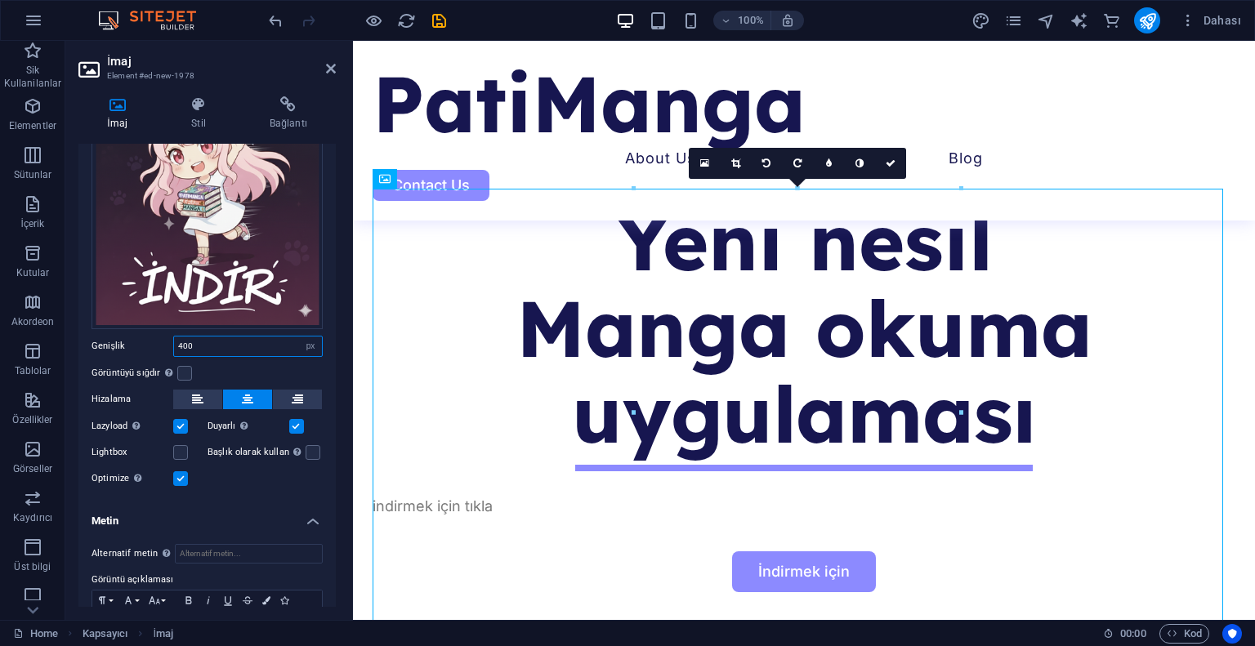
drag, startPoint x: 206, startPoint y: 346, endPoint x: 149, endPoint y: 352, distance: 56.6
click at [149, 354] on div "Dosyaları buraya sürükleyin, dosyaları seçmek için tıklayın veya Dosyalardan ya…" at bounding box center [206, 251] width 257 height 499
type input "300"
click at [243, 365] on div "Görüntüyü sığdır Görüntüyü otomatik olarak sabit bir genişliğe ve yüksekliğe sı…" at bounding box center [206, 373] width 231 height 20
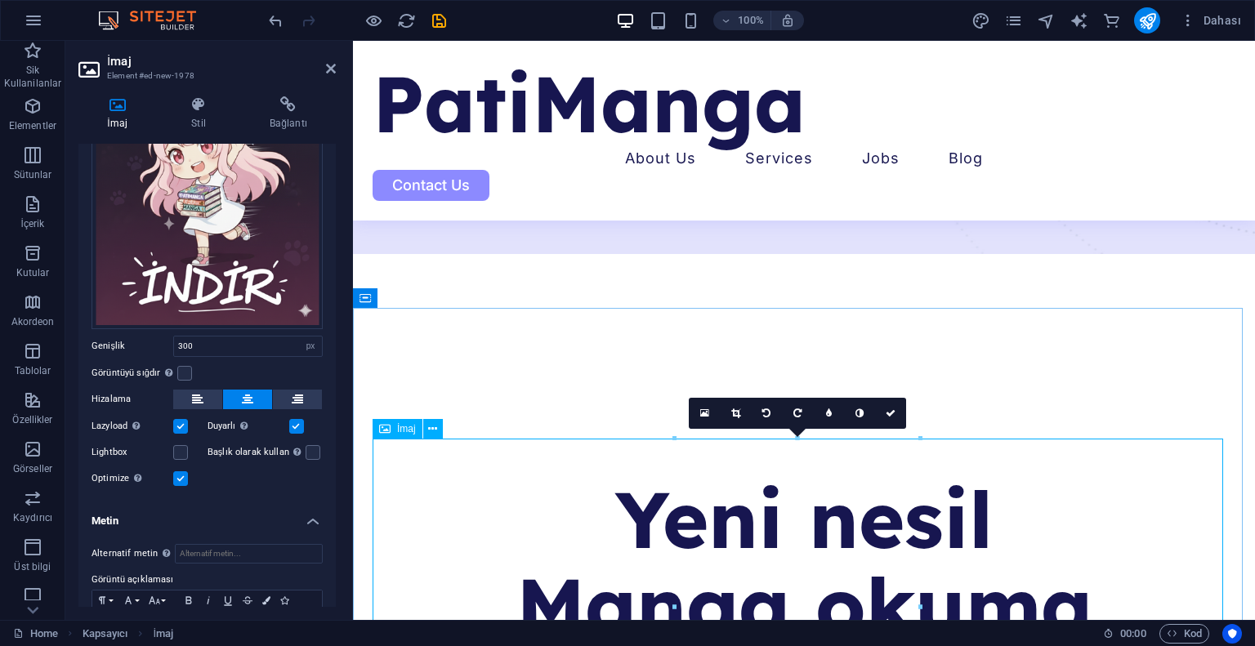
scroll to position [603, 0]
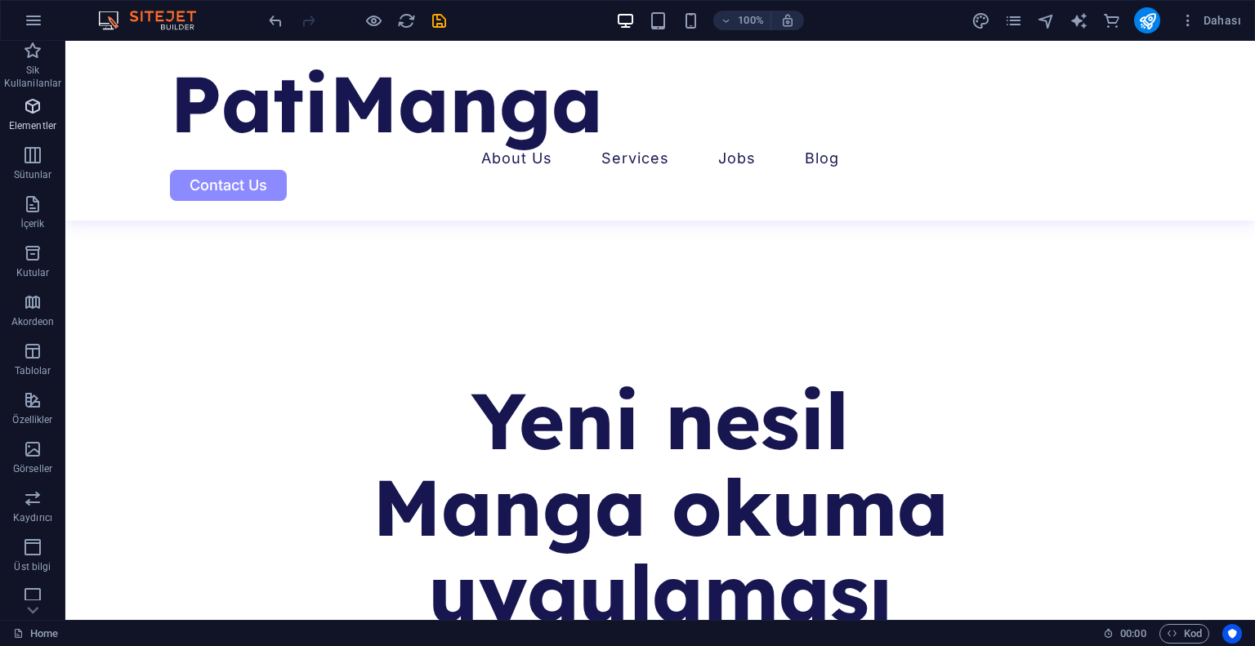
click at [23, 107] on icon "button" at bounding box center [33, 106] width 20 height 20
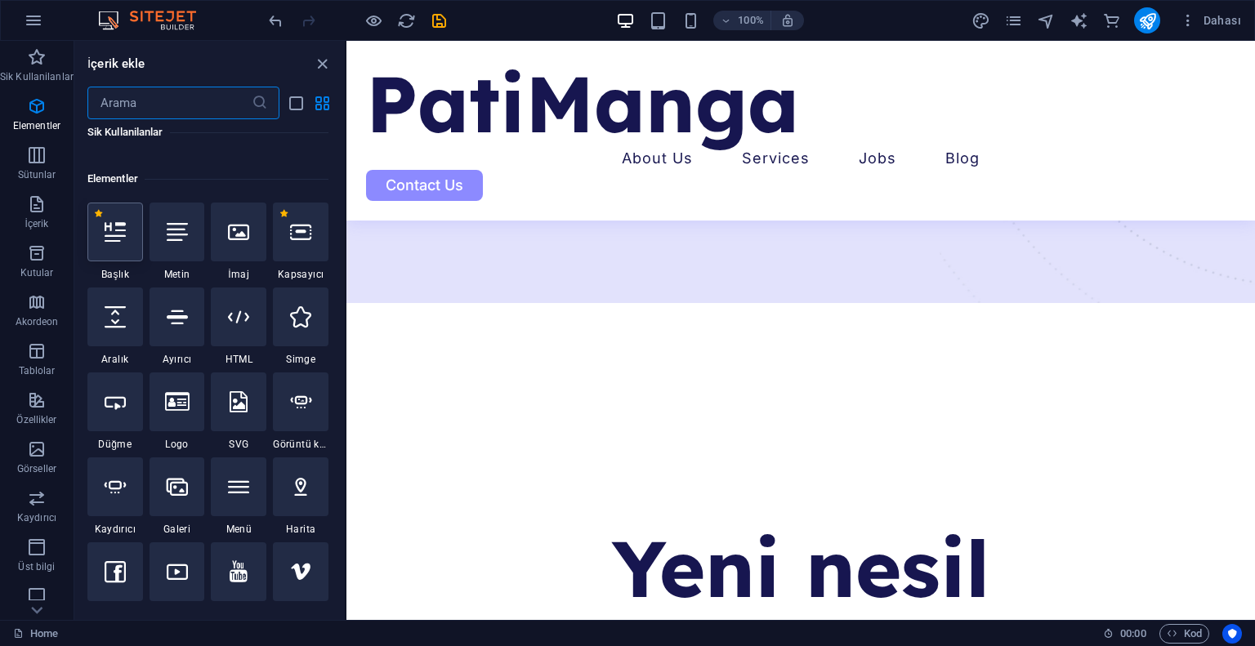
scroll to position [173, 0]
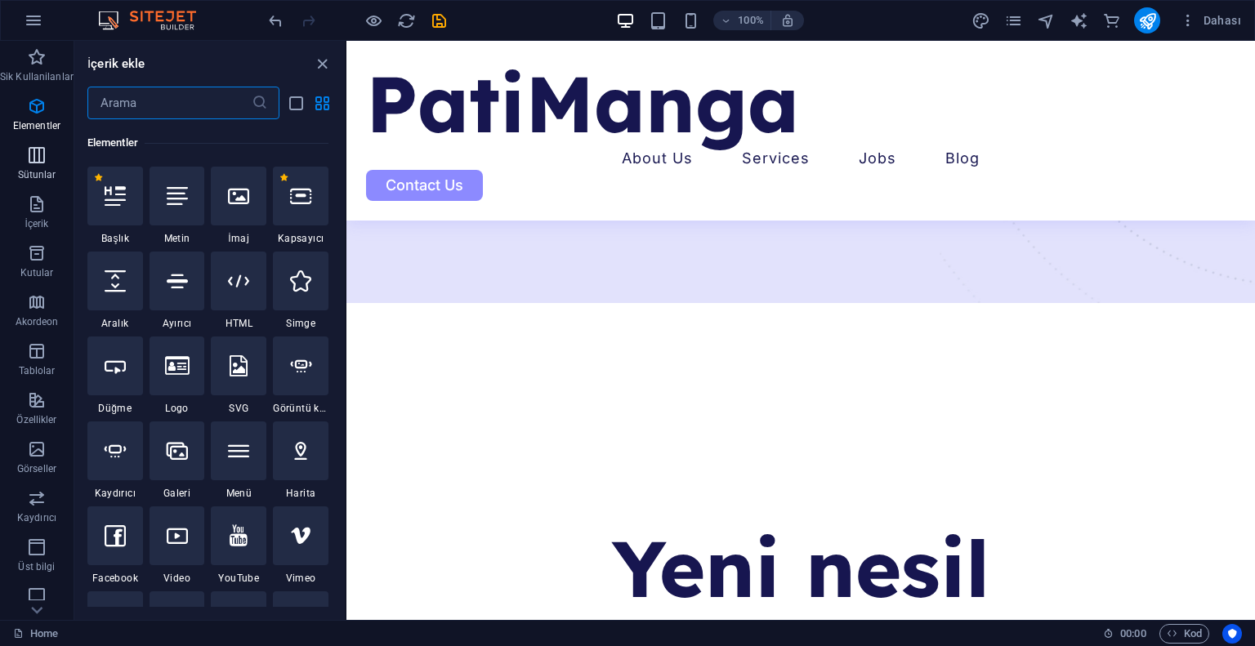
click at [49, 161] on span "Sütunlar" at bounding box center [37, 164] width 74 height 39
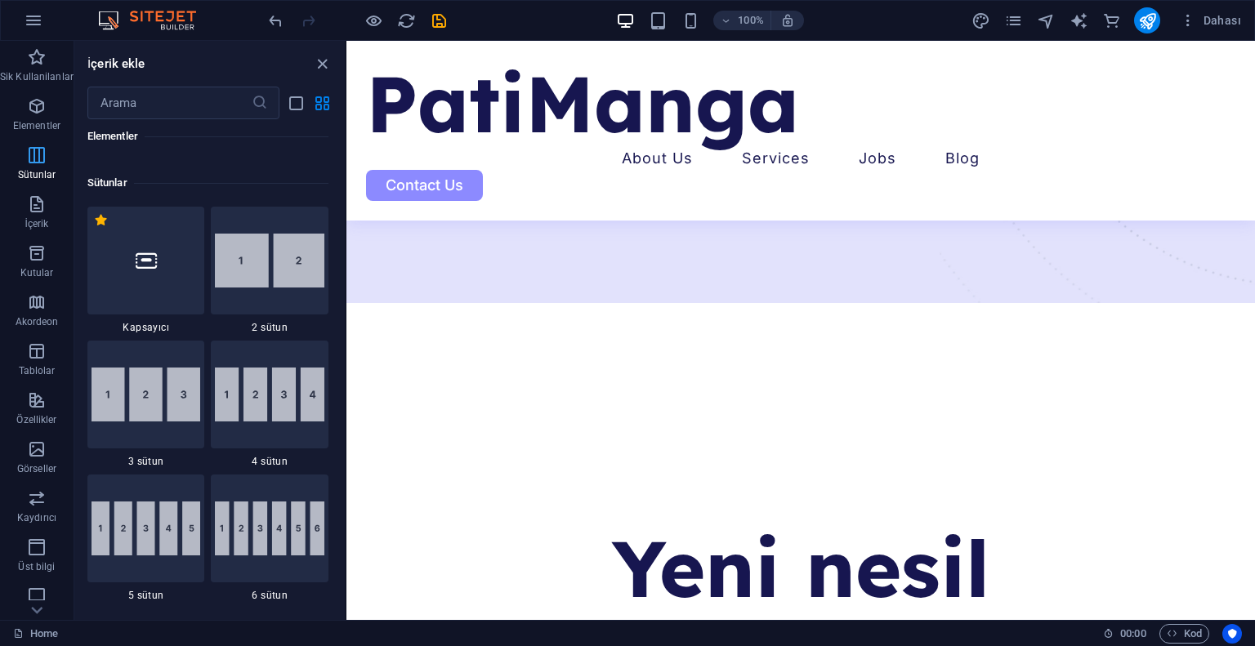
scroll to position [808, 0]
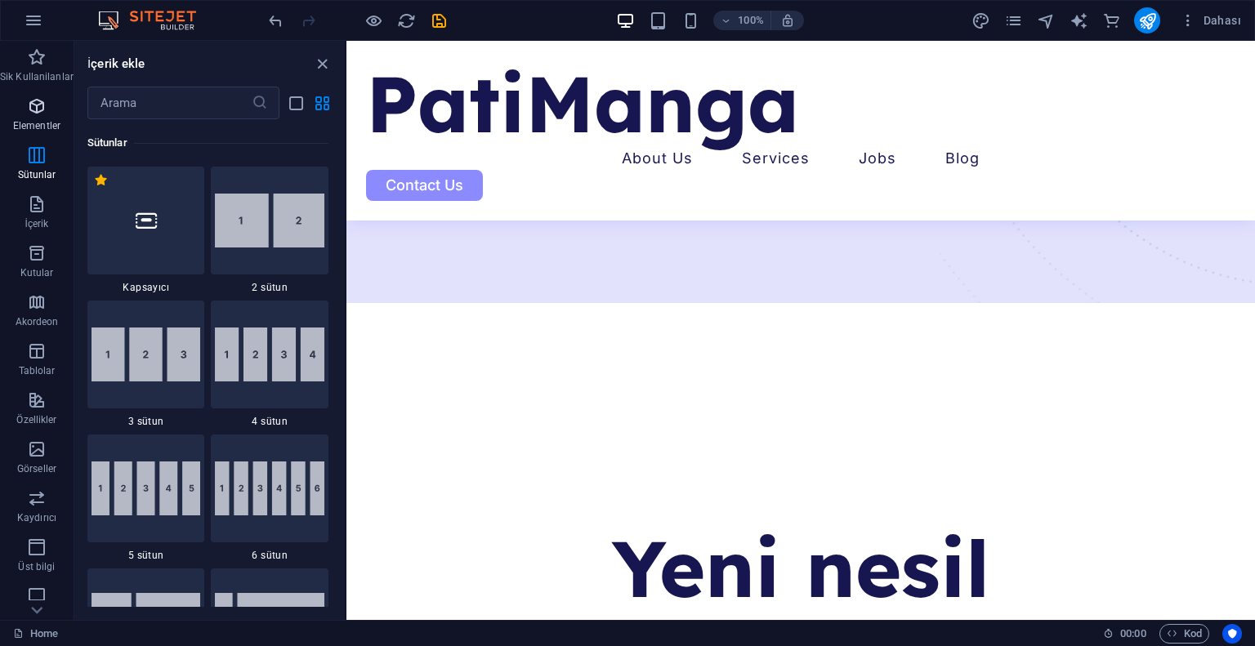
click at [30, 115] on icon "button" at bounding box center [37, 106] width 20 height 20
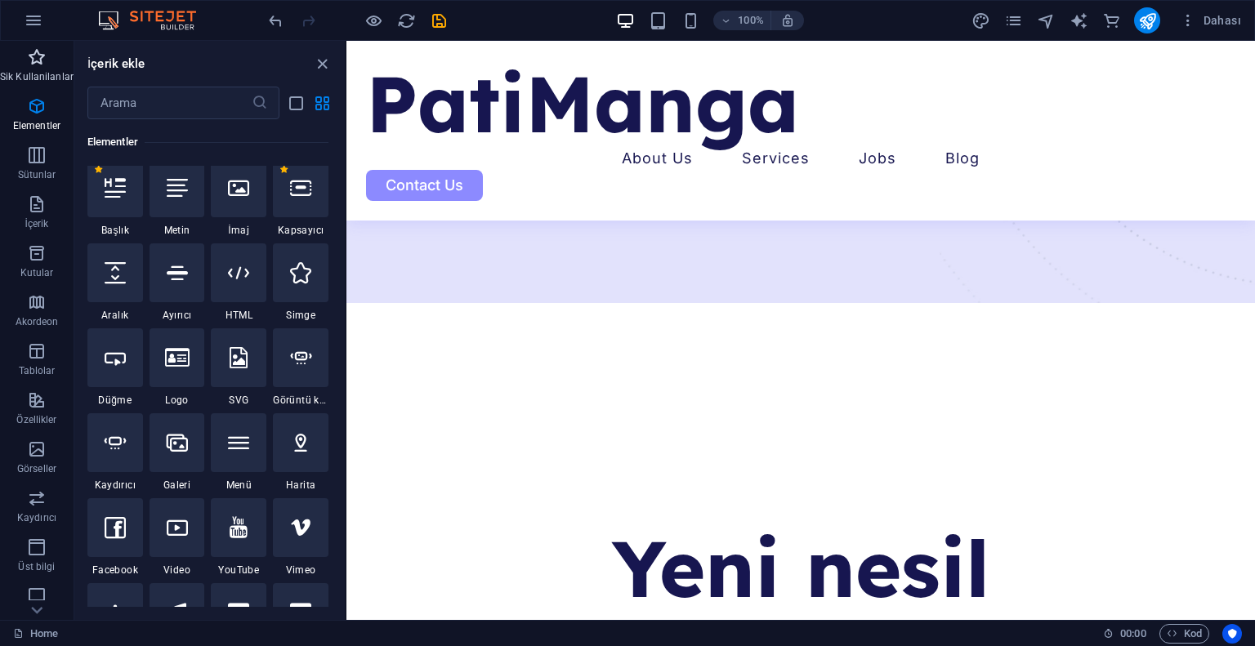
scroll to position [173, 0]
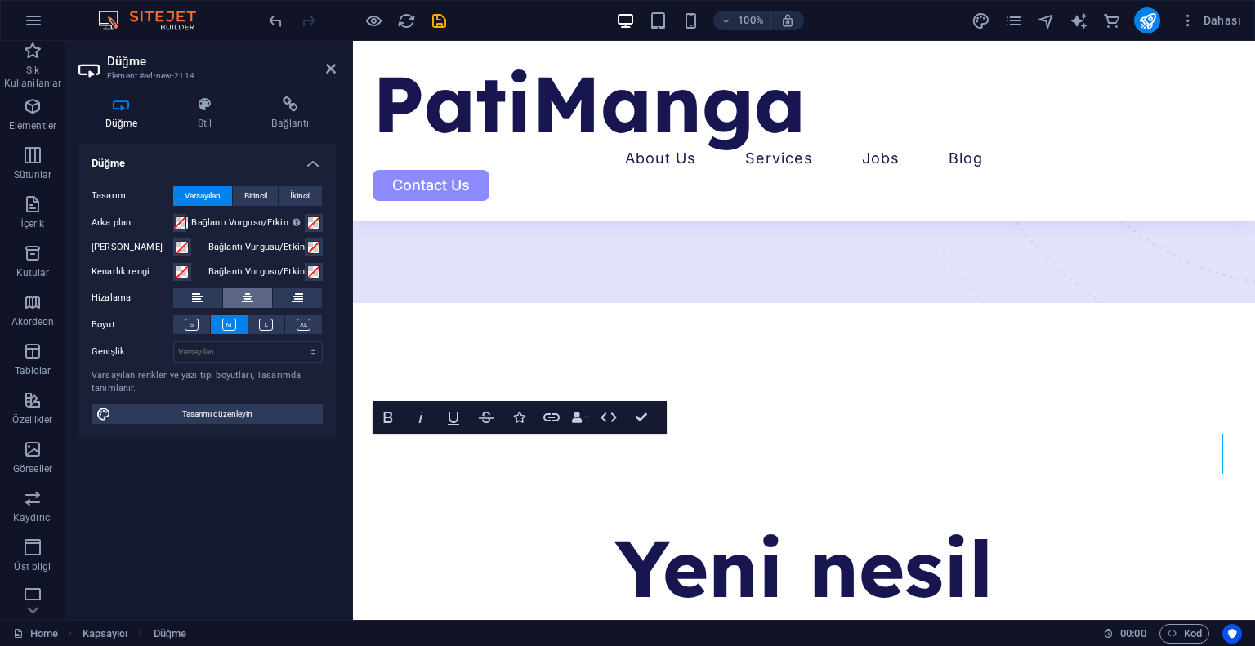
click at [245, 303] on icon at bounding box center [247, 298] width 11 height 20
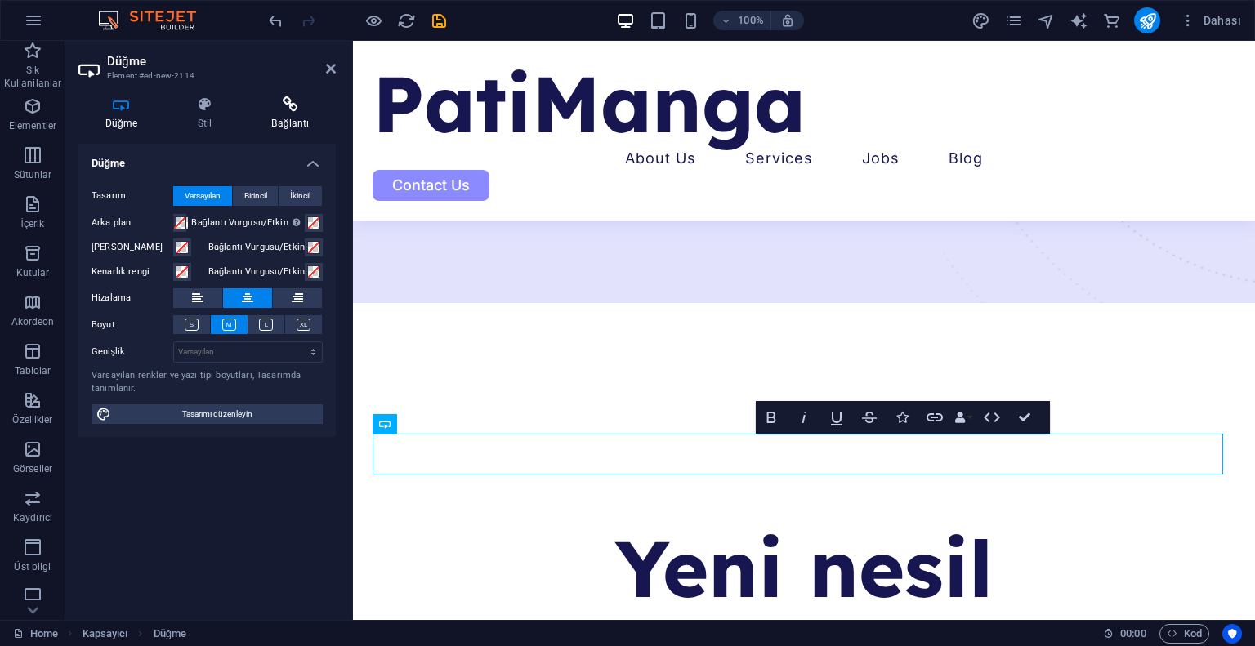
click at [281, 110] on icon at bounding box center [290, 104] width 91 height 16
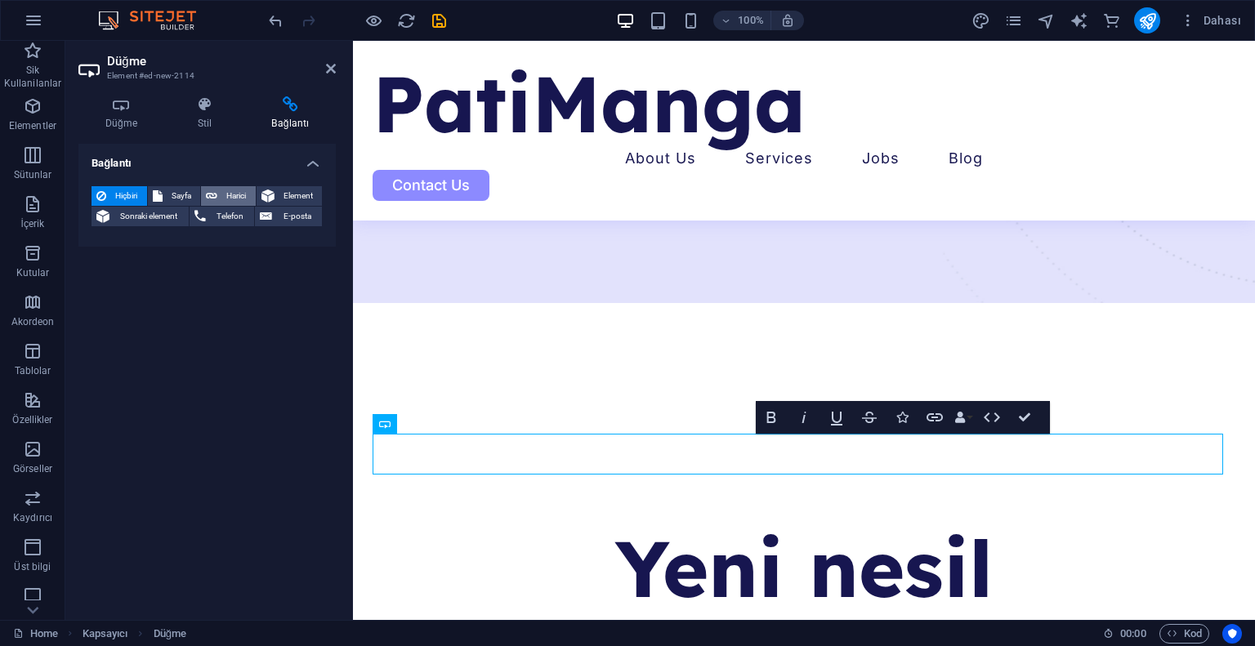
click at [216, 186] on icon at bounding box center [211, 196] width 11 height 20
select select "blank"
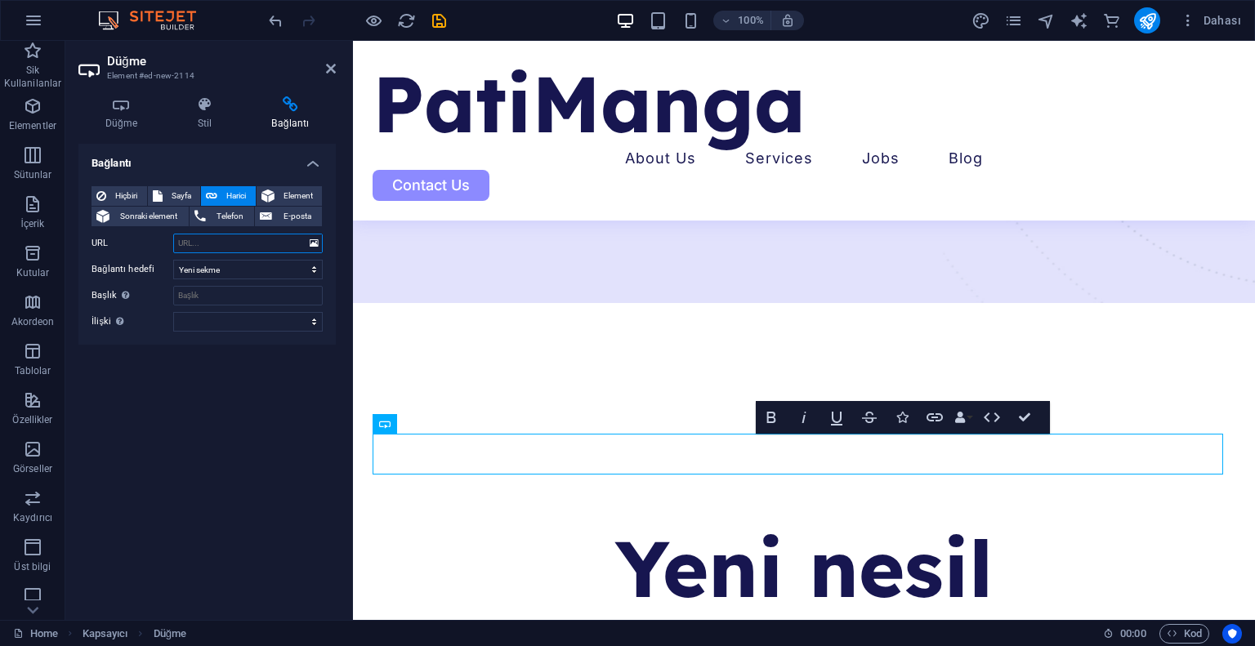
click at [220, 248] on input "URL" at bounding box center [247, 244] width 149 height 20
paste input "[DOMAIN_NAME][URL][DOMAIN_NAME]"
type input "[DOMAIN_NAME][URL][DOMAIN_NAME]"
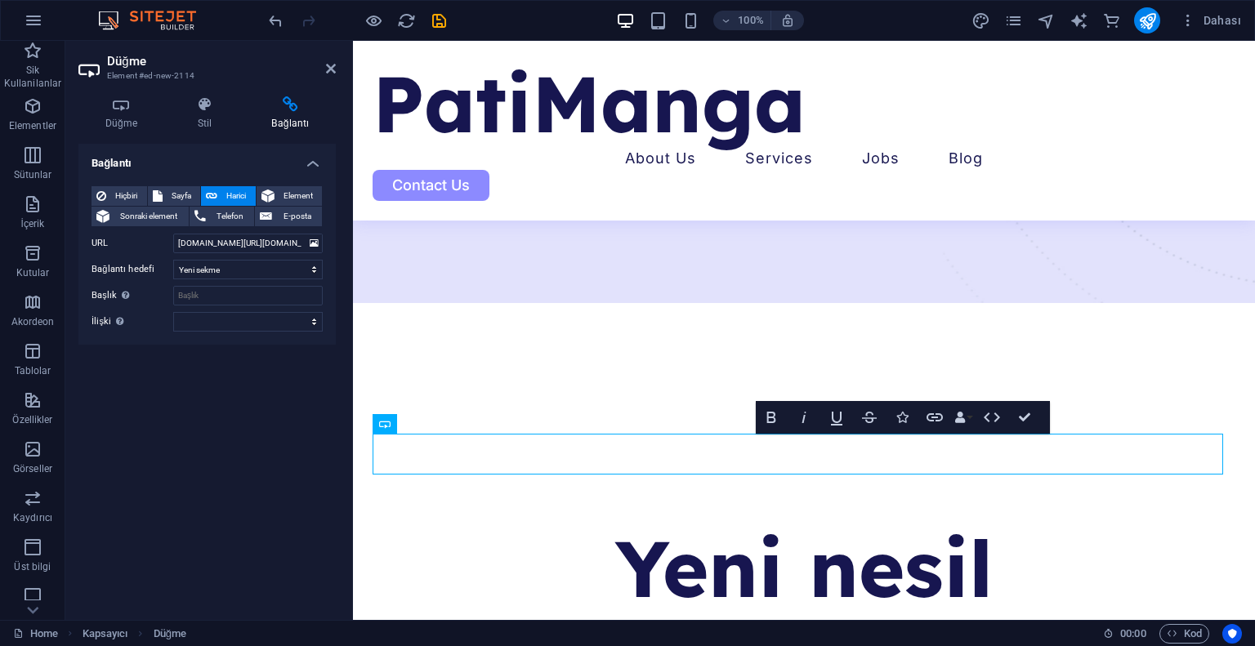
click at [237, 406] on div "Bağlantı Hiçbiri Sayfa Harici Element Sonraki element Telefon E-posta Sayfa Hom…" at bounding box center [206, 375] width 257 height 463
click at [117, 105] on icon at bounding box center [121, 104] width 86 height 16
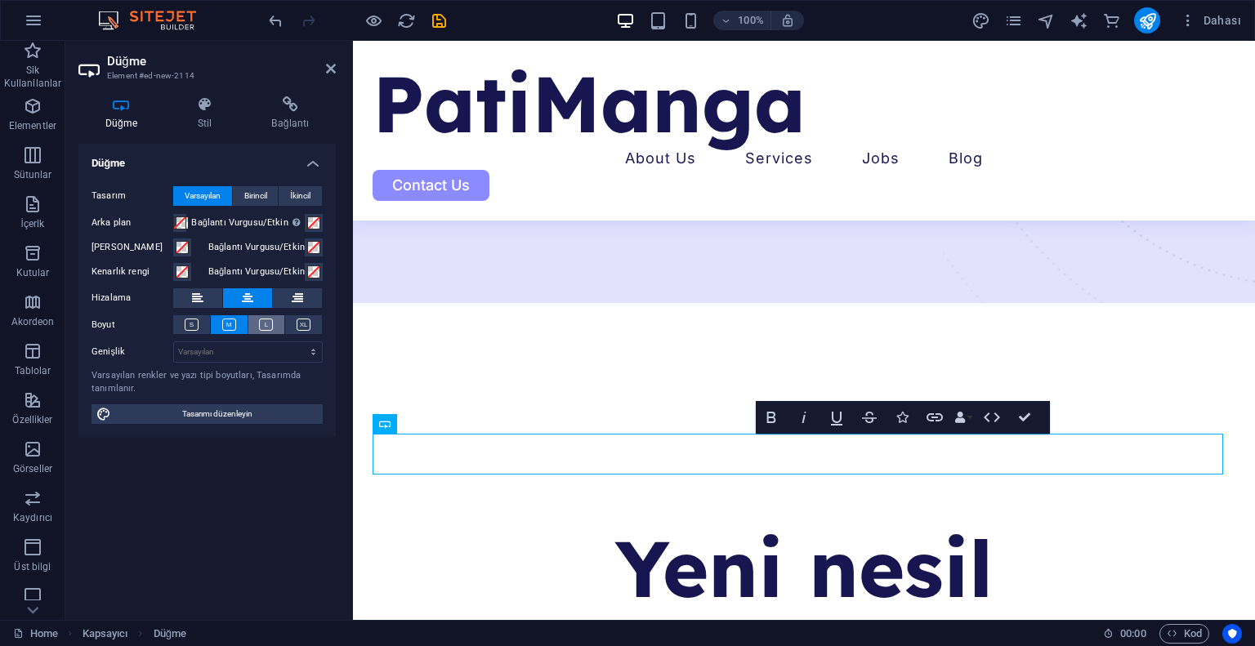
click at [270, 323] on icon at bounding box center [266, 325] width 14 height 12
click at [294, 323] on button at bounding box center [303, 324] width 37 height 19
click at [195, 323] on icon at bounding box center [192, 325] width 14 height 12
click at [304, 319] on icon at bounding box center [304, 325] width 14 height 12
click at [238, 354] on select "Varsayılan px rem % em vh vw" at bounding box center [248, 352] width 148 height 20
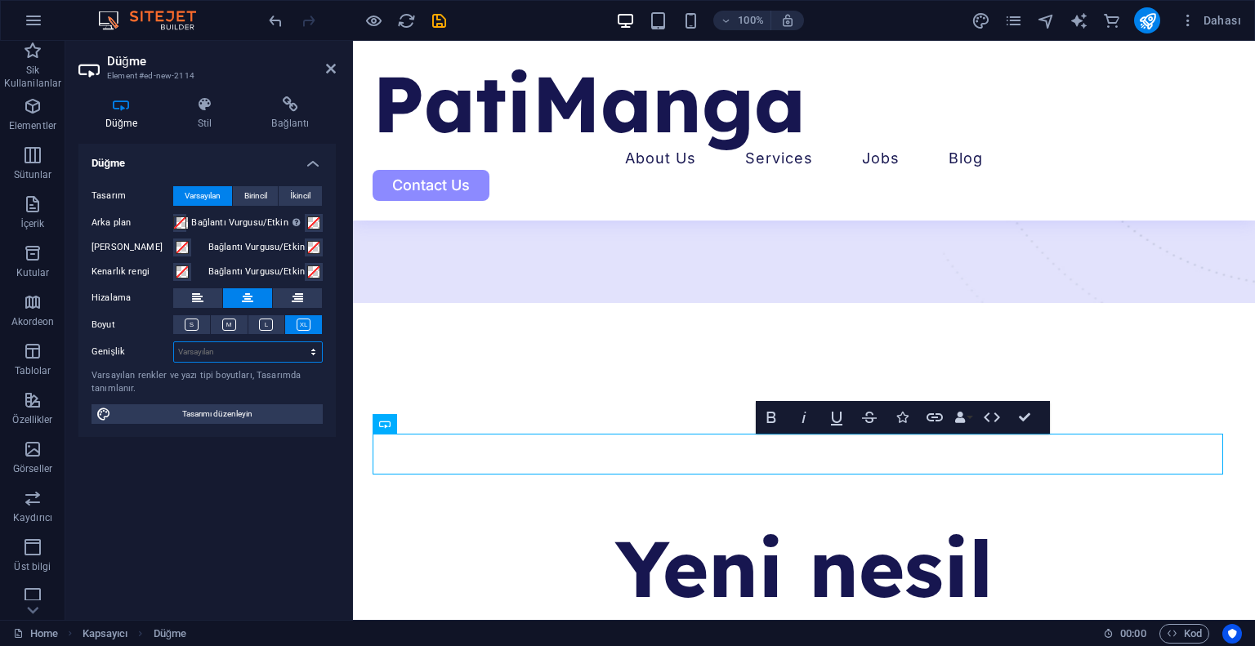
click at [238, 354] on select "Varsayılan px rem % em vh vw" at bounding box center [248, 352] width 148 height 20
click at [255, 199] on span "Birincil" at bounding box center [255, 196] width 23 height 20
click at [301, 195] on span "İkincil" at bounding box center [300, 196] width 20 height 20
click at [252, 193] on span "Birincil" at bounding box center [255, 196] width 23 height 20
click at [216, 192] on span "Varsayılan" at bounding box center [203, 196] width 36 height 20
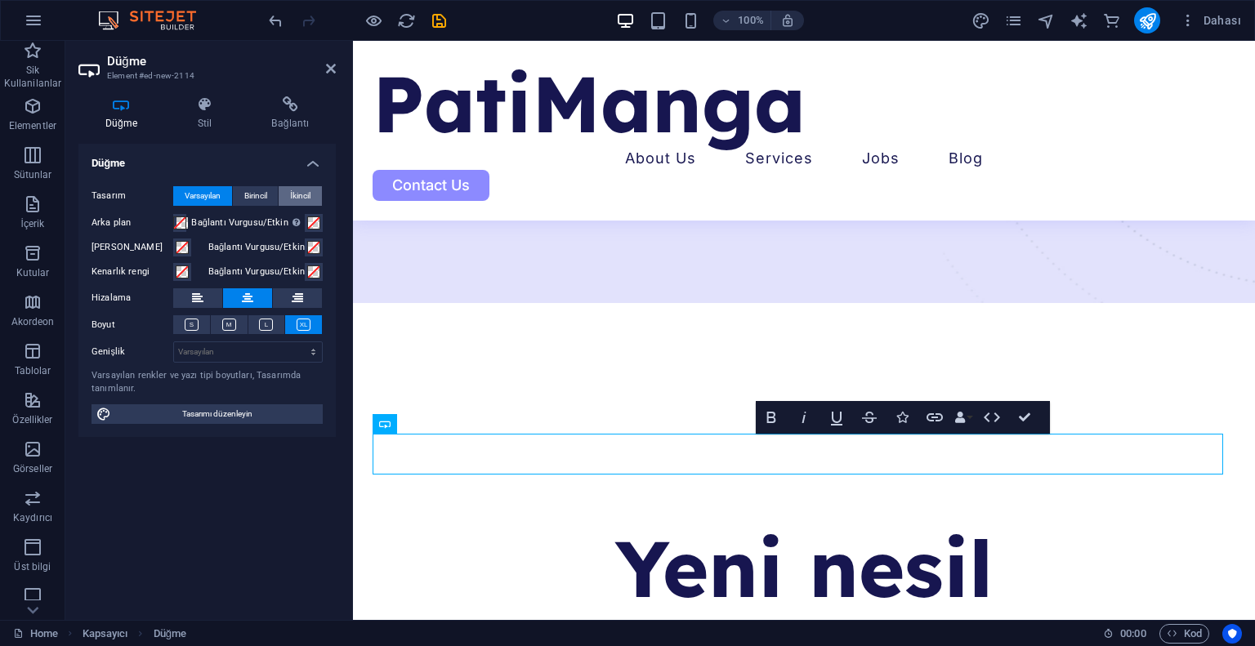
click at [301, 191] on span "İkincil" at bounding box center [300, 196] width 20 height 20
click at [271, 195] on button "Birincil" at bounding box center [256, 196] width 46 height 20
click at [212, 195] on span "Varsayılan" at bounding box center [203, 196] width 36 height 20
click at [214, 552] on div "Düğme Tasarım Varsayılan Birincil İkincil Arka plan Bağlantı Vurgusu/Etkin Etki…" at bounding box center [206, 375] width 257 height 463
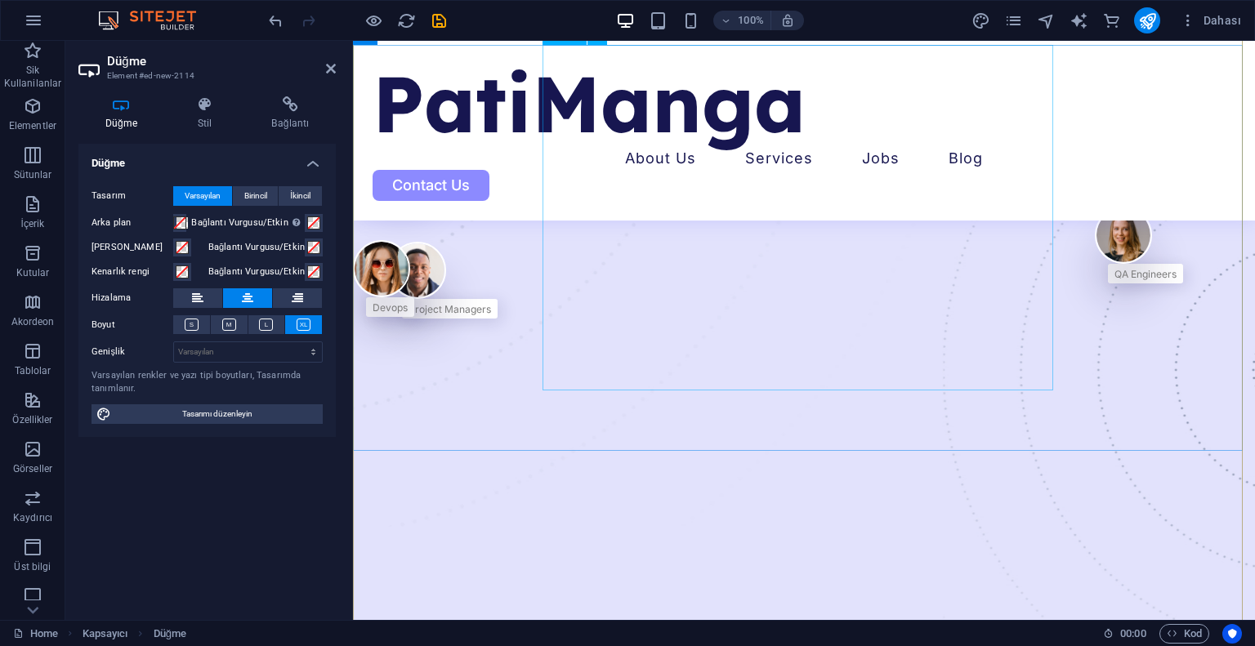
scroll to position [245, 0]
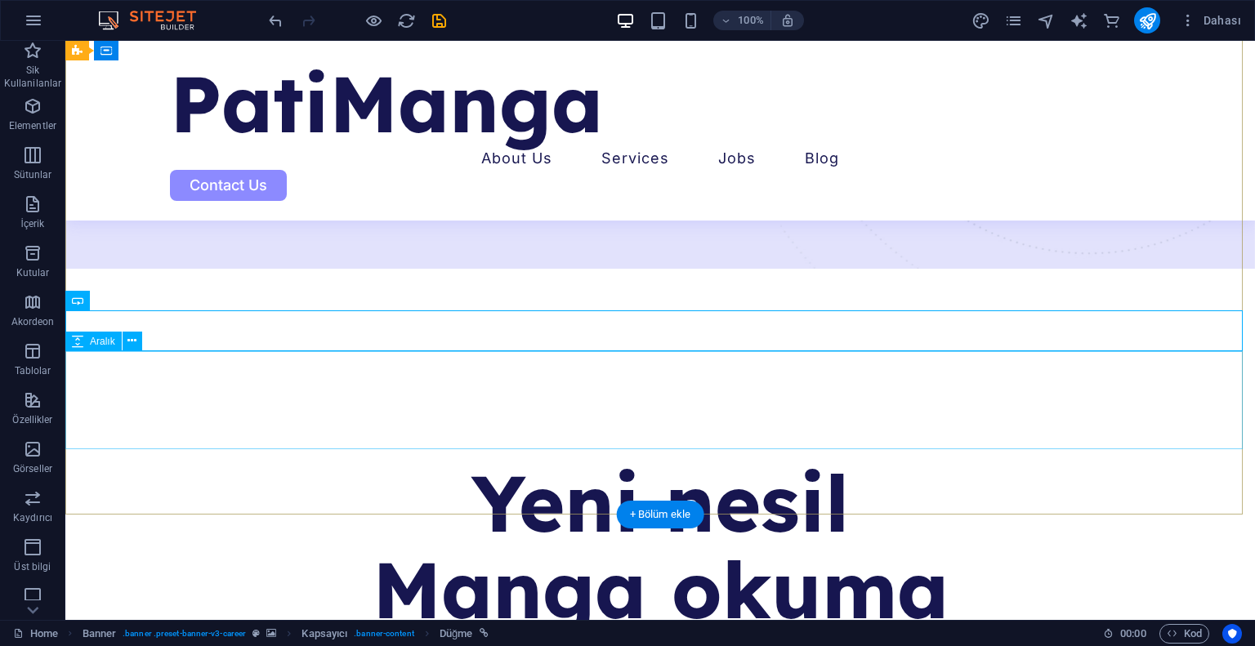
scroll to position [274, 0]
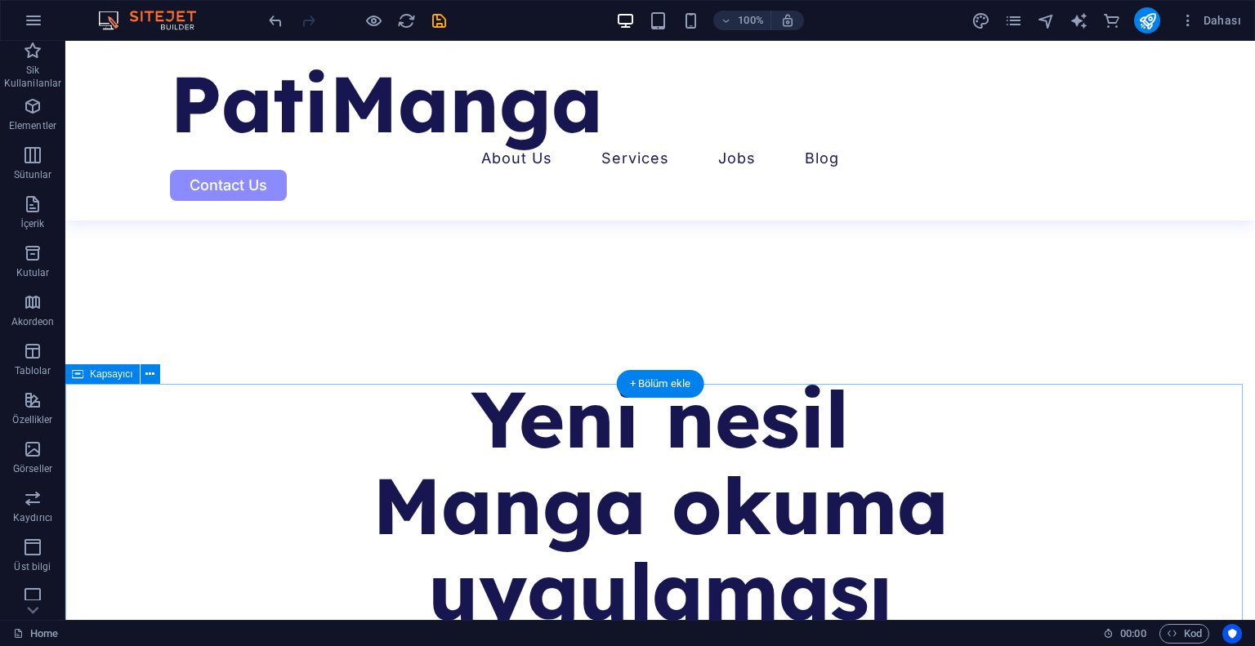
scroll to position [601, 0]
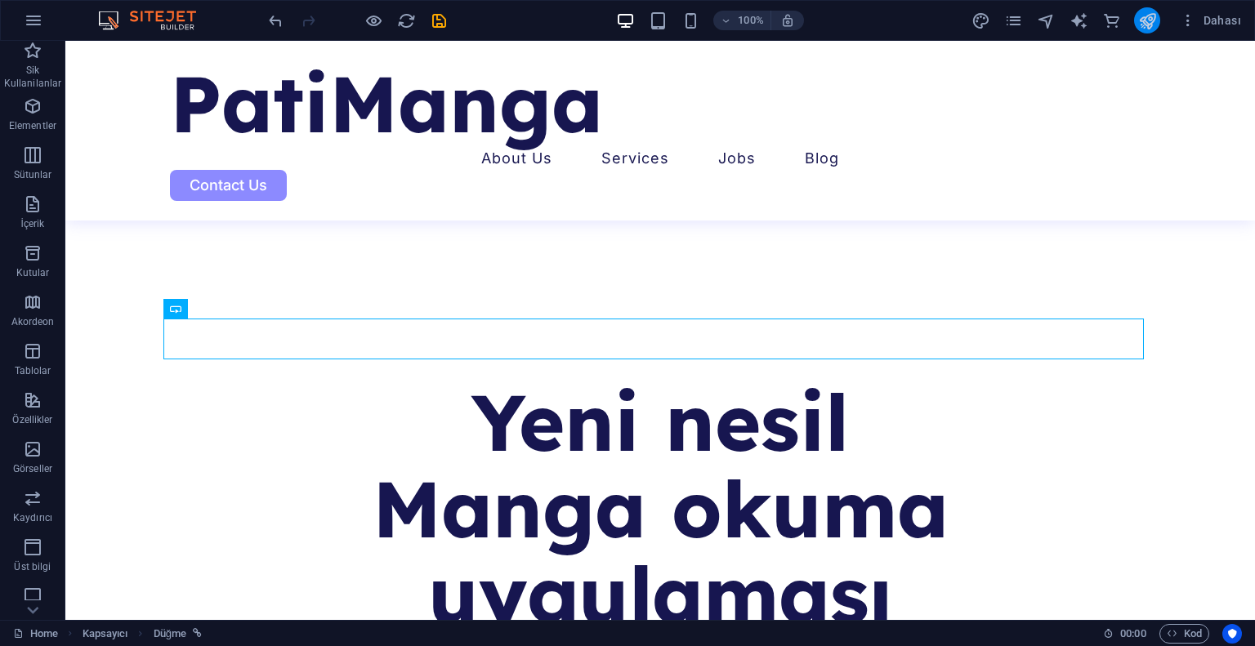
click at [1147, 20] on icon "publish" at bounding box center [1147, 20] width 19 height 19
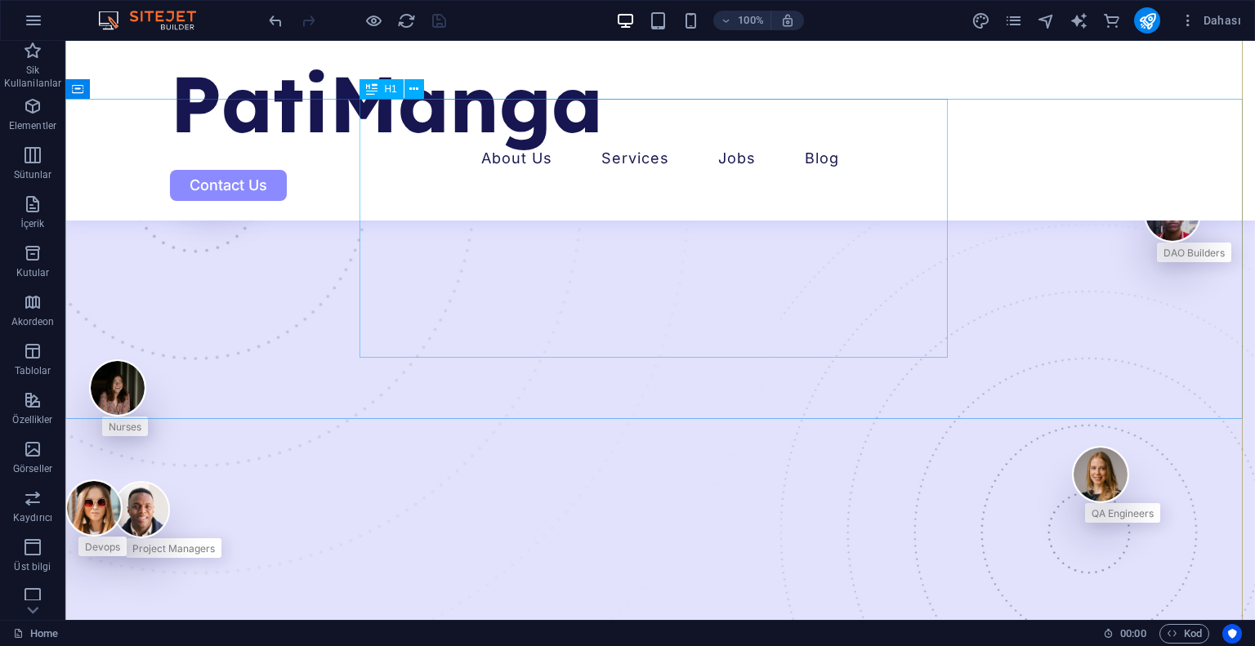
scroll to position [163, 0]
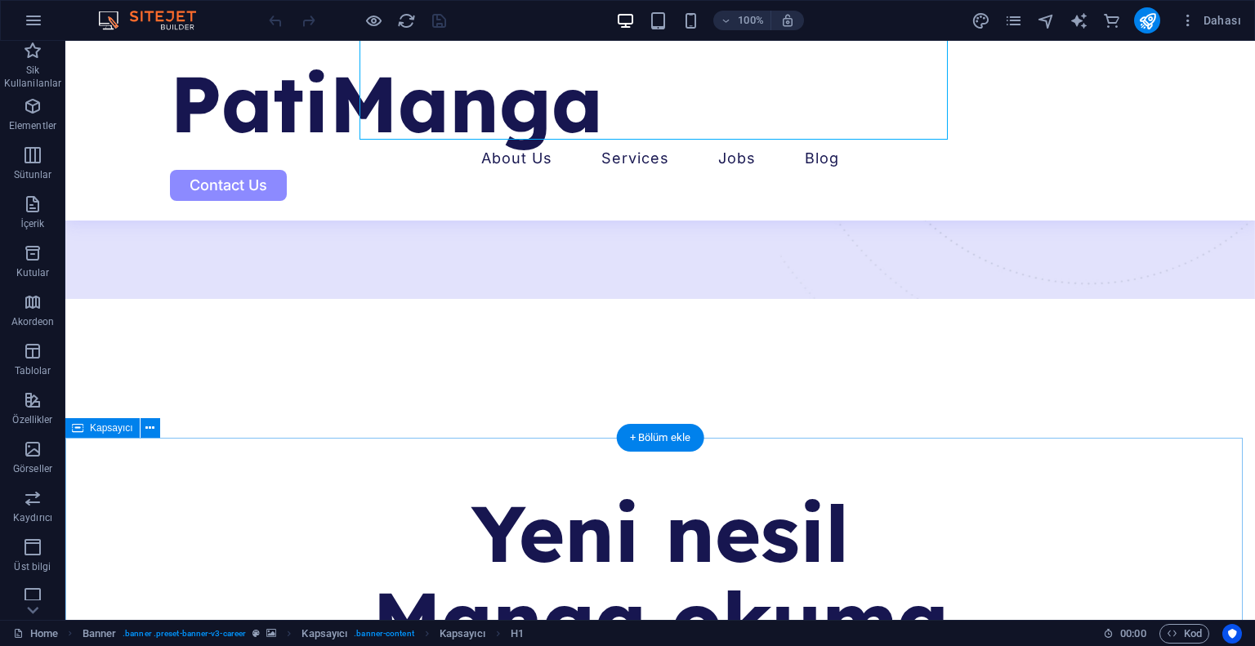
scroll to position [490, 0]
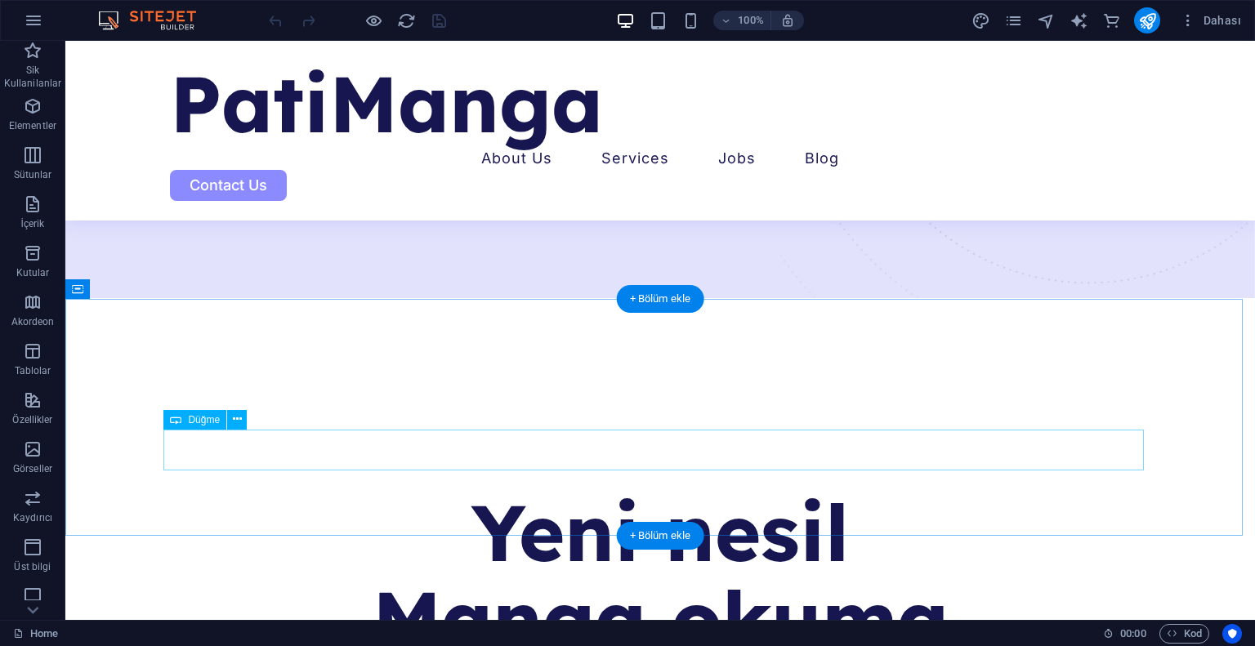
drag, startPoint x: 653, startPoint y: 440, endPoint x: 351, endPoint y: 435, distance: 302.3
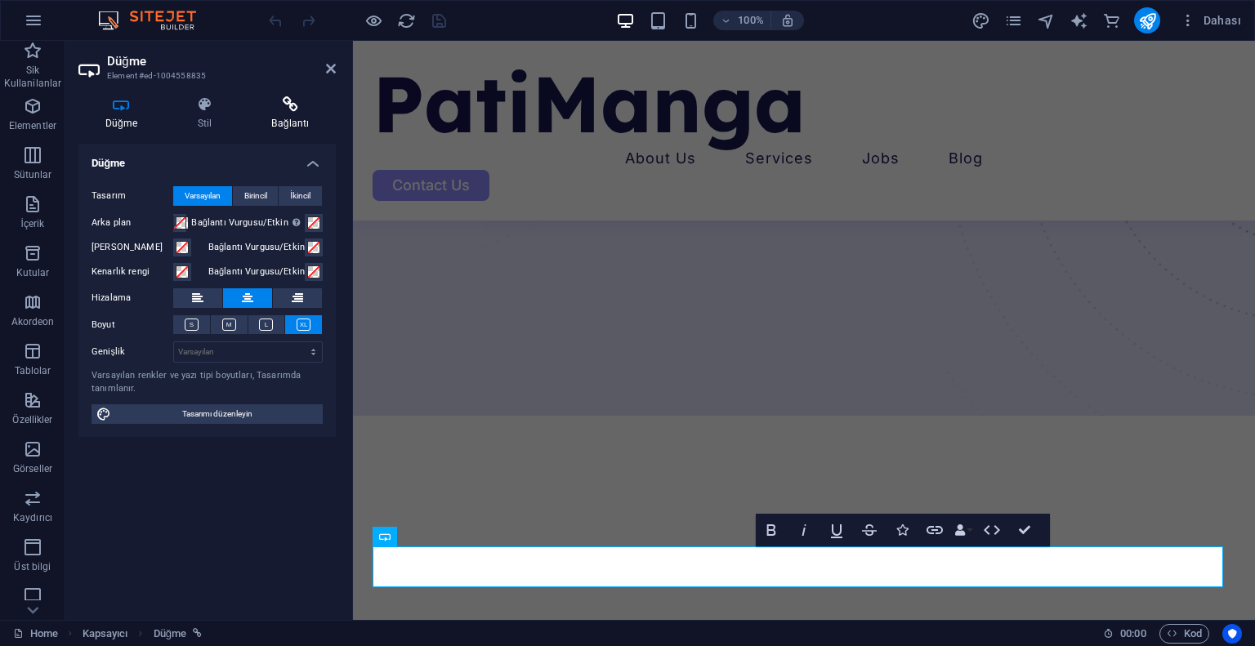
click at [317, 114] on h4 "Bağlantı" at bounding box center [290, 113] width 91 height 34
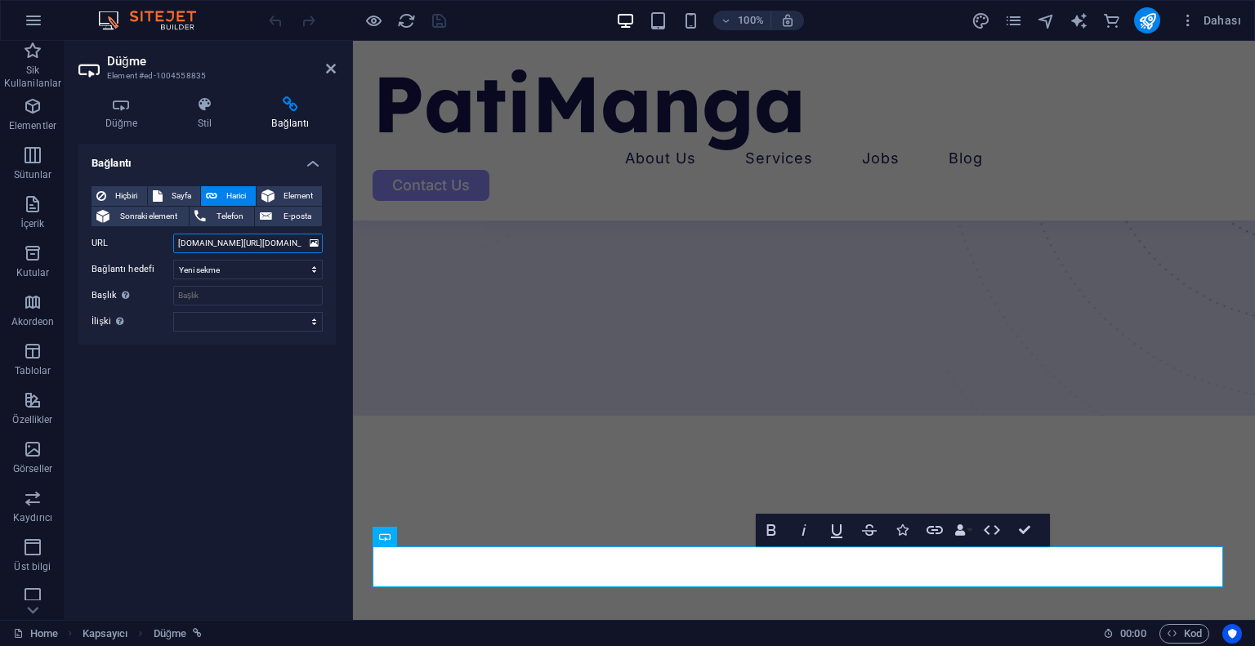
drag, startPoint x: 242, startPoint y: 244, endPoint x: 153, endPoint y: 244, distance: 89.0
click at [153, 244] on div "URL yedidunya.com.tr/indir/patibeta1.apk" at bounding box center [206, 244] width 231 height 20
type input "/indir/patibeta1.apk"
click at [176, 407] on div "Bağlantı Hiçbiri Sayfa Harici Element Sonraki element Telefon E-posta Sayfa Hom…" at bounding box center [206, 375] width 257 height 463
click at [1147, 12] on icon "publish" at bounding box center [1147, 20] width 19 height 19
